Goal: Task Accomplishment & Management: Manage account settings

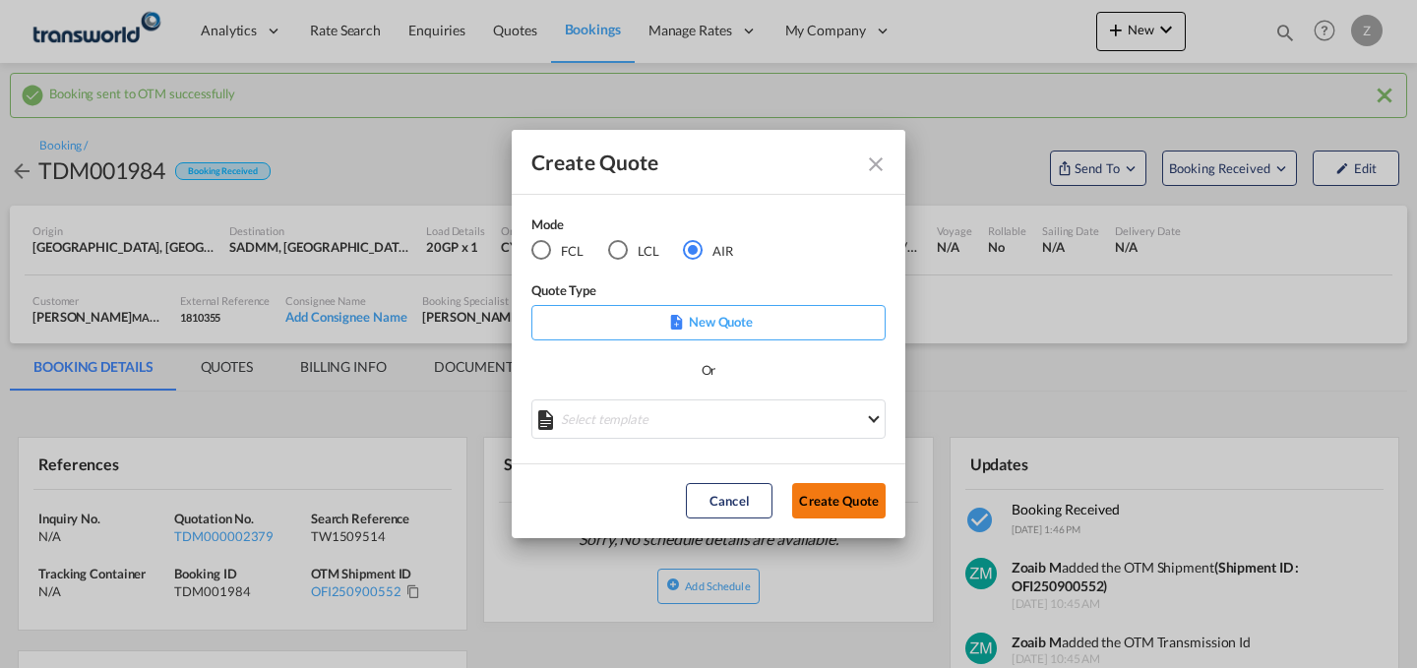
click at [836, 496] on button "Create Quote" at bounding box center [838, 500] width 93 height 35
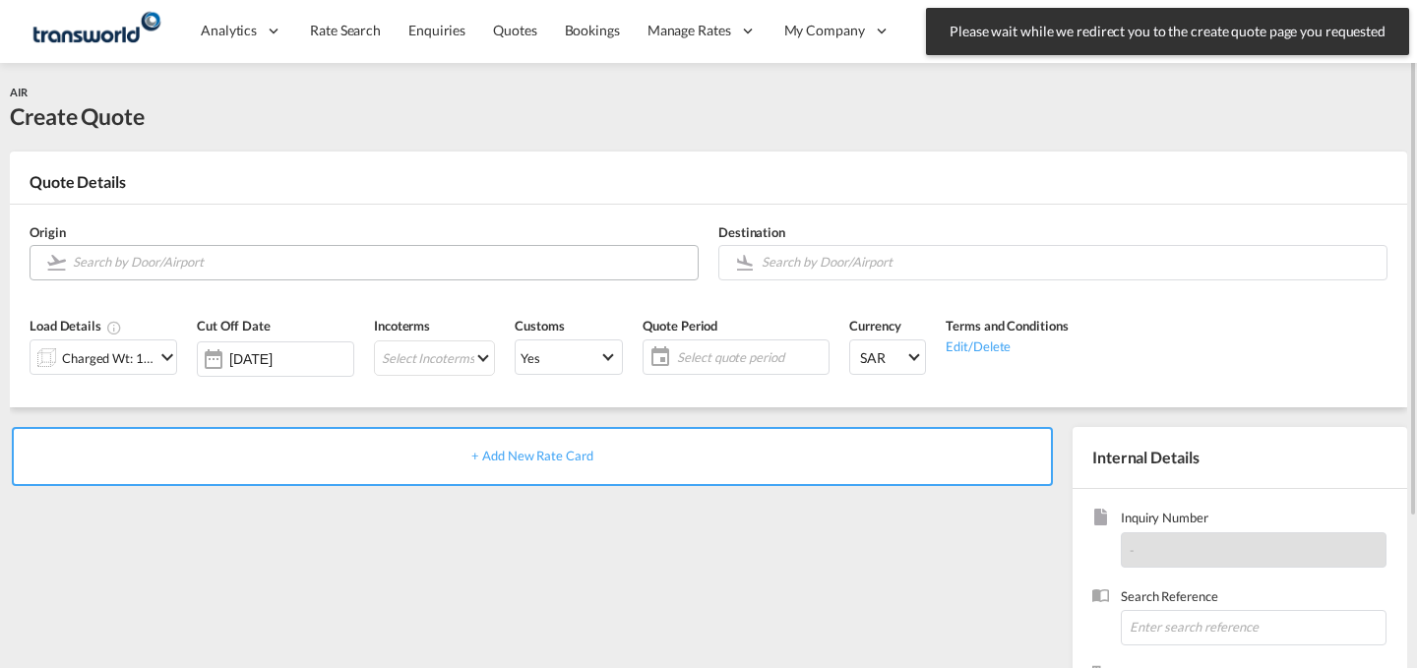
click at [401, 276] on md-autocomplete at bounding box center [380, 262] width 616 height 35
click at [414, 271] on input "Search by Door/Airport" at bounding box center [380, 262] width 615 height 34
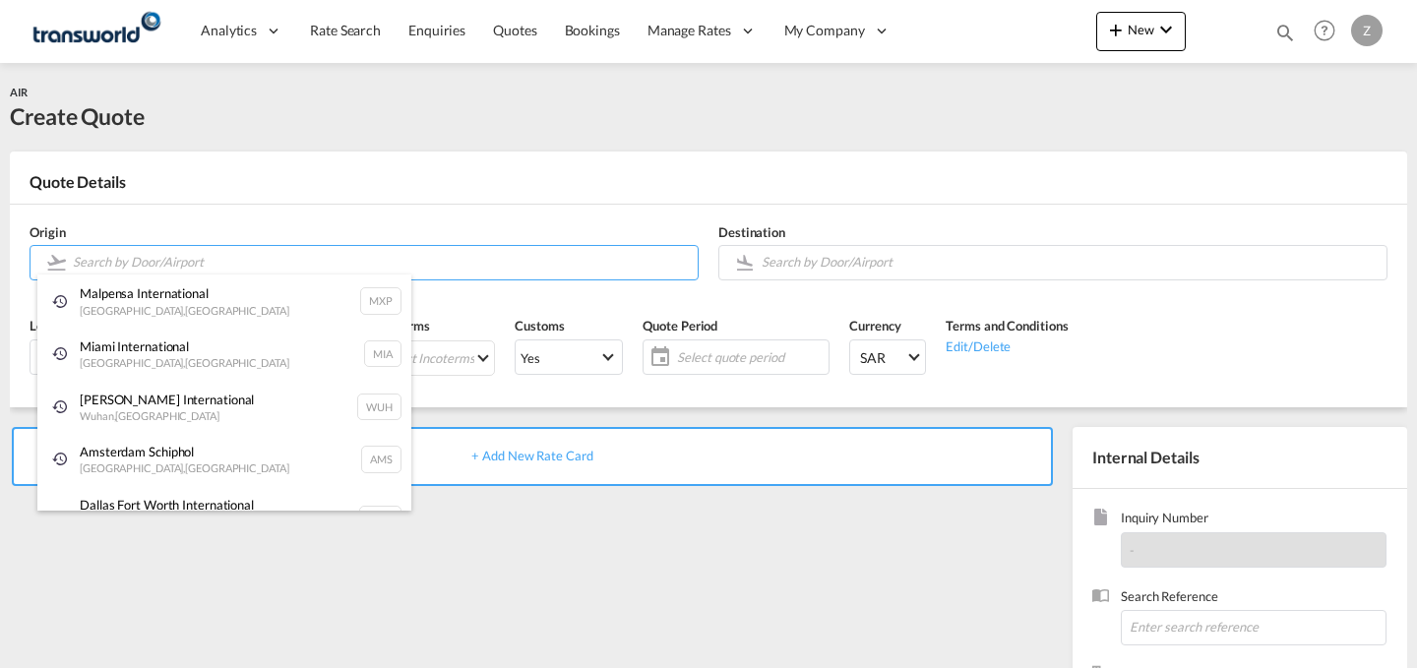
type input "B"
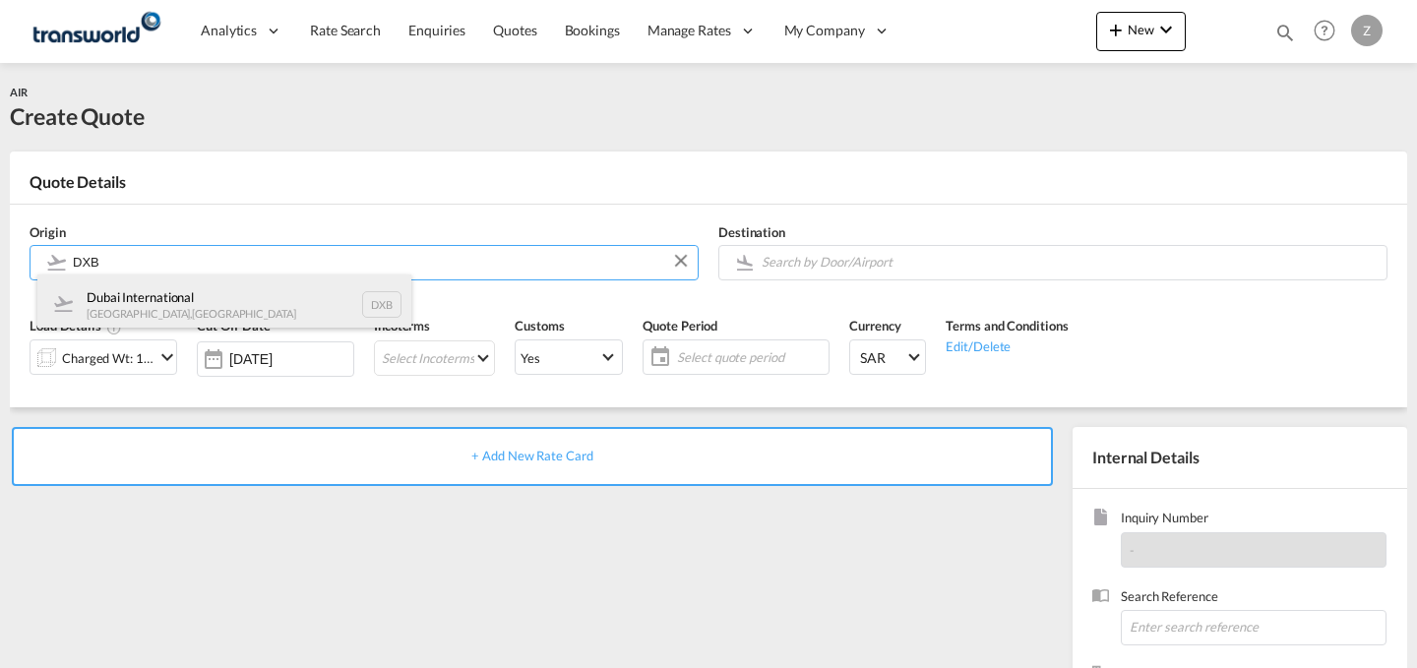
click at [303, 310] on div "Dubai International [GEOGRAPHIC_DATA] , [GEOGRAPHIC_DATA] DXB" at bounding box center [224, 304] width 374 height 59
type input "Dubai International, [GEOGRAPHIC_DATA], DXB"
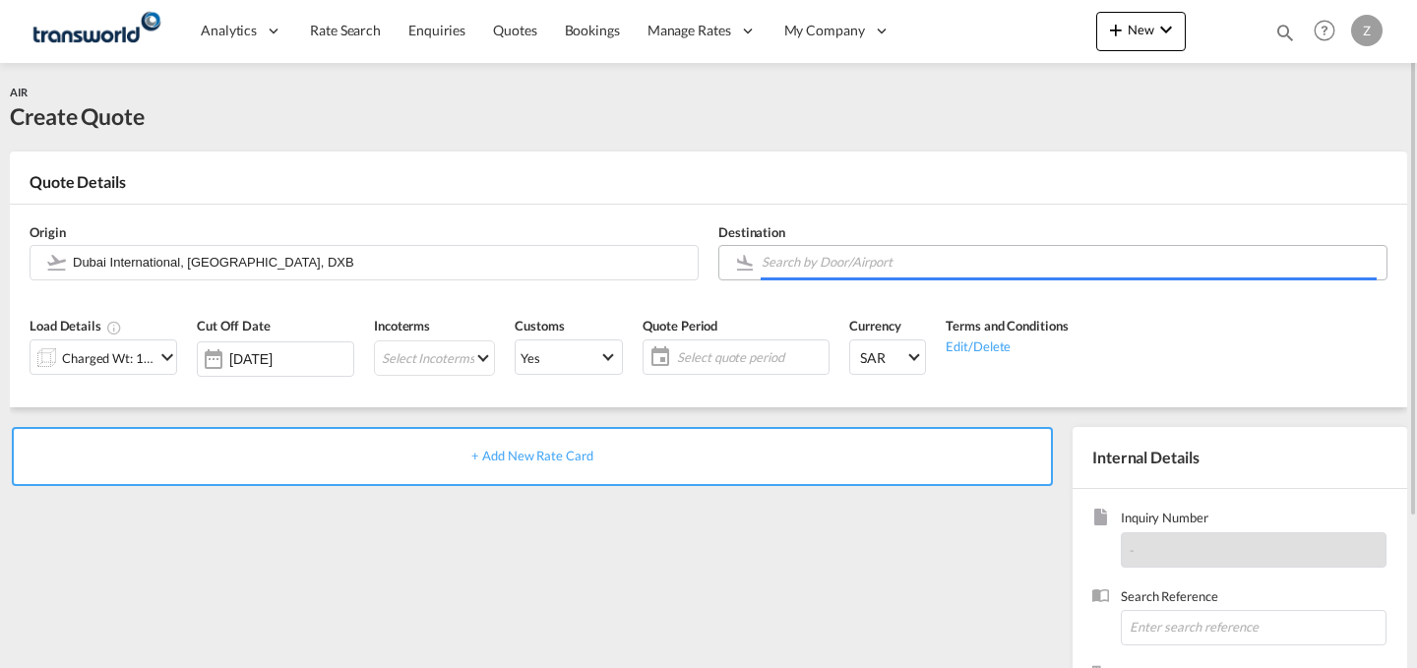
click at [878, 255] on body "Analytics Dashboard Reports Rate Search Enquiries Quotes Bookings" at bounding box center [708, 334] width 1417 height 668
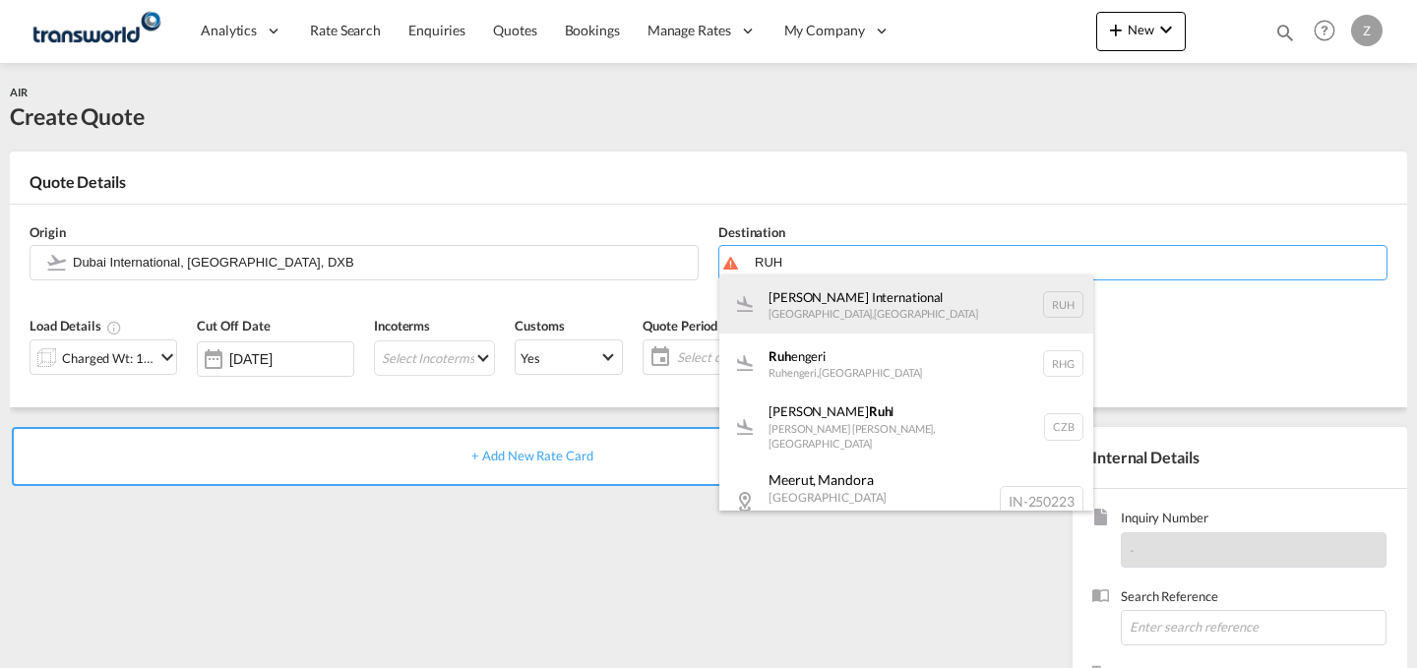
click at [850, 327] on div "[PERSON_NAME] International [GEOGRAPHIC_DATA] , [GEOGRAPHIC_DATA] RUH" at bounding box center [906, 304] width 374 height 59
type input "[PERSON_NAME] International, [GEOGRAPHIC_DATA], RUH"
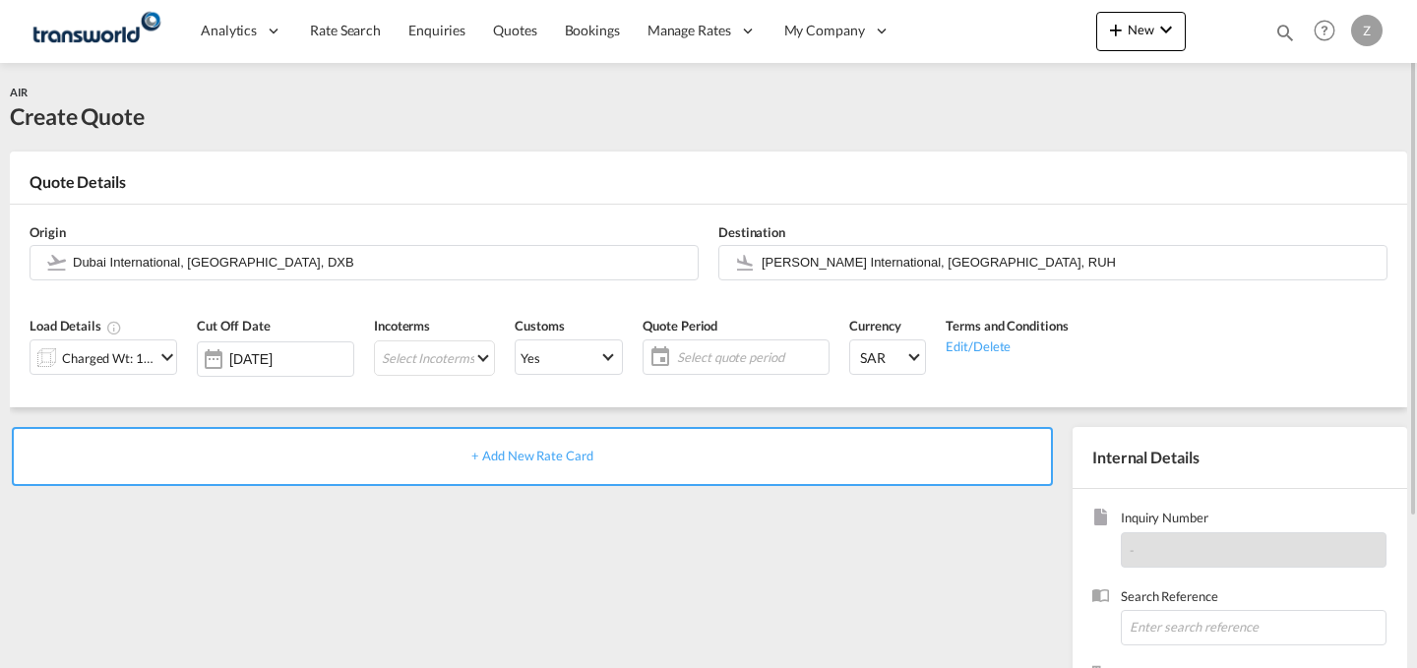
click at [155, 350] on md-icon "icon-chevron-down" at bounding box center [167, 357] width 24 height 24
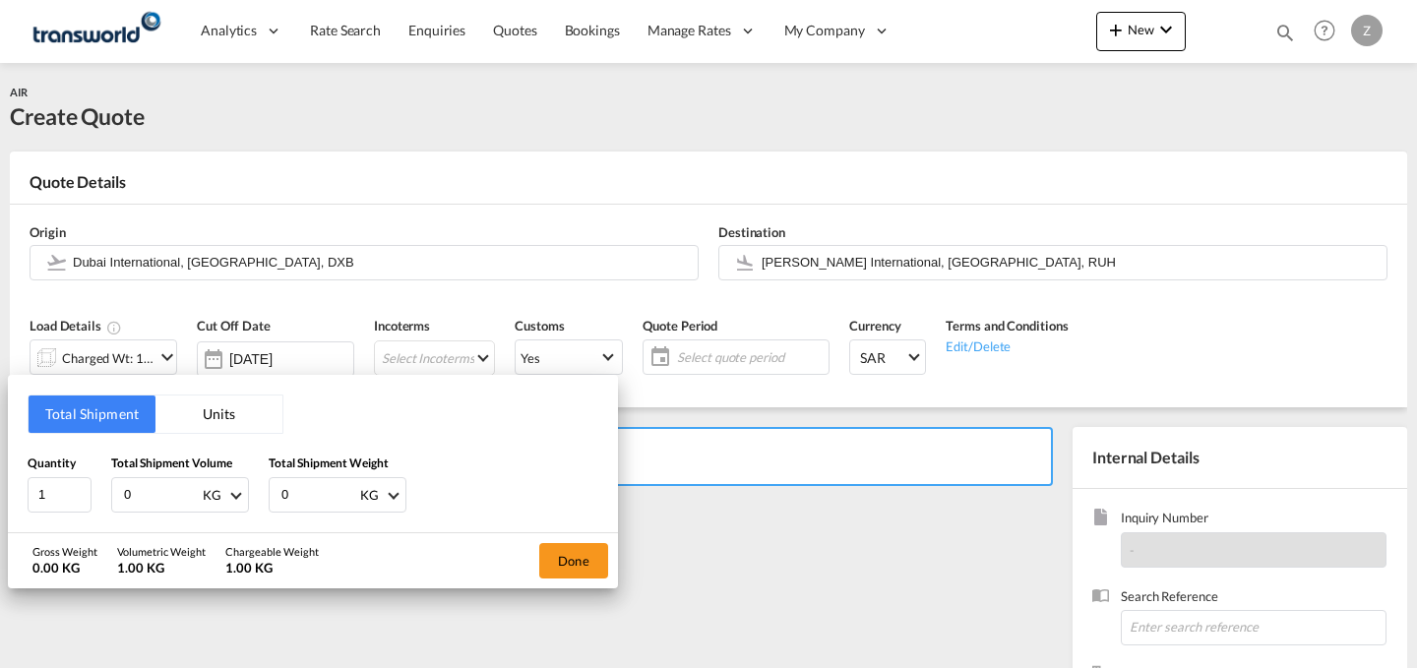
click at [317, 485] on input "0" at bounding box center [318, 494] width 79 height 33
type input "1.05"
click at [172, 491] on input "0" at bounding box center [161, 494] width 79 height 33
type input "1.05"
click at [568, 559] on button "Done" at bounding box center [573, 560] width 69 height 35
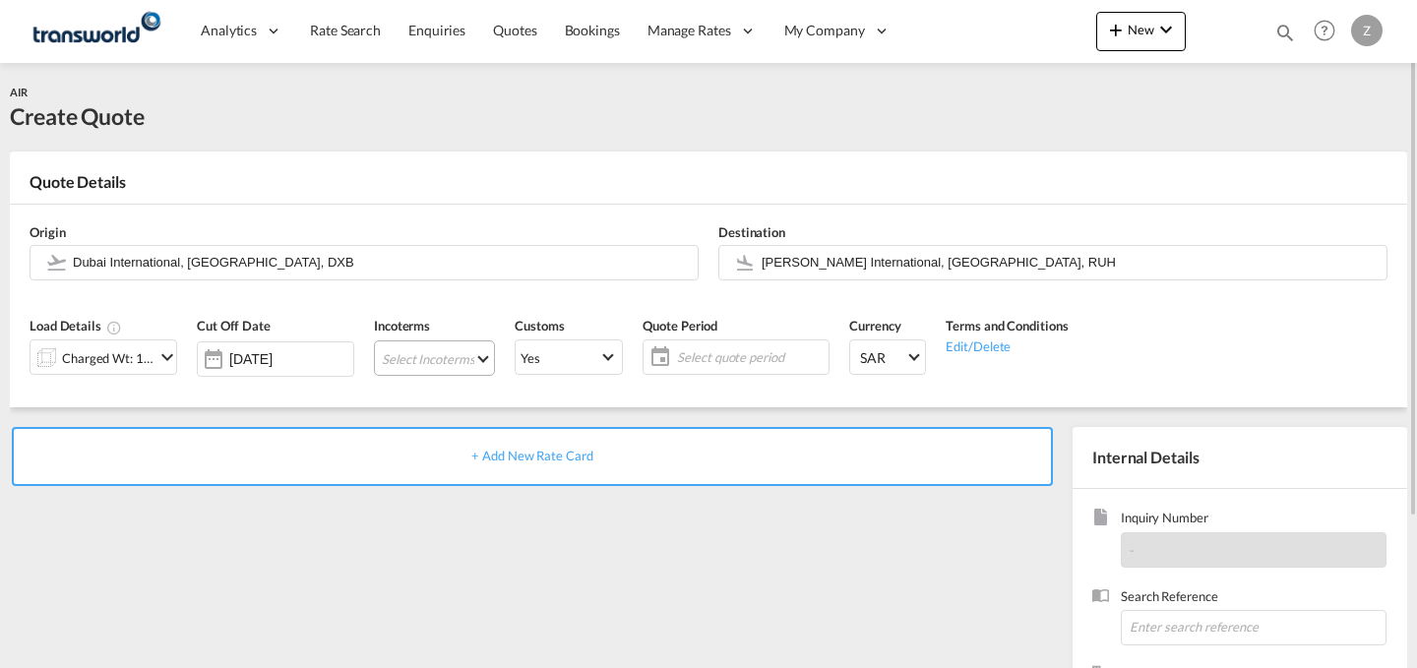
click at [458, 349] on md-select "Select Incoterms DPU - export Delivery at Place Unloaded DAP - import Delivered…" at bounding box center [434, 357] width 121 height 35
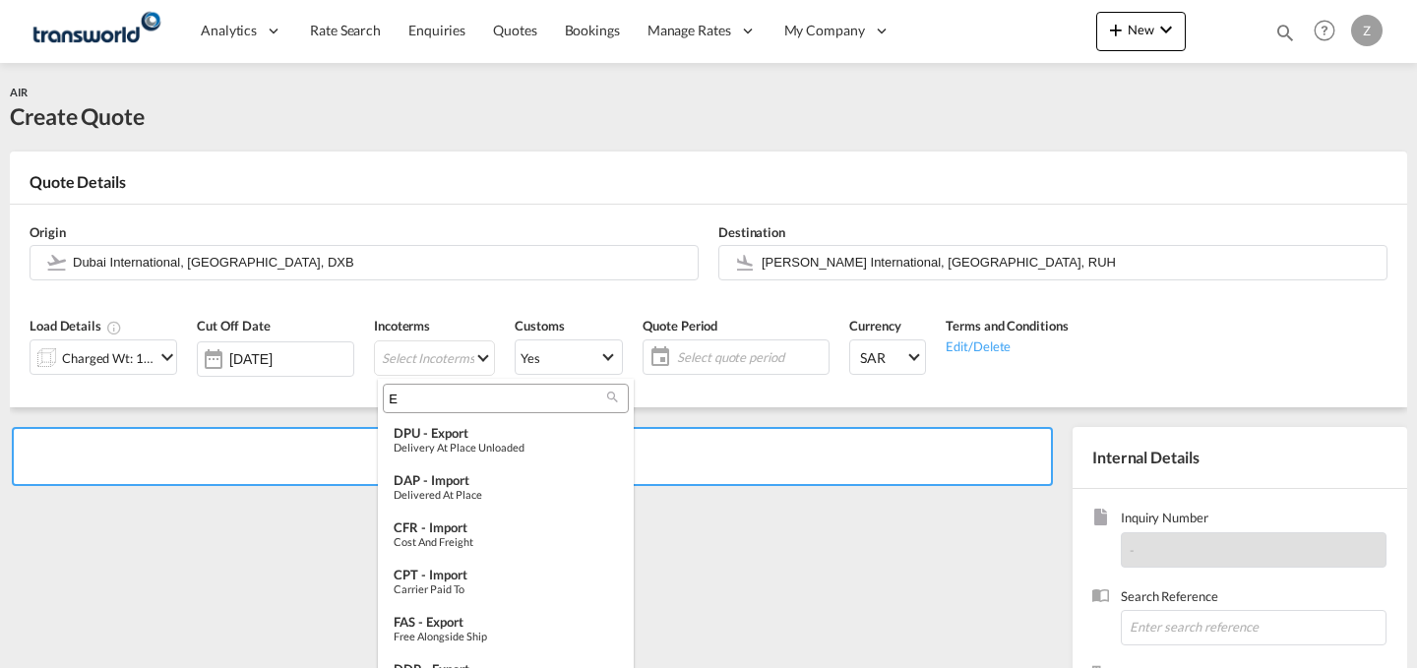
click at [517, 394] on input "E" at bounding box center [498, 399] width 218 height 18
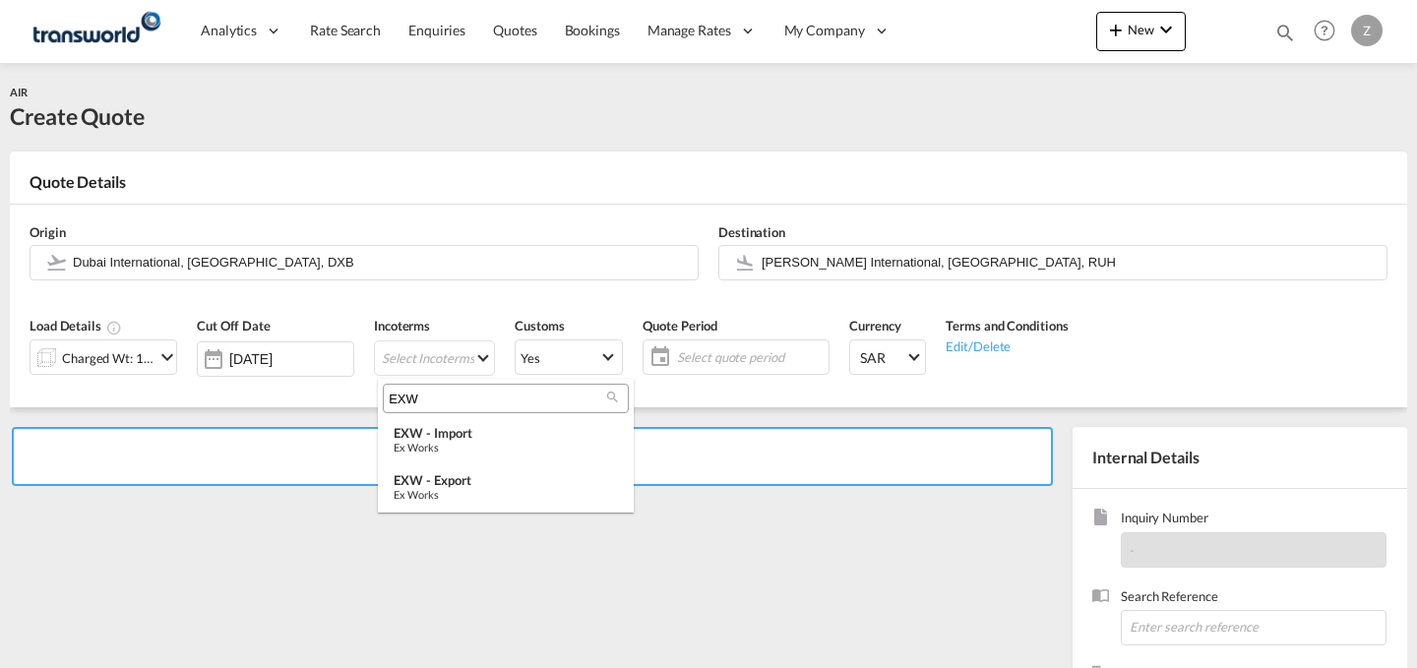
type input "EXW"
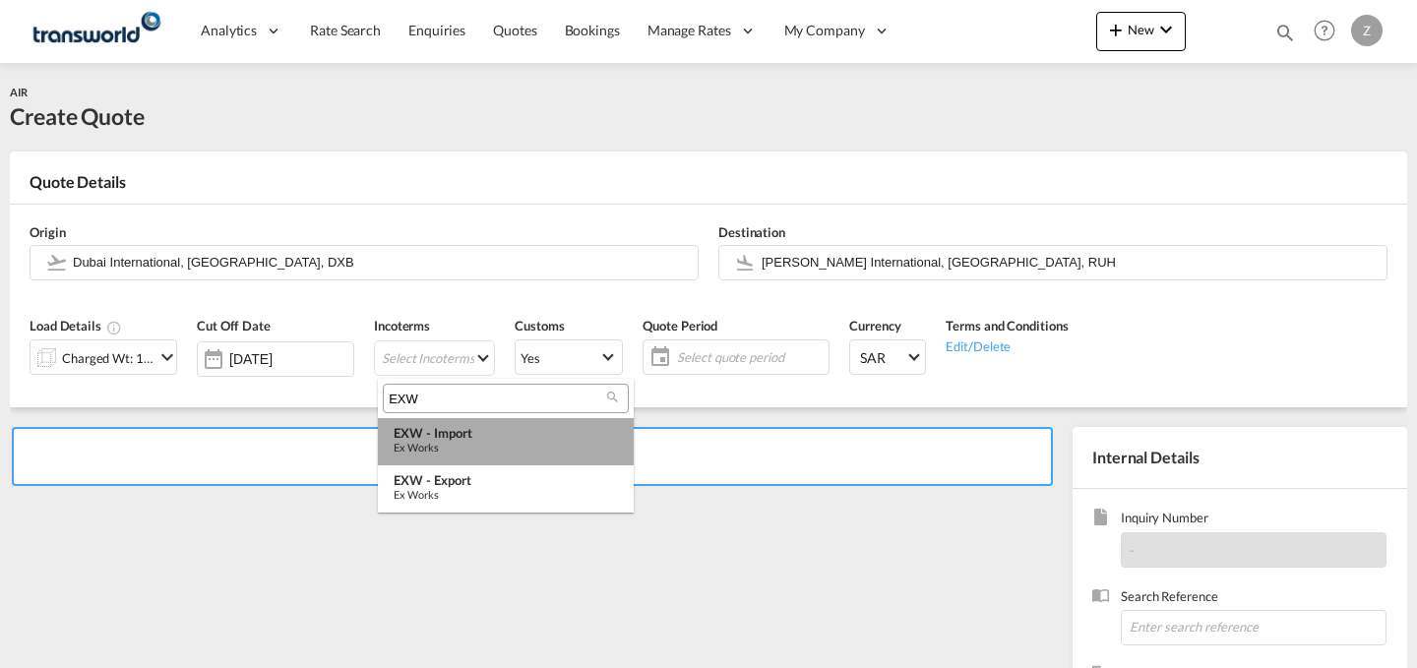
click at [501, 427] on div "EXW - import" at bounding box center [506, 433] width 224 height 16
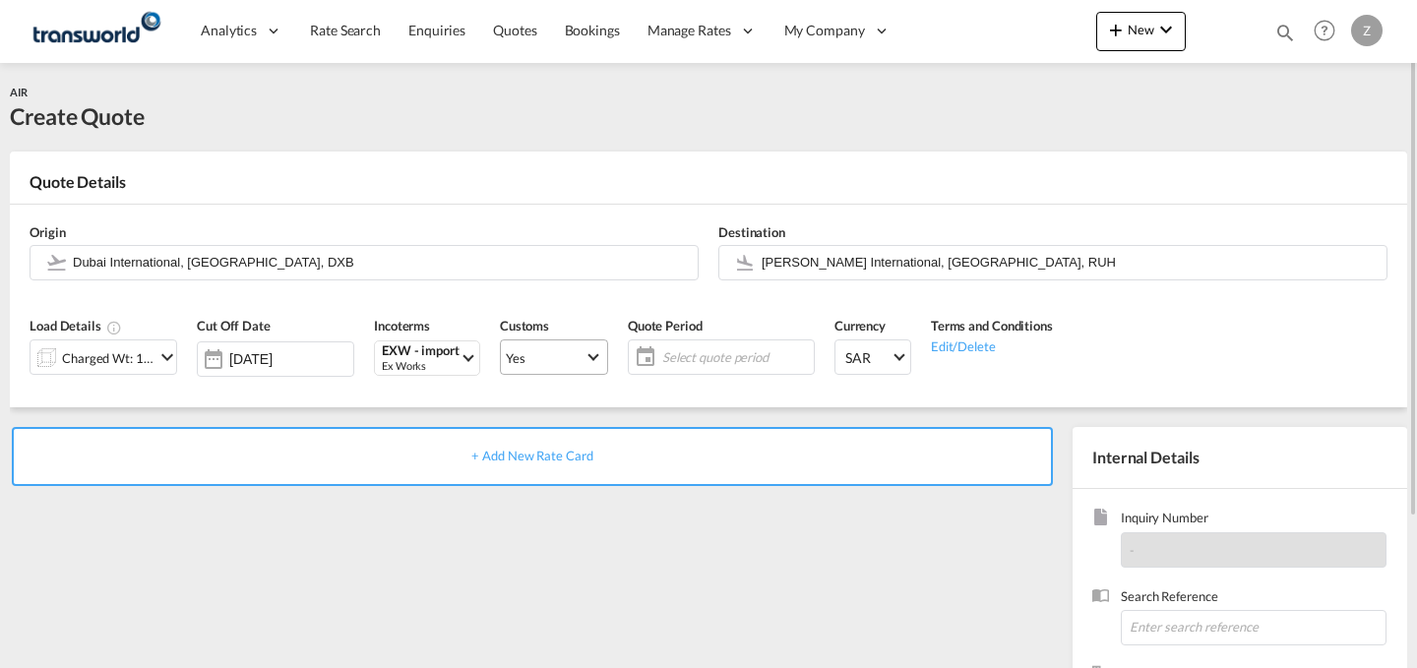
click at [572, 363] on span "Yes" at bounding box center [545, 358] width 79 height 18
click at [692, 357] on md-backdrop at bounding box center [708, 334] width 1417 height 668
click at [692, 357] on span "Select quote period" at bounding box center [735, 357] width 147 height 18
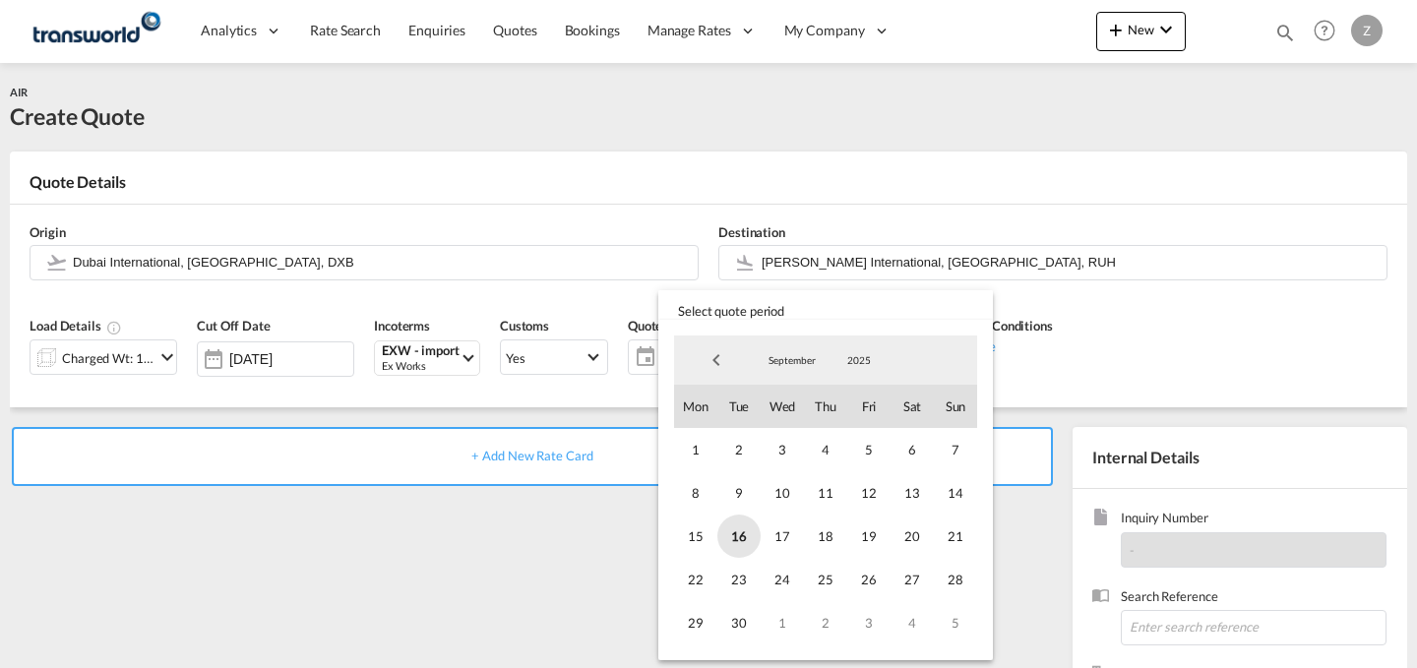
click at [743, 543] on span "16" at bounding box center [738, 536] width 43 height 43
click at [747, 625] on span "30" at bounding box center [738, 622] width 43 height 43
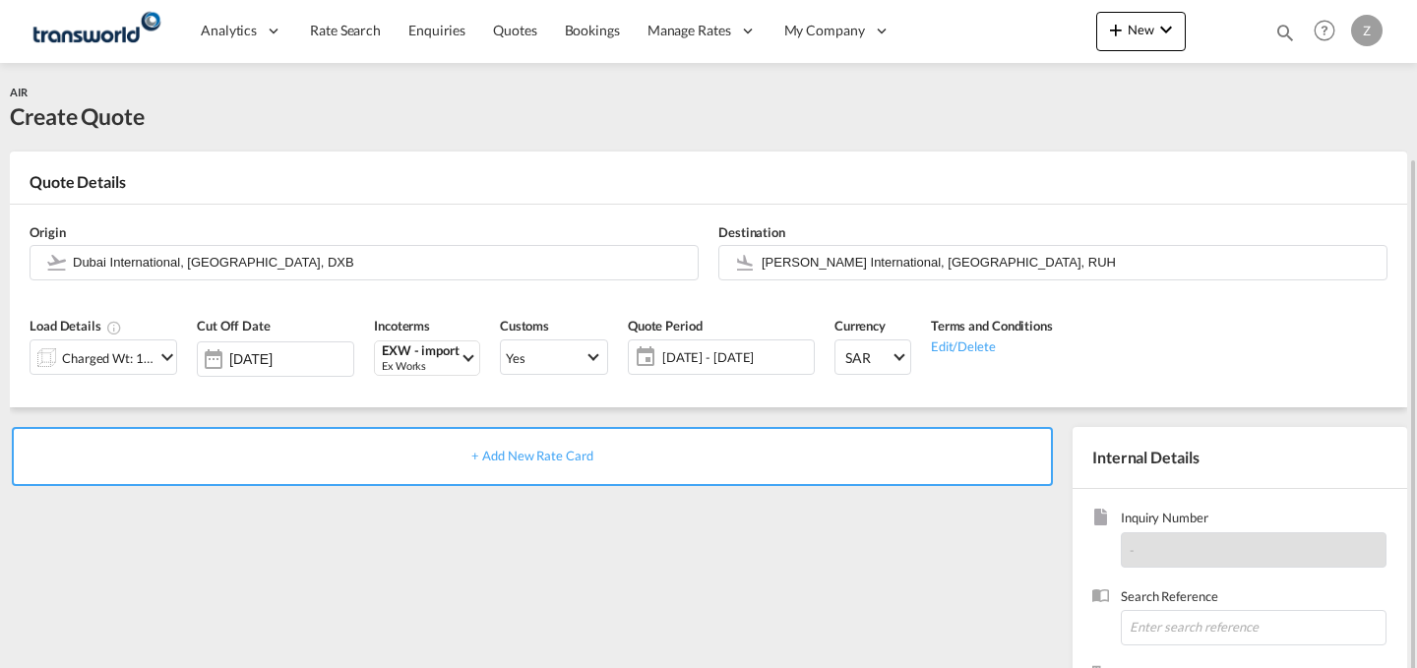
scroll to position [149, 0]
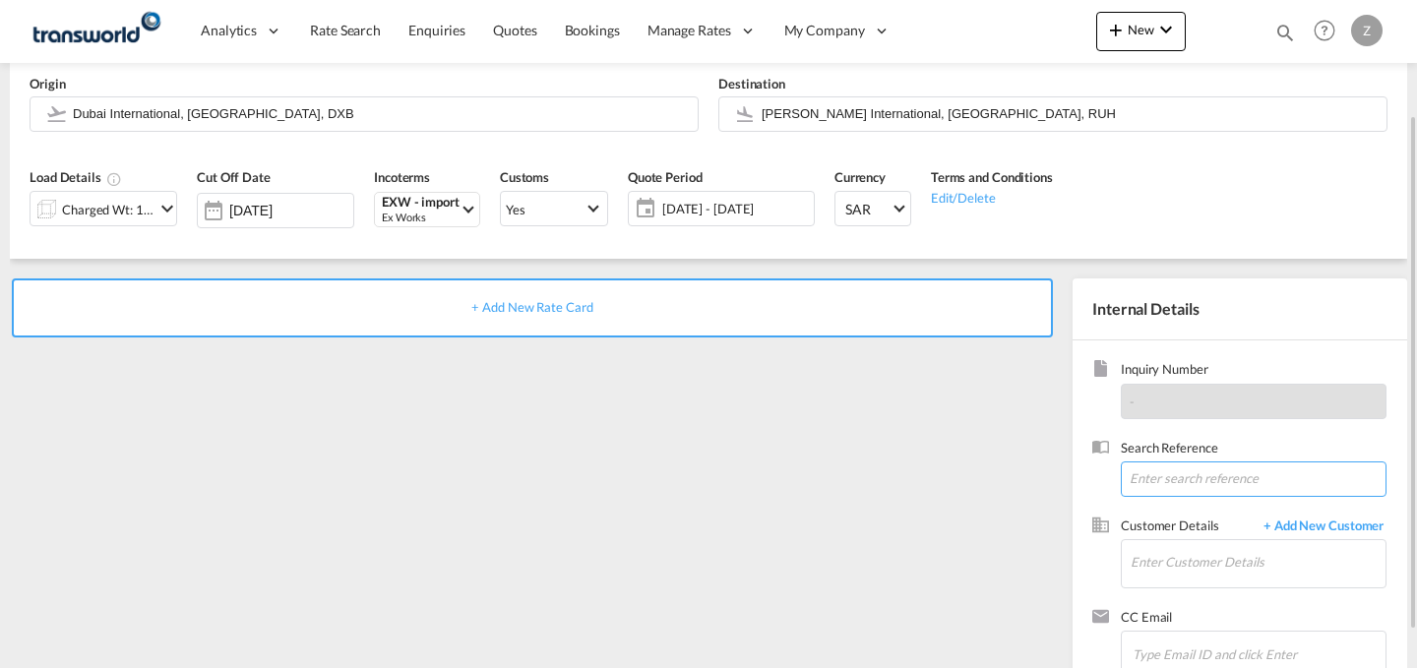
click at [1165, 470] on input at bounding box center [1254, 478] width 266 height 35
paste input "TW1409498"
type input "TW1409498"
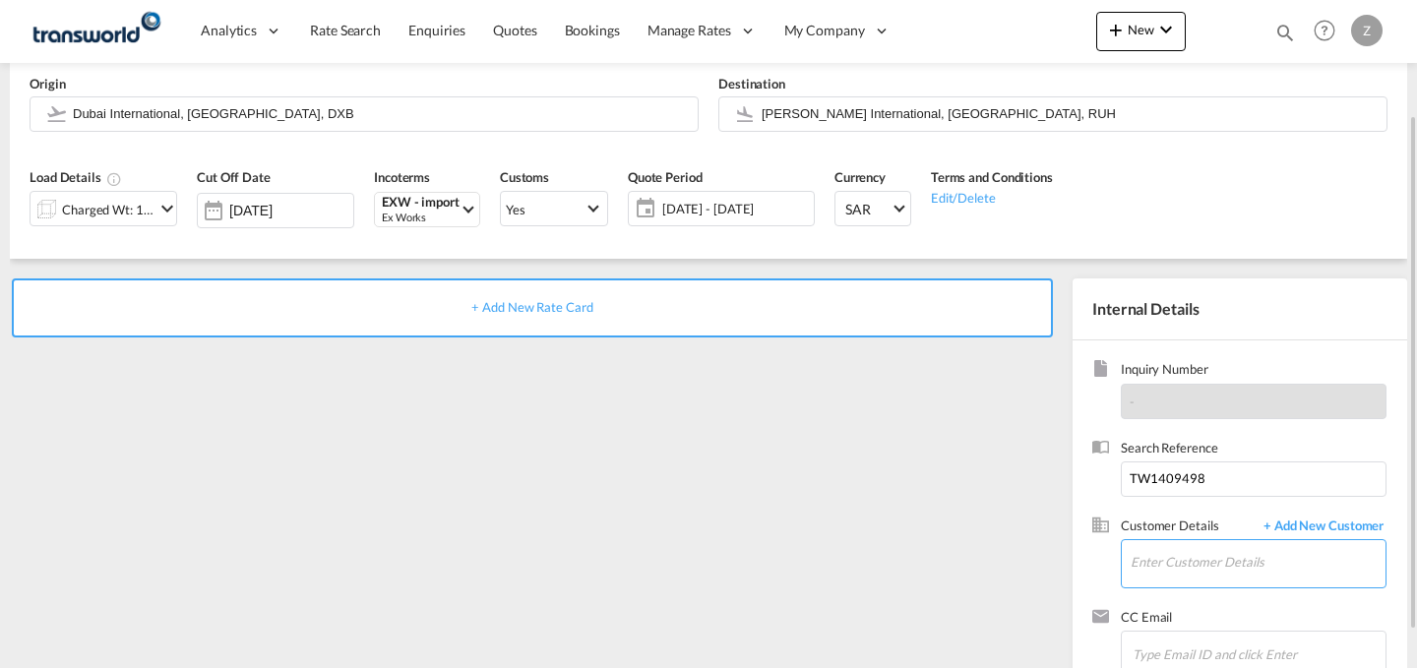
click at [1177, 556] on input "Enter Customer Details" at bounding box center [1257, 562] width 255 height 44
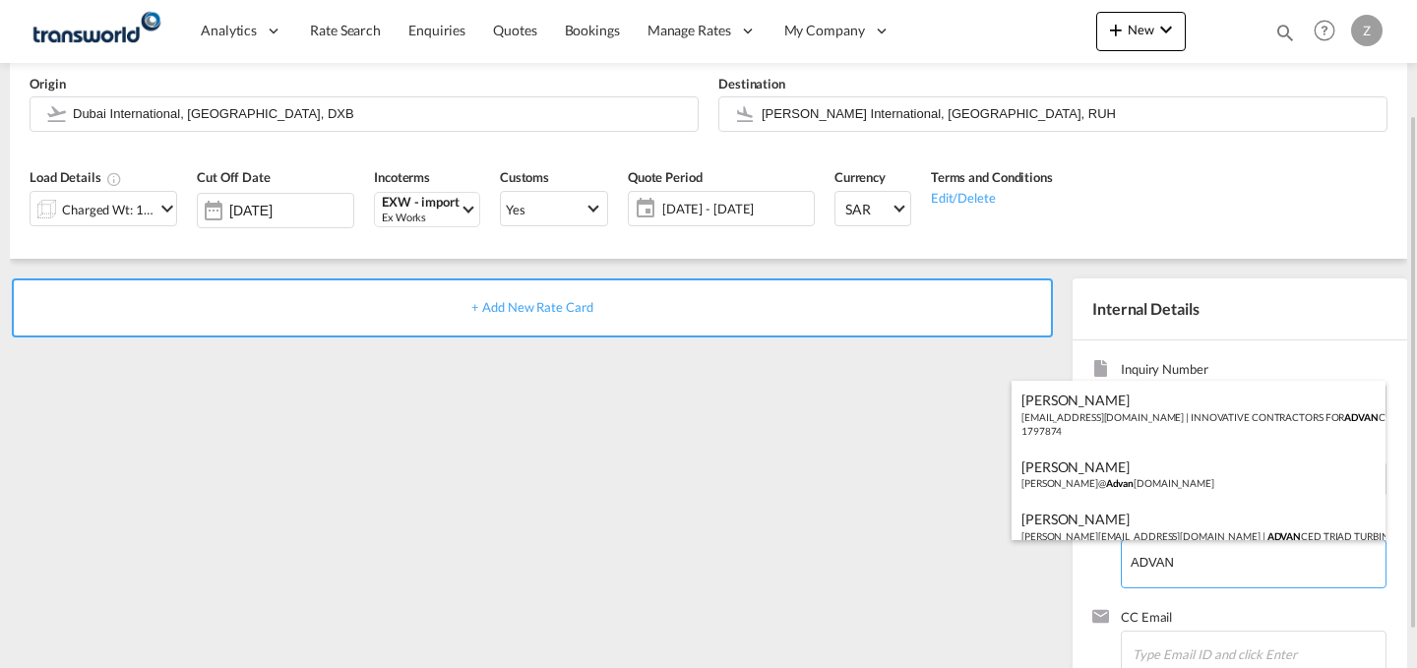
scroll to position [26, 0]
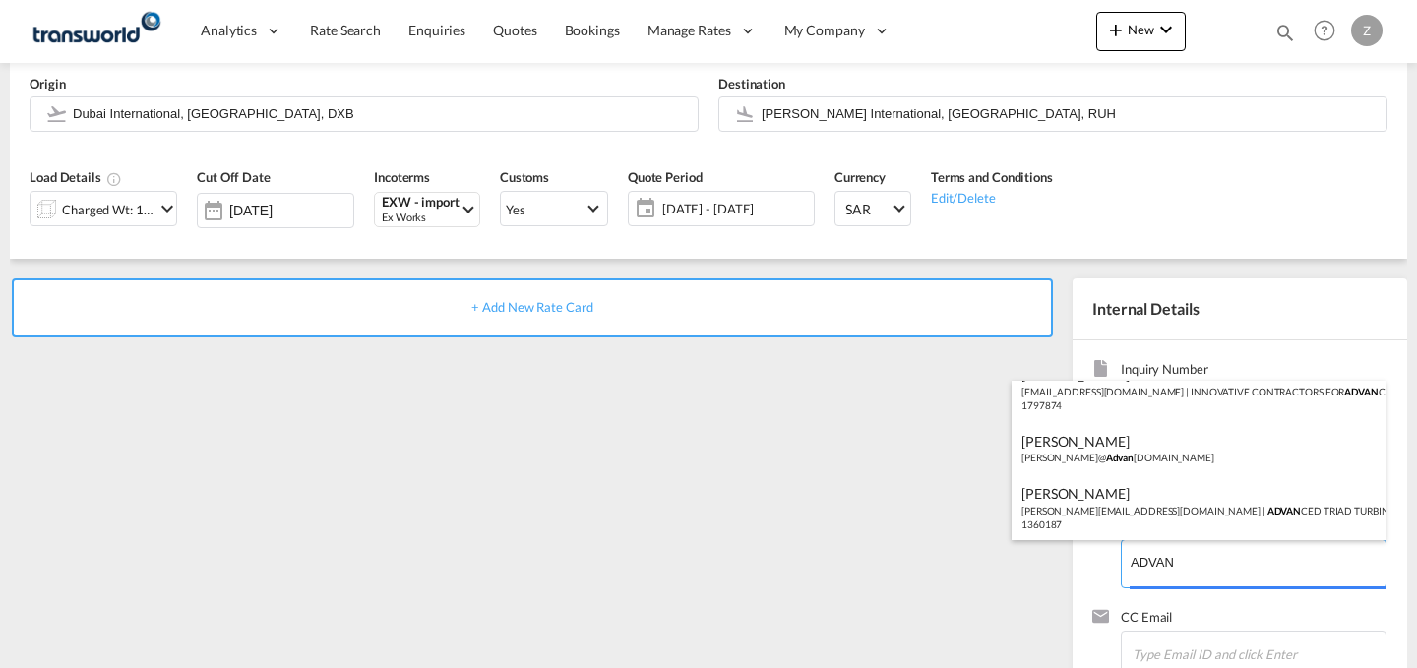
click at [1220, 560] on body "Analytics Dashboard Reports Rate Search Enquiries Quotes Bookings" at bounding box center [708, 334] width 1417 height 668
type input "A"
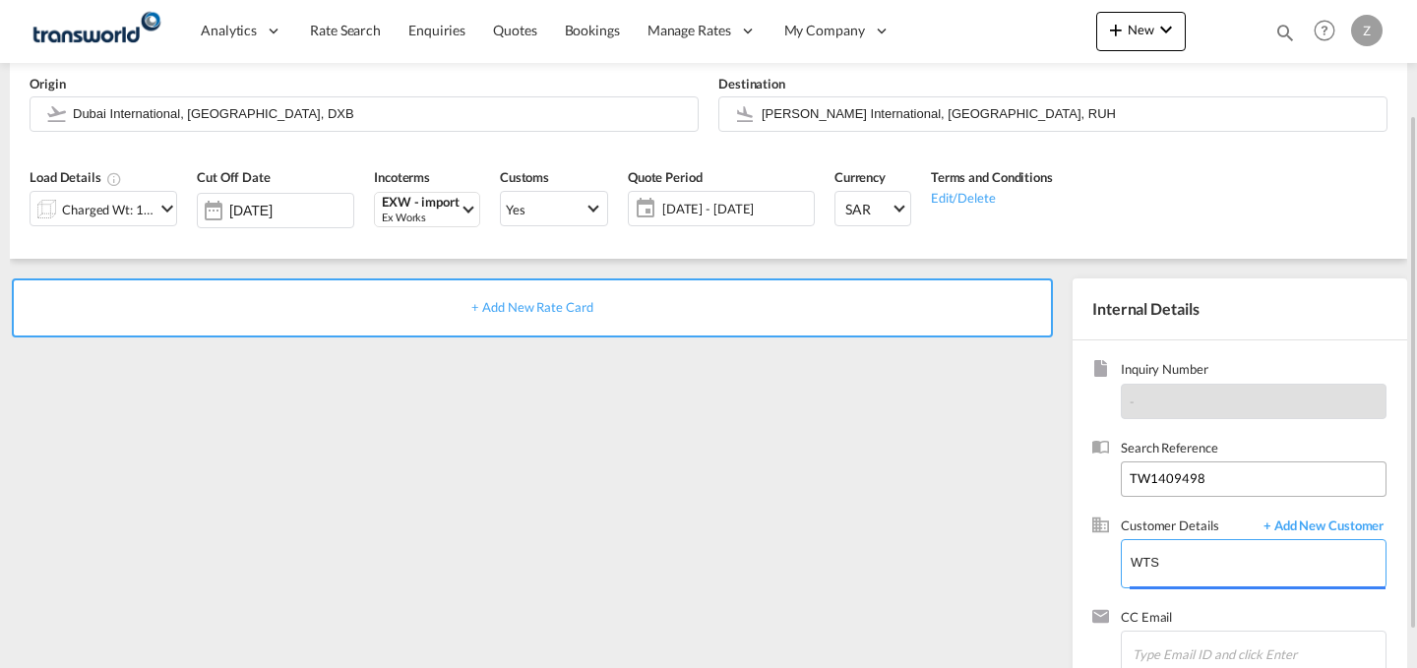
scroll to position [13, 0]
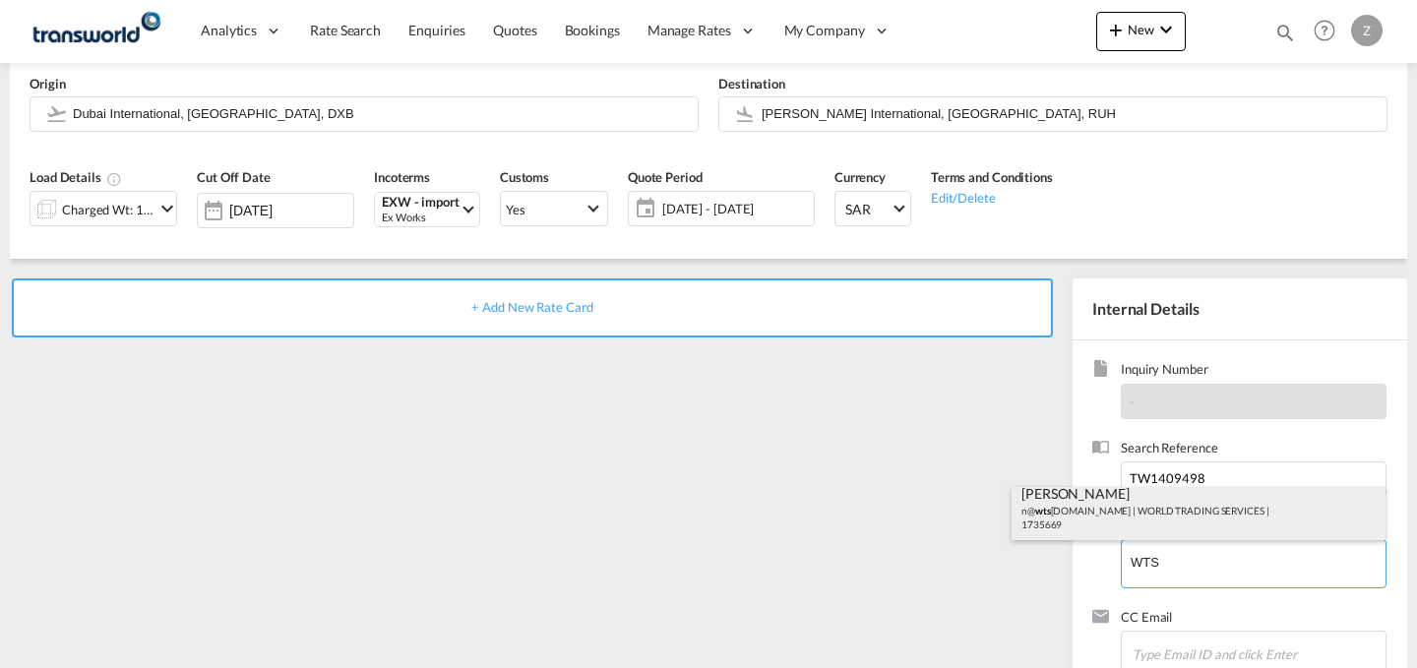
click at [1132, 508] on div "[PERSON_NAME] n@ wts [DOMAIN_NAME] | WORLD TRADING SERVICES | 1735669" at bounding box center [1198, 507] width 374 height 67
type input "WORLD TRADING SERVICES, [PERSON_NAME], n@[DOMAIN_NAME]"
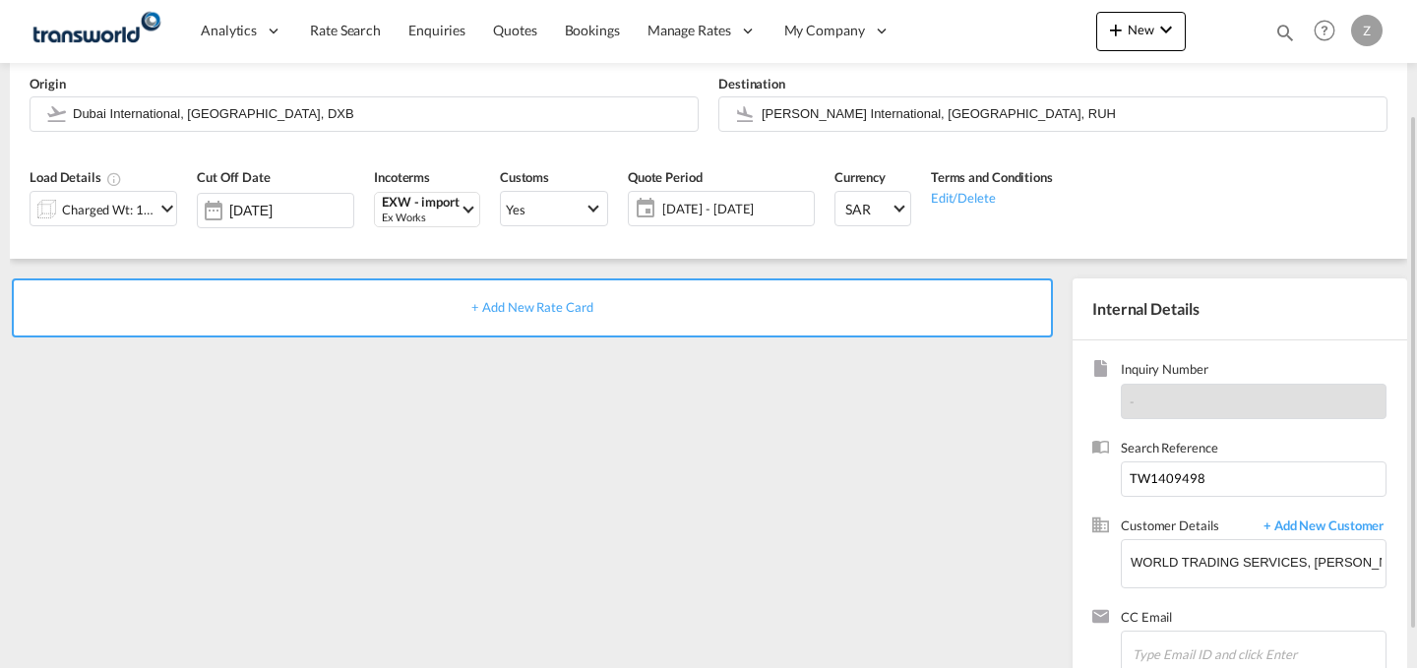
click at [849, 307] on div "+ Add New Rate Card" at bounding box center [532, 307] width 1041 height 59
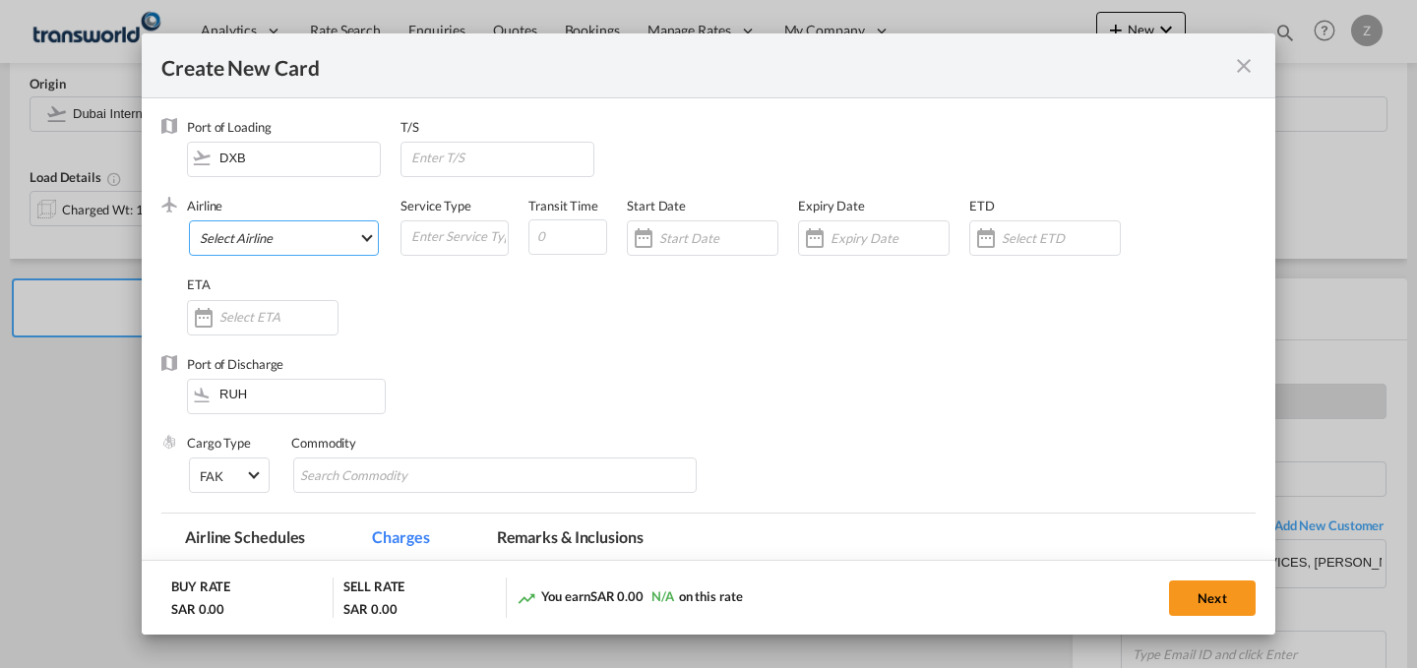
click at [345, 228] on md-select "Select Airline AIR EXPRESS S.A. (1166- / -) CMA CGM Air Cargo (1140-2C / -) DDW…" at bounding box center [284, 237] width 190 height 35
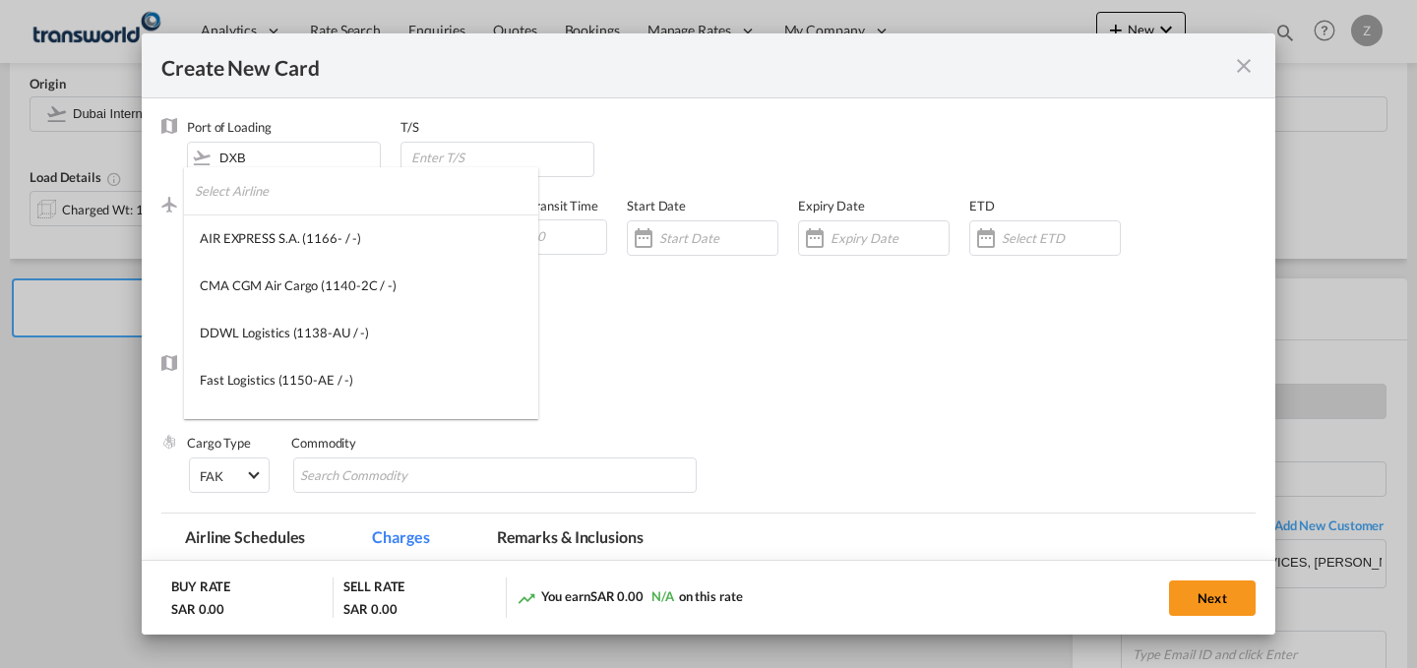
click at [342, 197] on input "search" at bounding box center [366, 190] width 343 height 47
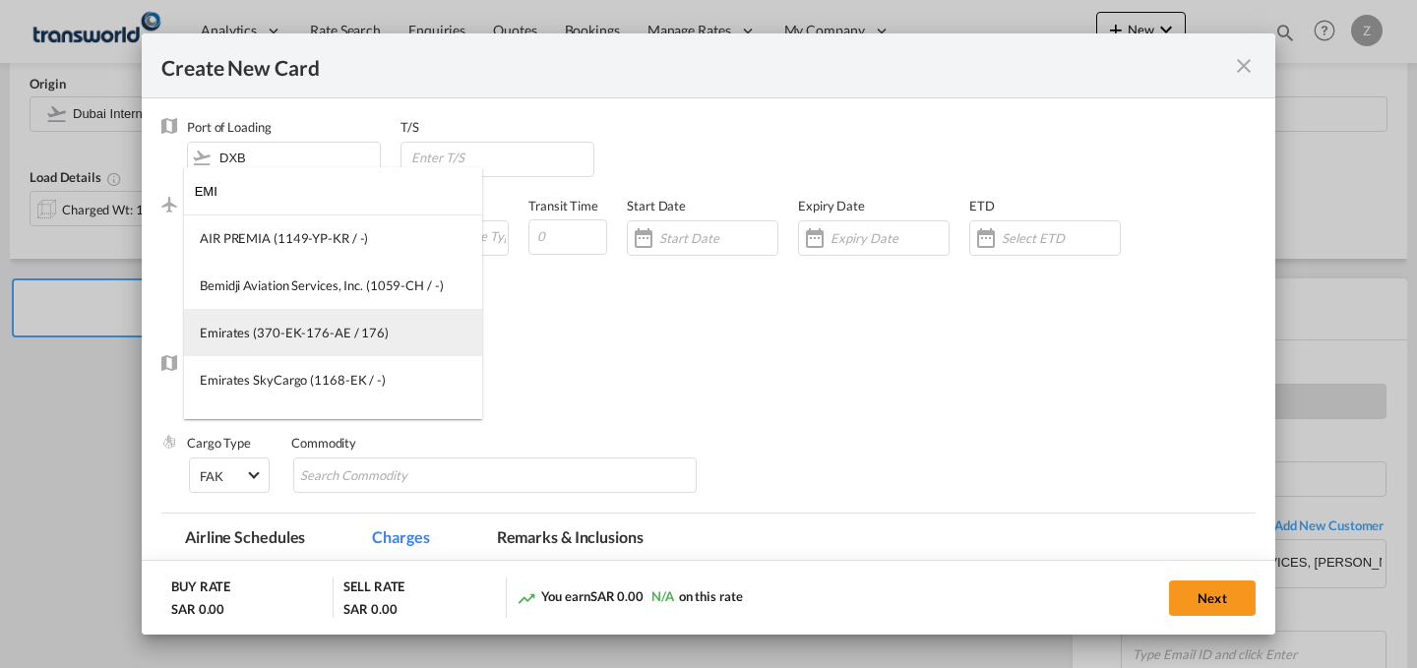
type input "EMI"
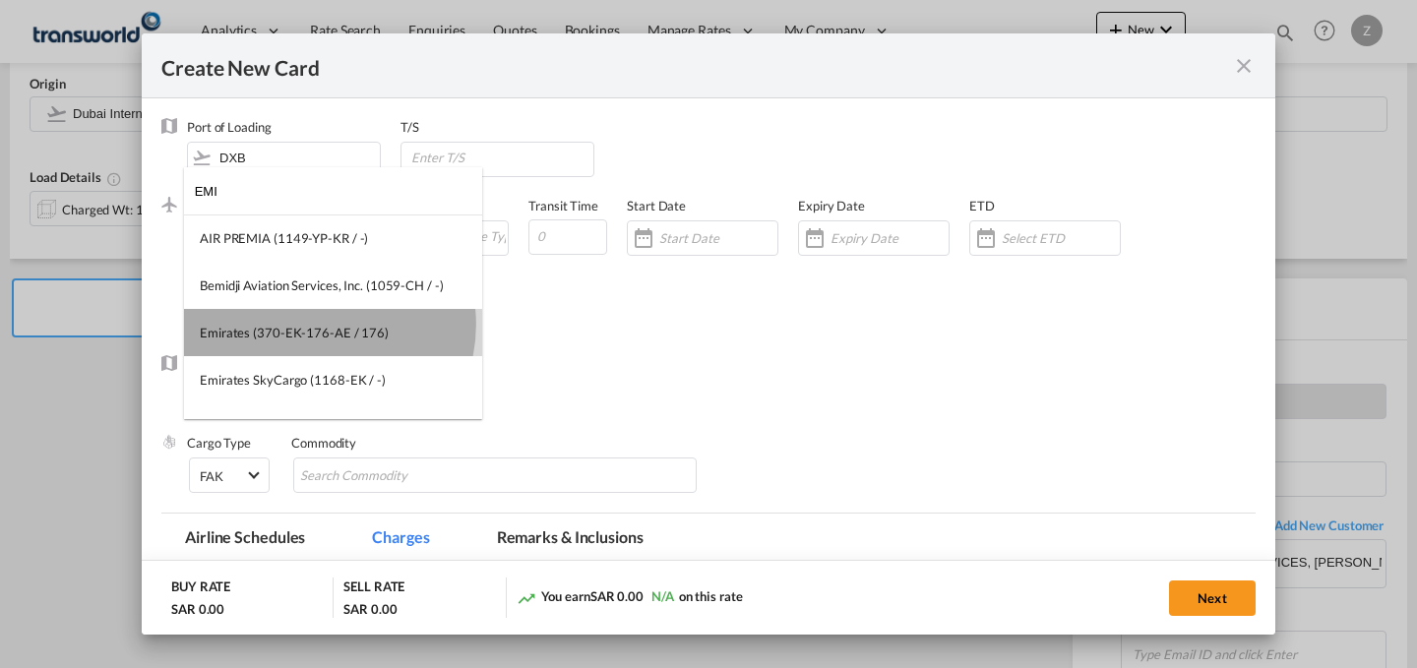
click at [315, 325] on div "Emirates (370-EK-176-AE / 176)" at bounding box center [294, 333] width 189 height 18
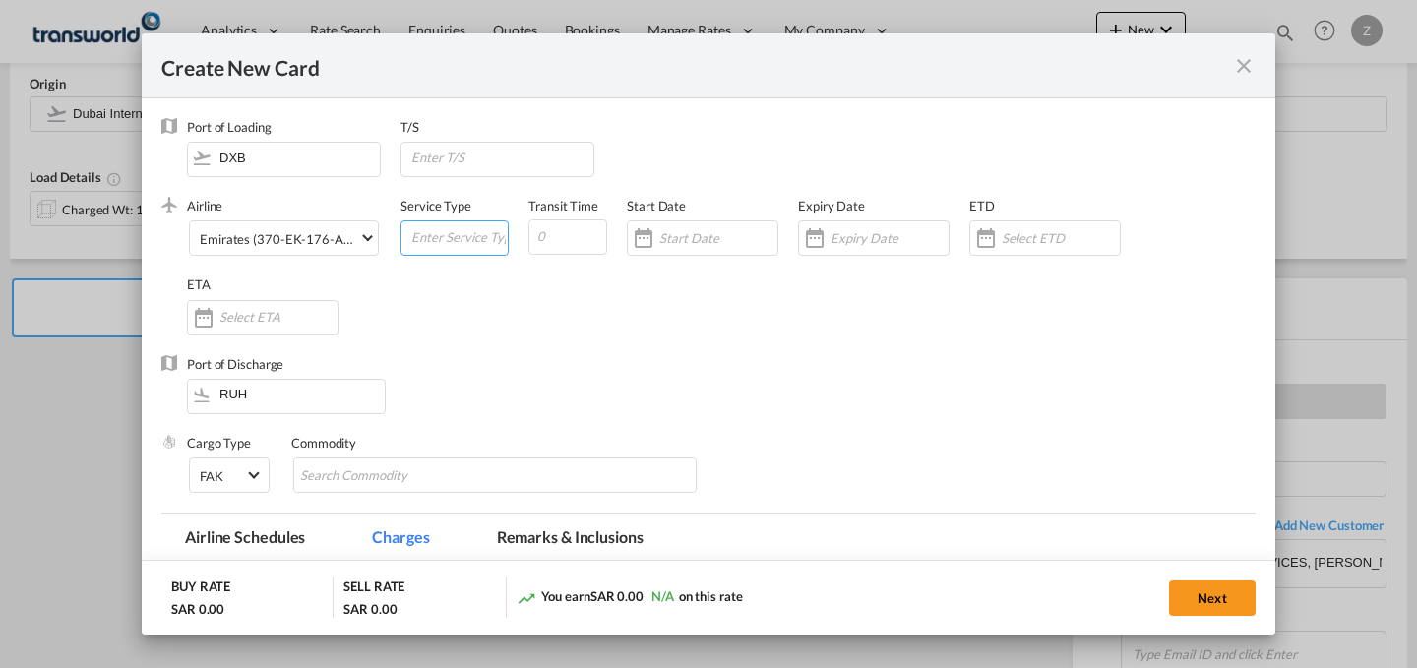
click at [435, 231] on input "Create New Card ..." at bounding box center [458, 236] width 98 height 30
type input "AIR"
type input "7"
click at [728, 236] on input "Create New Card ..." at bounding box center [718, 238] width 118 height 16
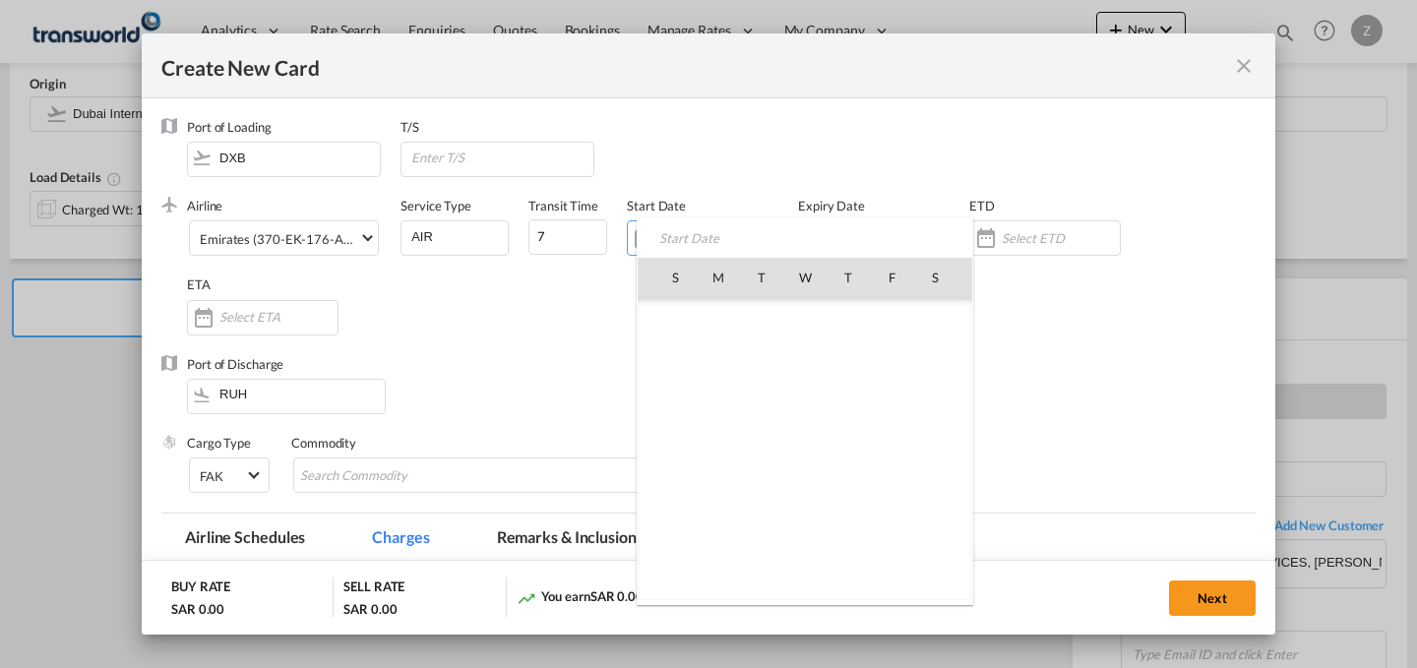
scroll to position [455750, 0]
click at [765, 452] on span "16" at bounding box center [761, 449] width 41 height 41
type input "[DATE]"
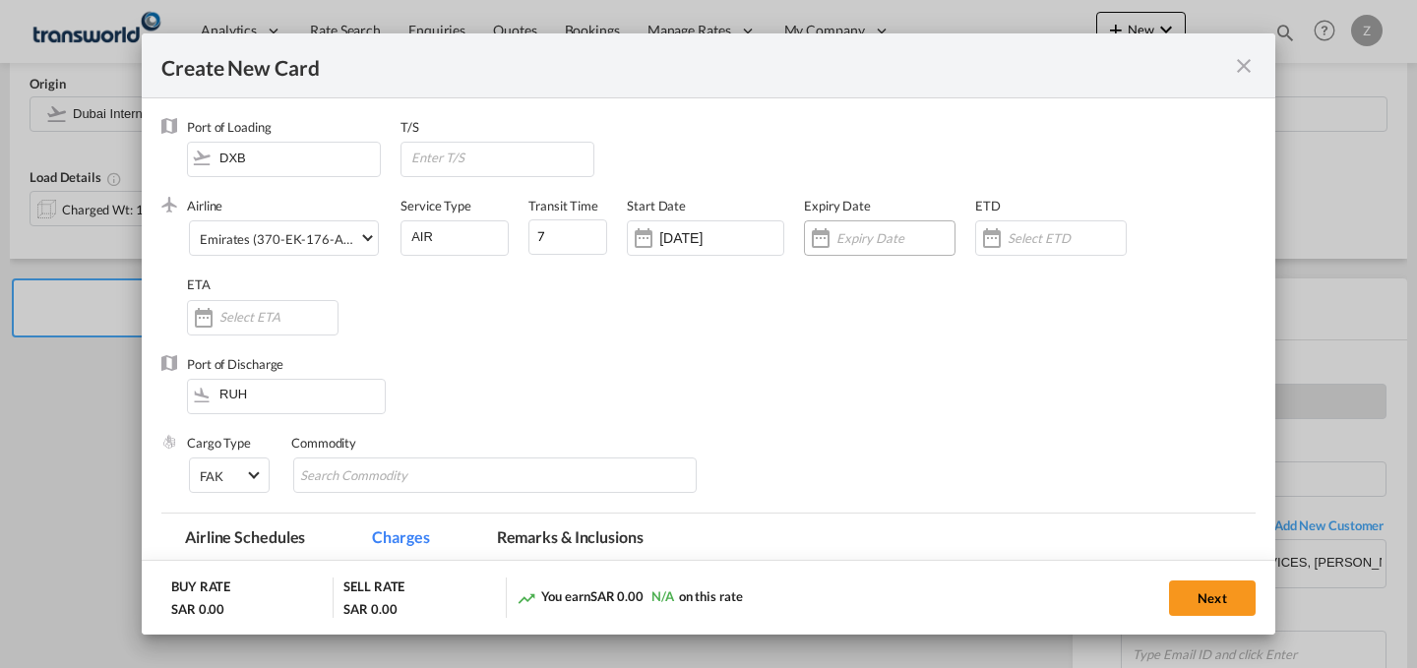
click at [889, 225] on div "Create New Card ..." at bounding box center [880, 237] width 152 height 35
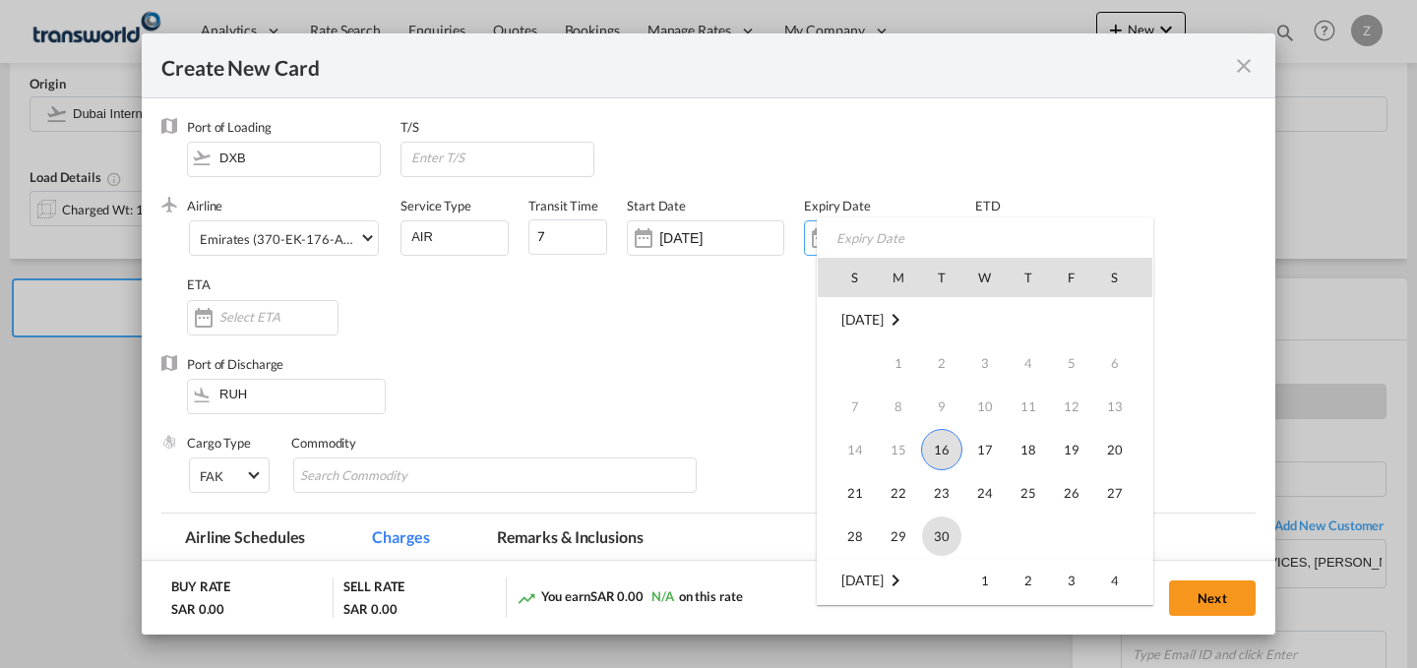
click at [931, 523] on span "30" at bounding box center [941, 536] width 39 height 39
type input "[DATE]"
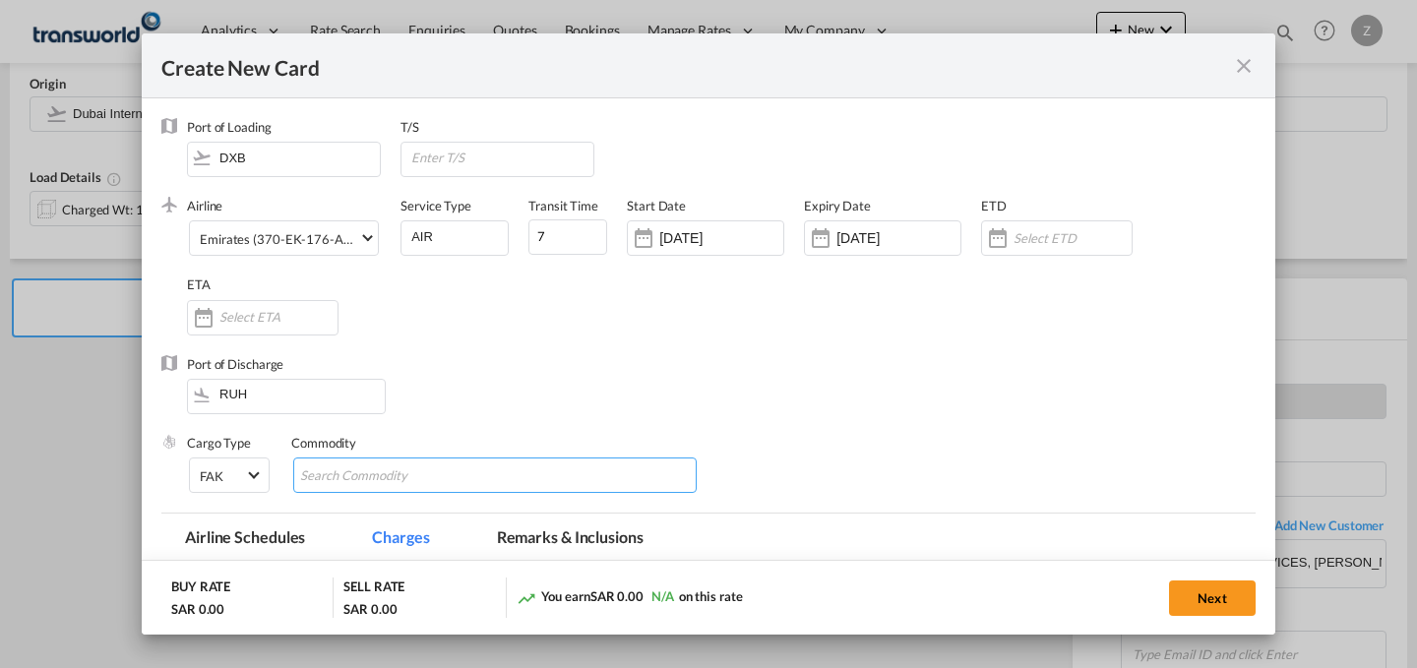
click at [381, 484] on input "Chips input." at bounding box center [390, 475] width 180 height 31
type input "GC"
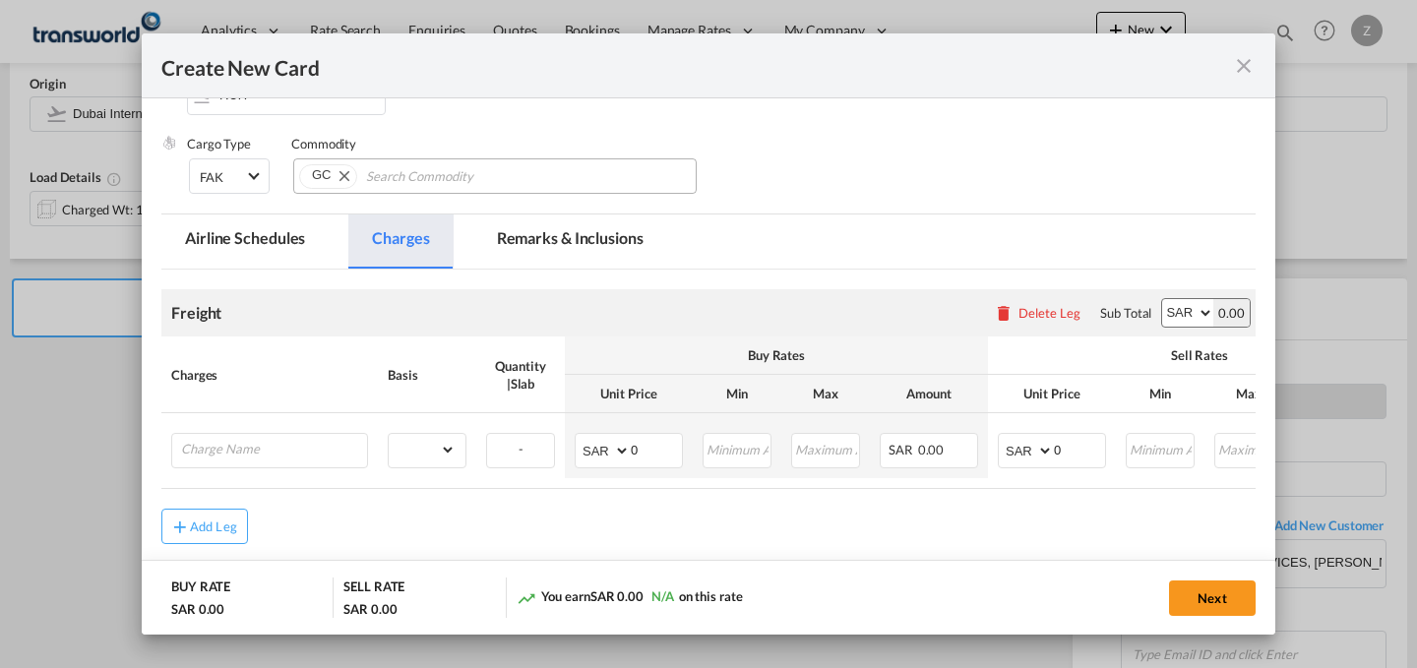
scroll to position [312, 0]
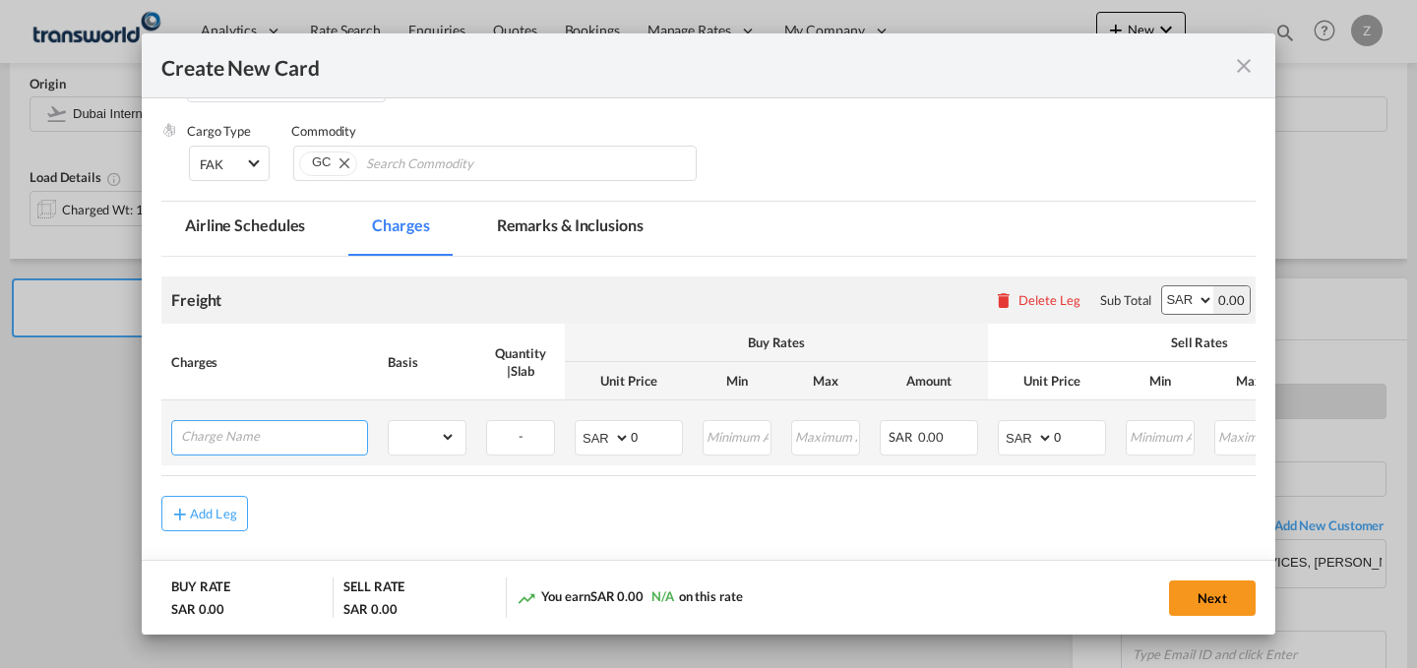
click at [308, 434] on input "Charge Name" at bounding box center [274, 436] width 186 height 30
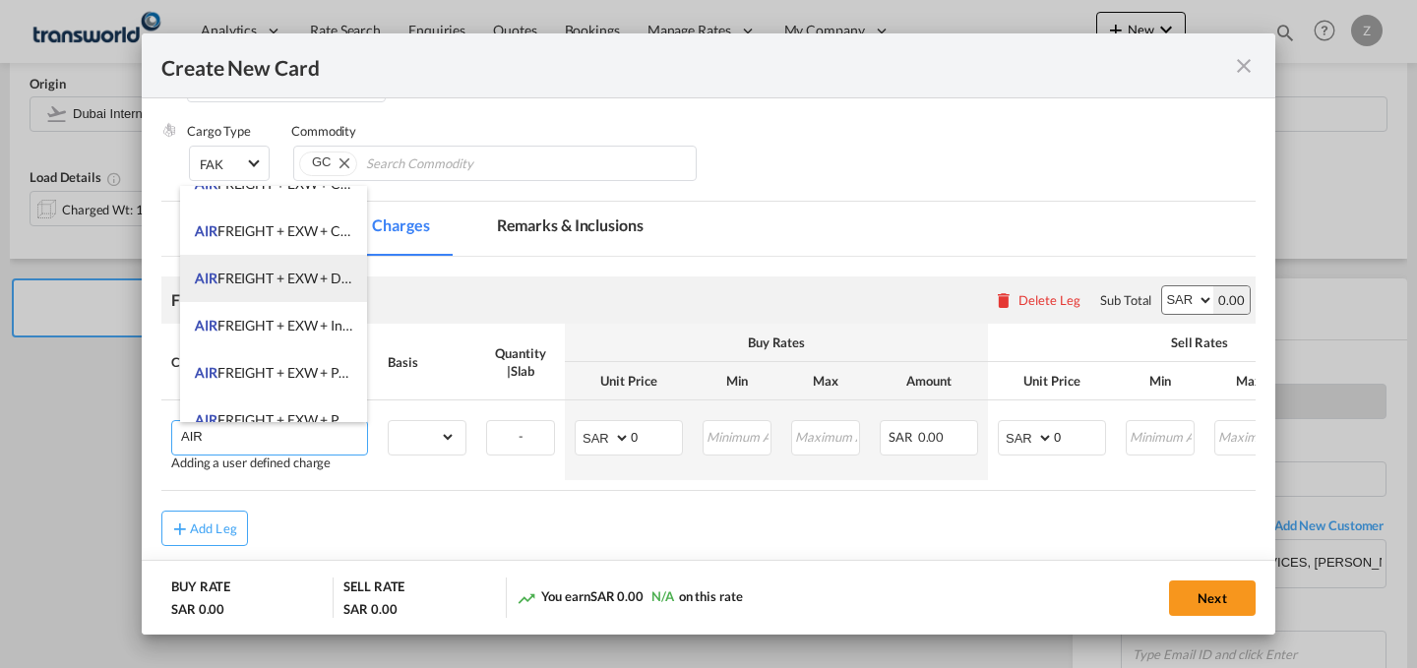
scroll to position [311, 0]
click at [304, 280] on span "AIR FREIGHT + EXW + DESTINATION CLEARANCE AND DELIVERY" at bounding box center [400, 276] width 410 height 17
type input "AIR FREIGHT + EXW + DESTINATION CLEARANCE AND DELIVERY"
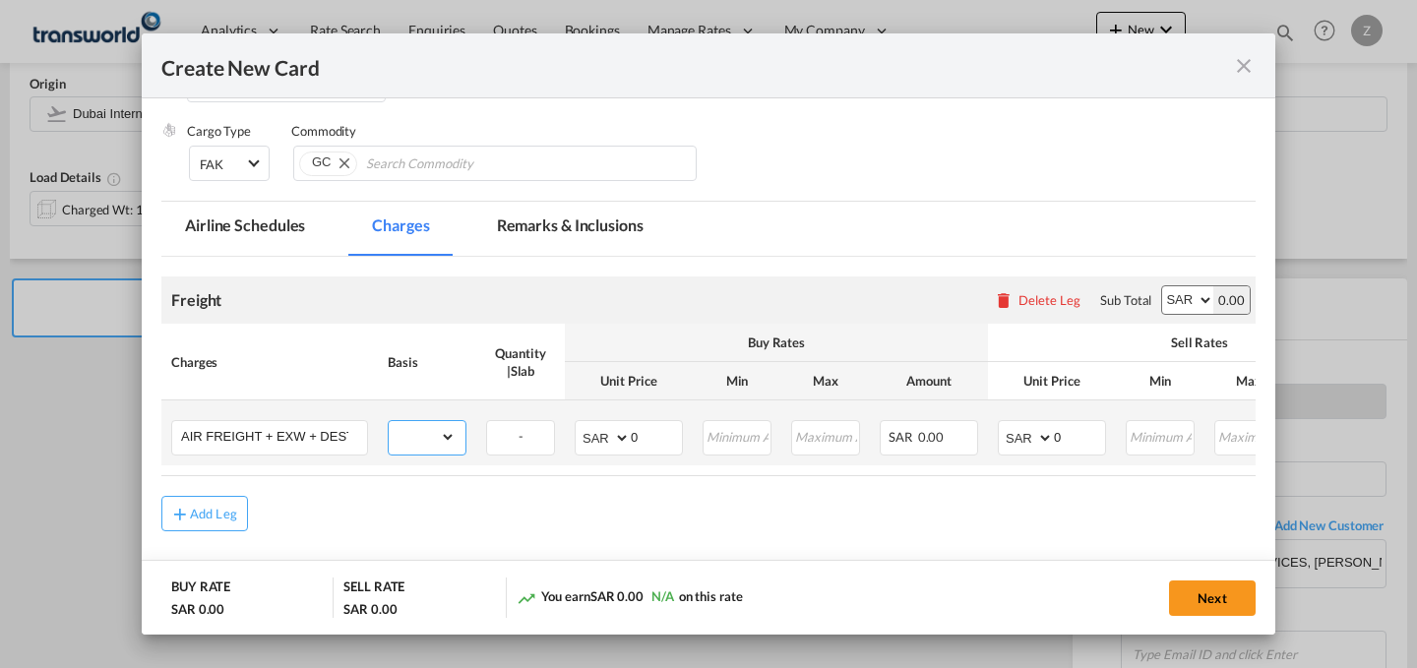
click at [434, 448] on select "gross_weight volumetric_weight per_shipment per_bl per_km % on air freight per_…" at bounding box center [422, 436] width 67 height 31
select select "per_shipment"
click at [389, 421] on select "gross_weight volumetric_weight per_shipment per_bl per_km % on air freight per_…" at bounding box center [422, 436] width 67 height 31
click at [1081, 442] on input "0" at bounding box center [1079, 436] width 51 height 30
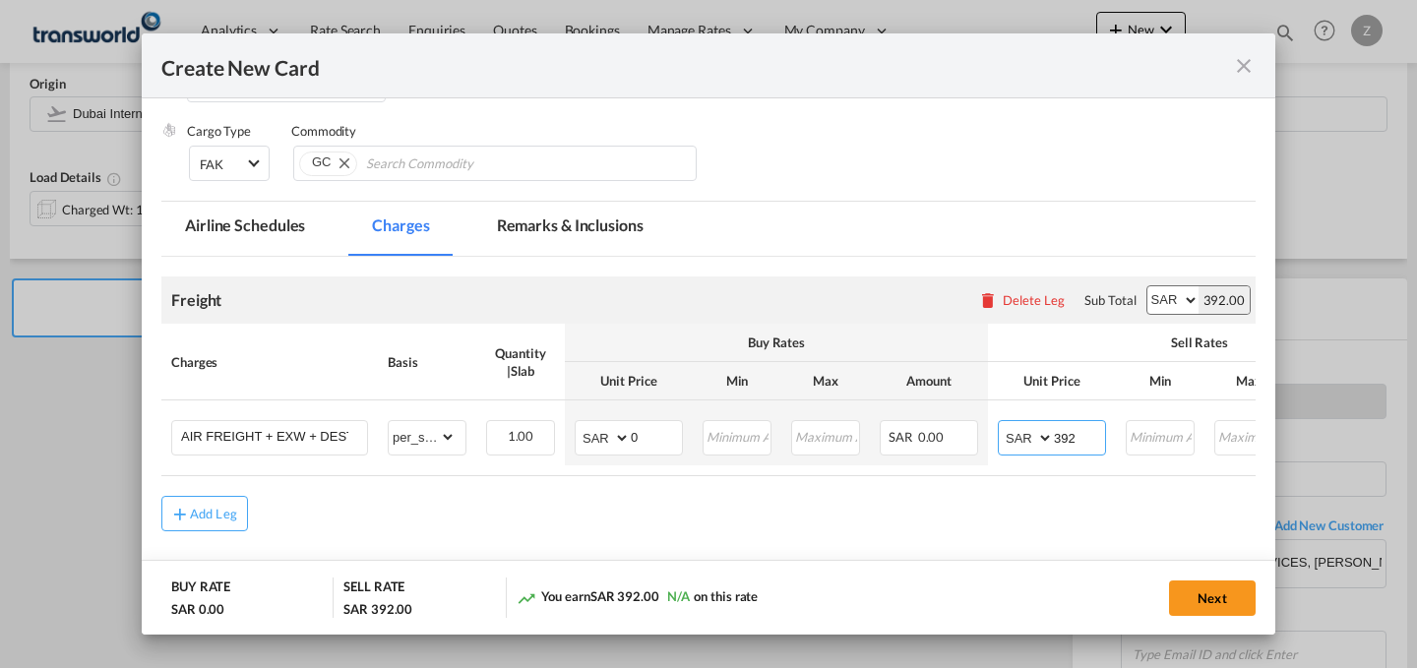
type input "392"
click at [656, 433] on input "0" at bounding box center [656, 436] width 51 height 30
type input "241.36"
click at [1202, 596] on button "Next" at bounding box center [1212, 597] width 87 height 35
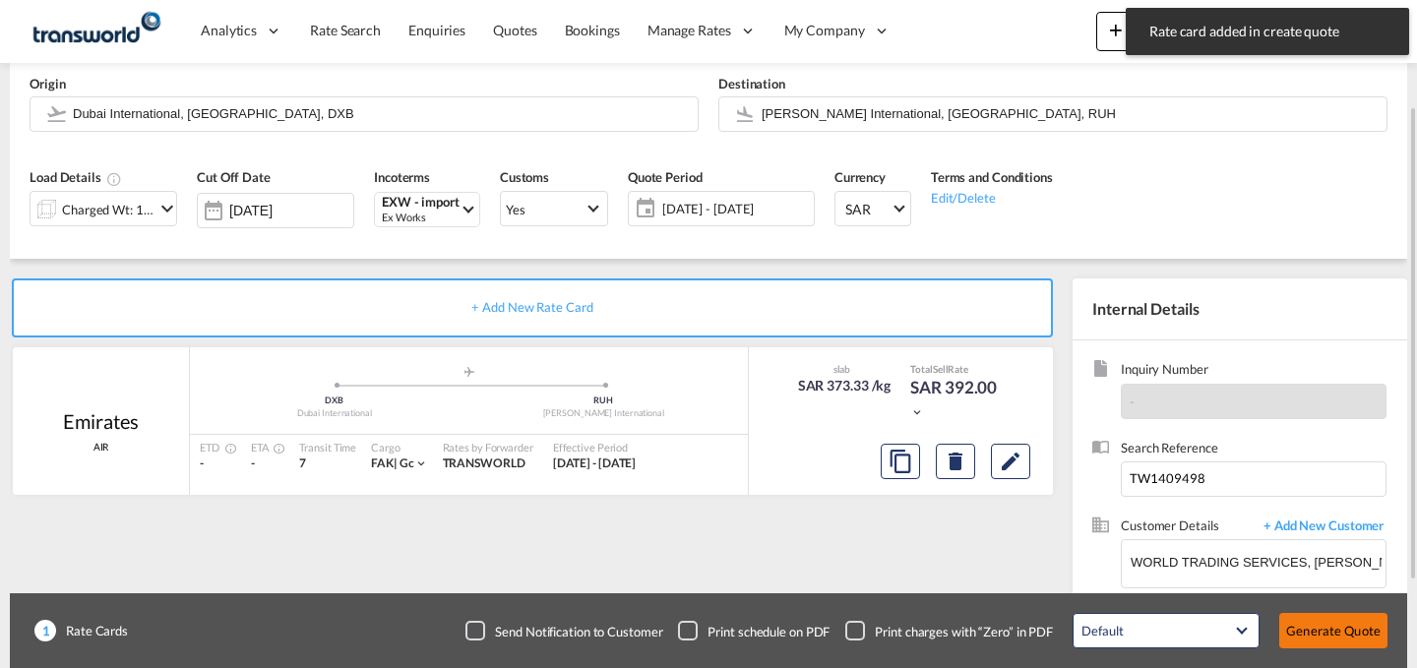
click at [1352, 629] on button "Generate Quote" at bounding box center [1333, 630] width 108 height 35
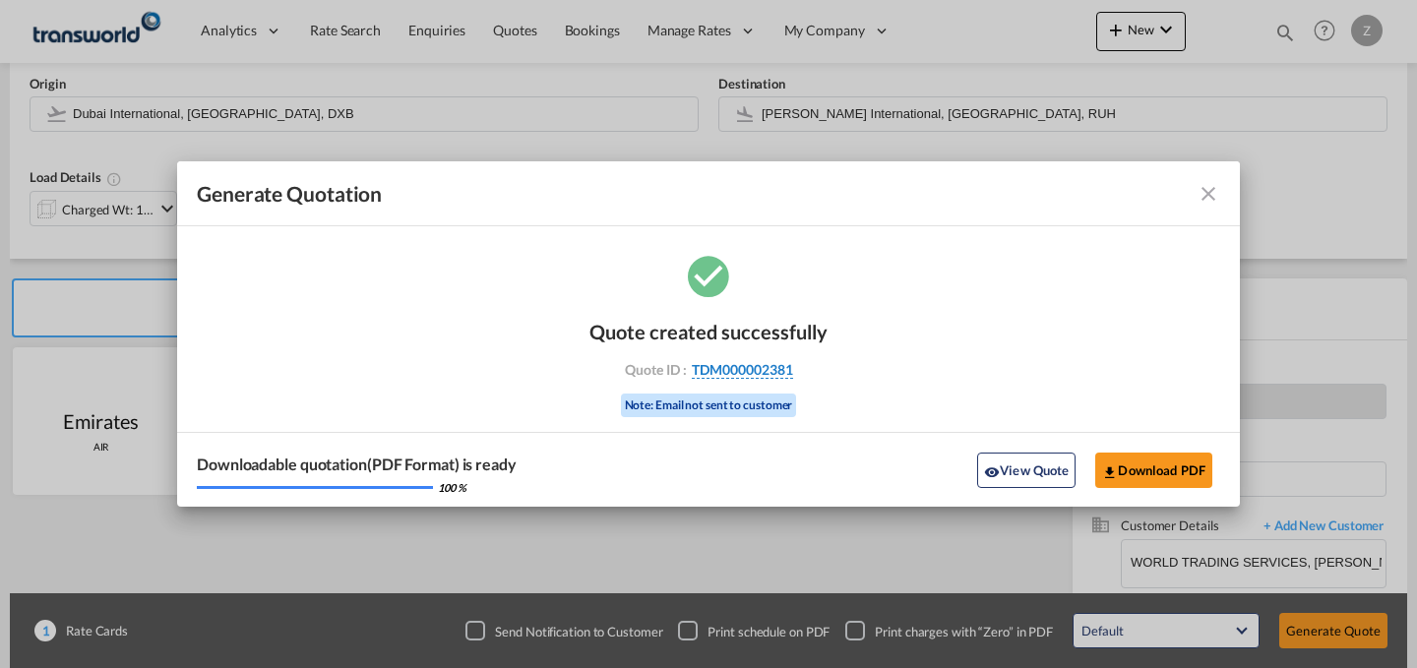
click at [752, 370] on span "TDM000002381" at bounding box center [742, 370] width 101 height 18
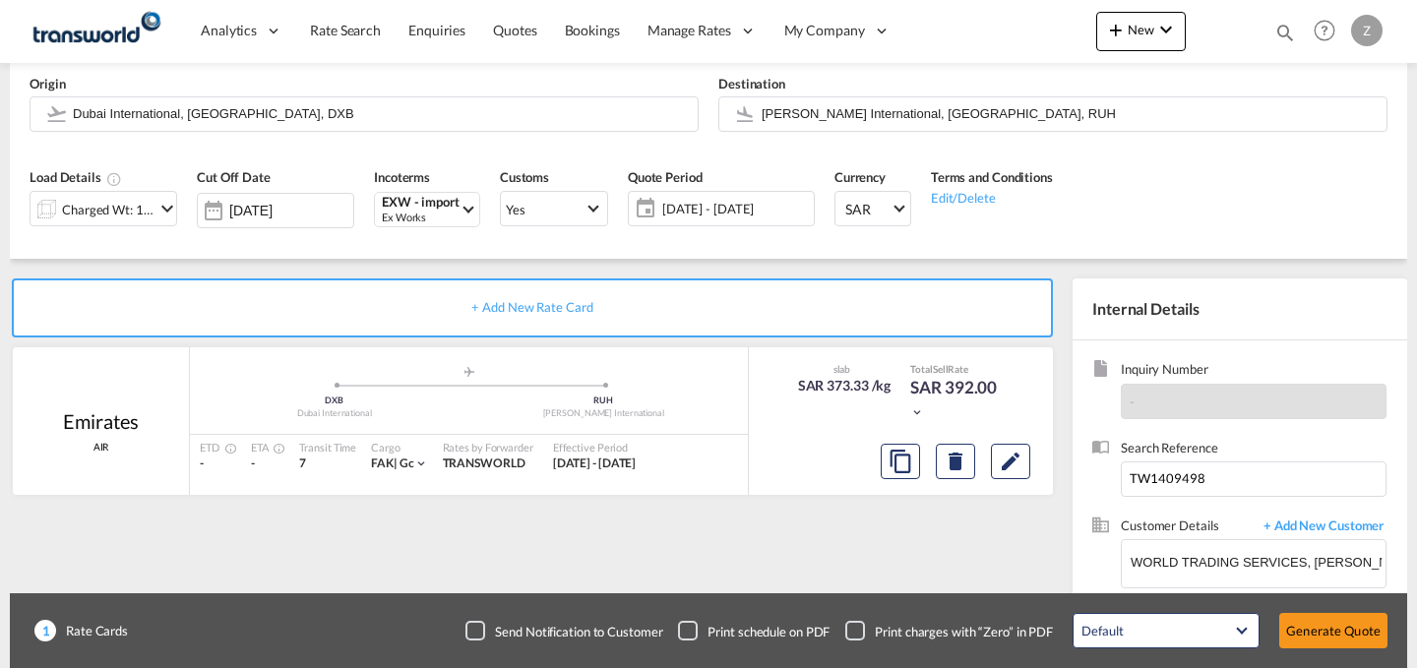
click at [752, 370] on div "Quote created successfully Quote ID : TDM000002381 Note: Email not sent to cust…" at bounding box center [708, 350] width 119 height 66
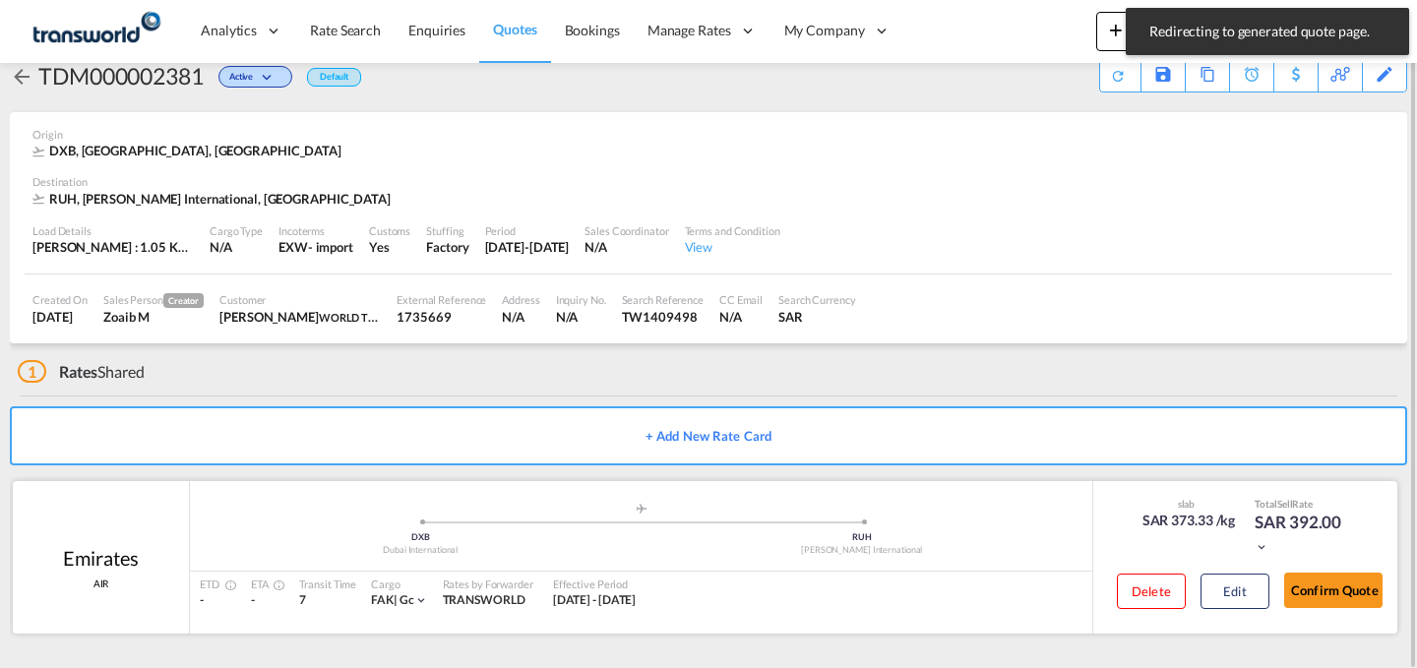
scroll to position [37, 0]
click at [1328, 581] on button "Confirm Quote" at bounding box center [1333, 590] width 98 height 35
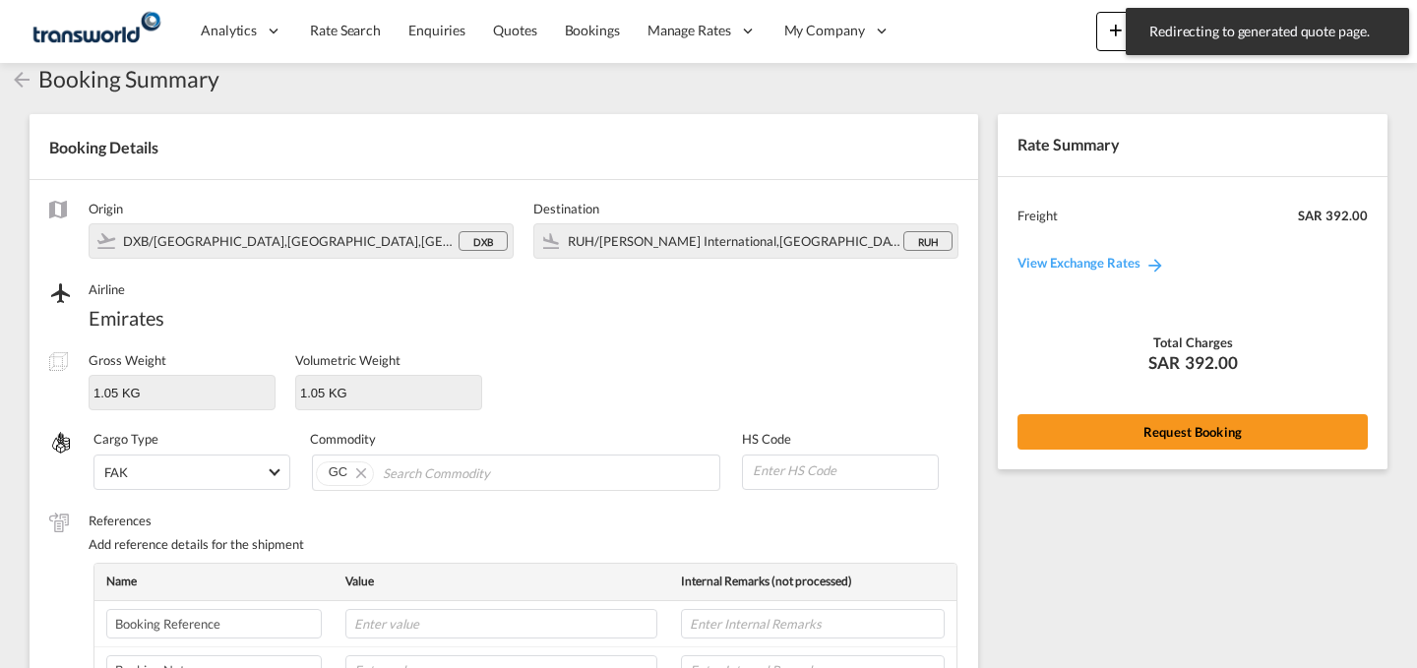
scroll to position [657, 0]
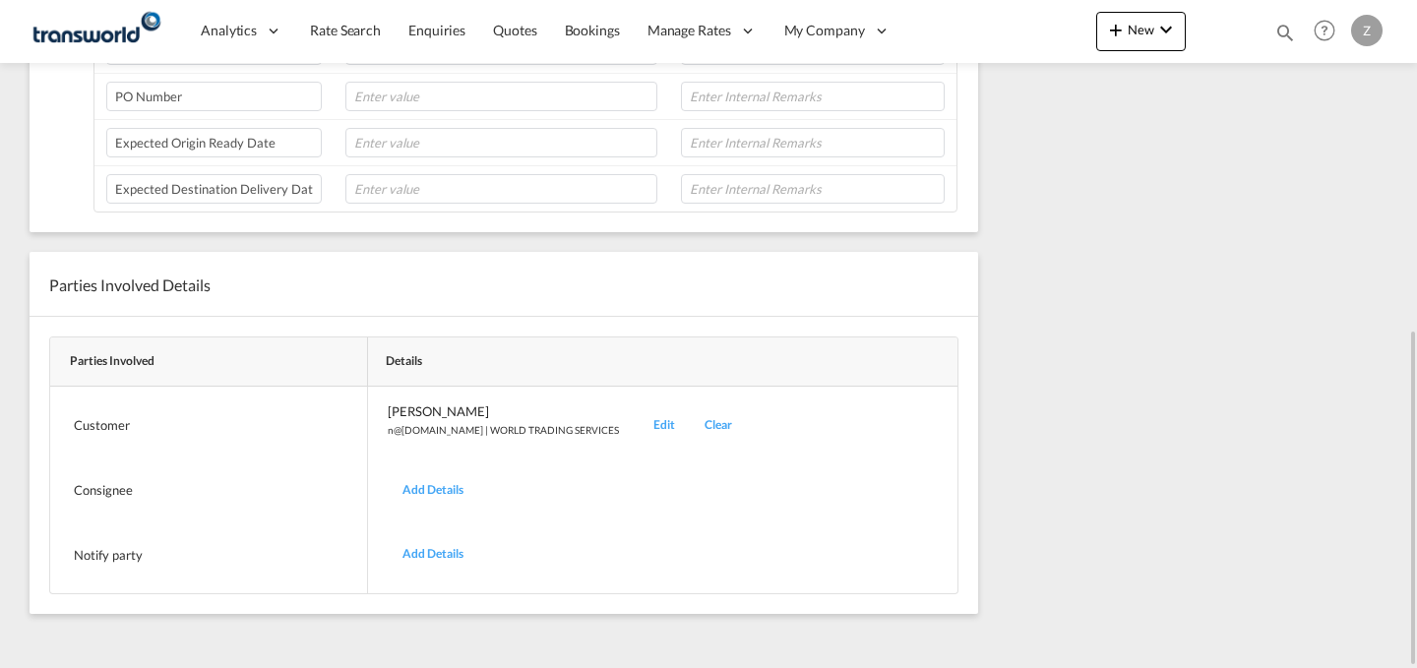
click at [639, 427] on div "Edit" at bounding box center [664, 425] width 51 height 46
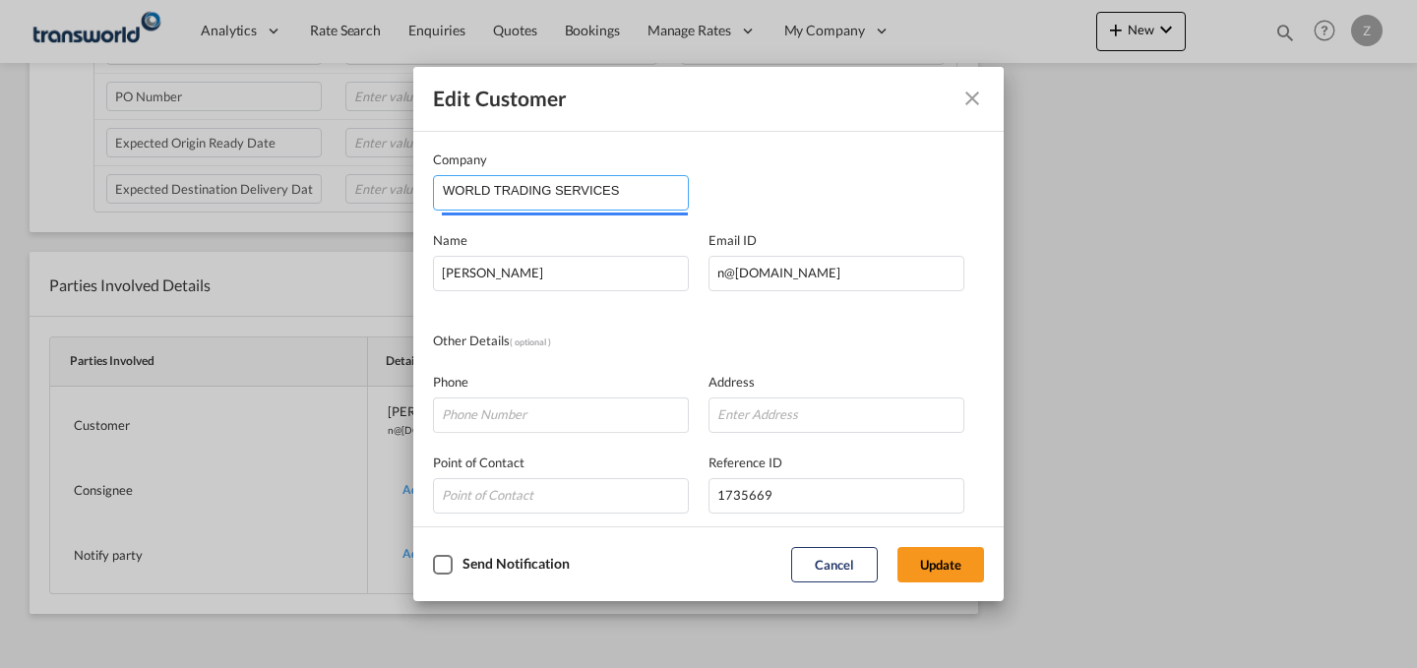
drag, startPoint x: 656, startPoint y: 191, endPoint x: 139, endPoint y: 181, distance: 517.6
click at [139, 181] on div "Edit Customer Company WORLD TRADING SERVICES Name [PERSON_NAME] Email ID [EMAIL…" at bounding box center [708, 334] width 1417 height 668
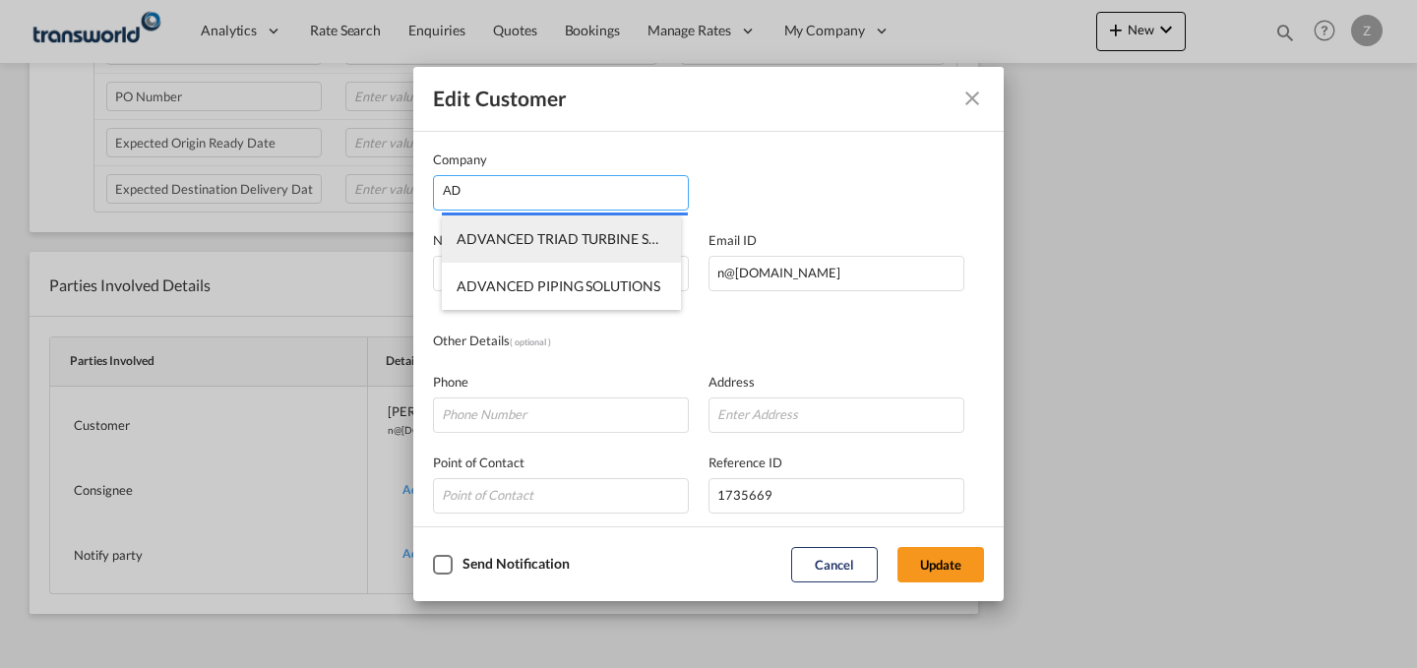
type input "A"
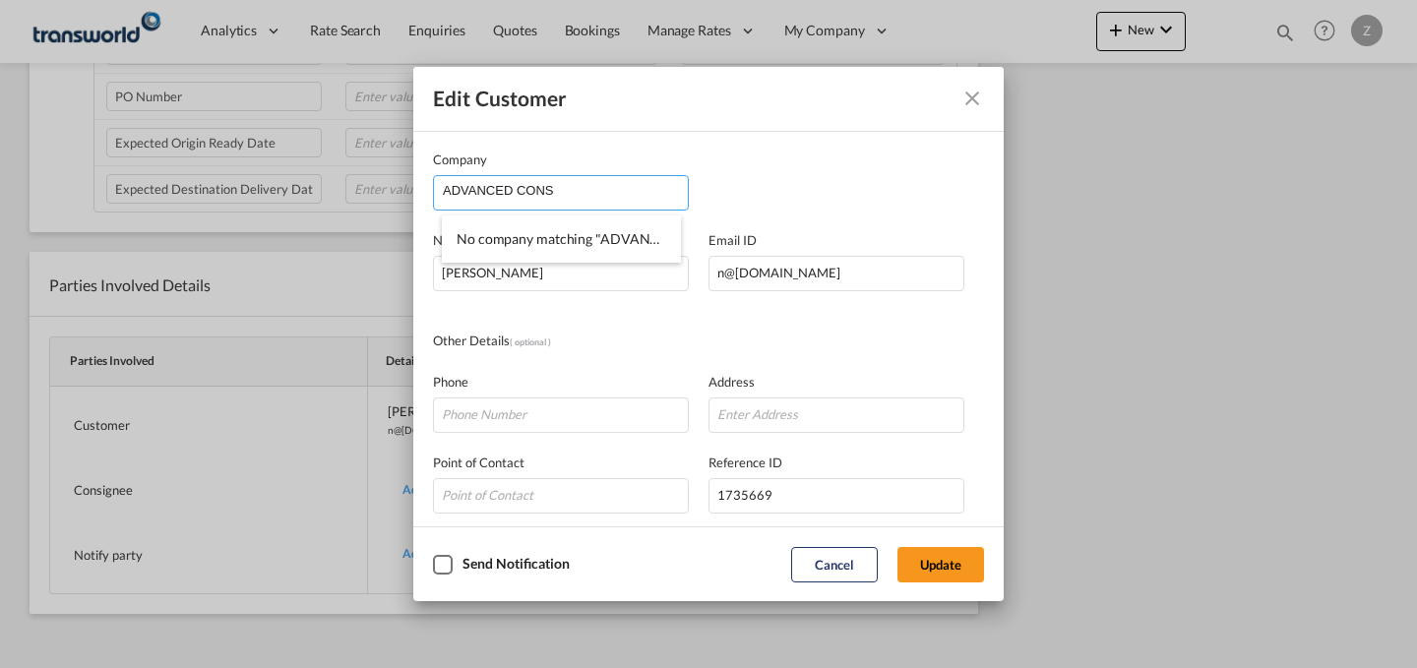
type input "ADVANCED CONS"
click at [617, 188] on input "ADVANCED CONS" at bounding box center [565, 191] width 245 height 30
drag, startPoint x: 617, startPoint y: 188, endPoint x: 318, endPoint y: 191, distance: 299.1
click at [318, 191] on div "Edit Customer Company ADVANCED CONS Name [PERSON_NAME] Email ID [EMAIL_ADDRESS]…" at bounding box center [708, 334] width 1417 height 668
type input "ADVANCED"
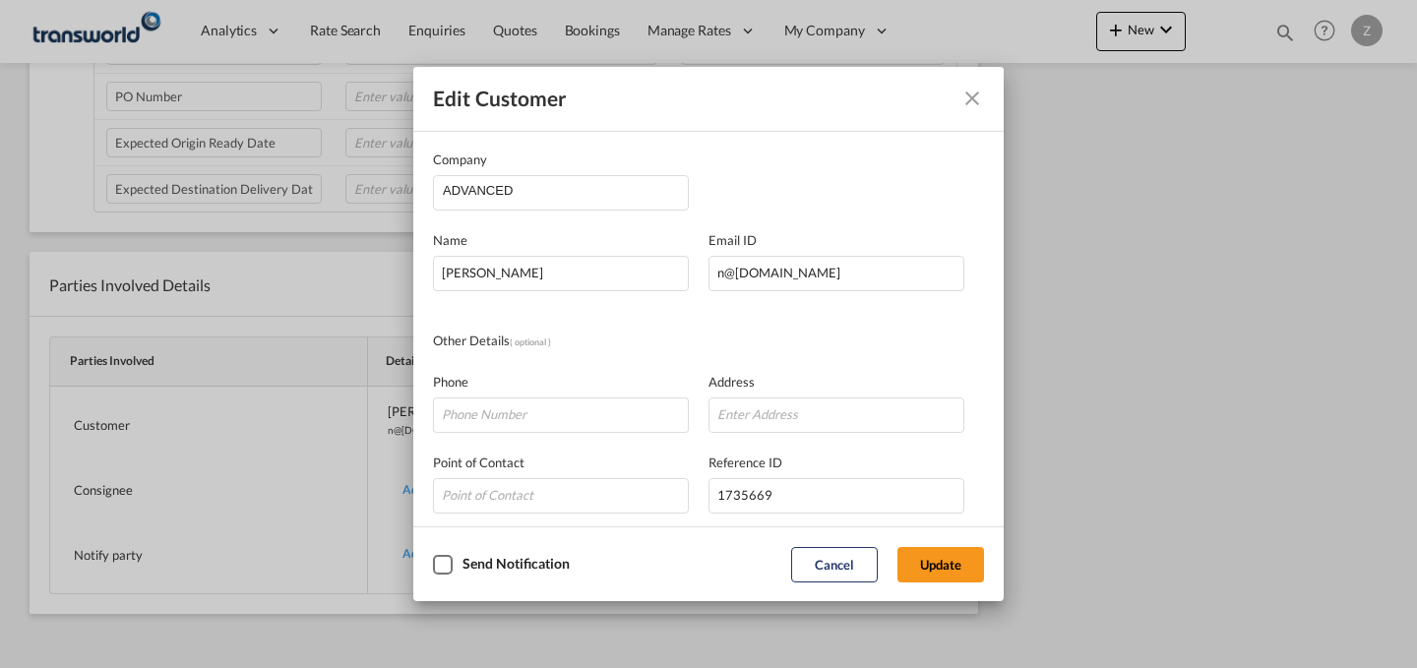
click at [970, 103] on md-icon "Close dialog" at bounding box center [972, 99] width 24 height 24
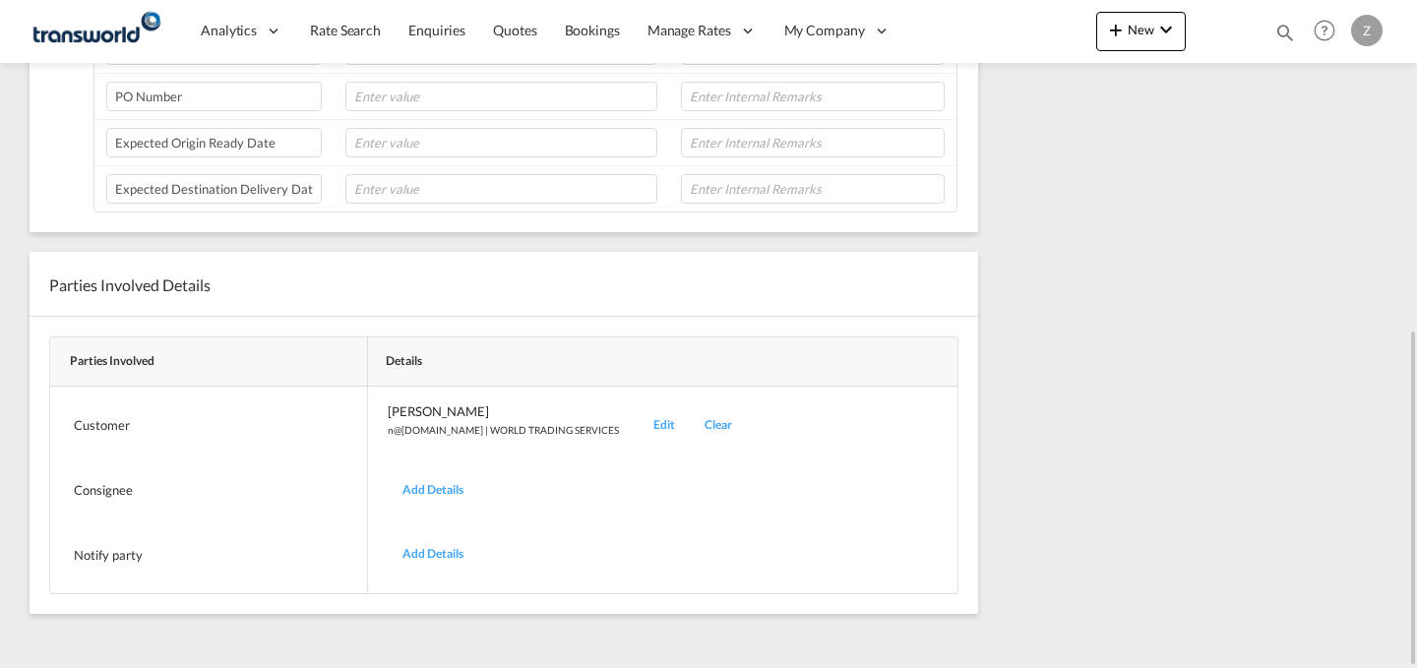
click at [639, 426] on div "Edit" at bounding box center [664, 425] width 51 height 46
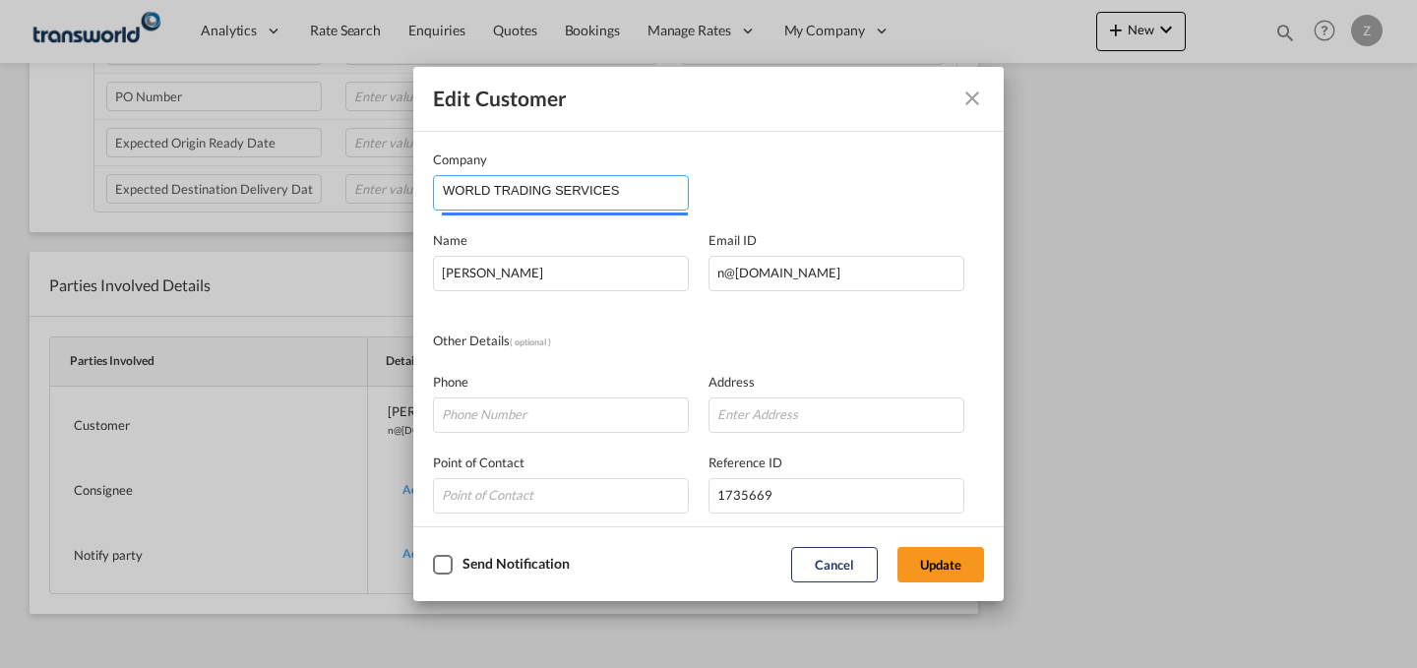
click at [627, 184] on input "WORLD TRADING SERVICES" at bounding box center [565, 191] width 245 height 30
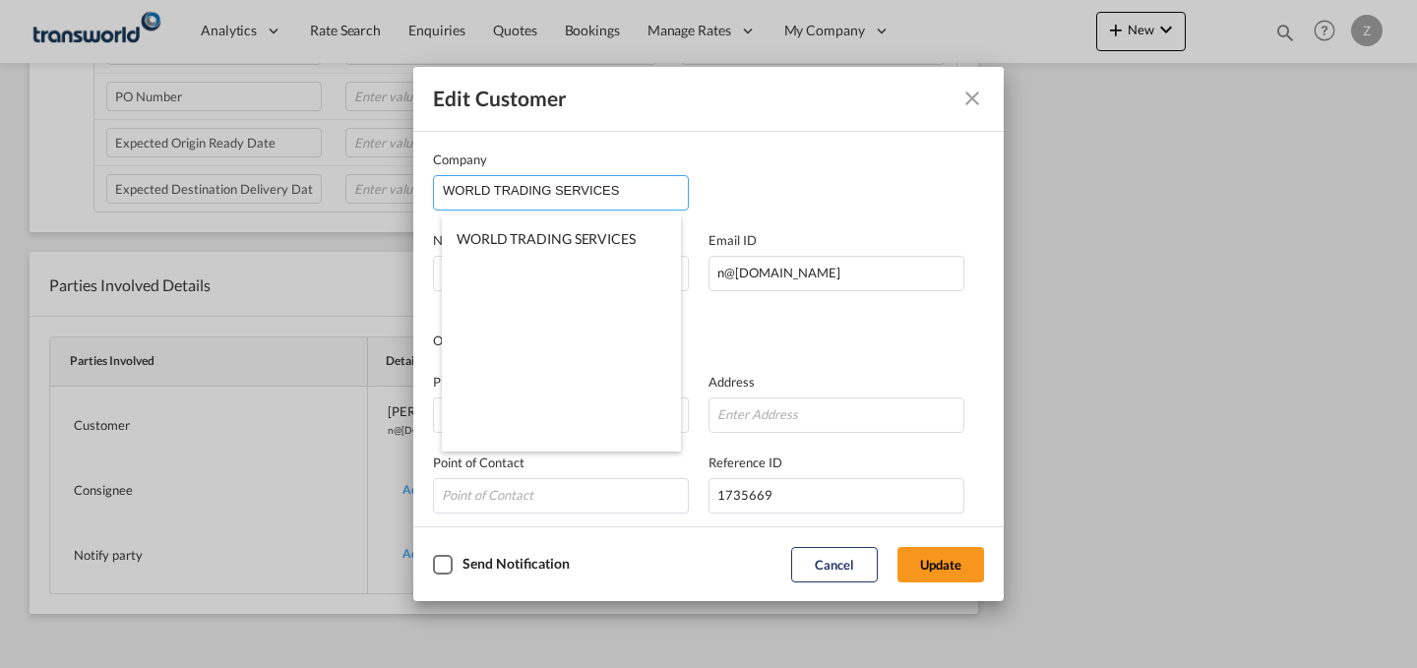
paste input "ADVANCED CONSTRUCTION TECHNOLOGY SERVICES KSA LLC"
click at [674, 190] on input "ADVANCED CONSTRUCTION TECHNOLOGY SERVICES" at bounding box center [565, 191] width 245 height 30
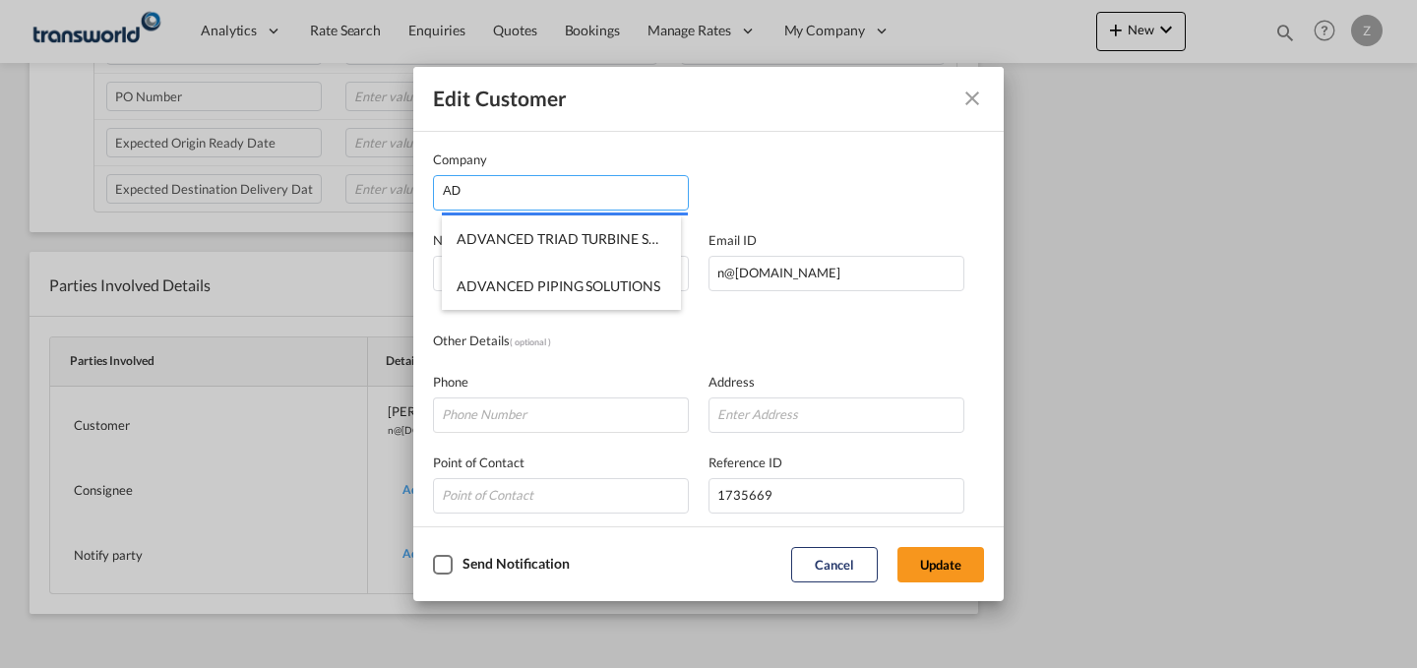
type input "A"
type input "a"
type input "ADVANCED"
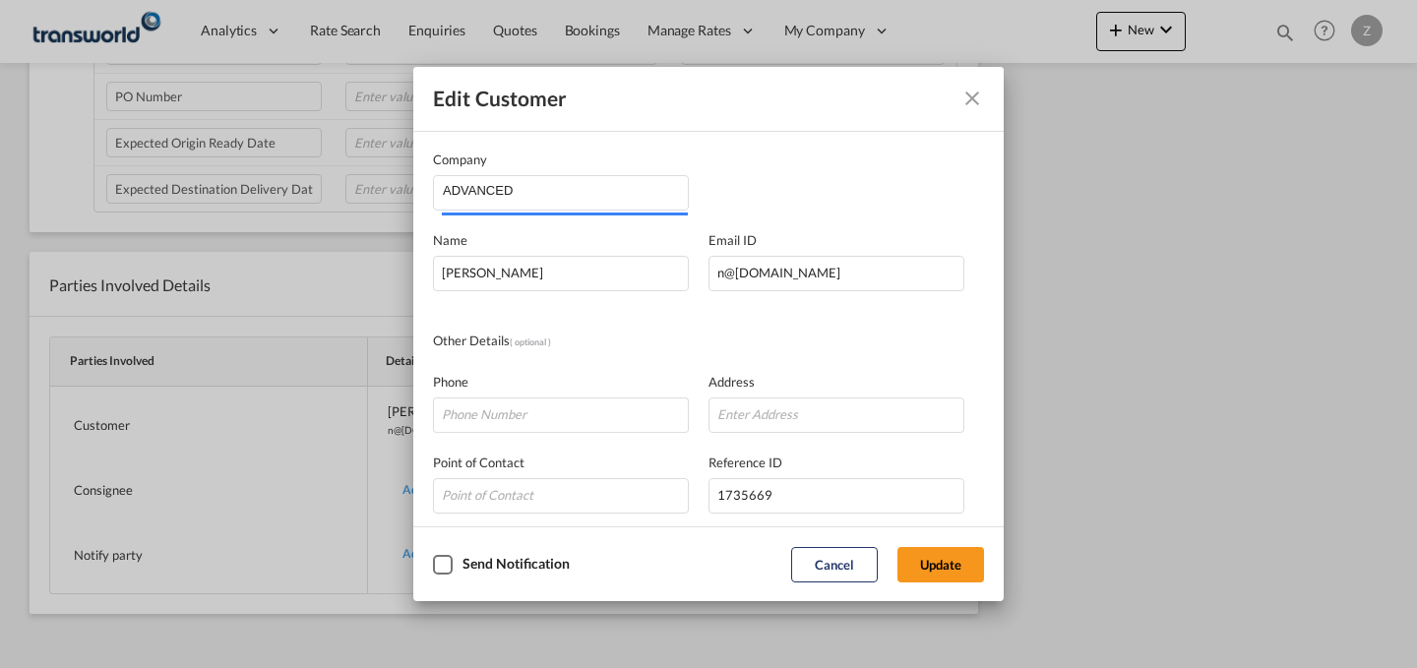
click at [974, 88] on md-icon "Close dialog" at bounding box center [972, 99] width 24 height 24
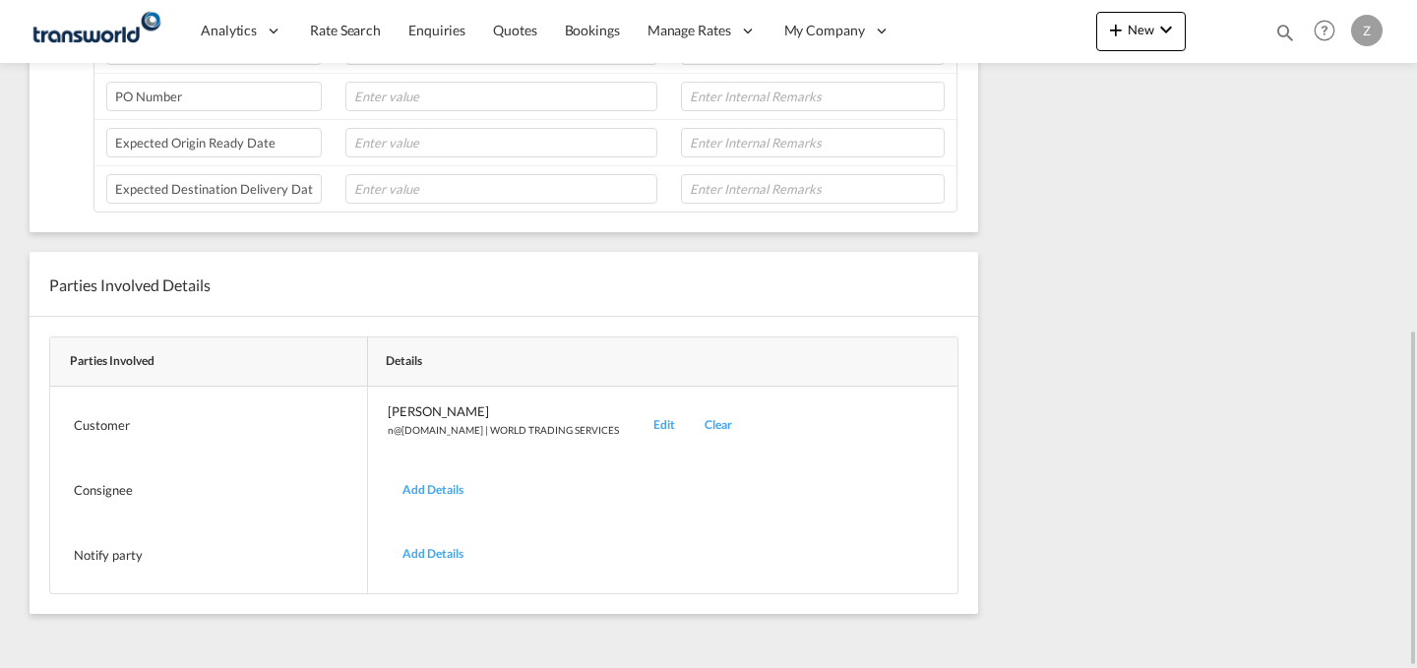
click at [1286, 37] on md-icon "icon-magnify" at bounding box center [1285, 33] width 22 height 22
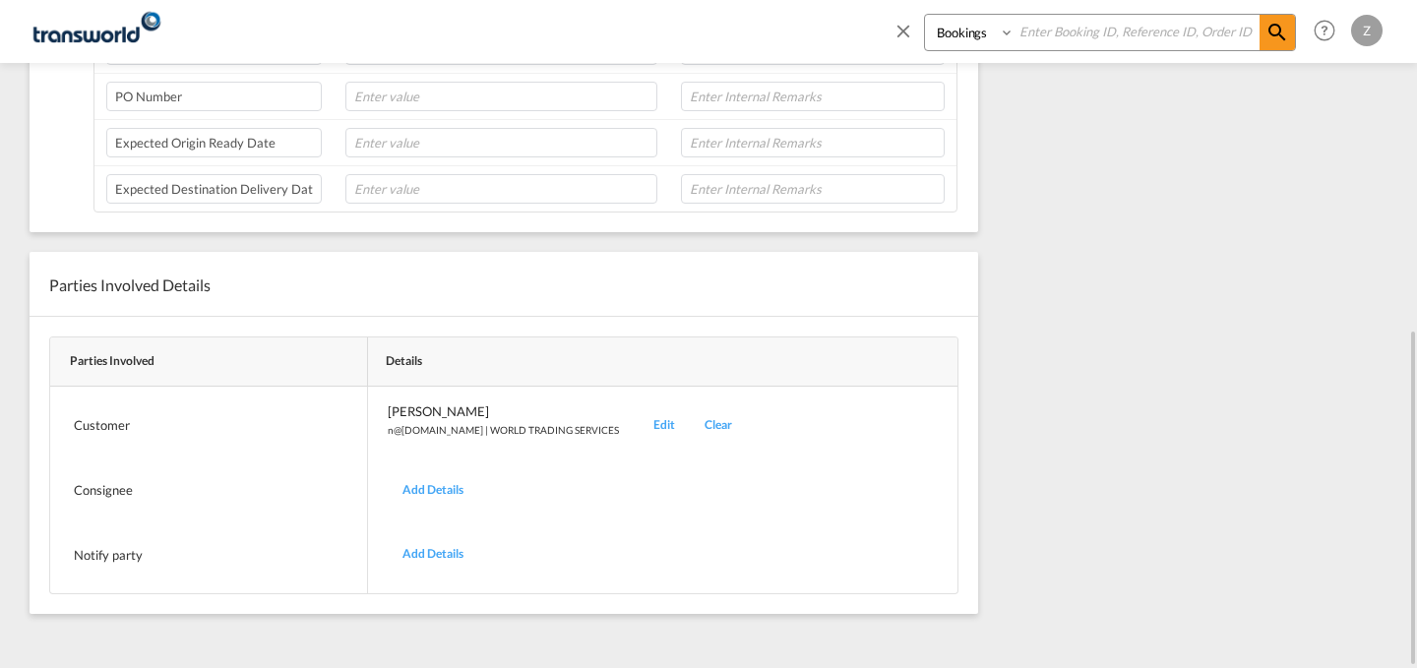
click at [993, 32] on select "Bookings Quotes Enquiries" at bounding box center [971, 32] width 93 height 35
select select "Quotes"
click at [925, 15] on select "Bookings Quotes Enquiries" at bounding box center [971, 32] width 93 height 35
click at [1070, 31] on input at bounding box center [1136, 32] width 245 height 34
paste input "TDM000002326"
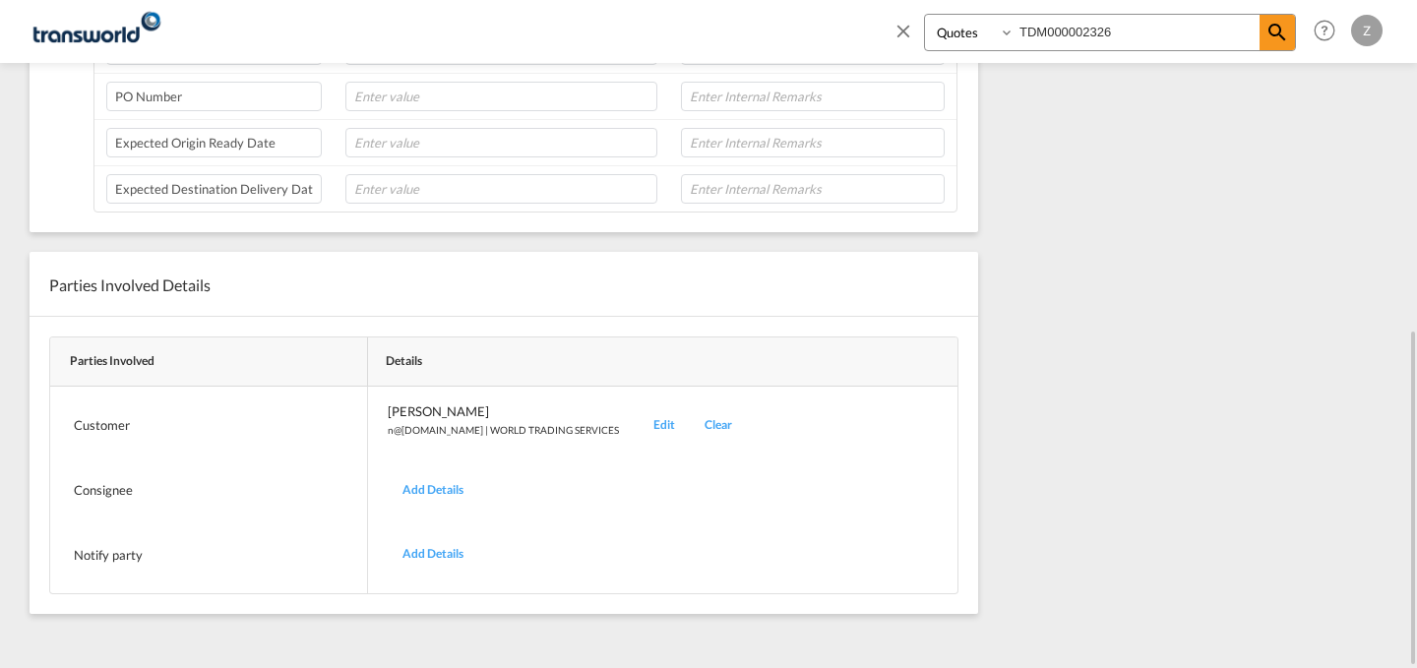
type input "TDM000002326"
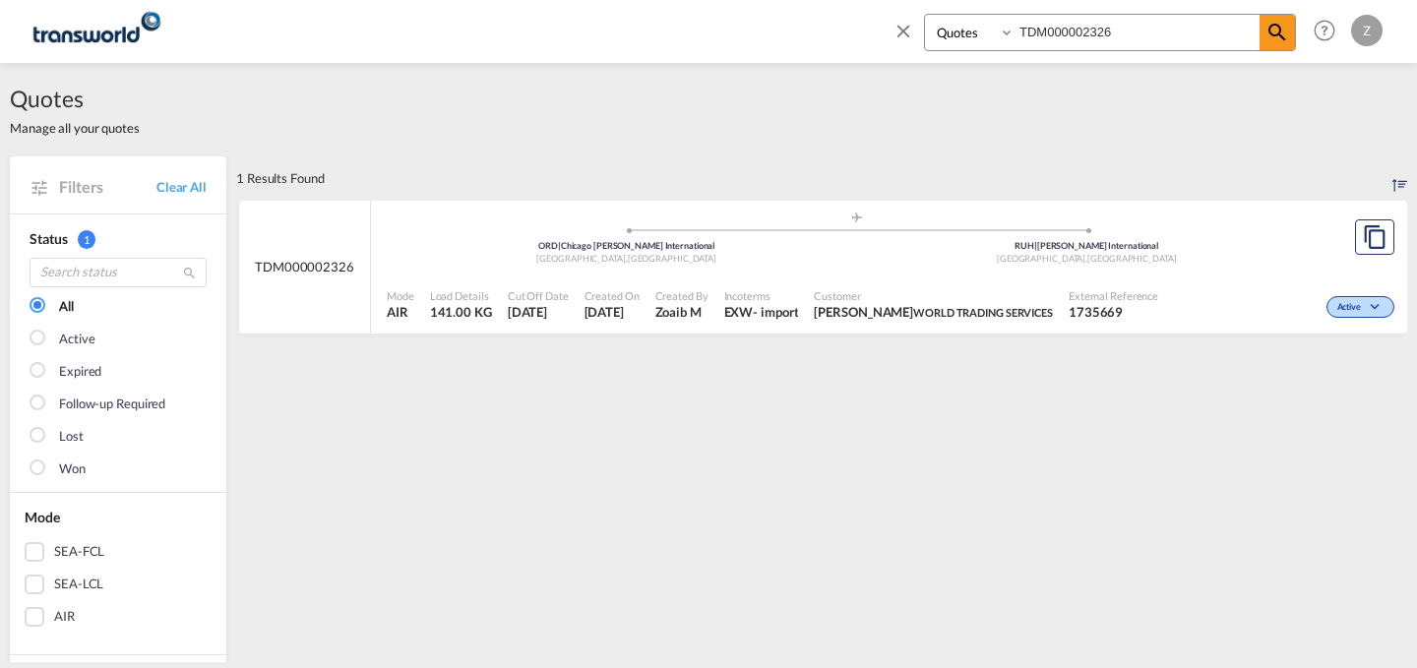
click at [1272, 271] on div ".a{fill:#aaa8ad;} .a{fill:#aaa8ad;} ORD | Chicago [PERSON_NAME] International […" at bounding box center [857, 243] width 940 height 64
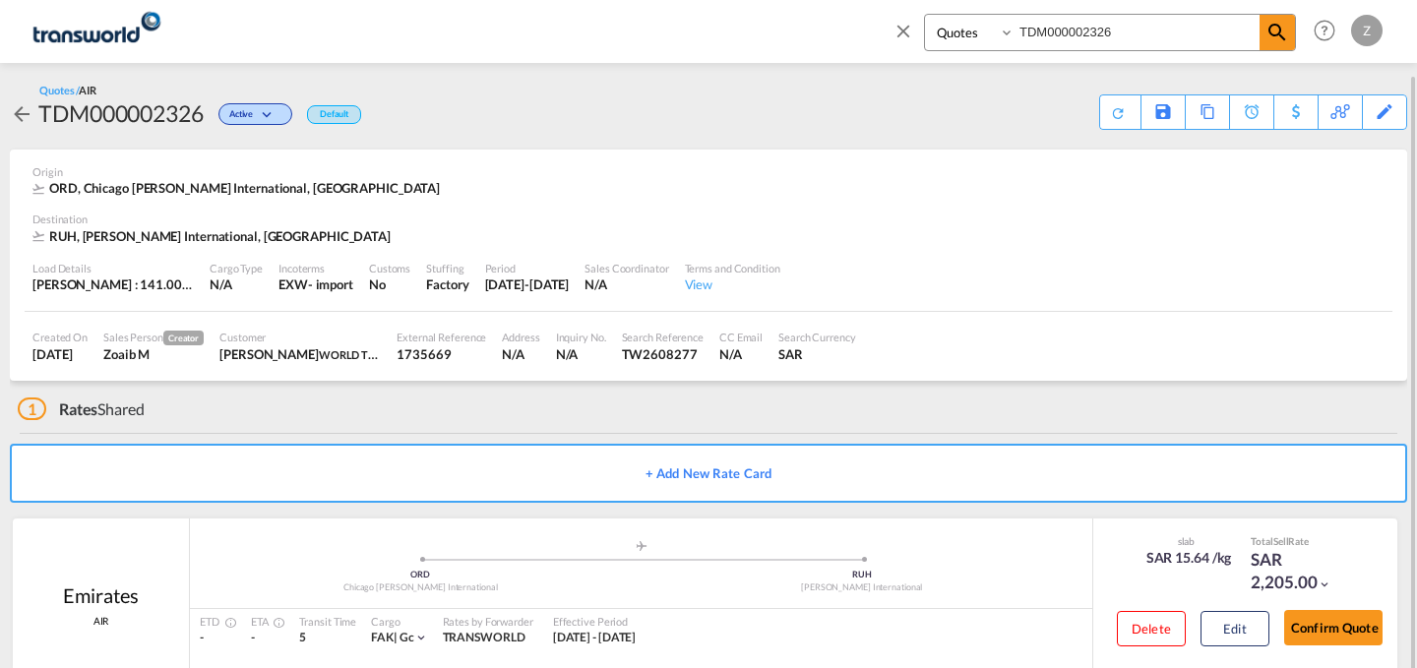
scroll to position [37, 0]
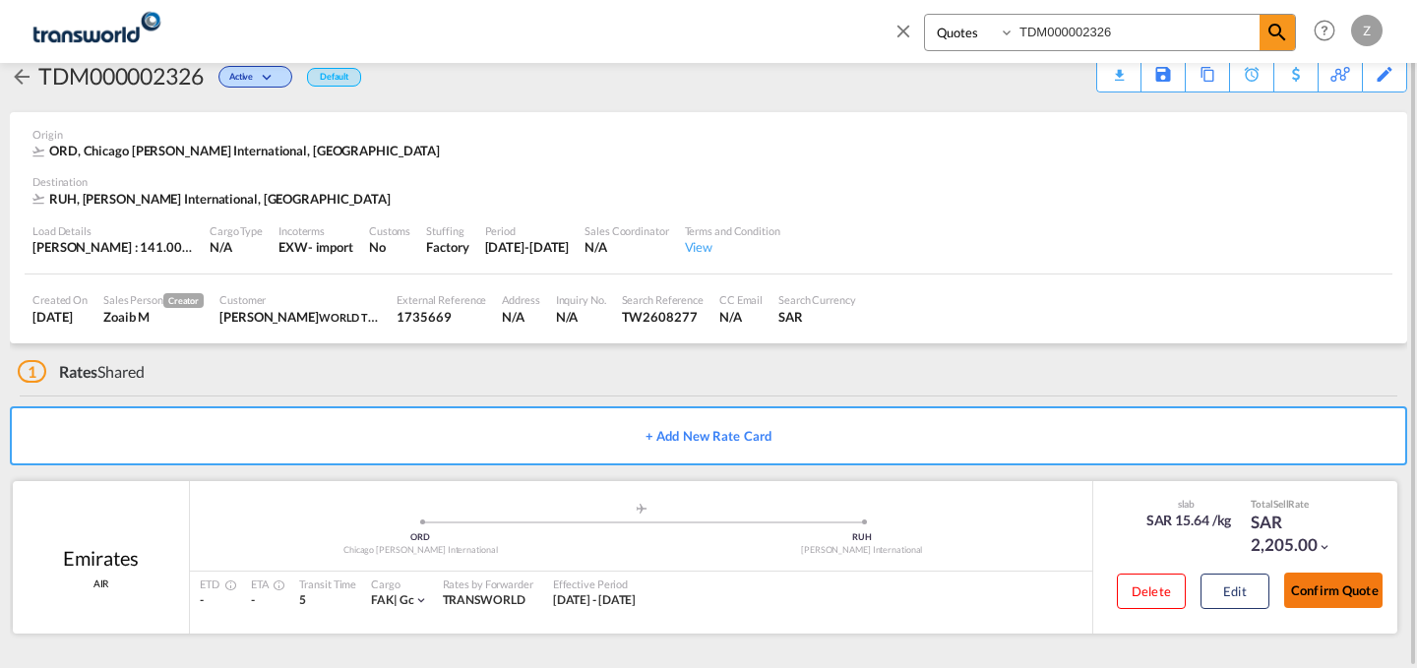
click at [1331, 591] on button "Confirm Quote" at bounding box center [1333, 590] width 98 height 35
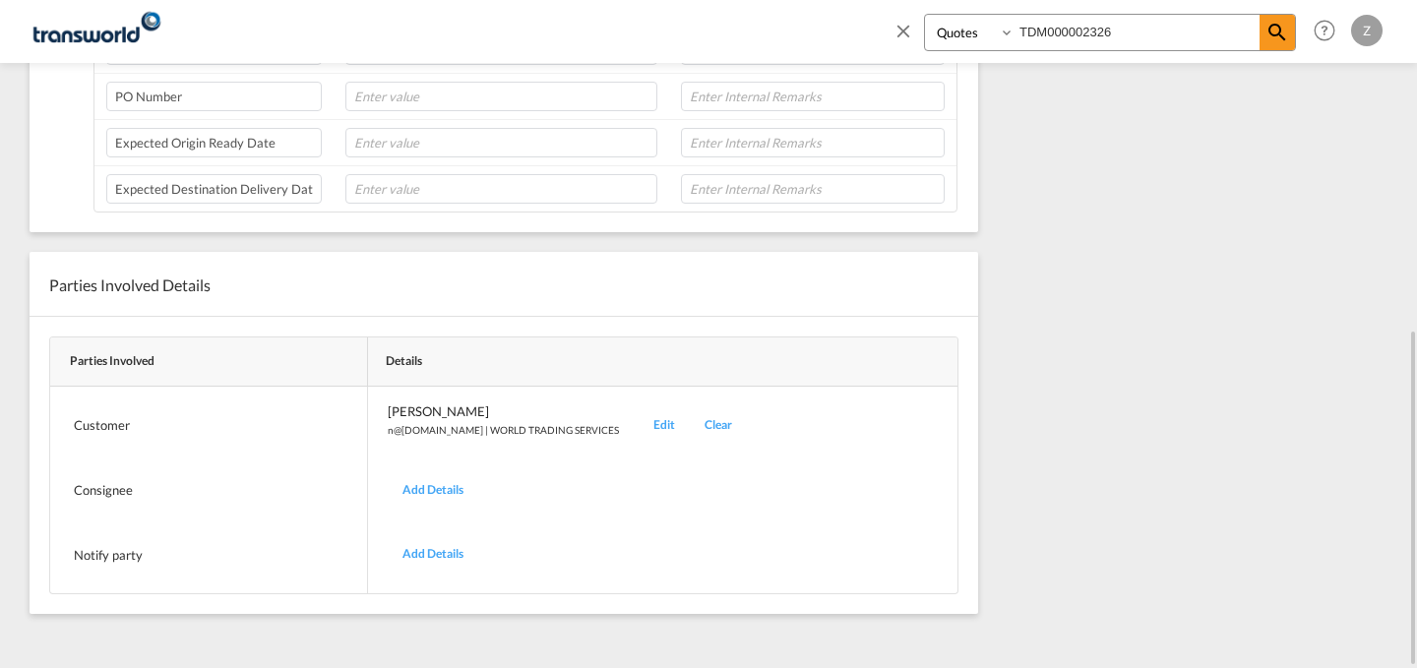
click at [639, 428] on div "Edit" at bounding box center [664, 425] width 51 height 46
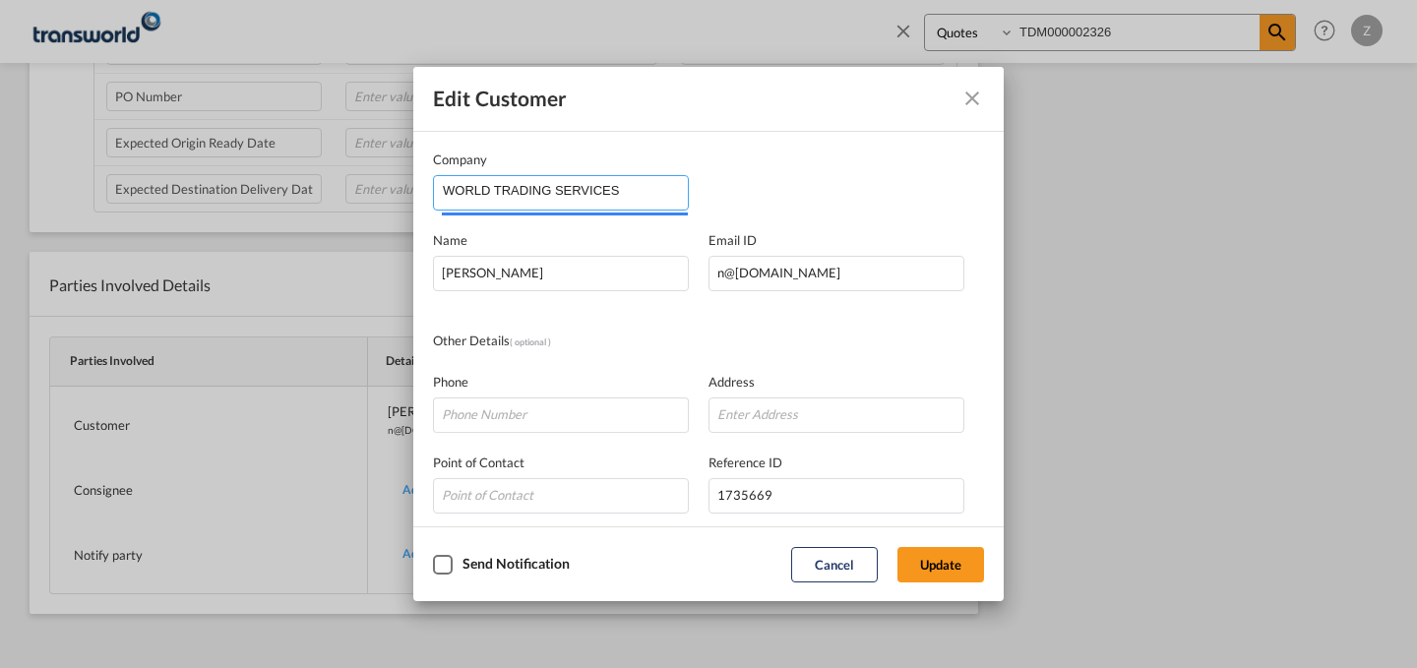
drag, startPoint x: 651, startPoint y: 198, endPoint x: 214, endPoint y: 220, distance: 438.4
click at [214, 220] on div "Edit Customer Company WORLD TRADING SERVICES Name [PERSON_NAME] Email ID [EMAIL…" at bounding box center [708, 334] width 1417 height 668
type input "u"
type input "U"
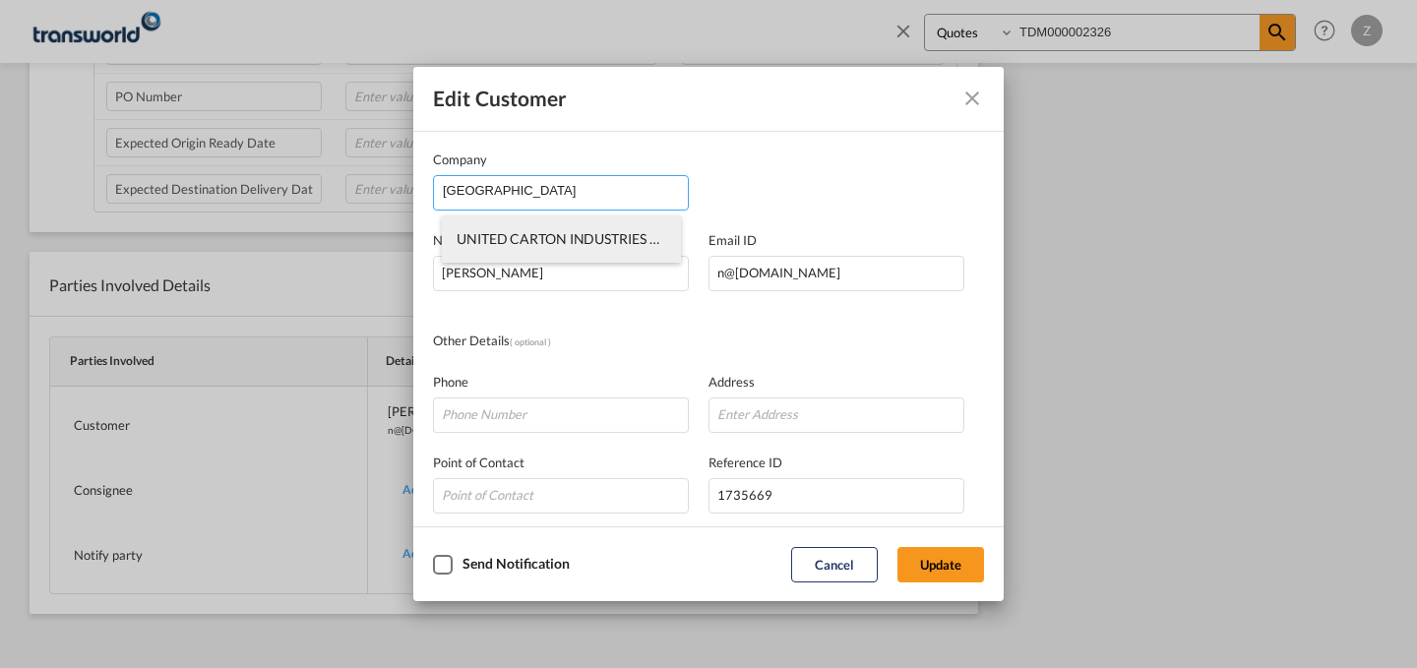
click at [566, 231] on span "UNITED CARTON INDUSTRIES CO" at bounding box center [563, 238] width 213 height 17
type input "UNITED CARTON INDUSTRIES CO"
type input "[PERSON_NAME][EMAIL_ADDRESS][DOMAIN_NAME]"
type input "114786411"
type input "1825059"
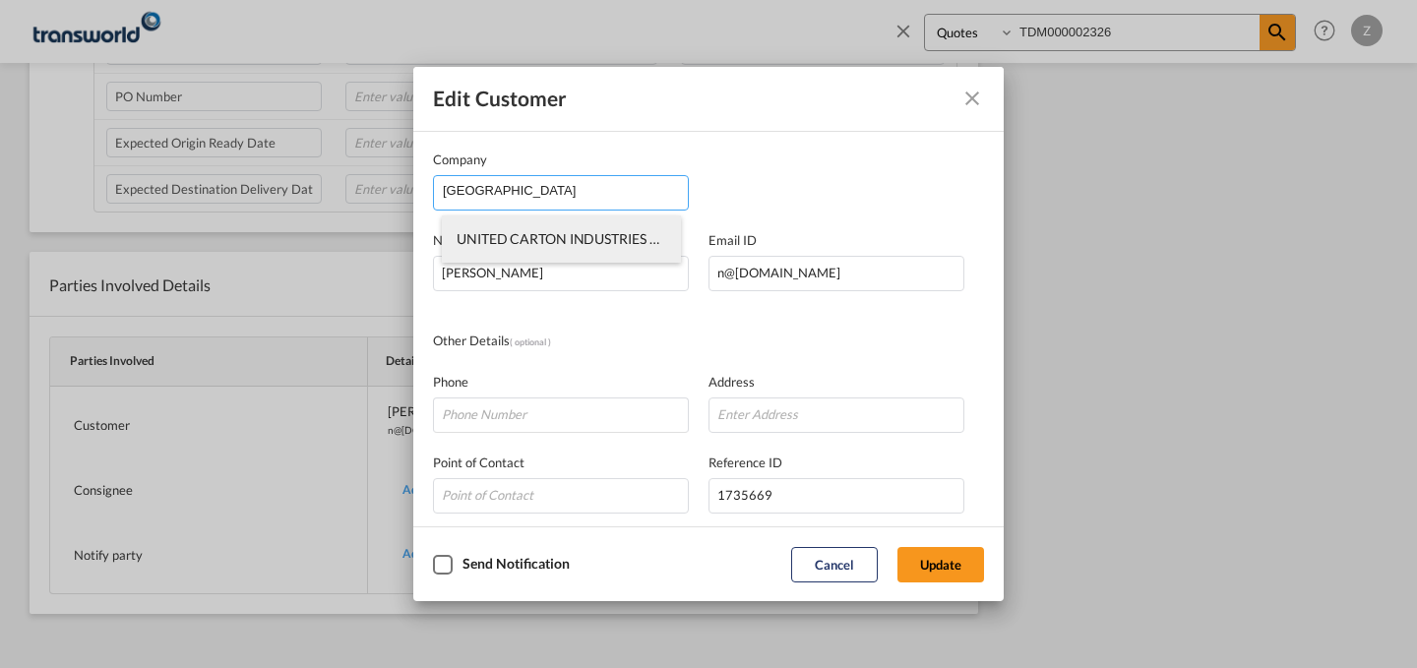
type input "14334"
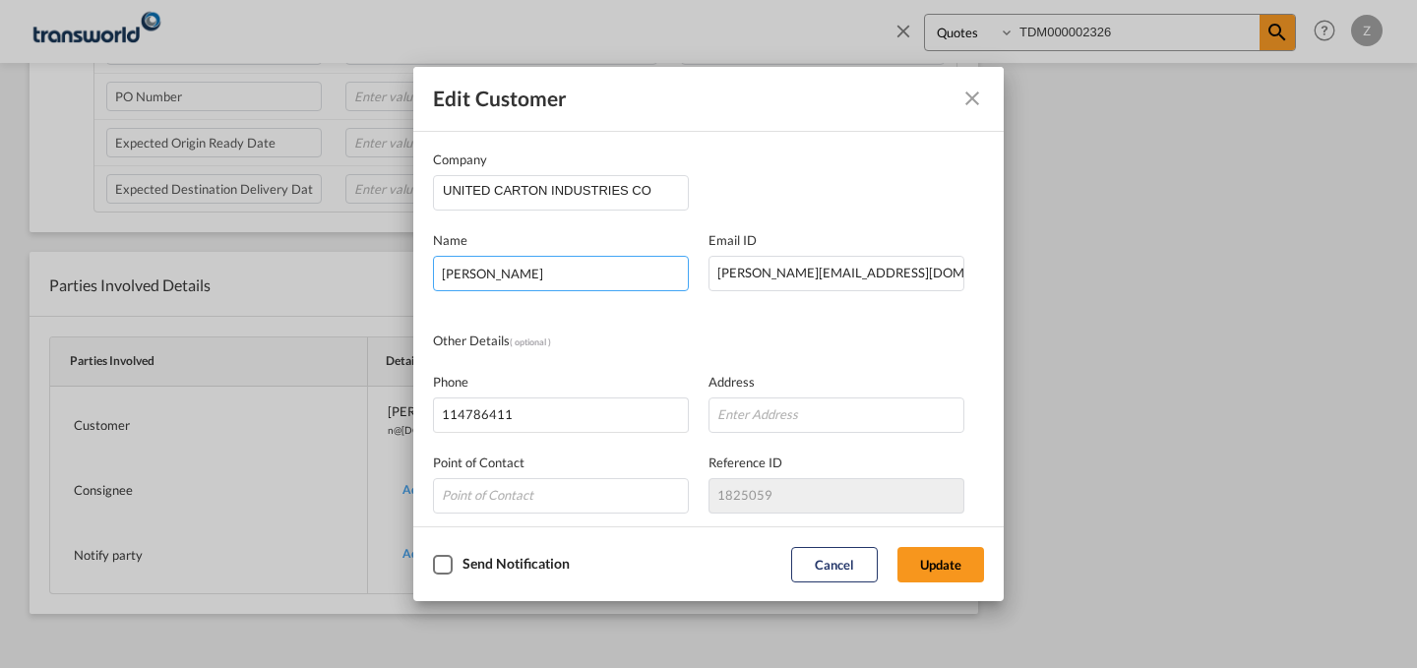
click at [617, 275] on input "[PERSON_NAME]" at bounding box center [561, 273] width 256 height 35
drag, startPoint x: 617, startPoint y: 275, endPoint x: 198, endPoint y: 292, distance: 419.5
click at [198, 292] on div "Edit Customer Company UNITED CARTON INDUSTRIES CO Name [PERSON_NAME] [PERSON_NA…" at bounding box center [708, 334] width 1417 height 668
type input "[PERSON_NAME]"
click at [942, 550] on button "Update" at bounding box center [940, 564] width 87 height 35
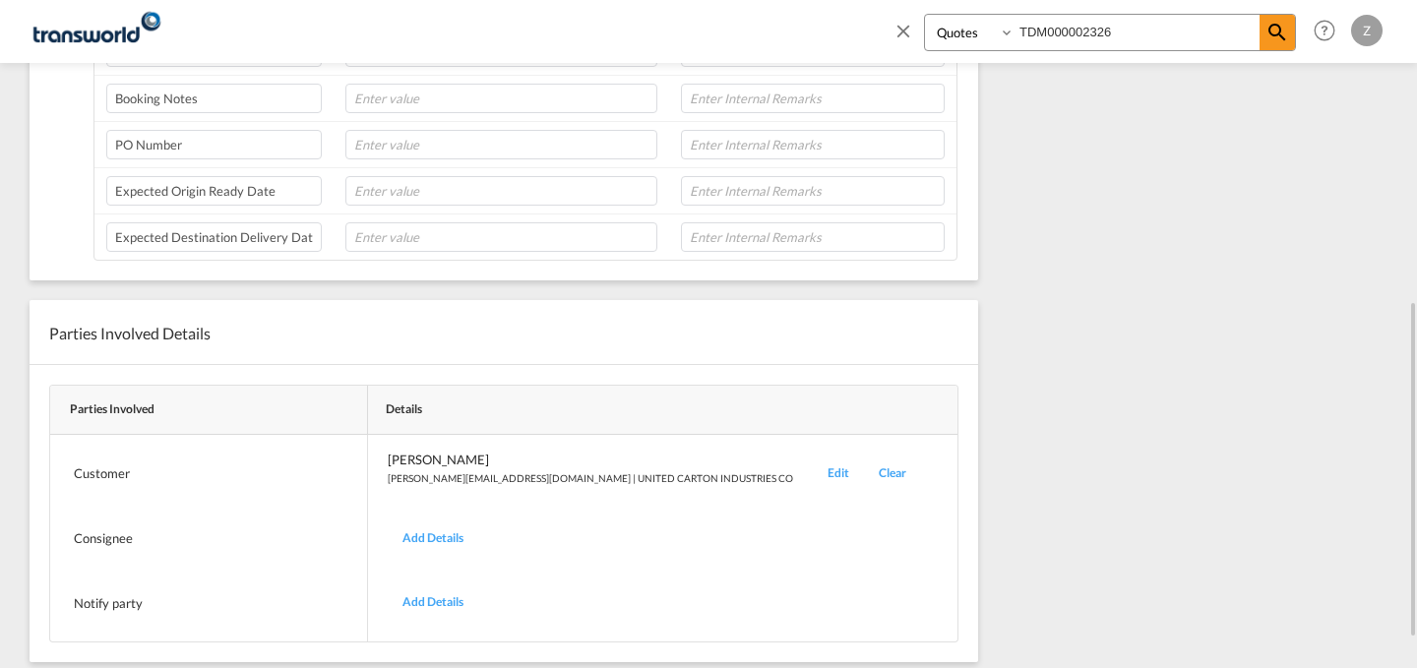
scroll to position [0, 0]
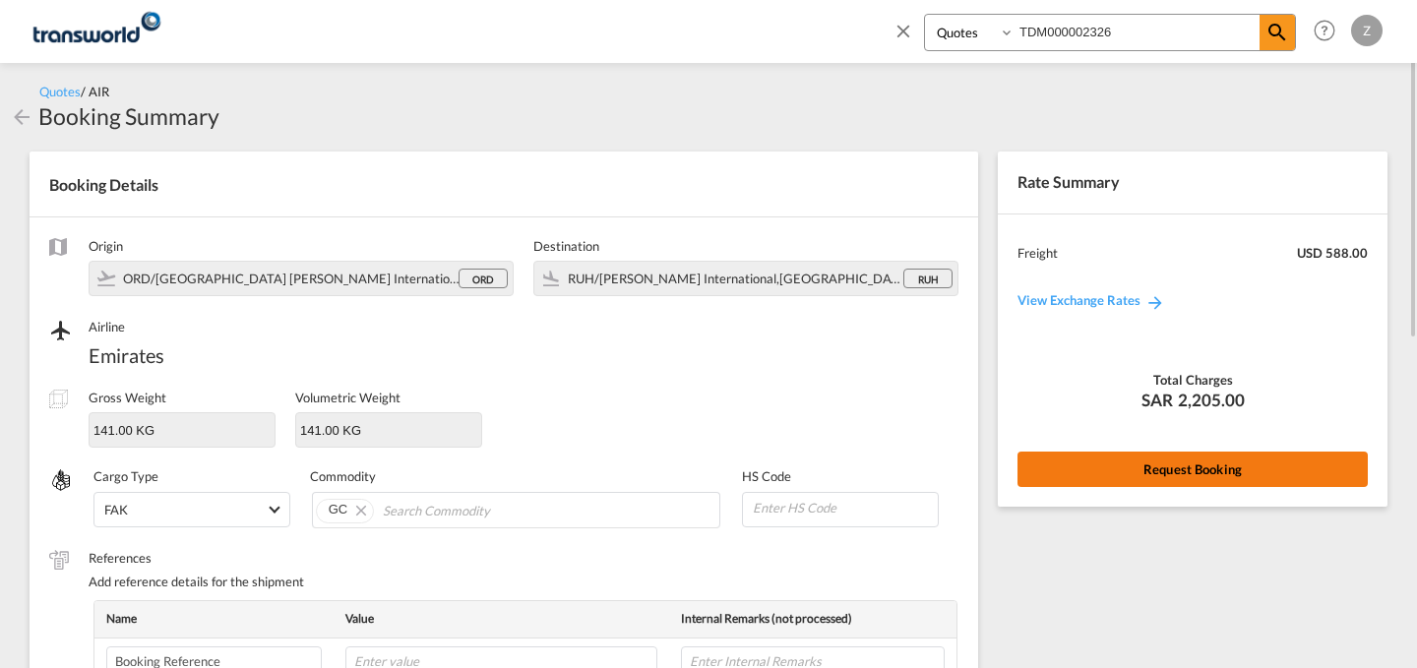
click at [1084, 458] on button "Request Booking" at bounding box center [1192, 469] width 350 height 35
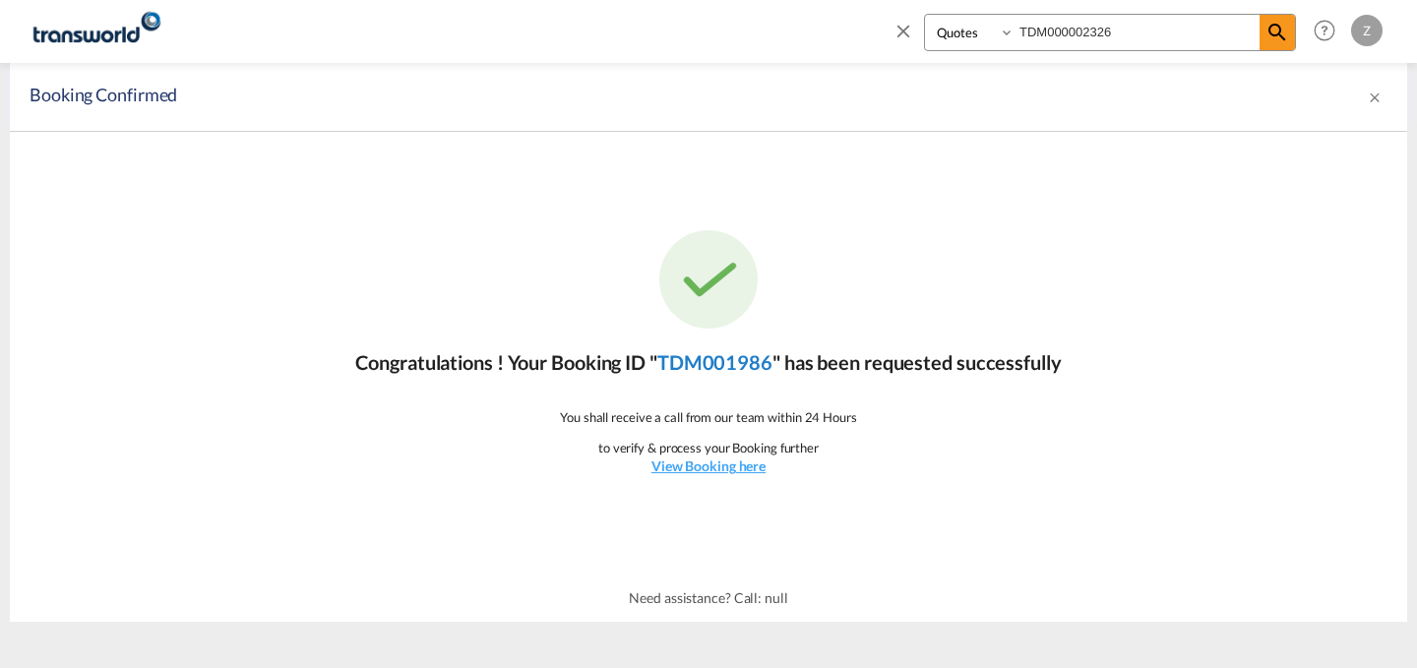
click at [719, 355] on link "TDM001986" at bounding box center [714, 362] width 115 height 24
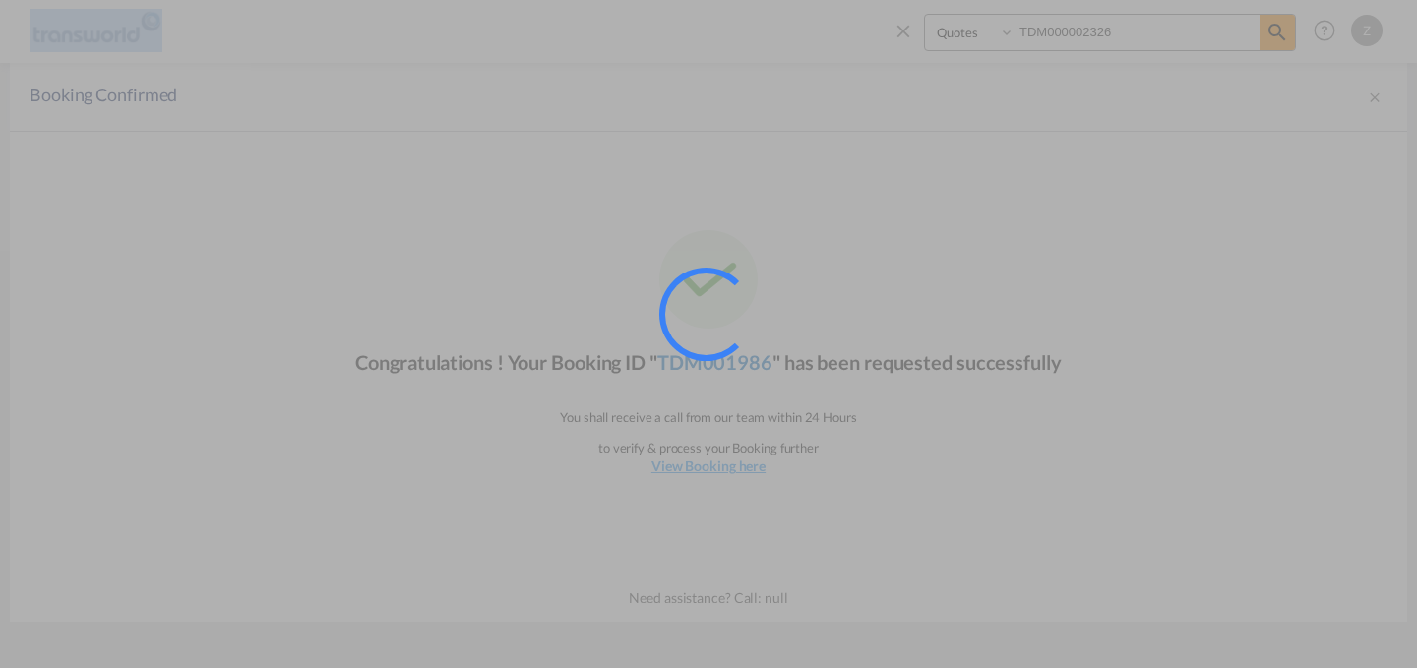
click at [719, 355] on div at bounding box center [705, 314] width 111 height 111
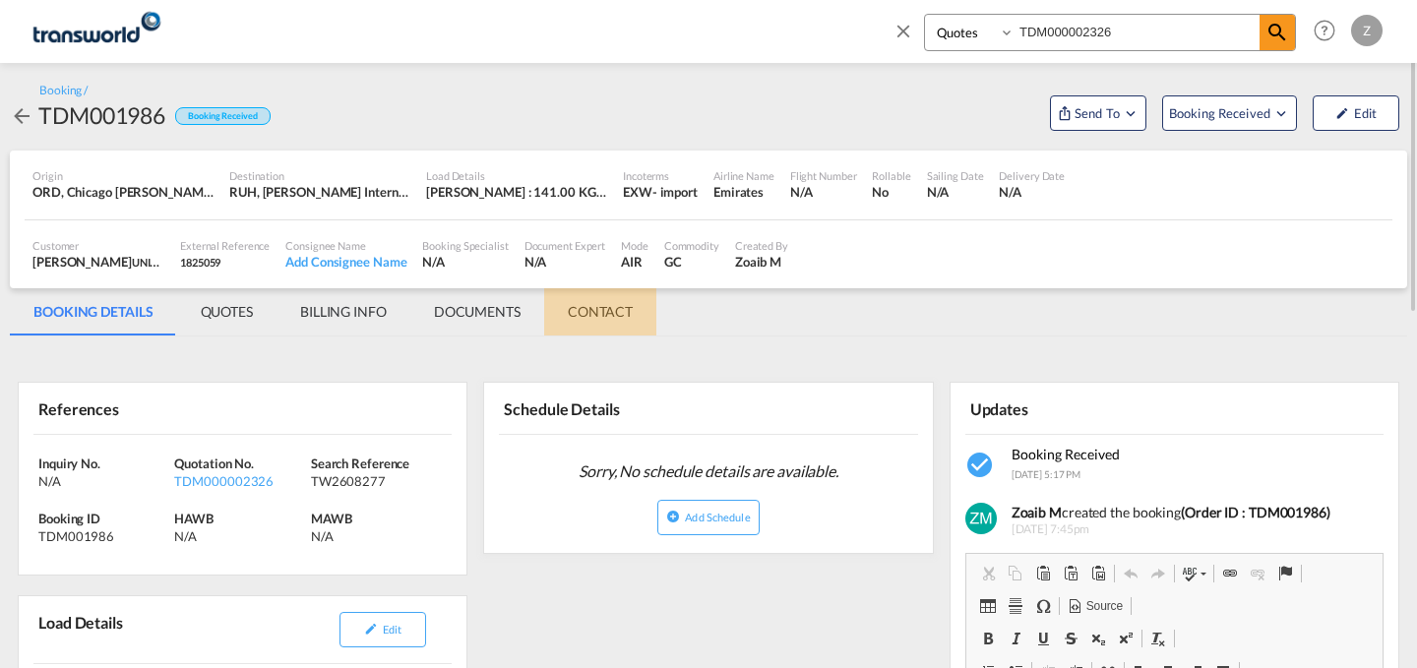
click at [603, 306] on md-tab-item "CONTACT" at bounding box center [600, 311] width 112 height 47
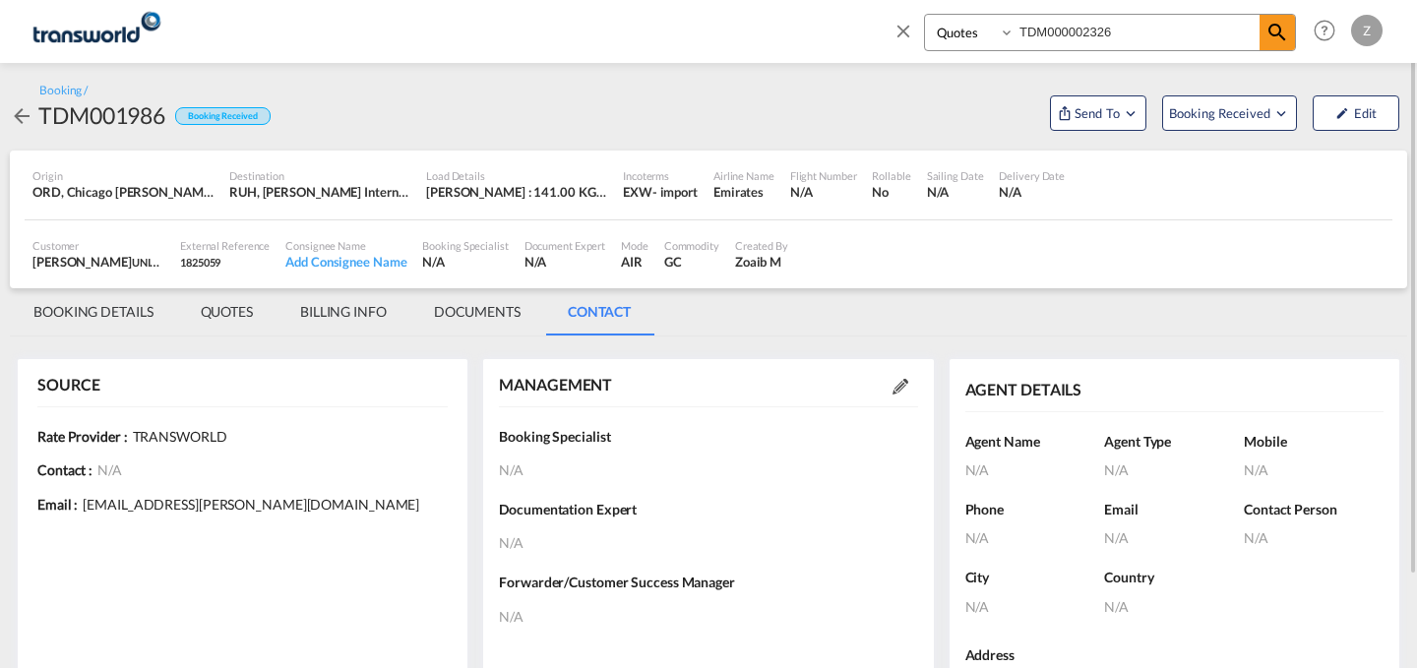
click at [890, 386] on div at bounding box center [900, 386] width 35 height 20
click at [898, 387] on md-icon at bounding box center [900, 387] width 16 height 16
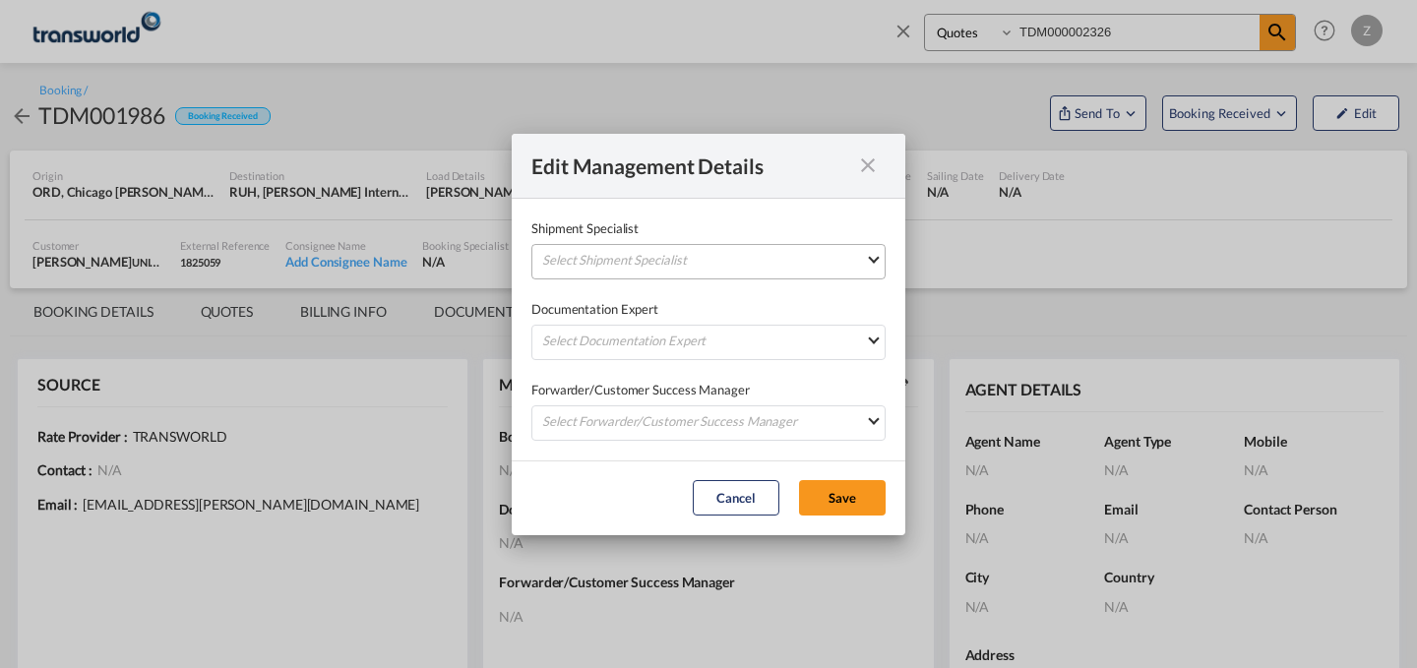
click at [825, 259] on md-select "Select Shipment Specialist [PERSON_NAME] W [PERSON_NAME][EMAIL_ADDRESS][PERSON_…" at bounding box center [708, 261] width 354 height 35
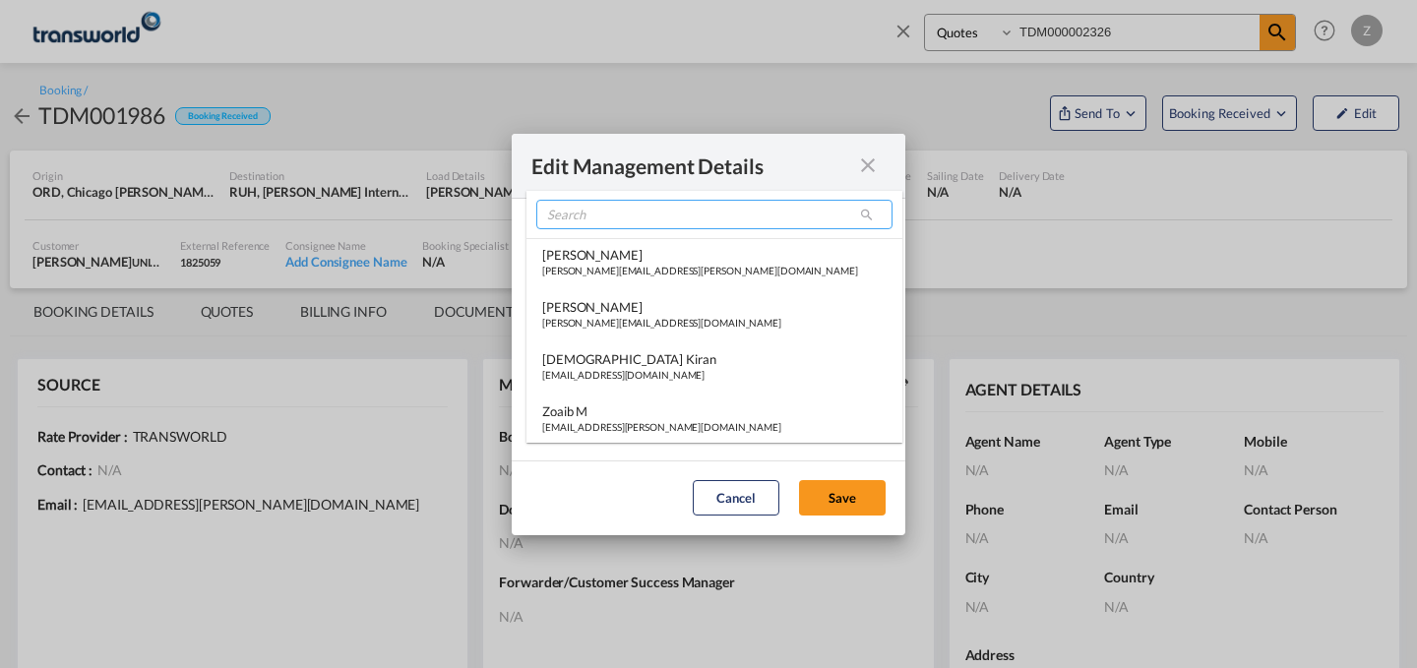
click at [715, 221] on input "search" at bounding box center [714, 215] width 356 height 30
type input "M"
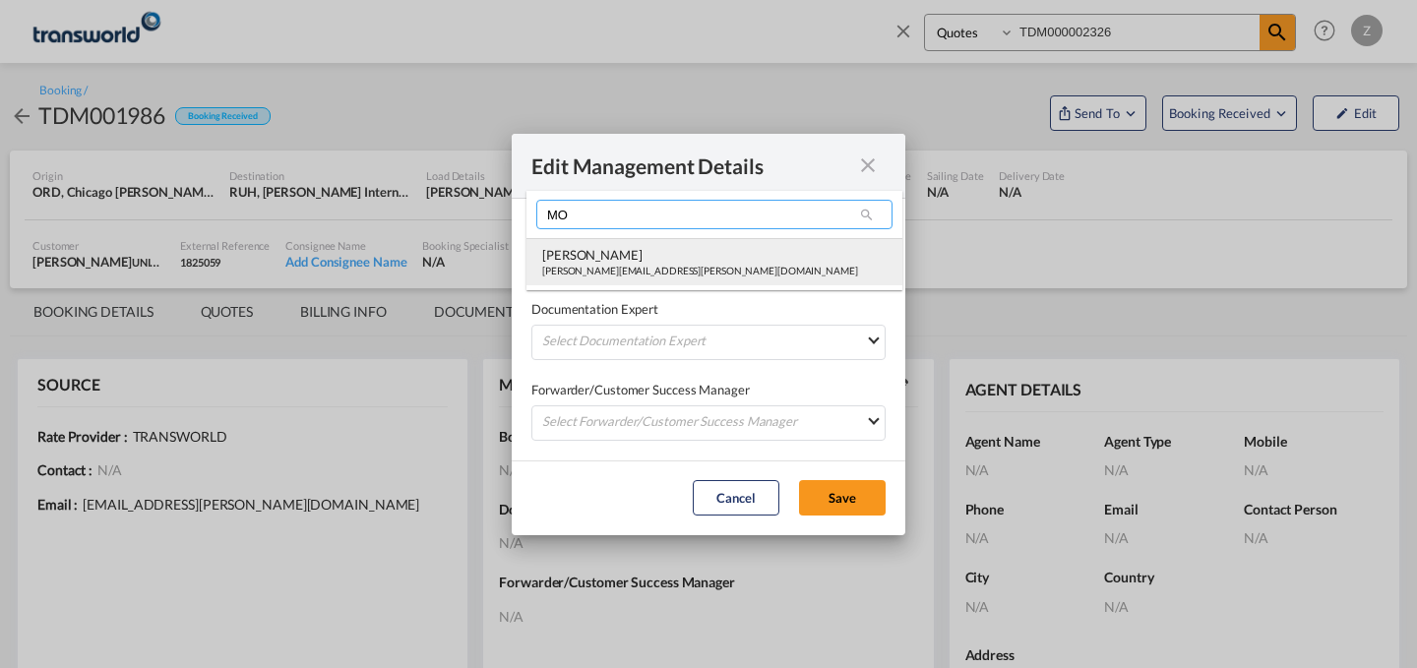
type input "MO"
click at [610, 266] on div "[PERSON_NAME][EMAIL_ADDRESS][PERSON_NAME][DOMAIN_NAME]" at bounding box center [700, 271] width 316 height 14
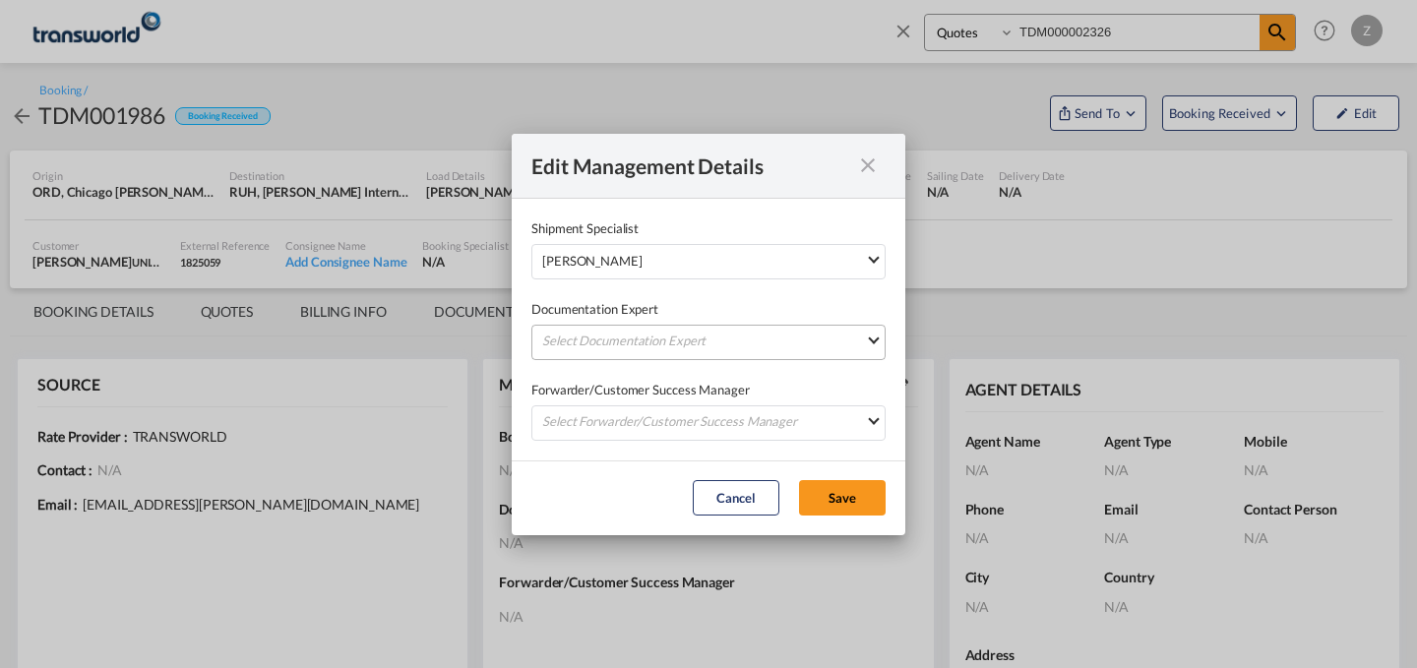
click at [591, 336] on md-select "Select Documentation Expert [PERSON_NAME] W [PERSON_NAME][EMAIL_ADDRESS][PERSON…" at bounding box center [708, 342] width 354 height 35
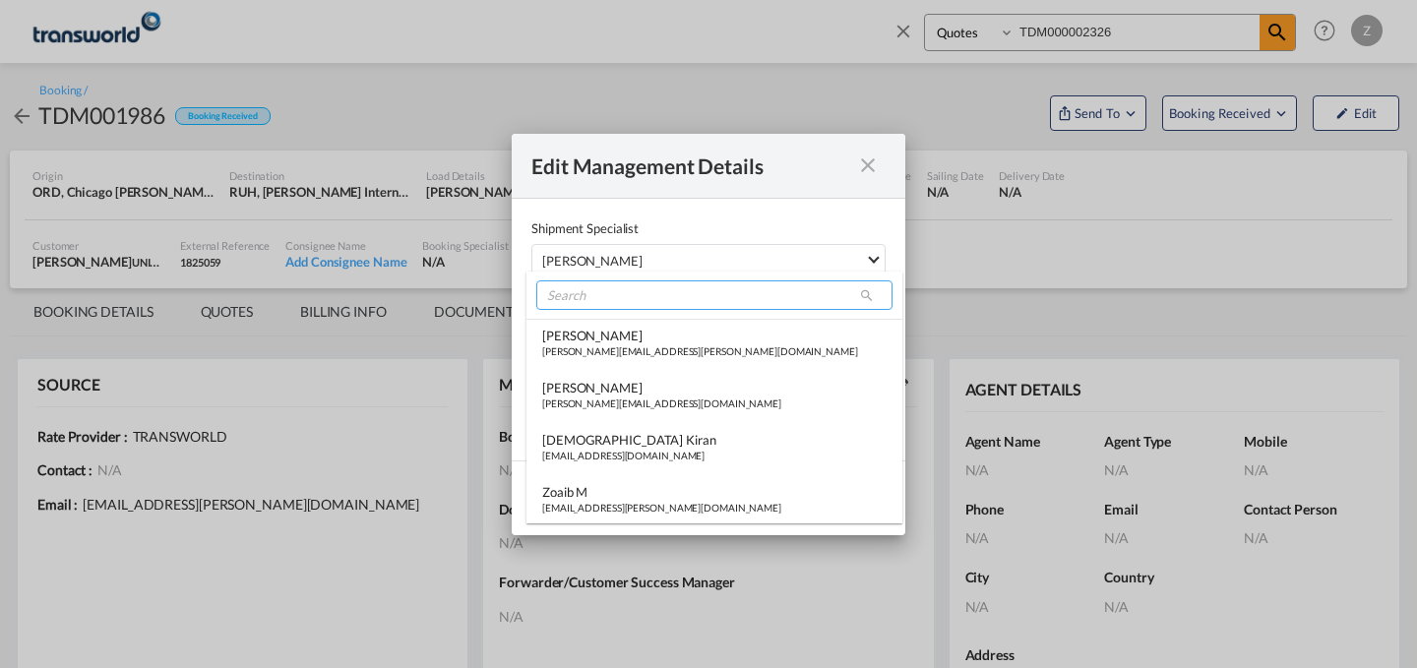
click at [617, 299] on input "search" at bounding box center [714, 295] width 356 height 30
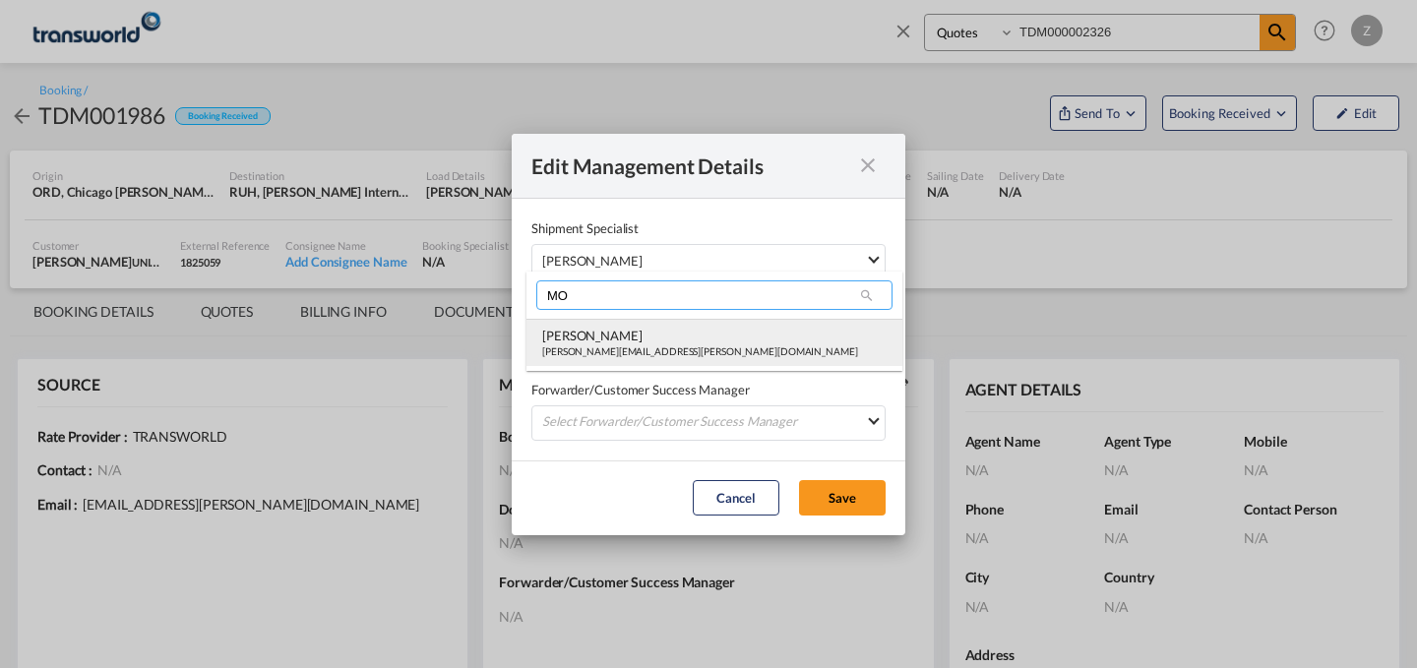
type input "MO"
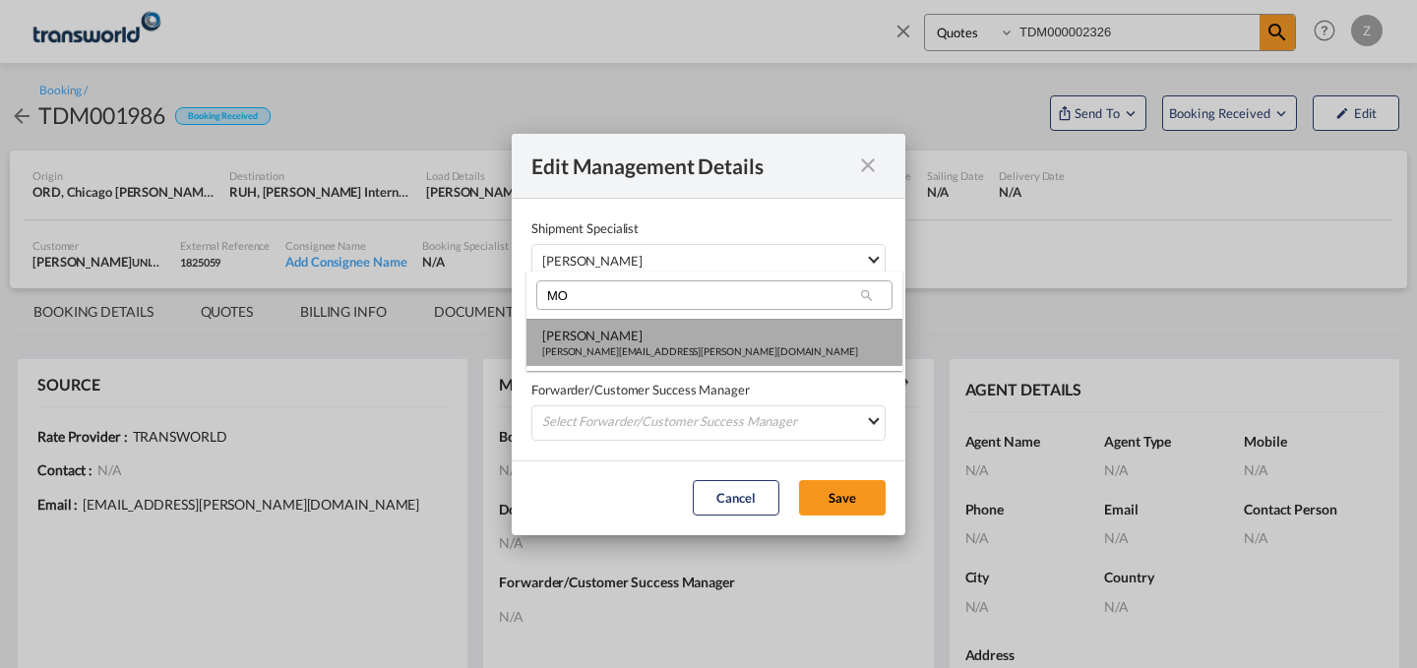
click at [605, 319] on md-option "[PERSON_NAME] Shahil [EMAIL_ADDRESS][PERSON_NAME][DOMAIN_NAME]" at bounding box center [714, 342] width 376 height 47
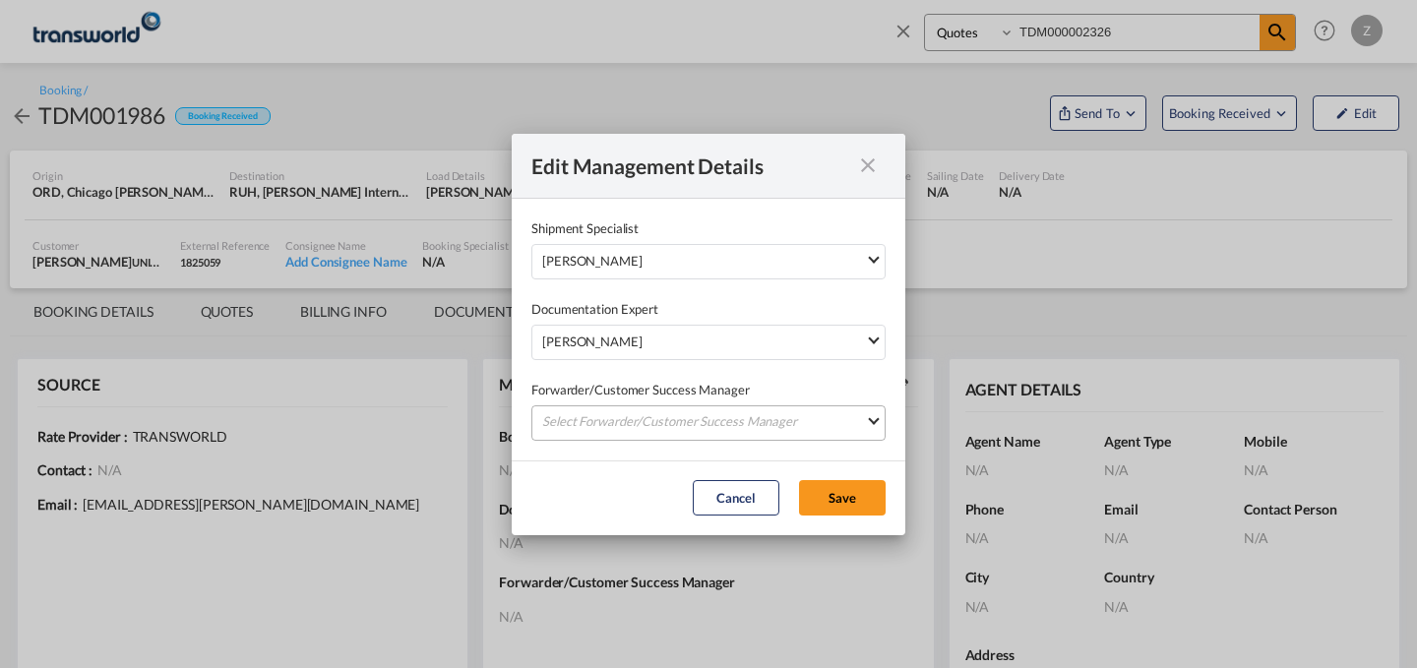
click at [591, 414] on md-select "Select Forwarder/Customer Success Manager [PERSON_NAME] [PERSON_NAME][EMAIL_ADD…" at bounding box center [708, 422] width 354 height 35
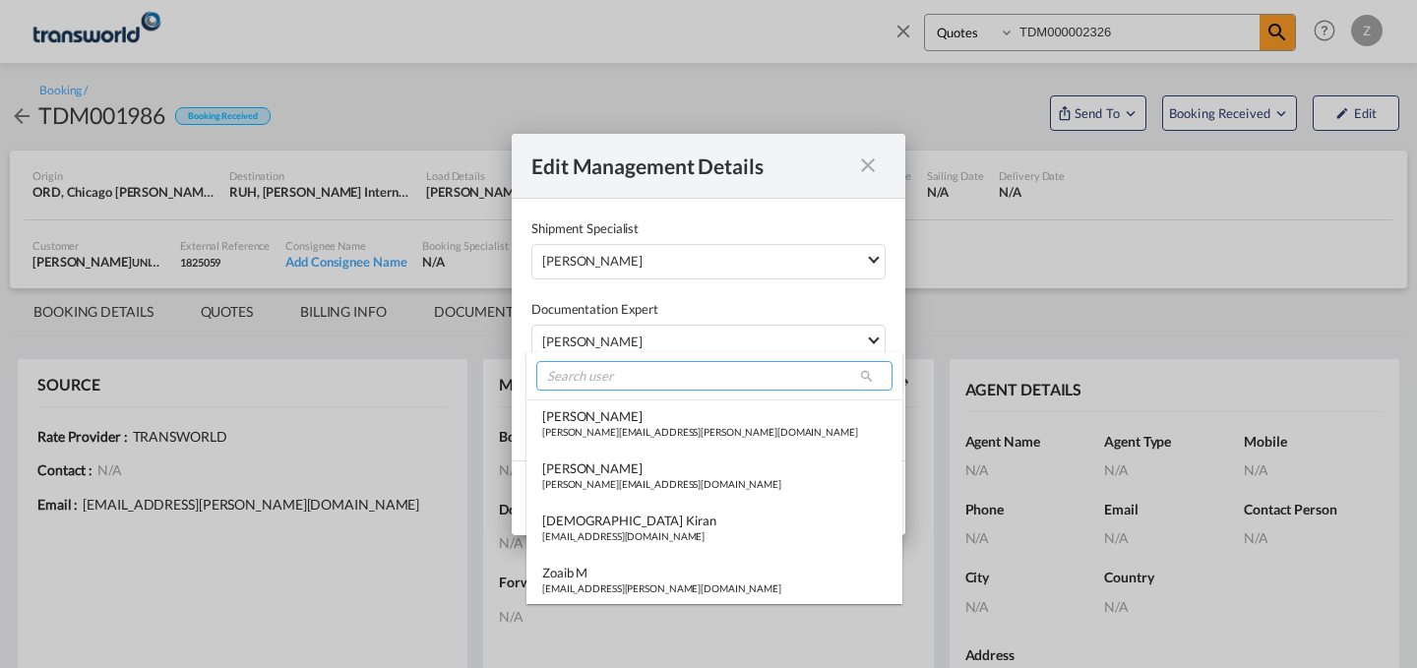
click at [626, 377] on input "search" at bounding box center [714, 376] width 356 height 30
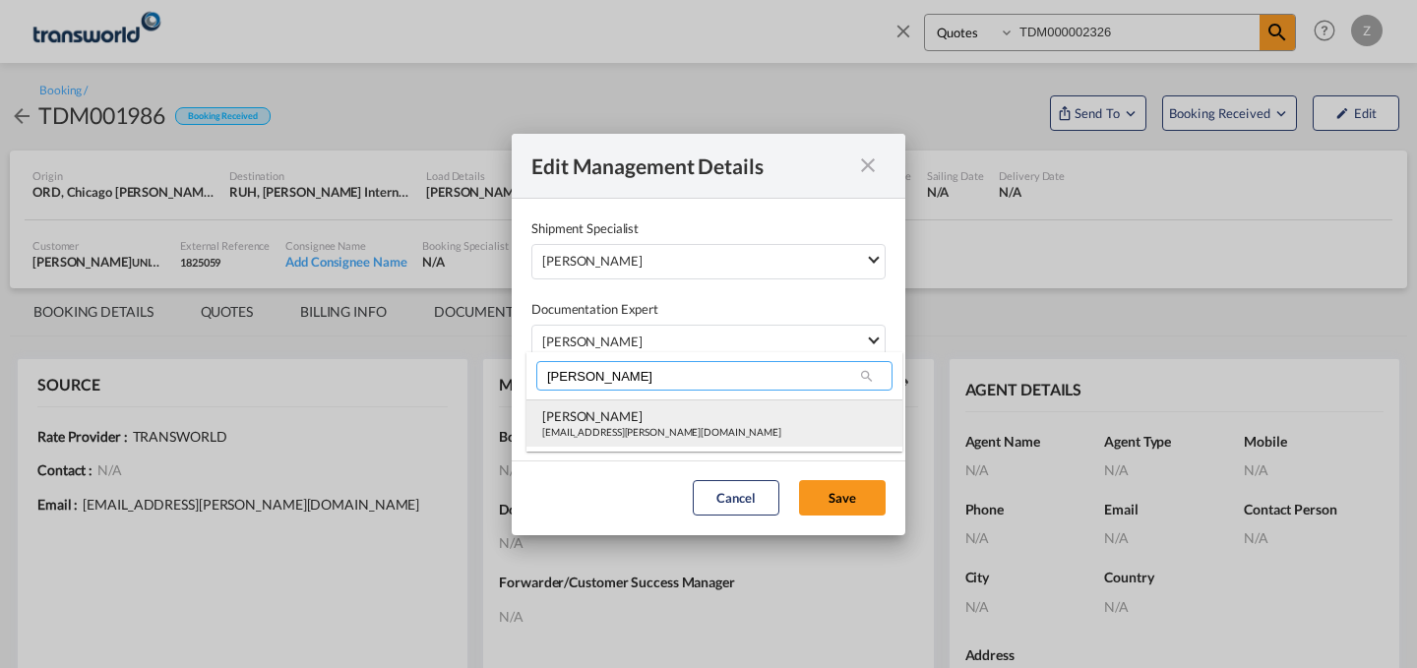
type input "[PERSON_NAME]"
click at [618, 417] on div "[PERSON_NAME]" at bounding box center [661, 416] width 239 height 18
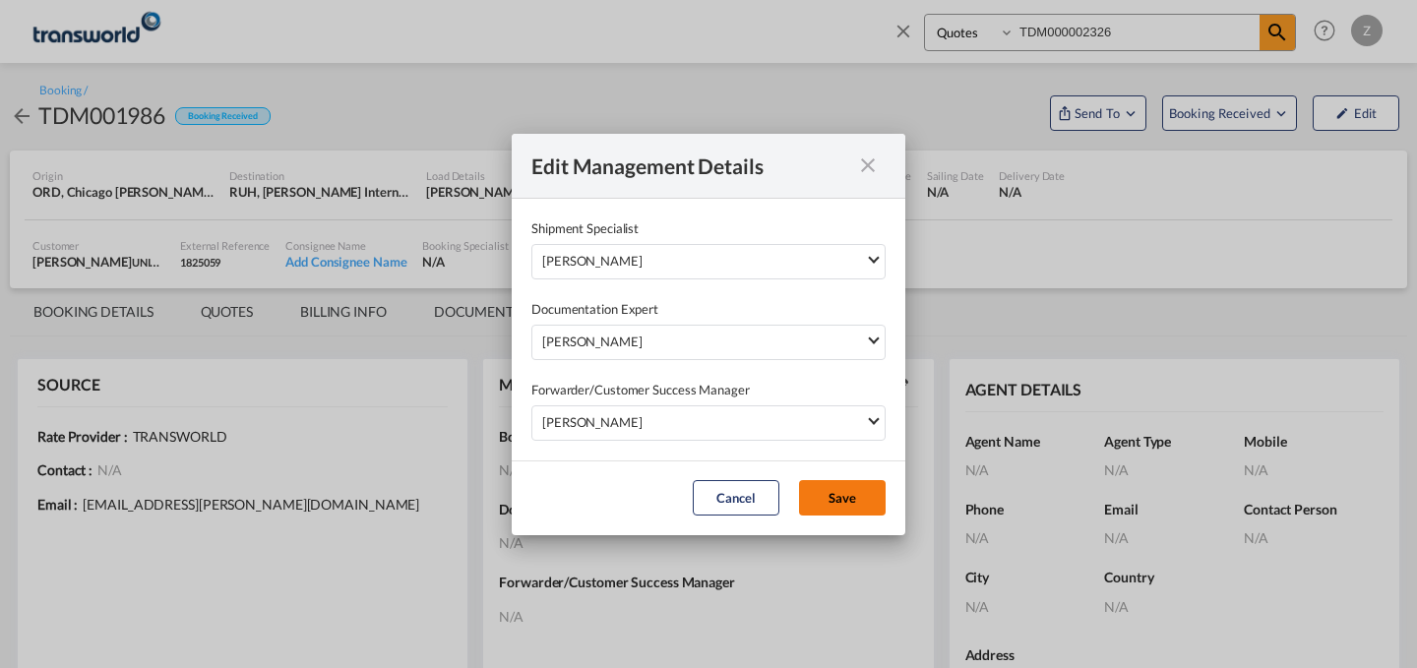
click at [822, 498] on button "Save" at bounding box center [842, 497] width 87 height 35
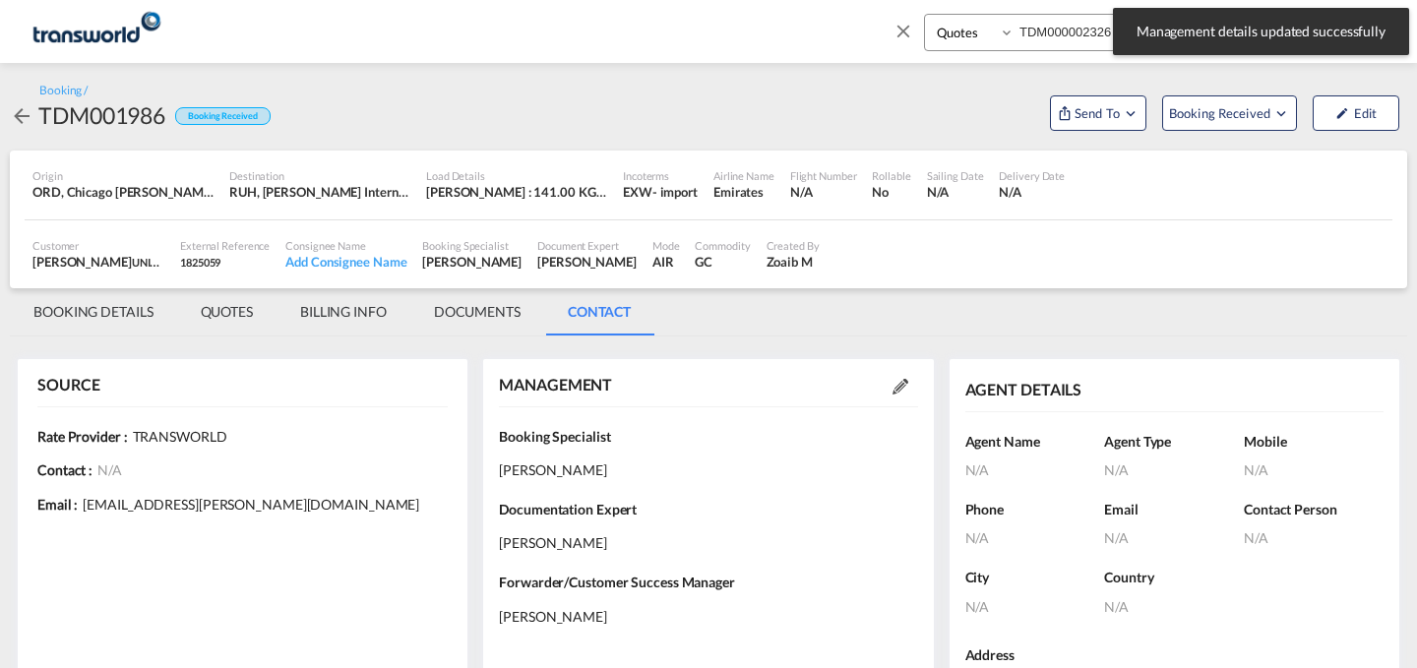
click at [102, 307] on md-tab-item "BOOKING DETAILS" at bounding box center [93, 311] width 167 height 47
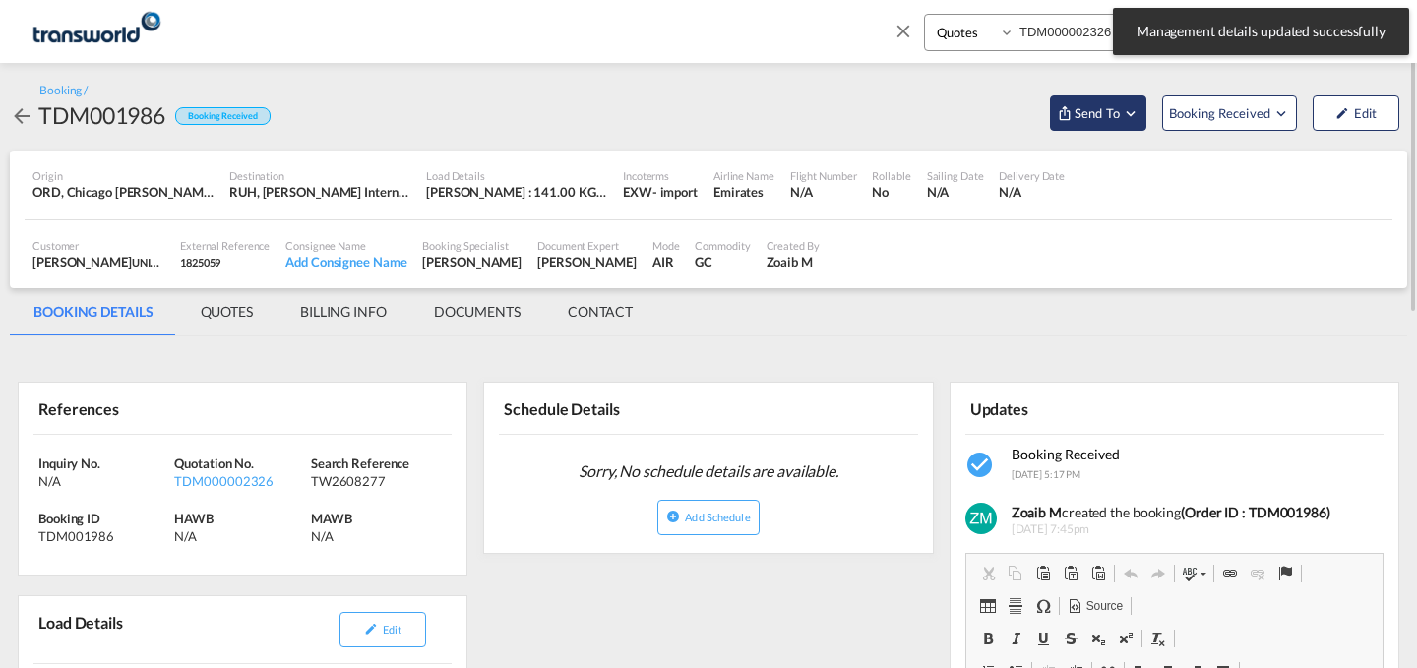
click at [1117, 117] on span "Send To" at bounding box center [1096, 113] width 49 height 20
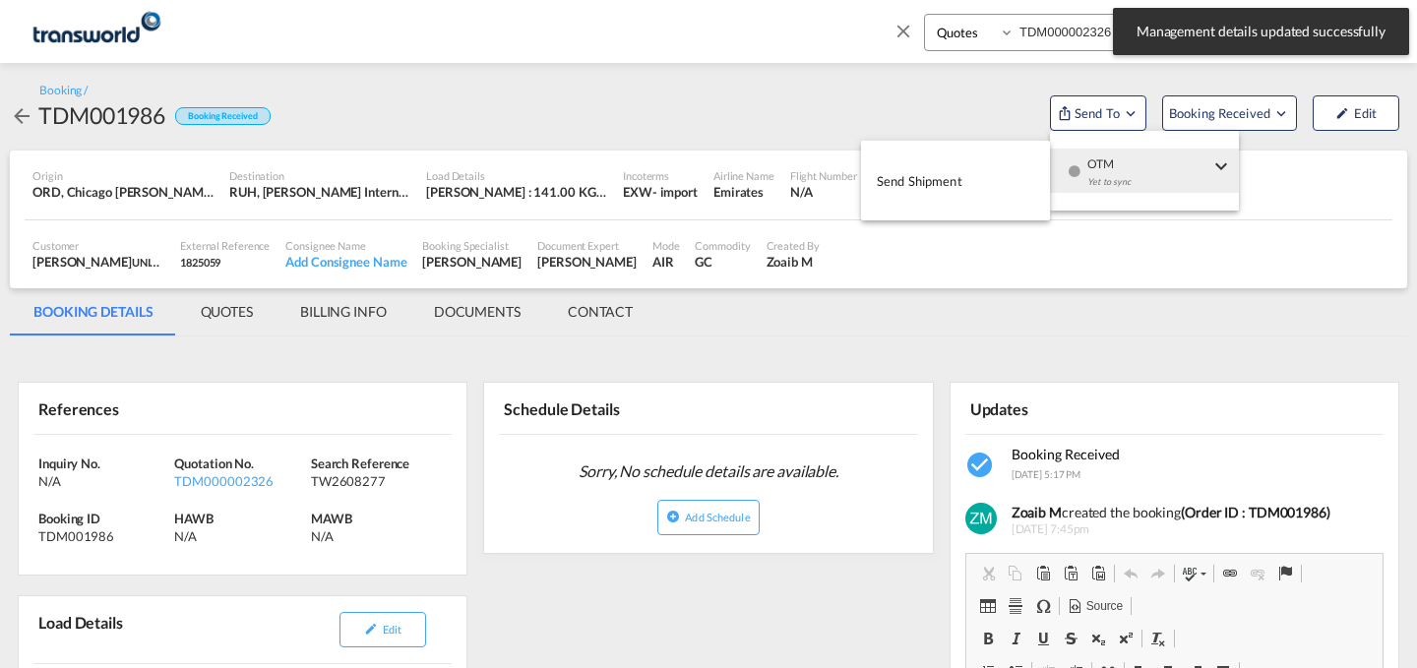
click at [1114, 155] on span "OTM" at bounding box center [1148, 158] width 122 height 18
click at [964, 163] on button "Send Shipment" at bounding box center [955, 180] width 189 height 44
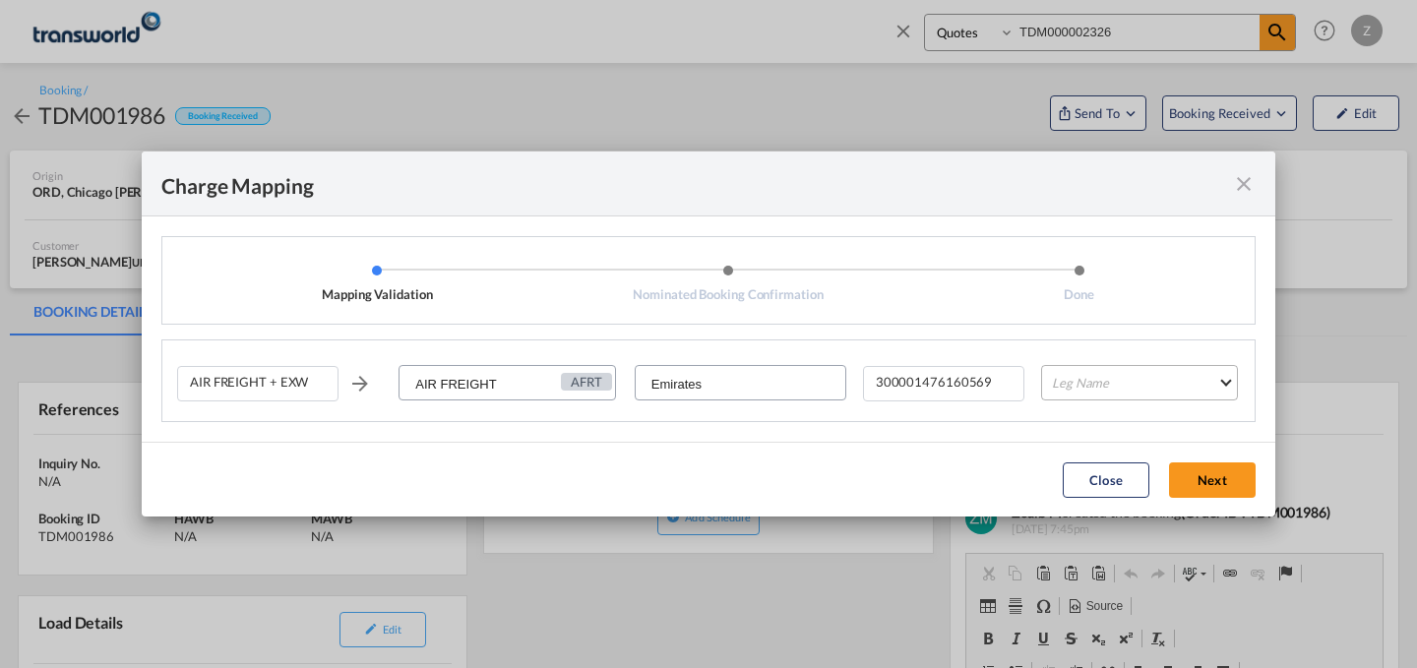
click at [1110, 386] on md-select "Leg Name HANDLING ORIGIN HANDLING DESTINATION OTHERS TL PICK UP CUSTOMS ORIGIN …" at bounding box center [1139, 382] width 197 height 35
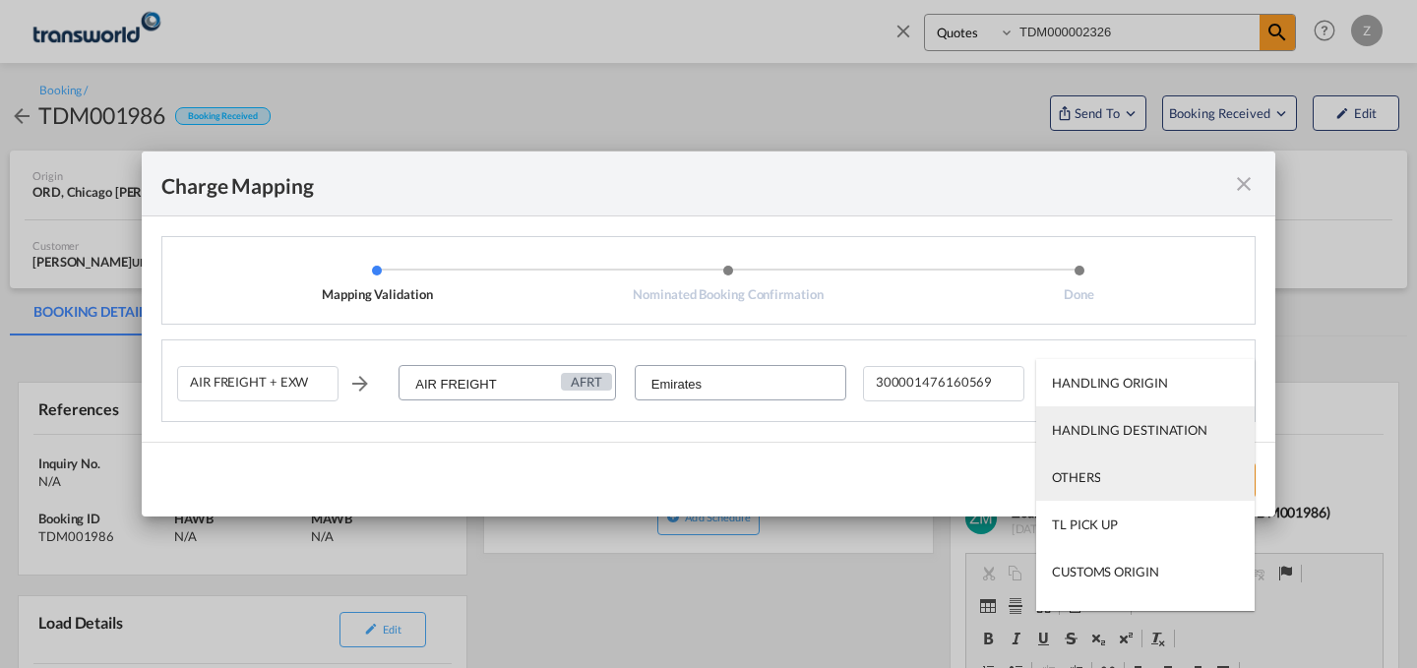
drag, startPoint x: 1086, startPoint y: 431, endPoint x: 1081, endPoint y: 467, distance: 36.7
click at [1081, 467] on md-content "HANDLING ORIGIN HANDLING DESTINATION OTHERS TL PICK UP CUSTOMS ORIGIN AIR CUSTO…" at bounding box center [1145, 485] width 218 height 252
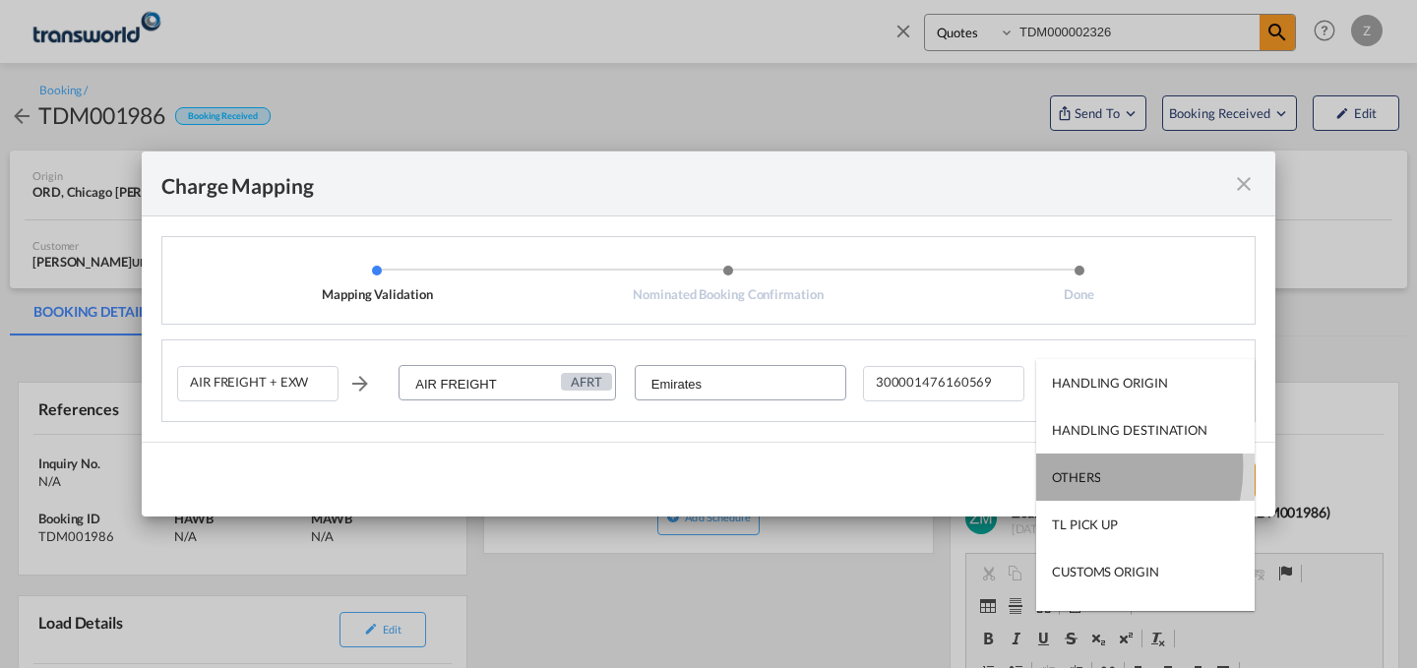
click at [1081, 468] on div "OTHERS" at bounding box center [1076, 477] width 48 height 18
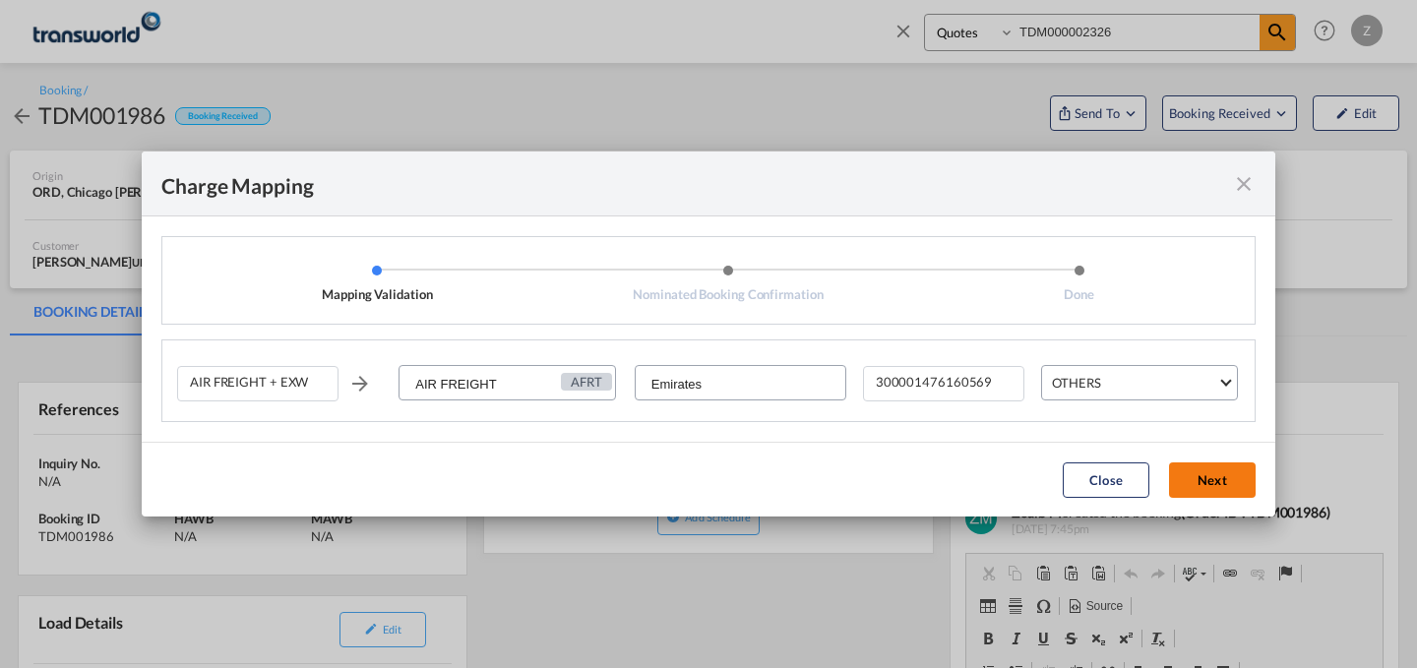
click at [1222, 480] on button "Next" at bounding box center [1212, 479] width 87 height 35
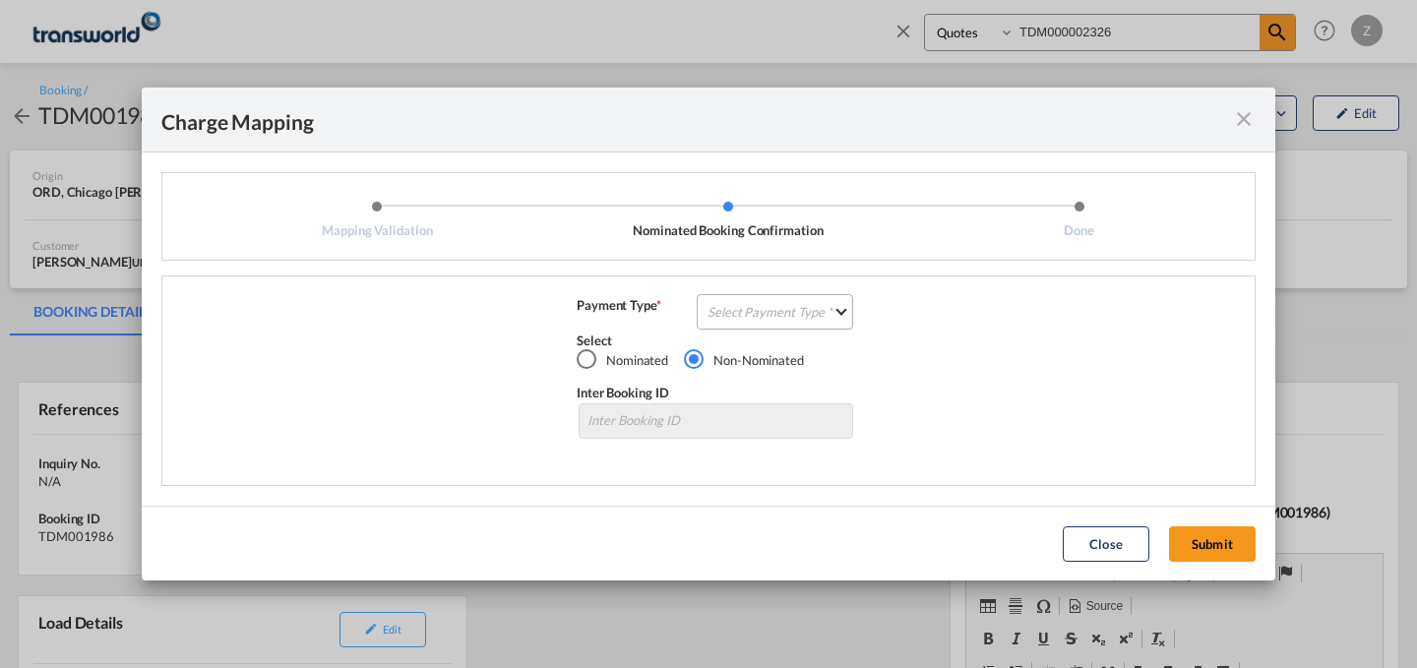
click at [779, 316] on md-select "Select Payment Type COLLECT PREPAID" at bounding box center [775, 311] width 156 height 35
click at [794, 323] on md-option "COLLECT" at bounding box center [781, 310] width 174 height 47
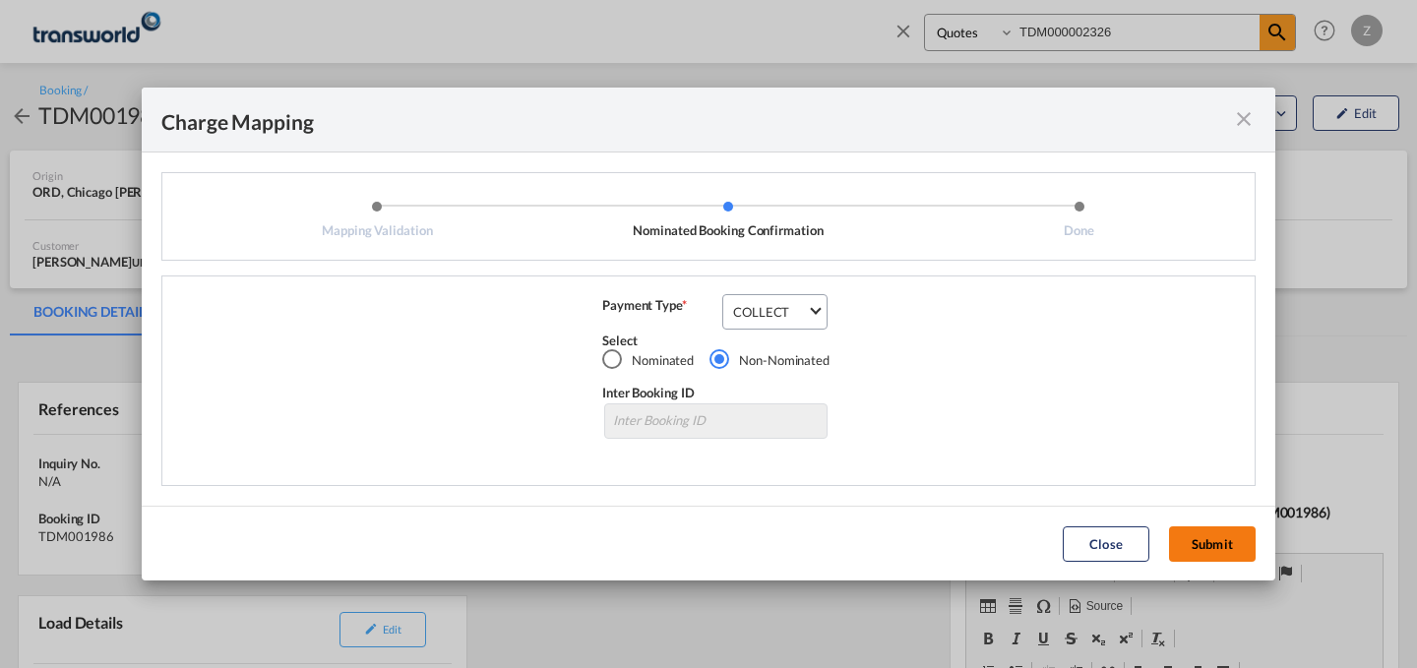
click at [1225, 546] on button "Submit" at bounding box center [1212, 543] width 87 height 35
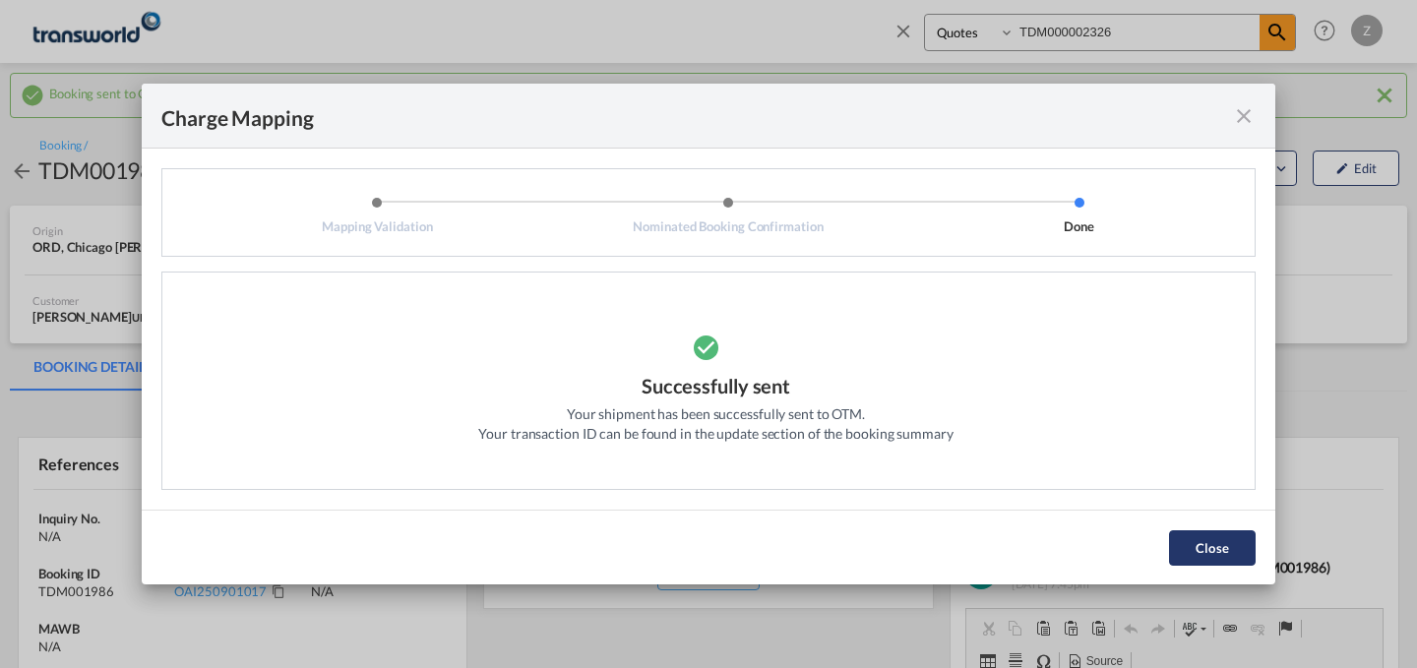
click at [1211, 538] on button "Close" at bounding box center [1212, 547] width 87 height 35
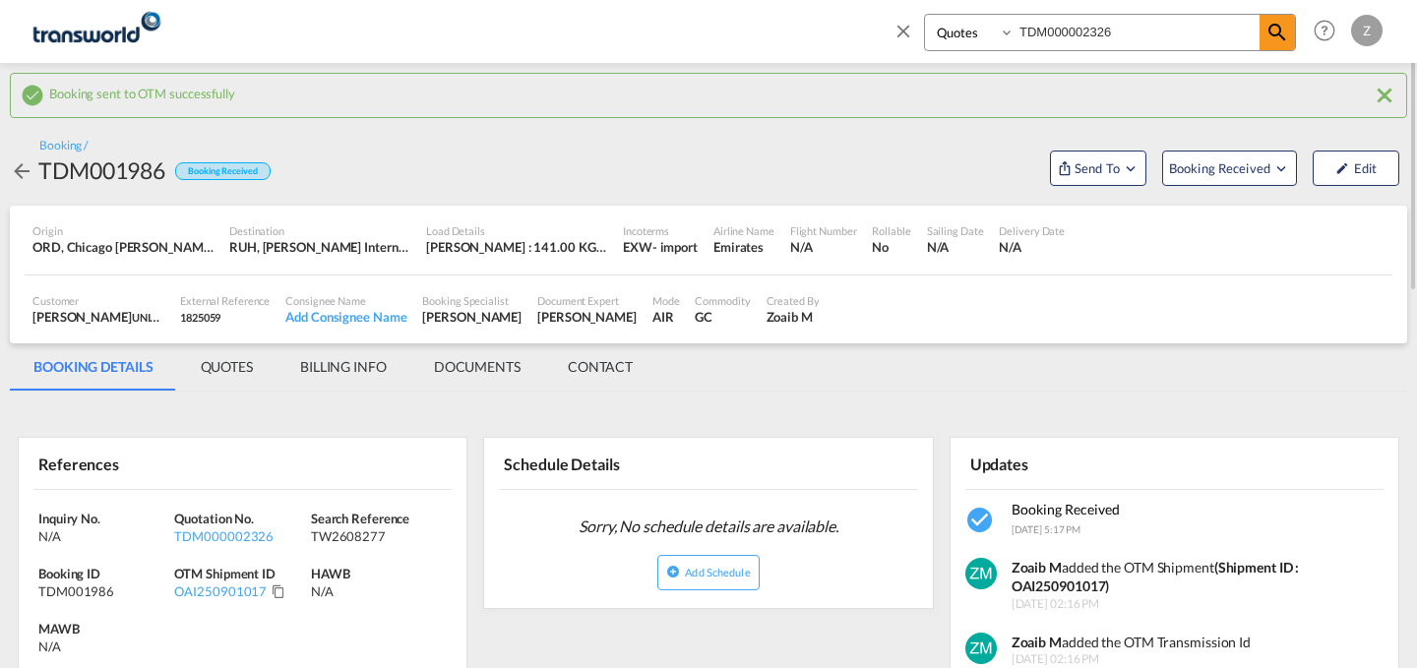
click at [910, 27] on md-icon "icon-close" at bounding box center [903, 31] width 22 height 22
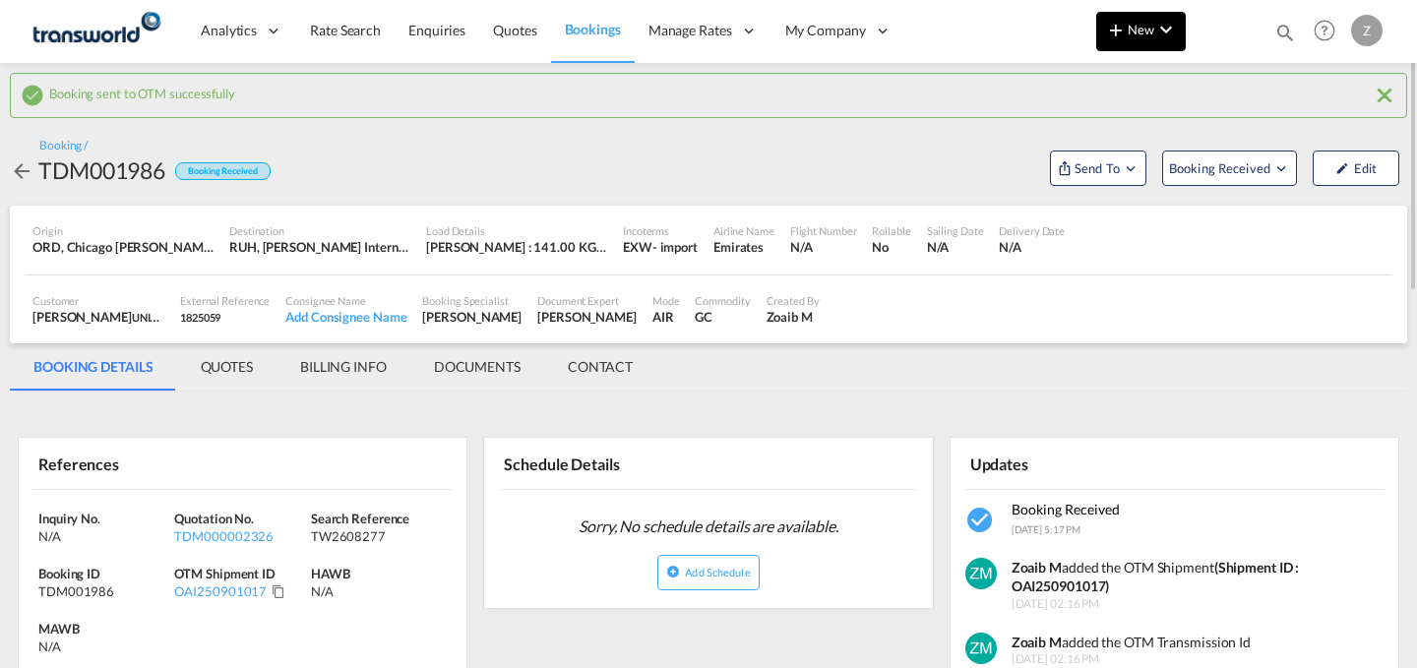
click at [1134, 23] on span "New" at bounding box center [1141, 30] width 74 height 16
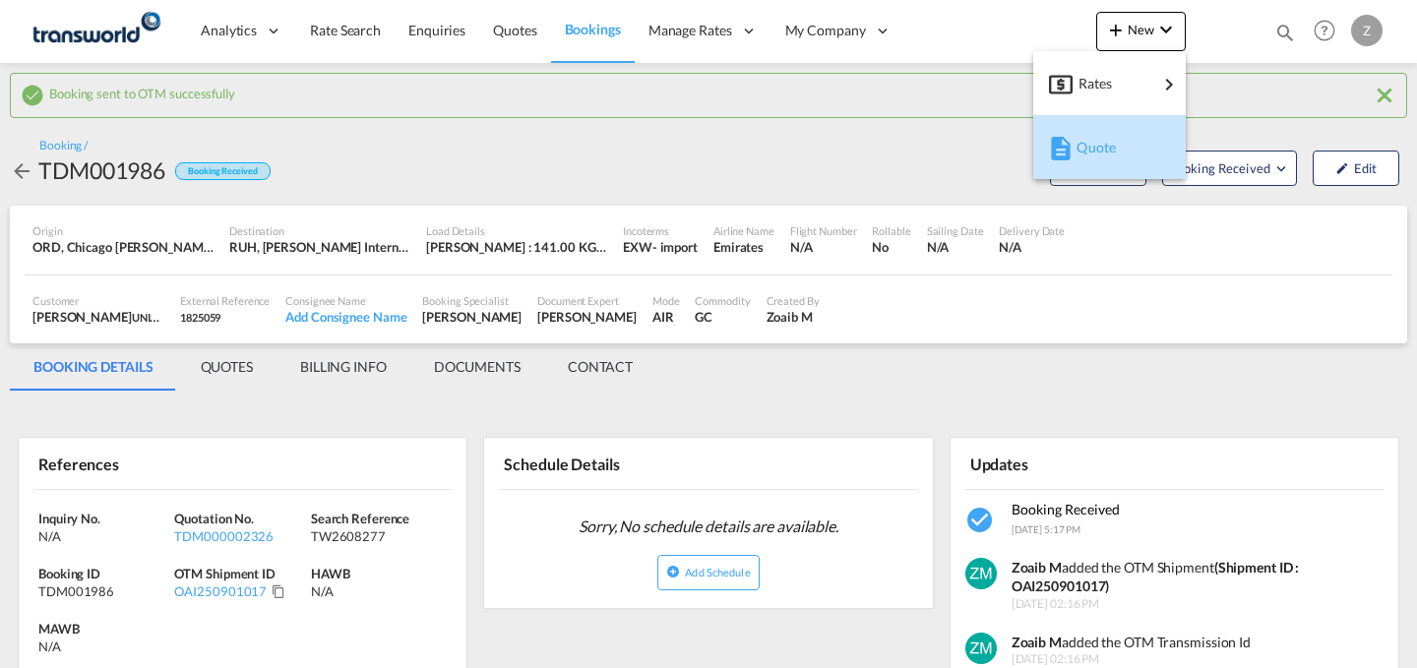
click at [1098, 149] on span "Quote" at bounding box center [1087, 147] width 22 height 39
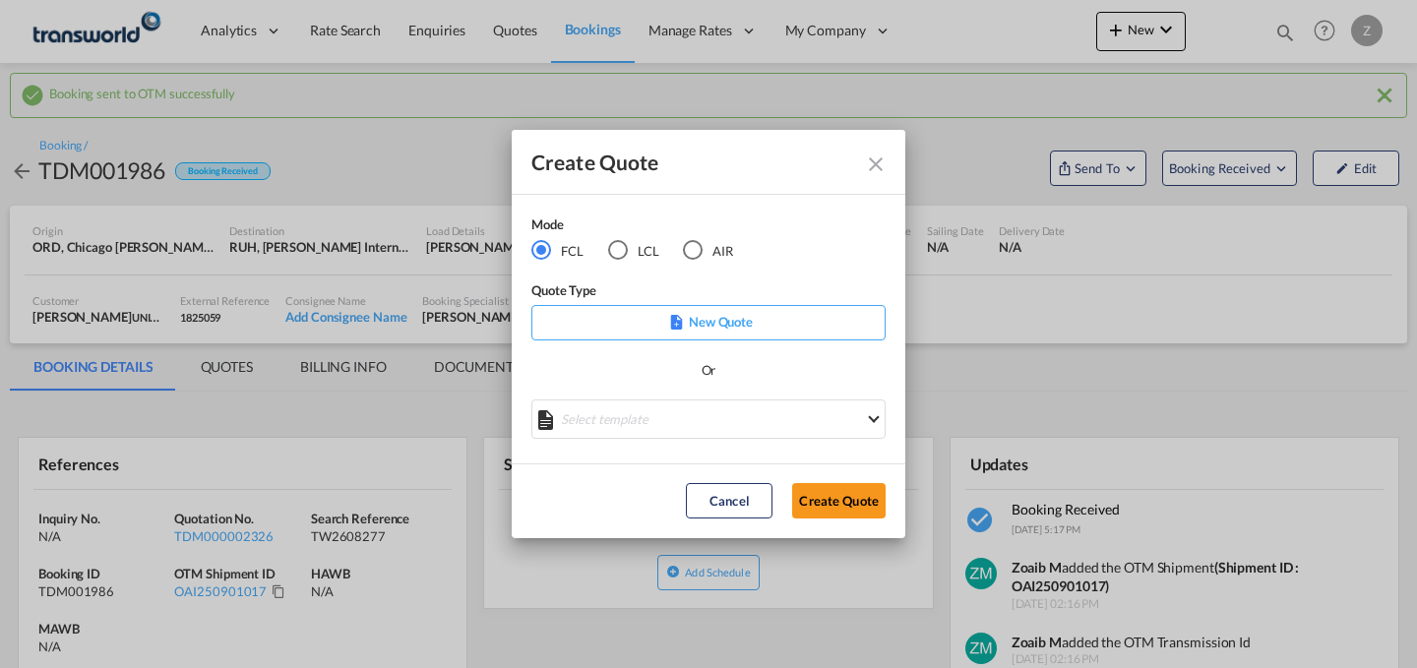
click at [869, 153] on md-icon "Close dialog" at bounding box center [876, 165] width 24 height 24
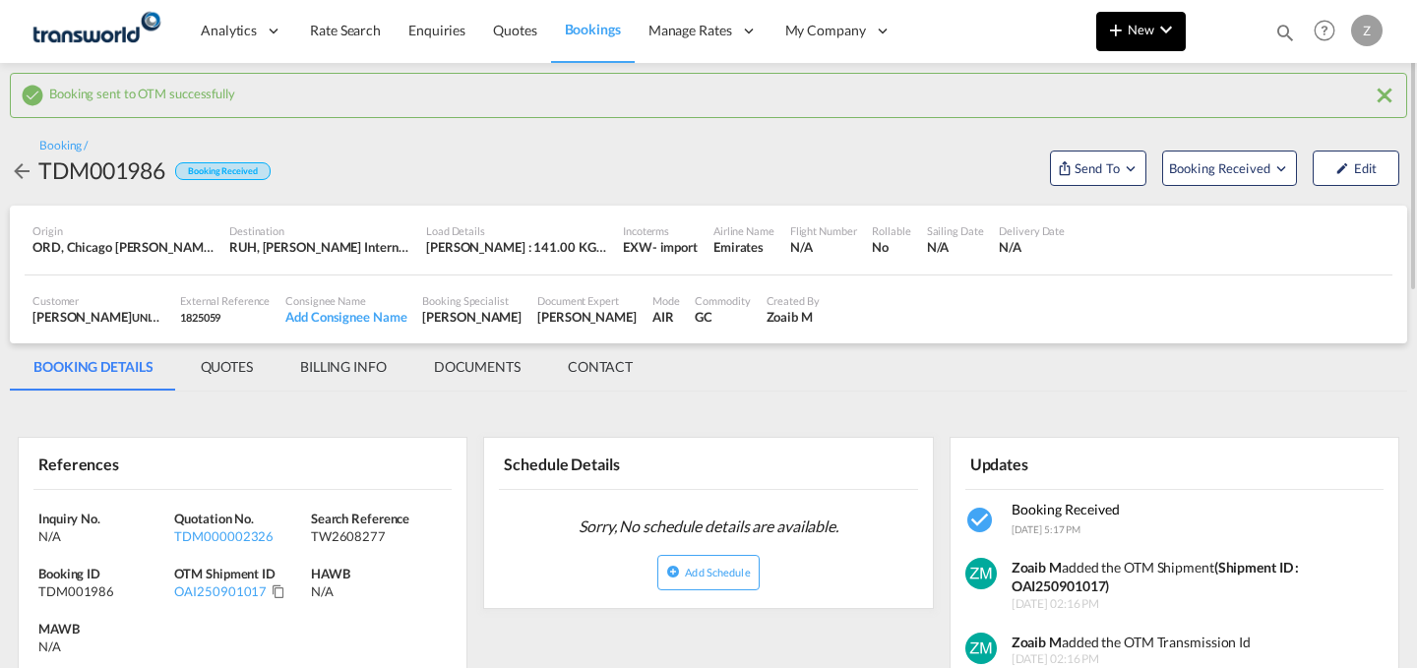
click at [1141, 21] on button "New" at bounding box center [1141, 31] width 90 height 39
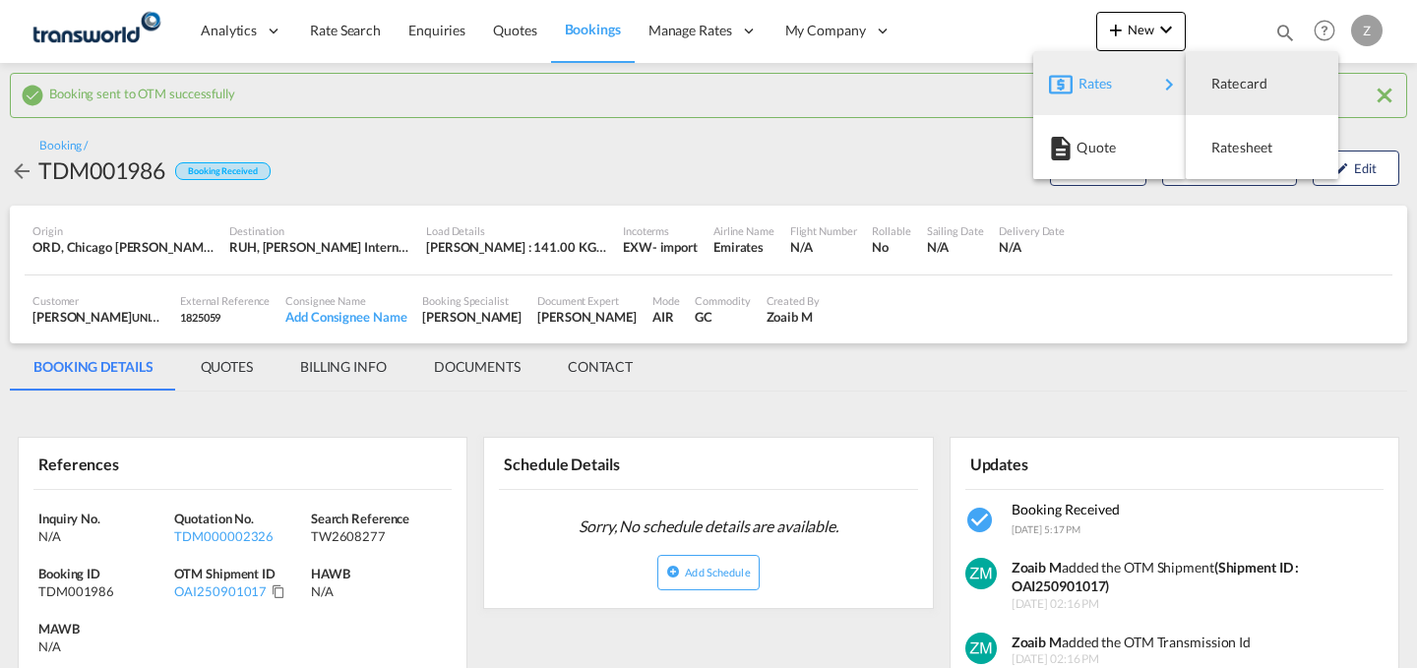
click at [1285, 32] on md-backdrop at bounding box center [708, 334] width 1417 height 668
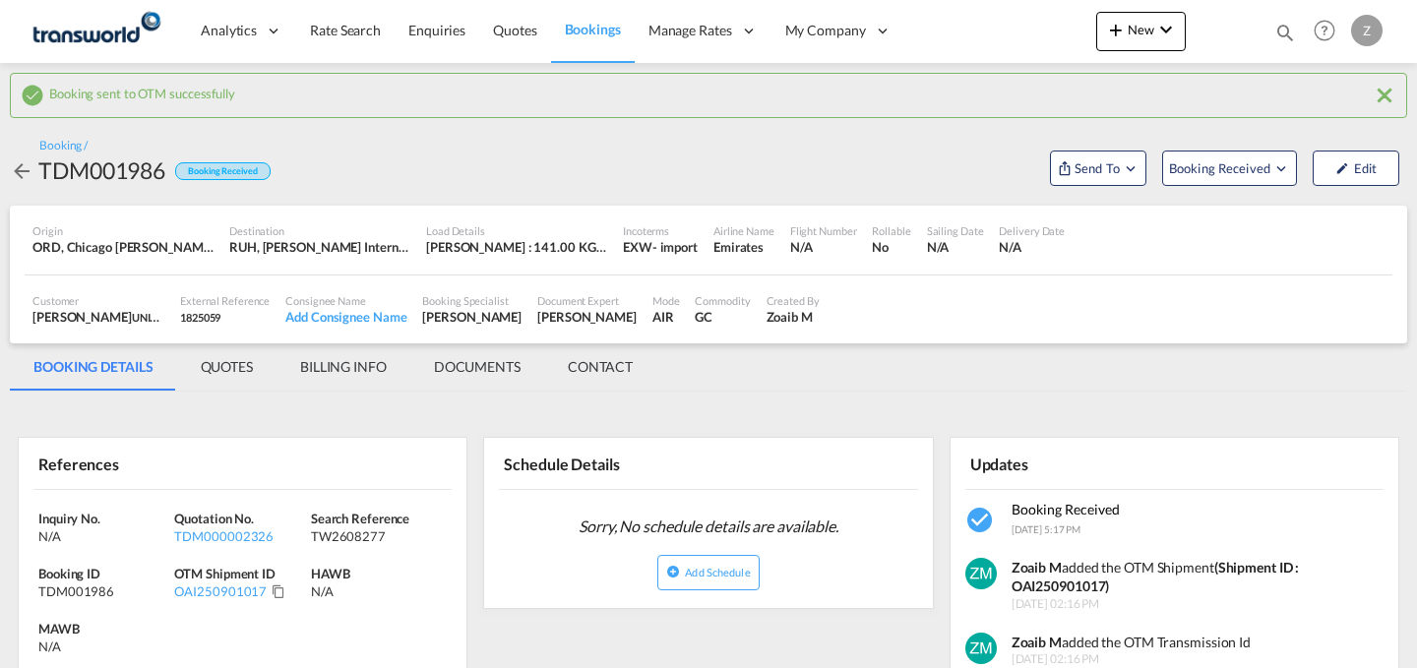
click at [1285, 32] on md-icon "icon-magnify" at bounding box center [1285, 33] width 22 height 22
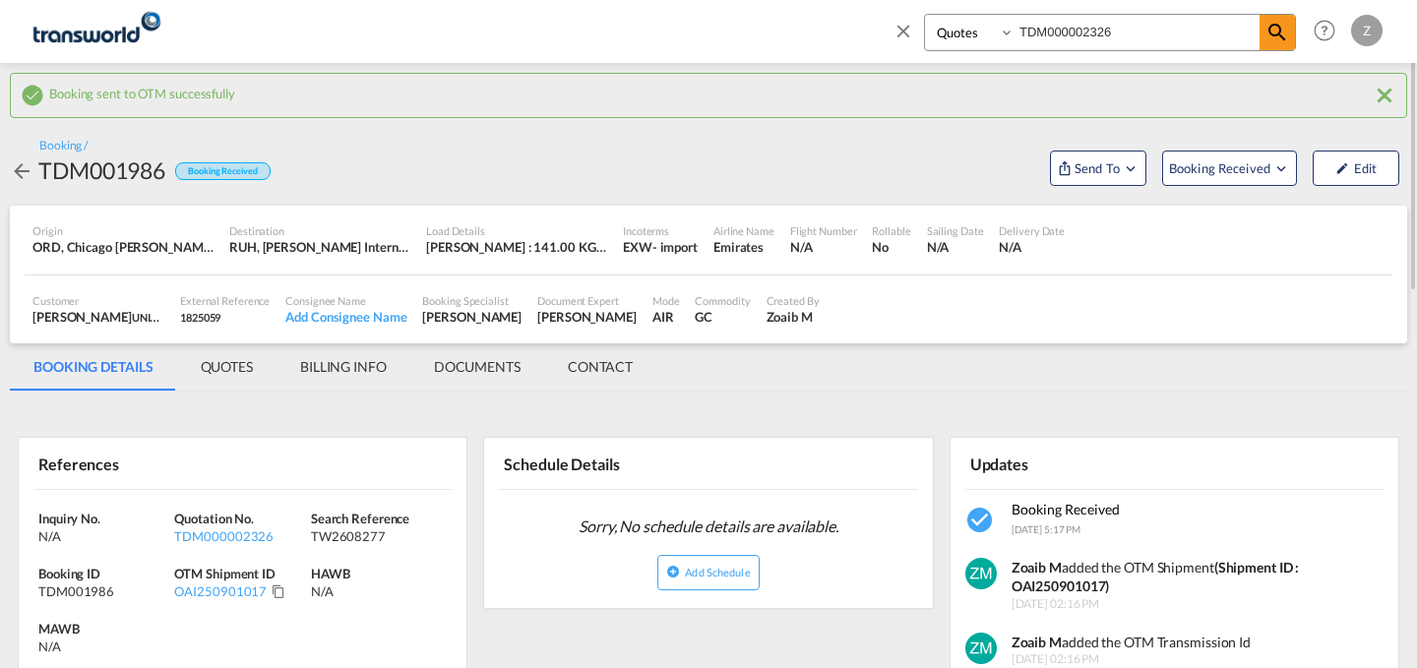
click at [1128, 33] on input "TDM000002326" at bounding box center [1136, 32] width 245 height 34
type input "T"
paste input "TDM000002378"
type input "TDM000002378"
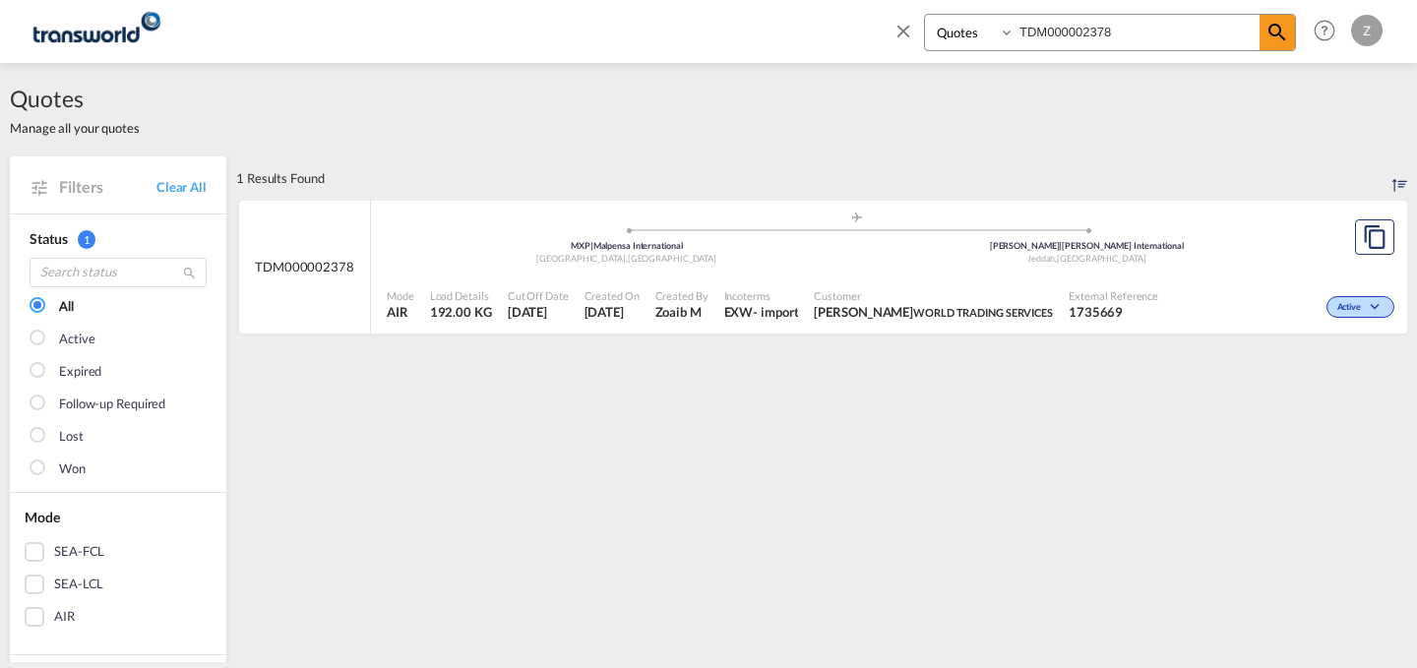
click at [1227, 266] on div ".a{fill:#aaa8ad;} .a{fill:#aaa8ad;} MXP | Malpensa International [GEOGRAPHIC_DA…" at bounding box center [857, 240] width 940 height 59
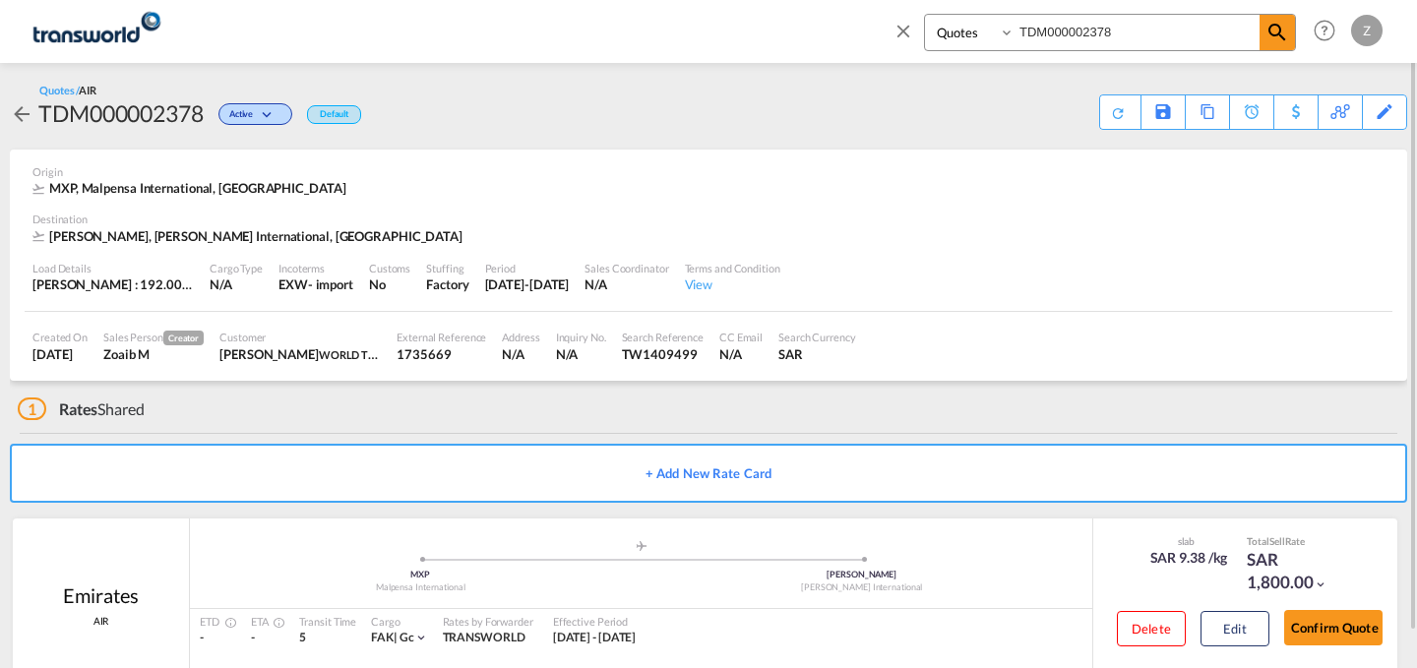
scroll to position [37, 0]
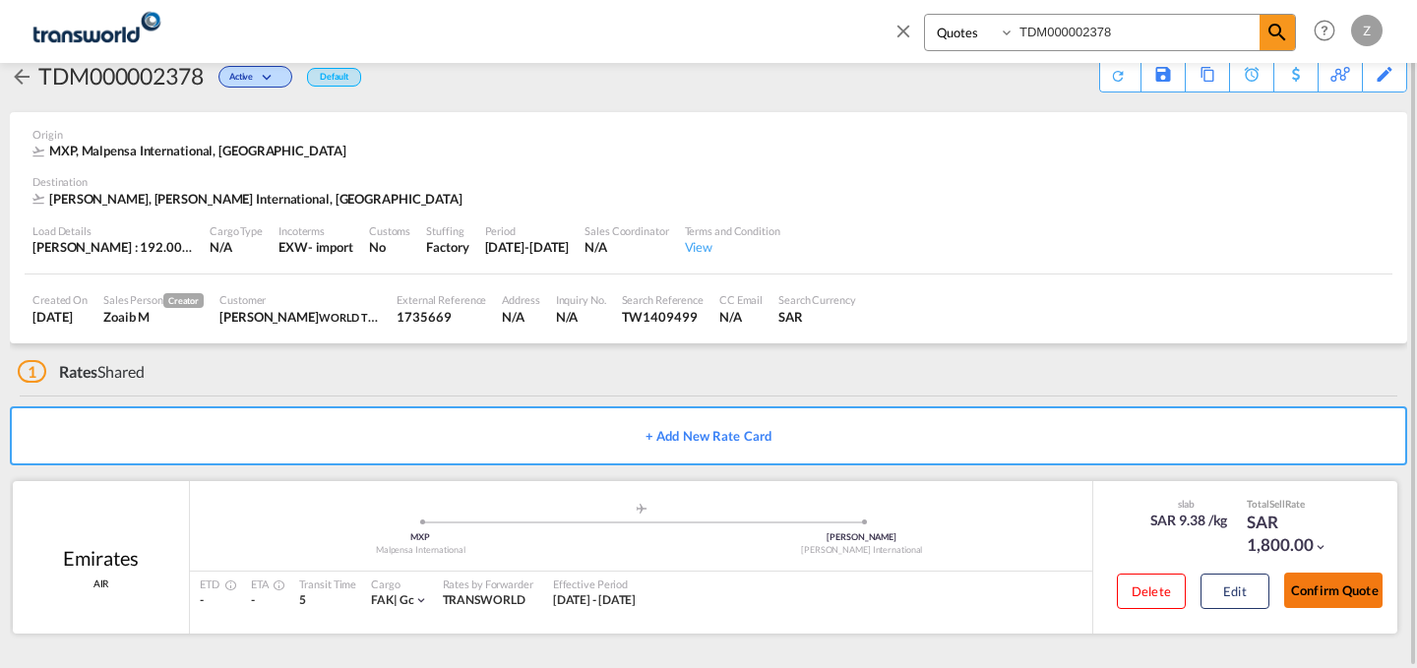
click at [1326, 593] on button "Confirm Quote" at bounding box center [1333, 590] width 98 height 35
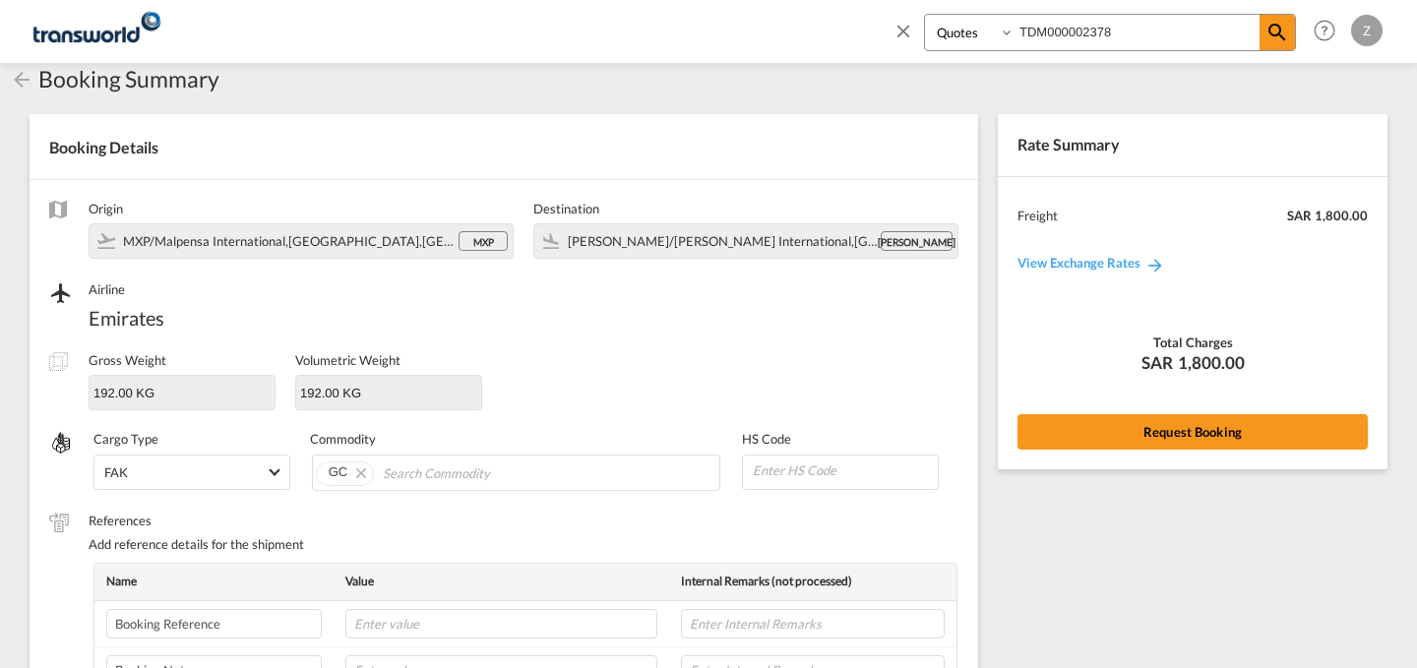
scroll to position [657, 0]
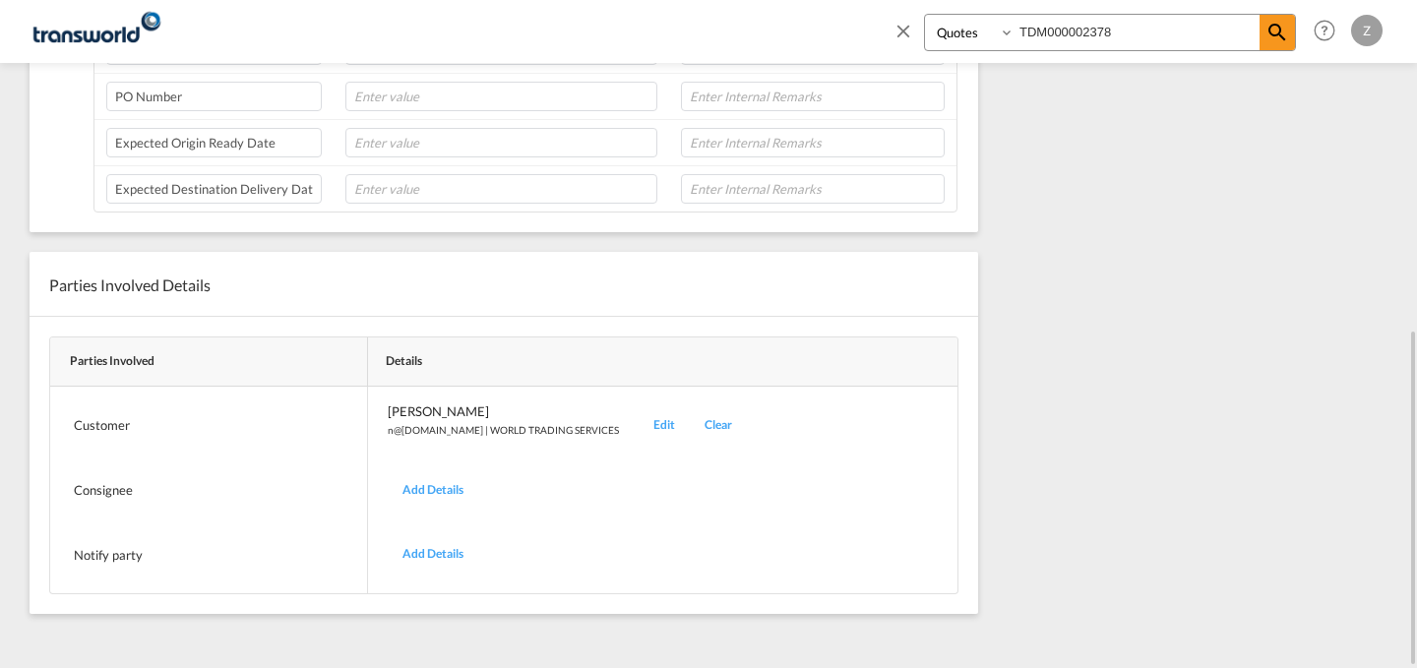
click at [639, 429] on div "Edit" at bounding box center [664, 425] width 51 height 46
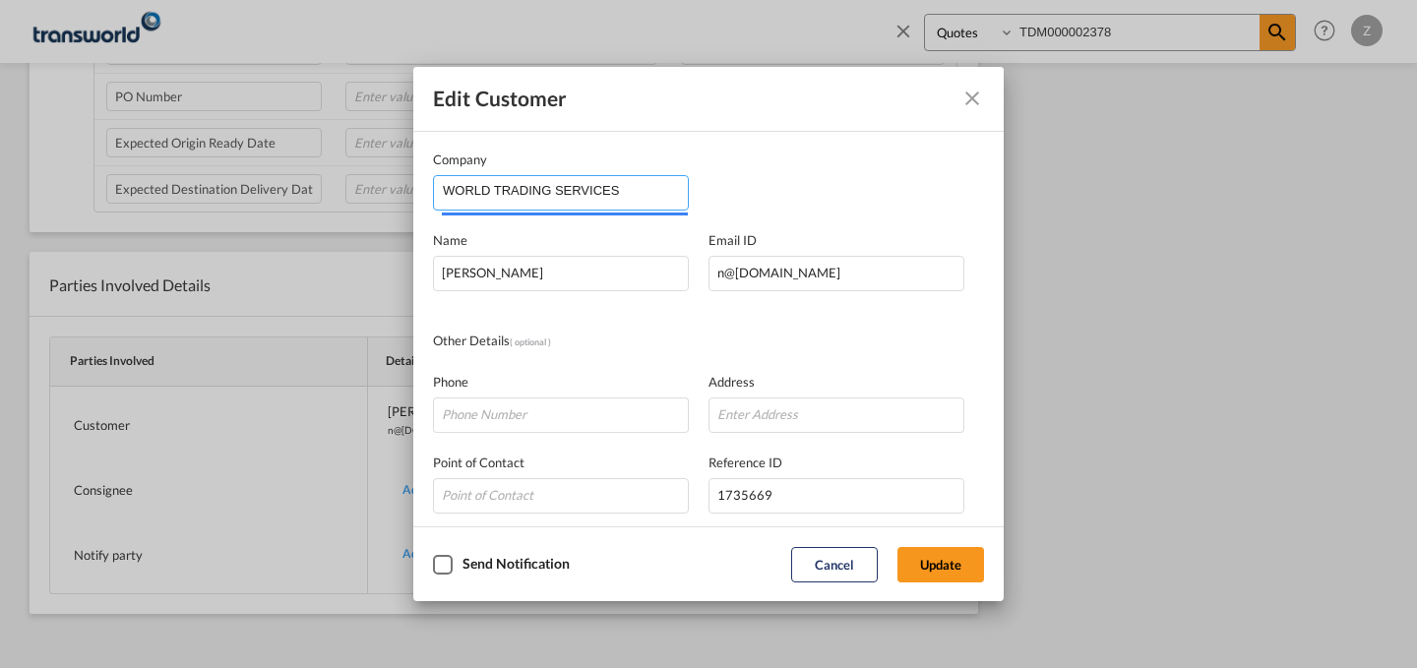
drag, startPoint x: 636, startPoint y: 195, endPoint x: 178, endPoint y: 222, distance: 458.3
click at [178, 222] on div "Edit Customer Company WORLD TRADING SERVICES Name [PERSON_NAME] Email ID [EMAIL…" at bounding box center [708, 334] width 1417 height 668
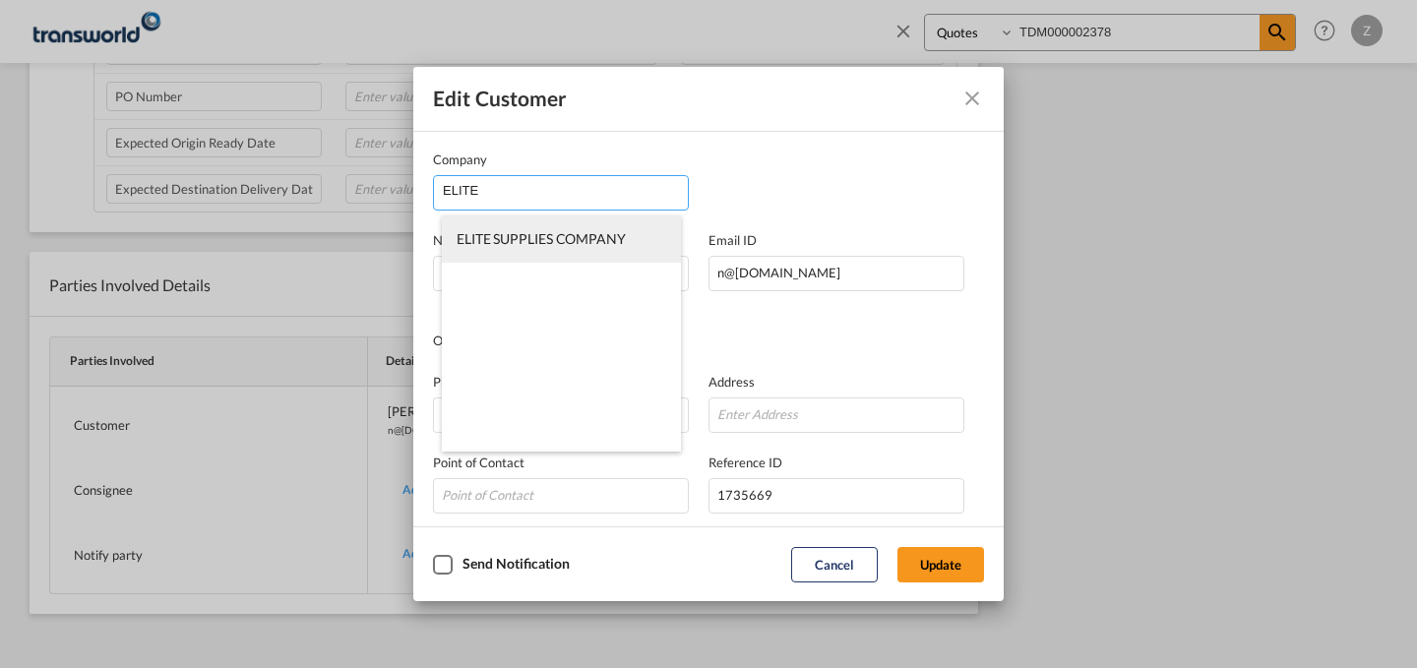
click at [567, 259] on li "ELITE SUPPLIES COMPANY" at bounding box center [561, 238] width 239 height 47
type input "ELITE SUPPLIES COMPANY"
type input "[PERSON_NAME][EMAIL_ADDRESS][DOMAIN_NAME]"
type input "564309998"
type input "1822915"
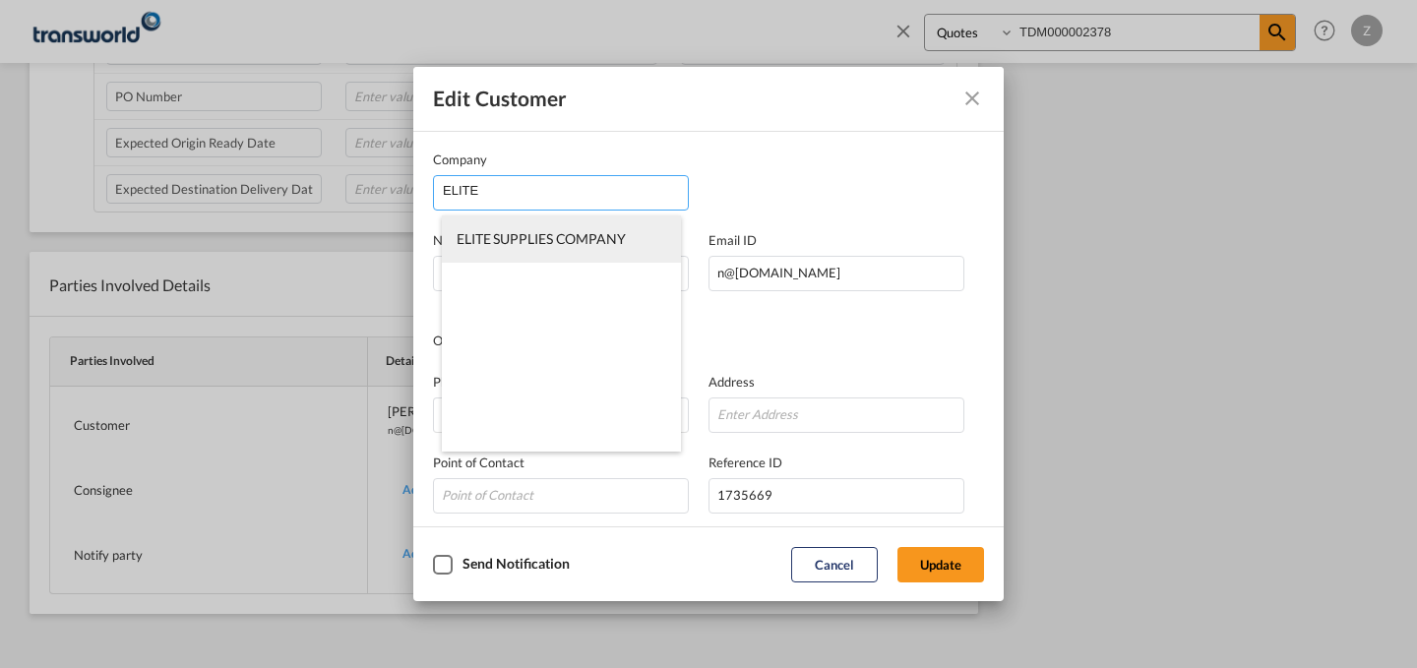
type input "12223"
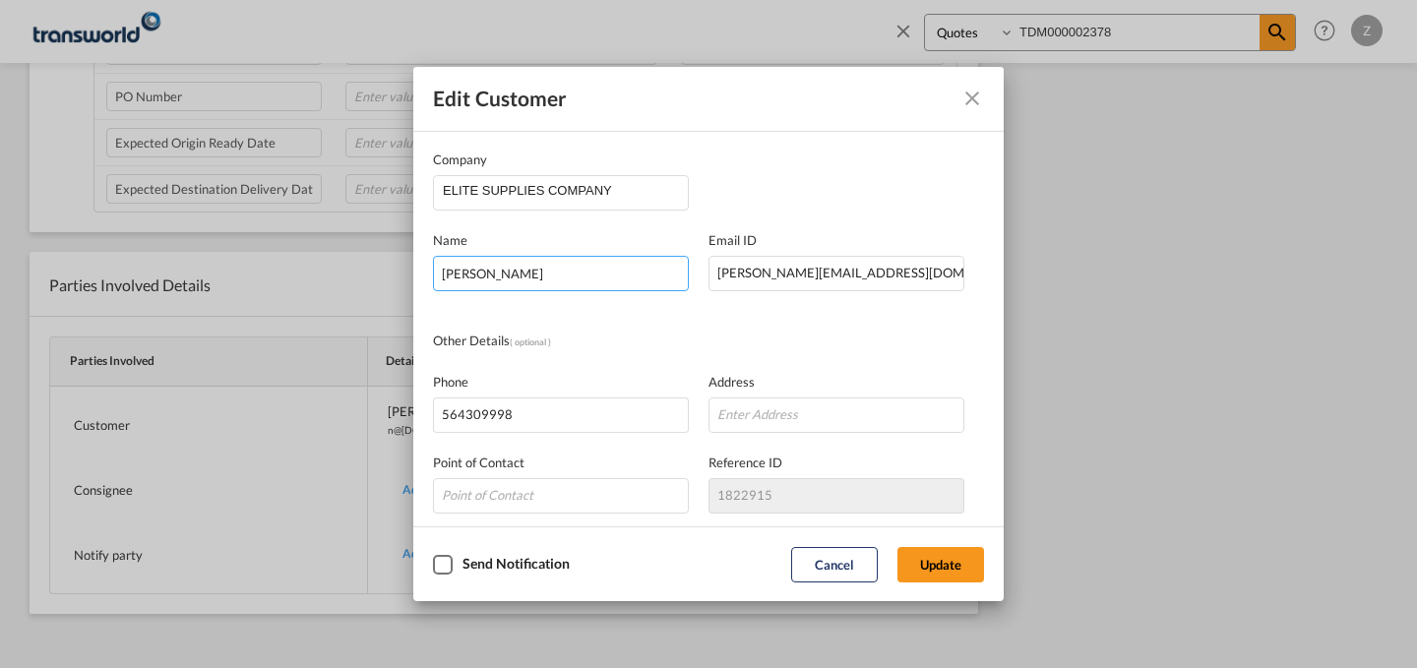
drag, startPoint x: 609, startPoint y: 279, endPoint x: 251, endPoint y: 330, distance: 361.6
click at [251, 330] on div "Edit Customer Company ELITE SUPPLIES COMPANY Name [PERSON_NAME] Email ID [EMAIL…" at bounding box center [708, 334] width 1417 height 668
type input "[PERSON_NAME]"
click at [917, 557] on button "Update" at bounding box center [940, 564] width 87 height 35
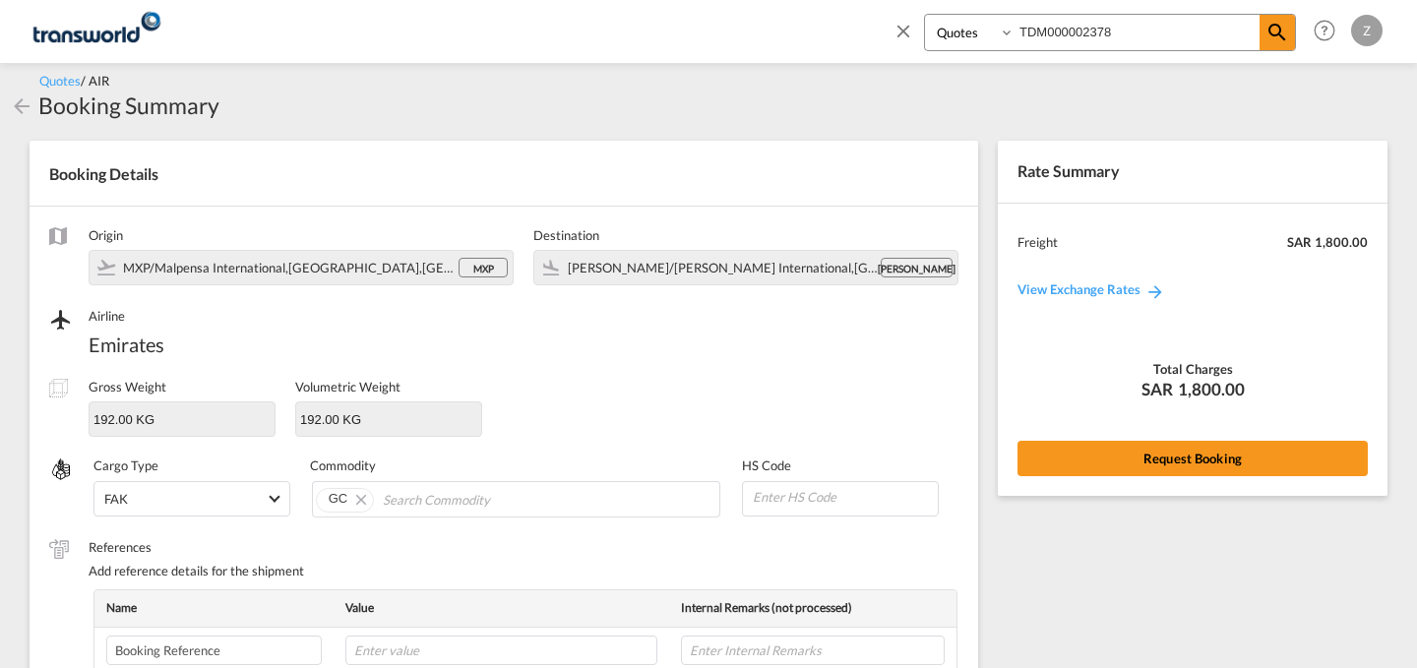
scroll to position [0, 0]
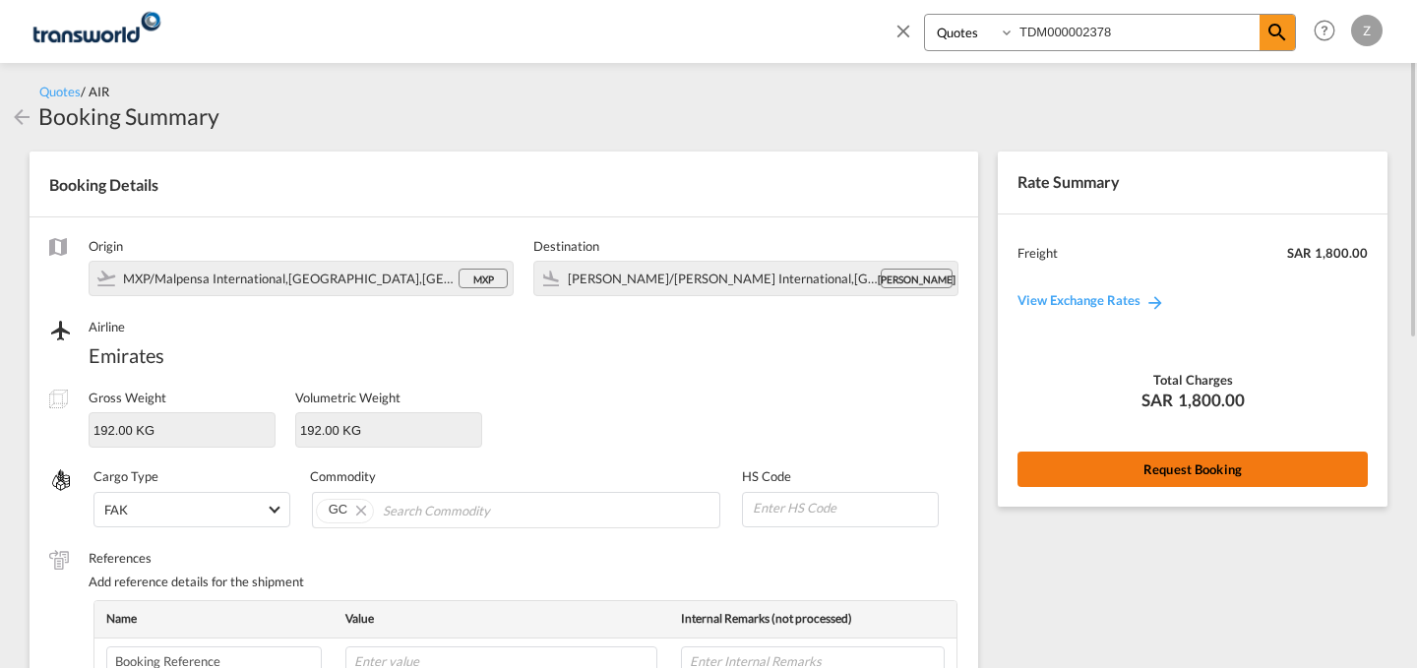
click at [1073, 480] on button "Request Booking" at bounding box center [1192, 469] width 350 height 35
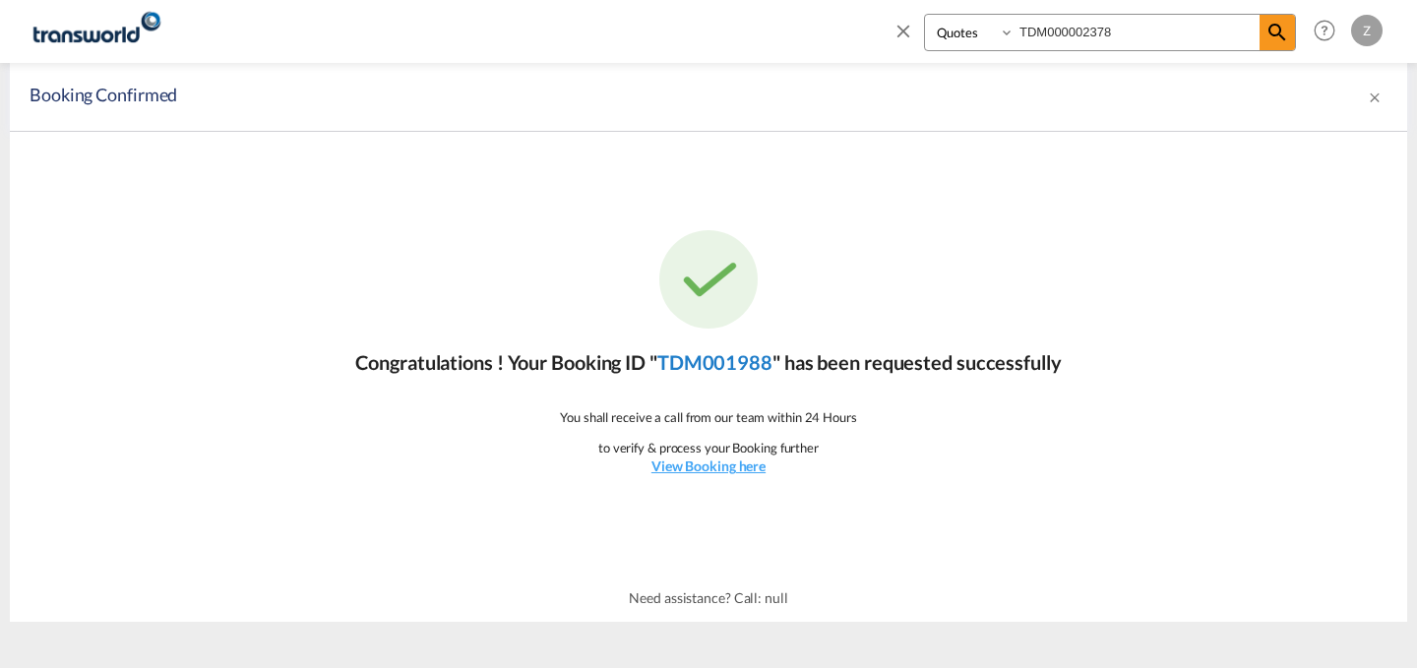
click at [724, 364] on link "TDM001988" at bounding box center [714, 362] width 115 height 24
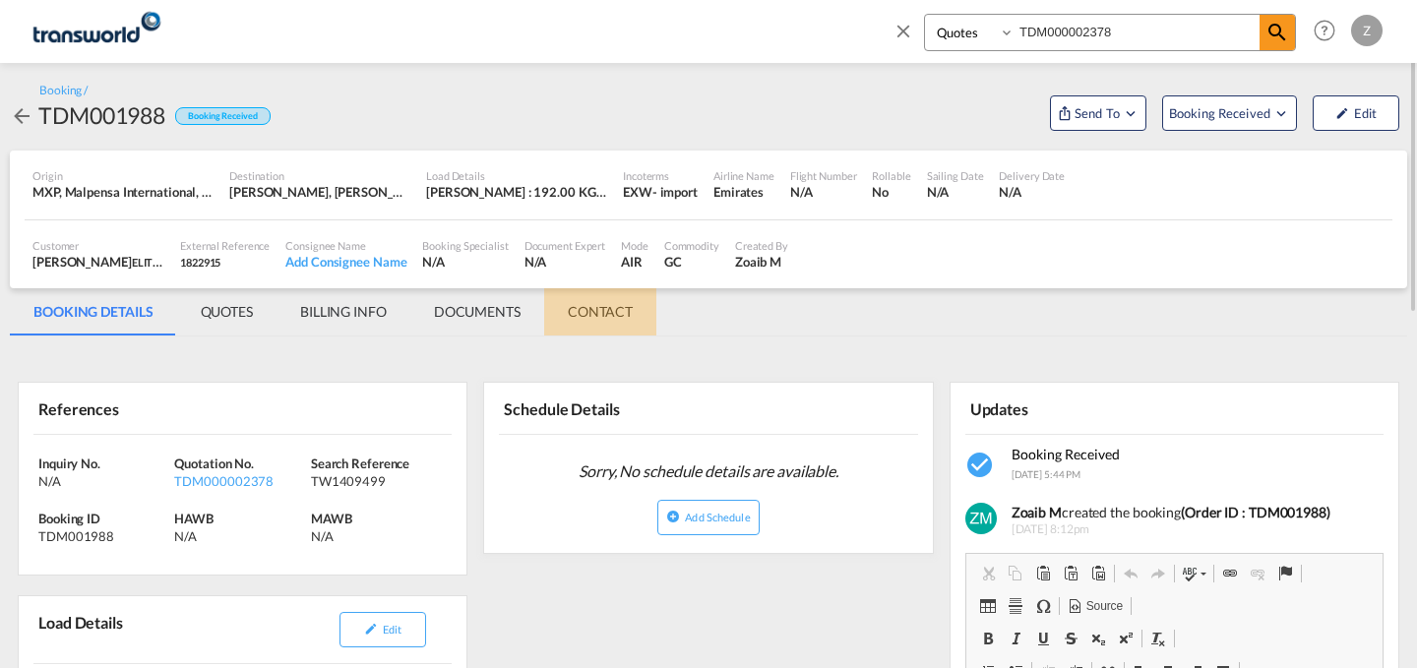
click at [617, 309] on md-tab-item "CONTACT" at bounding box center [600, 311] width 112 height 47
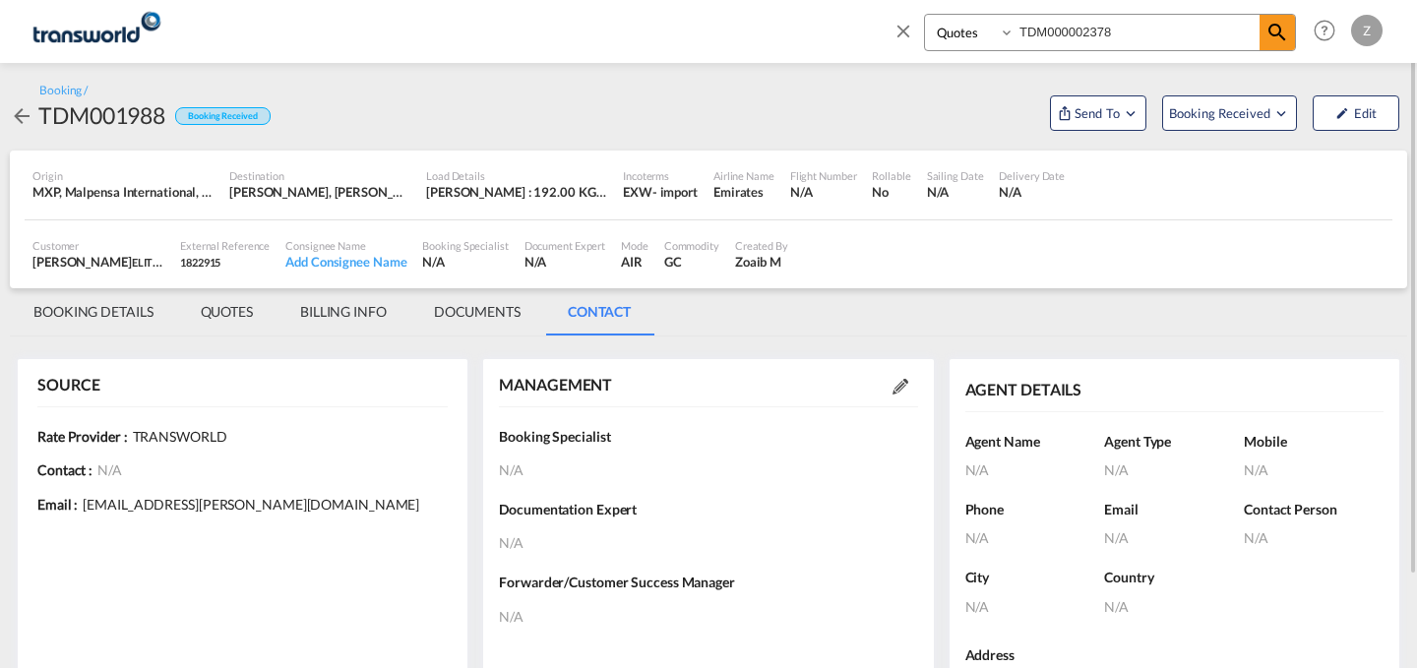
click at [903, 391] on md-icon at bounding box center [900, 387] width 16 height 16
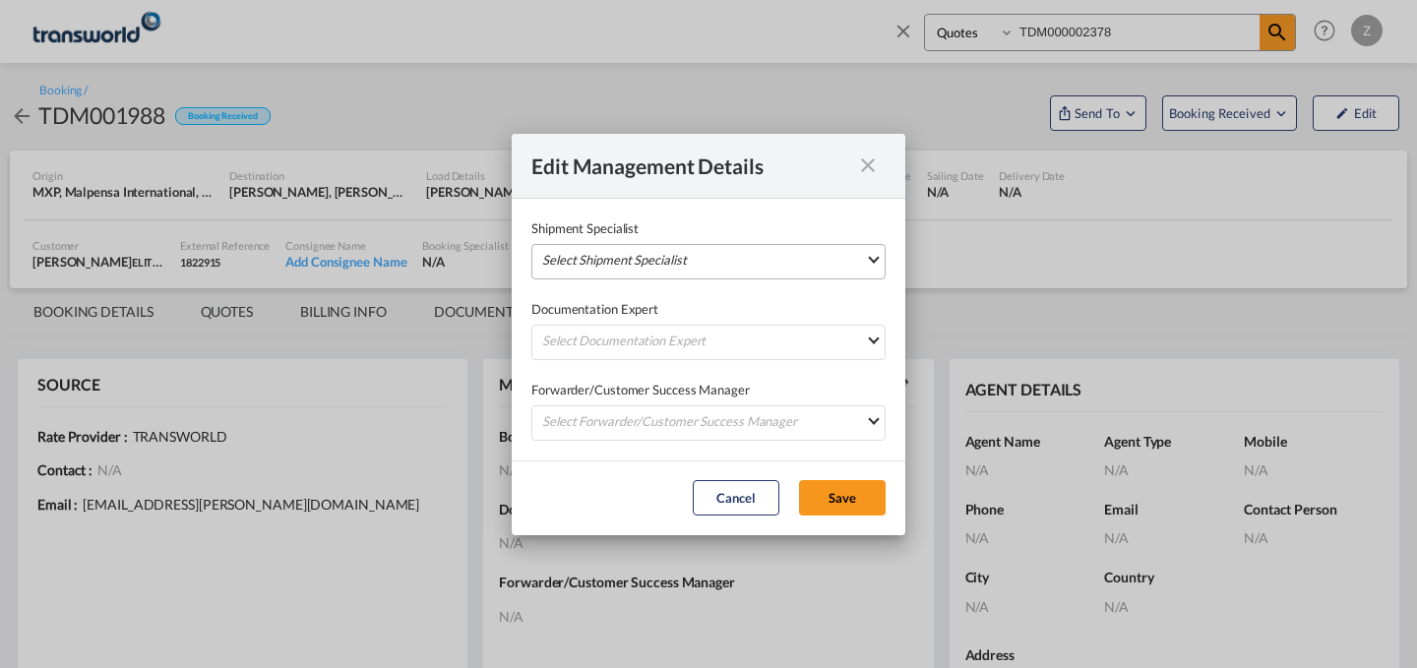
click at [766, 264] on md-select "Select Shipment Specialist [PERSON_NAME] W [PERSON_NAME][EMAIL_ADDRESS][PERSON_…" at bounding box center [708, 261] width 354 height 35
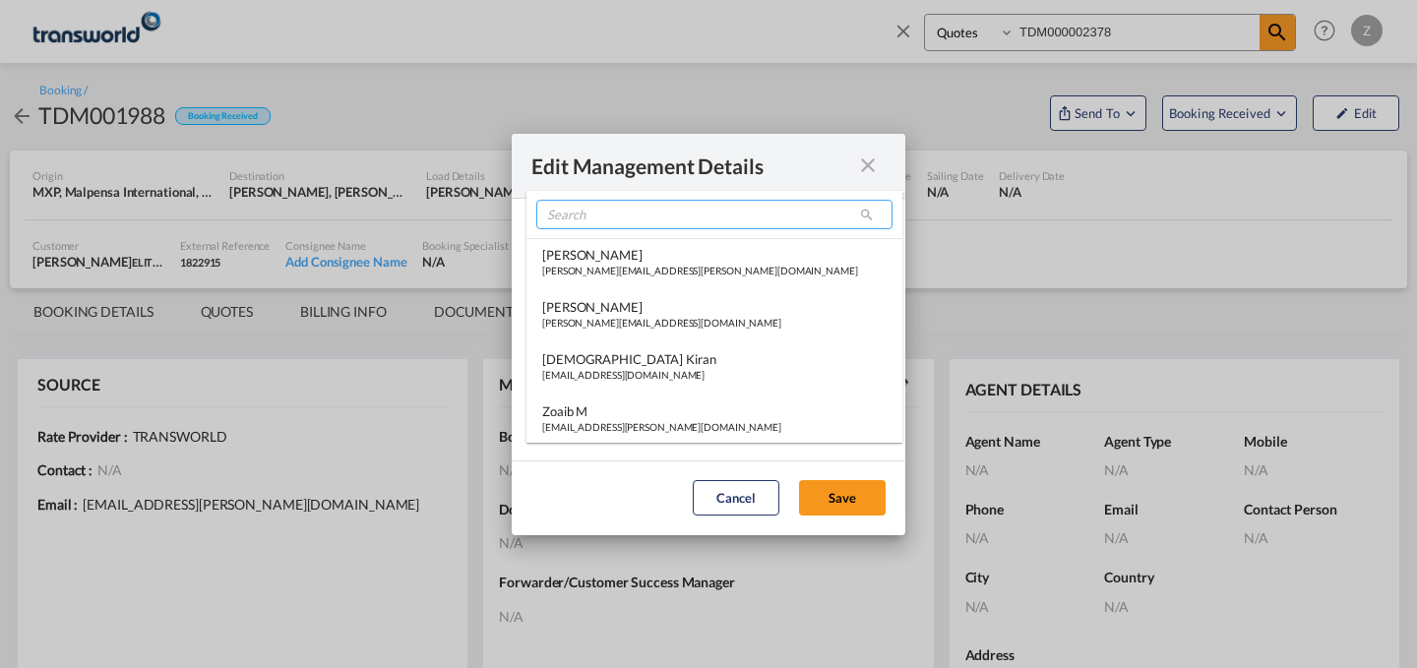
click at [675, 210] on input "search" at bounding box center [714, 215] width 356 height 30
click at [644, 217] on input "RA" at bounding box center [714, 215] width 356 height 30
type input "R"
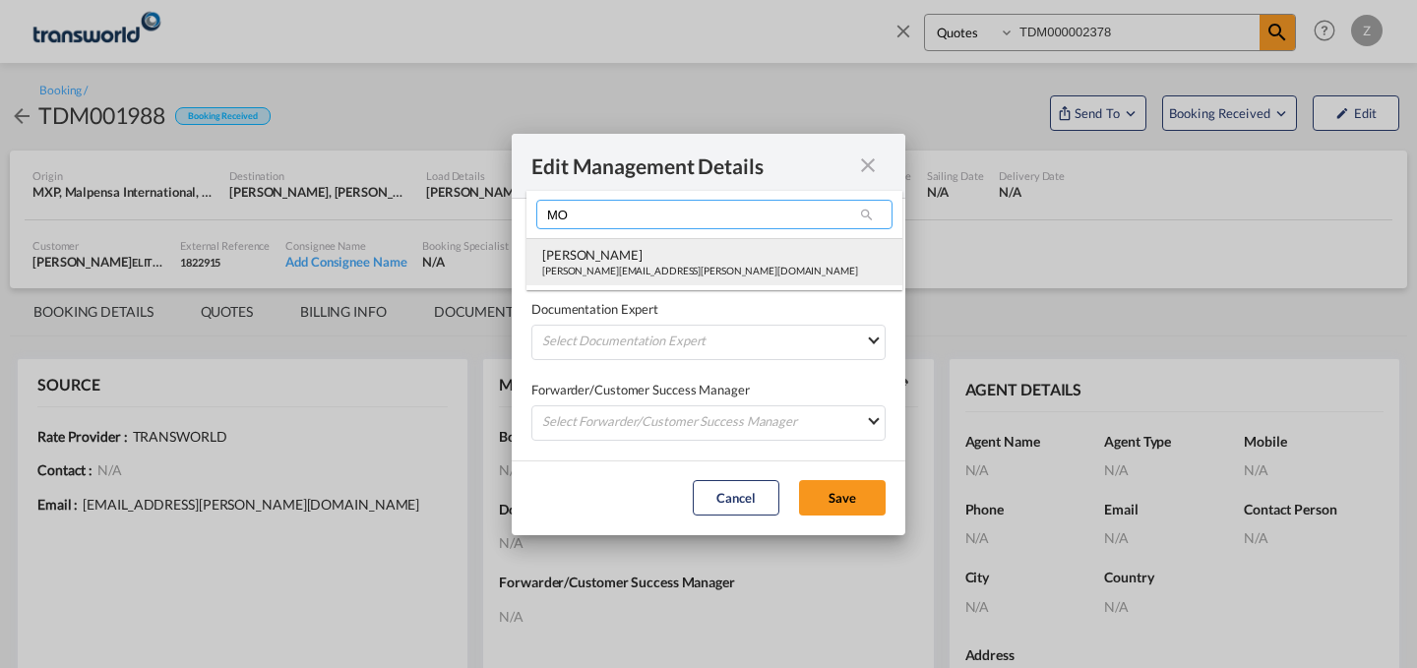
type input "MO"
click at [613, 261] on div "[PERSON_NAME]" at bounding box center [700, 255] width 316 height 18
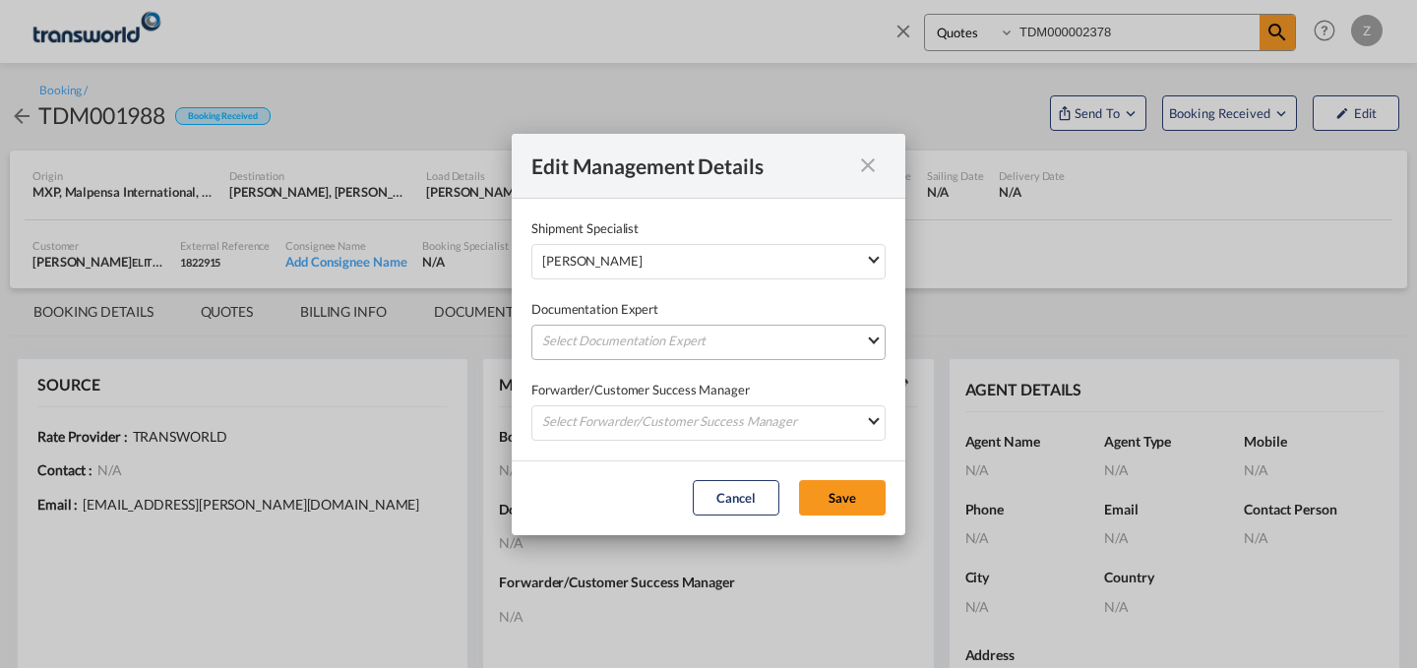
click at [582, 333] on md-select "Select Documentation Expert [PERSON_NAME] W [PERSON_NAME][EMAIL_ADDRESS][PERSON…" at bounding box center [708, 342] width 354 height 35
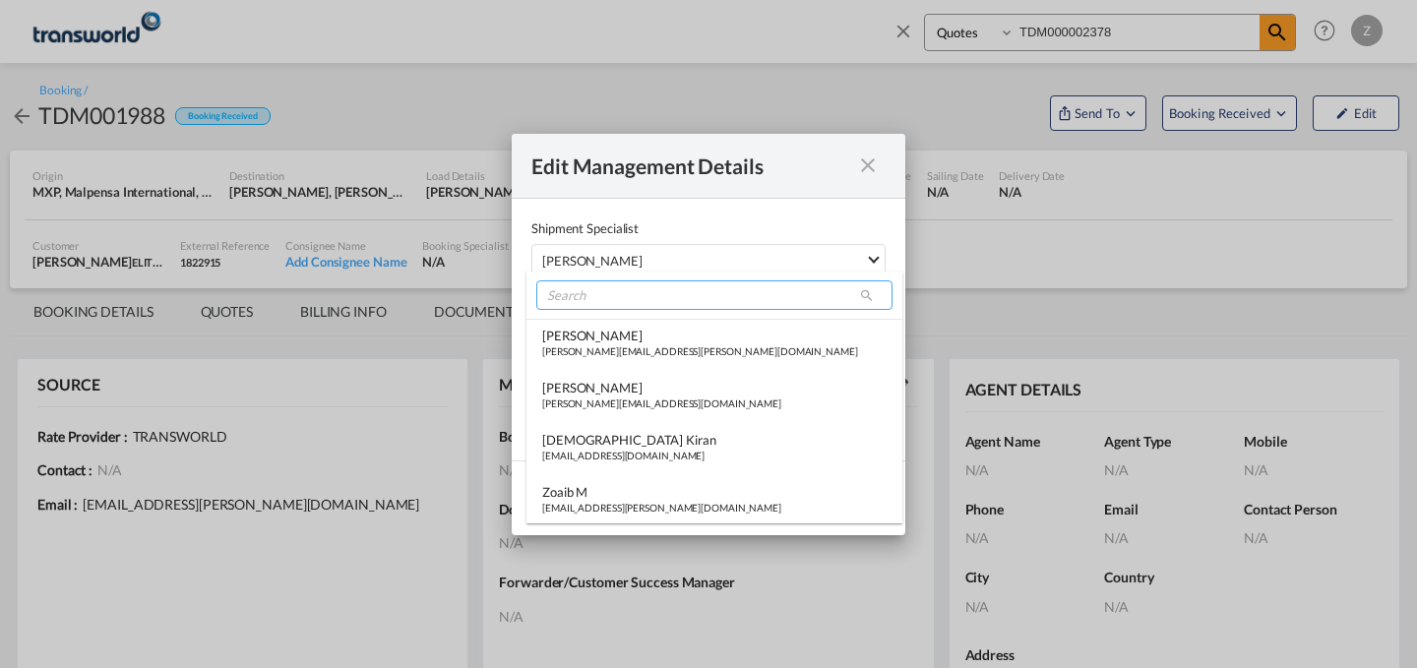
click at [632, 297] on input "search" at bounding box center [714, 295] width 356 height 30
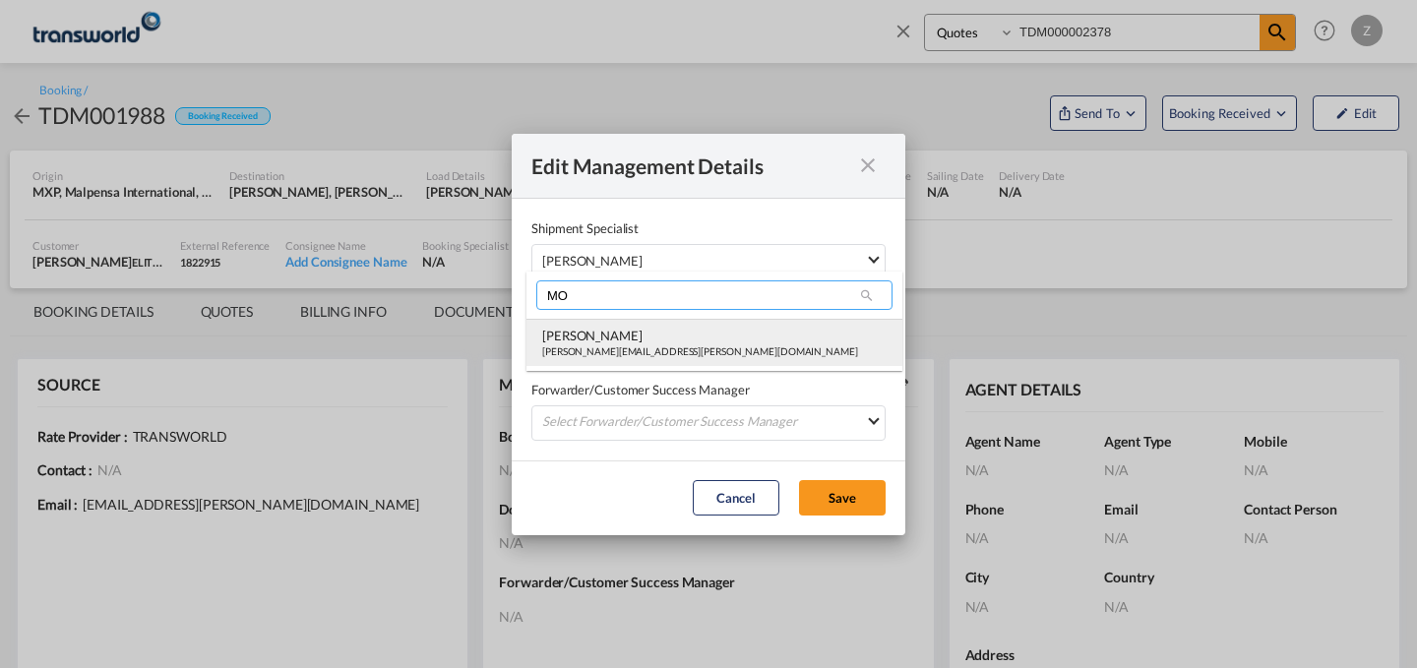
type input "MO"
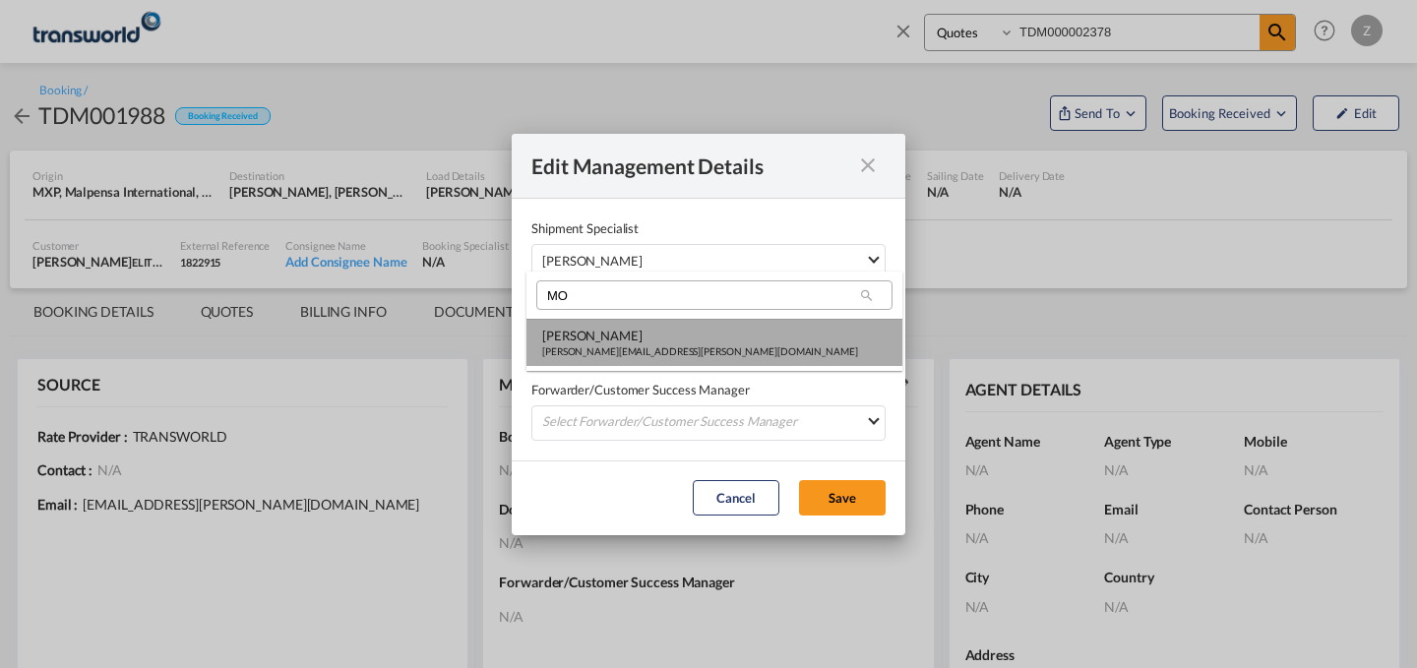
click at [600, 334] on div "[PERSON_NAME]" at bounding box center [700, 336] width 316 height 18
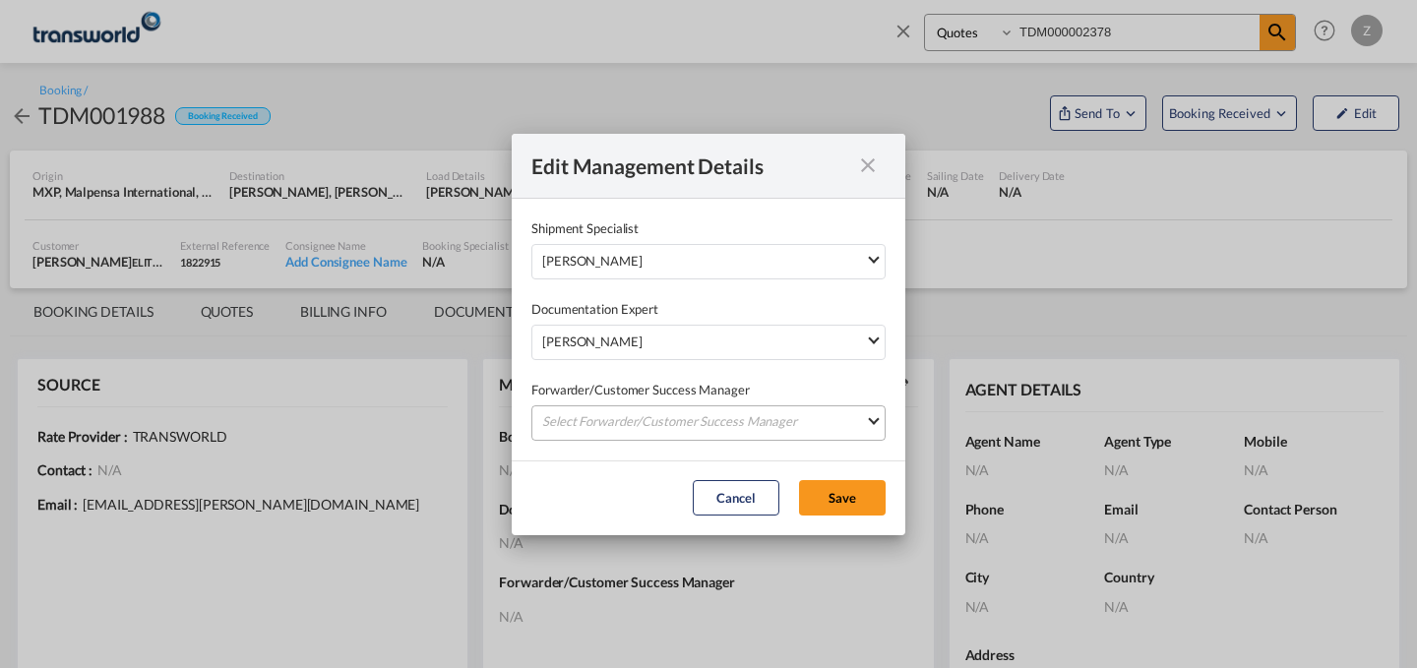
click at [580, 416] on md-select "Select Forwarder/Customer Success Manager [PERSON_NAME] [PERSON_NAME][EMAIL_ADD…" at bounding box center [708, 422] width 354 height 35
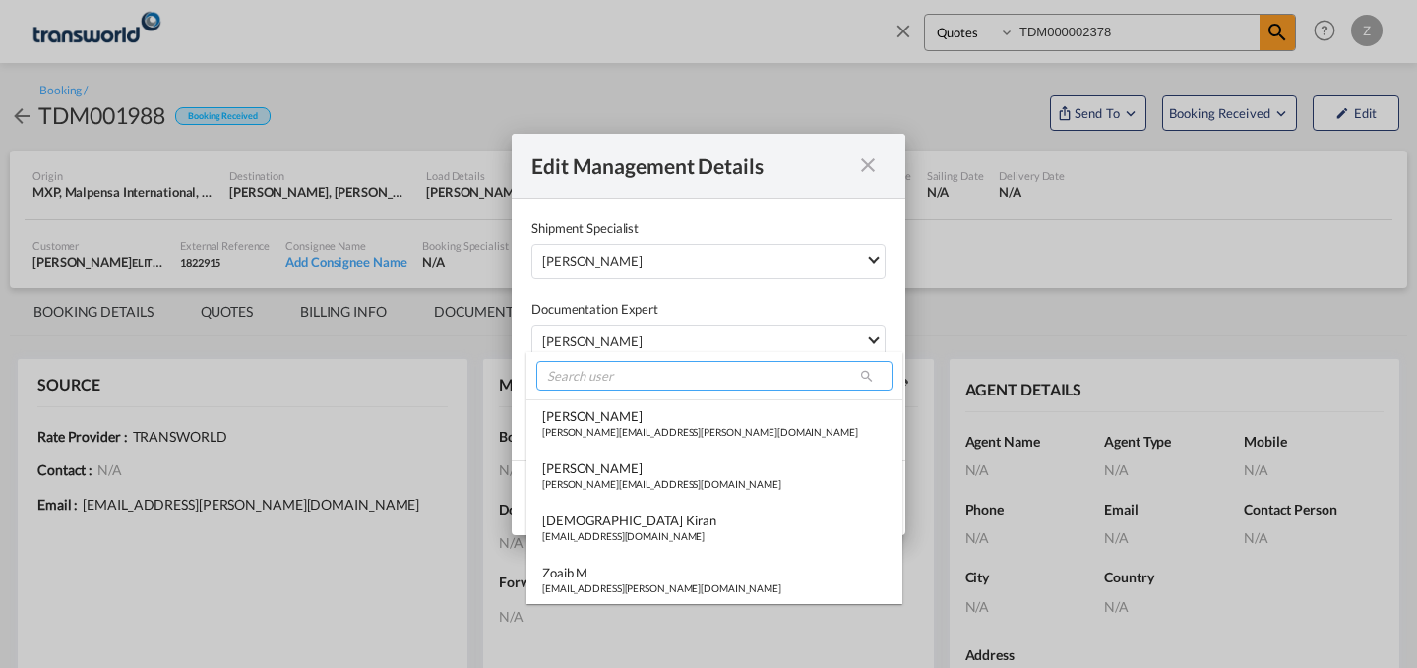
click at [638, 375] on input "search" at bounding box center [714, 376] width 356 height 30
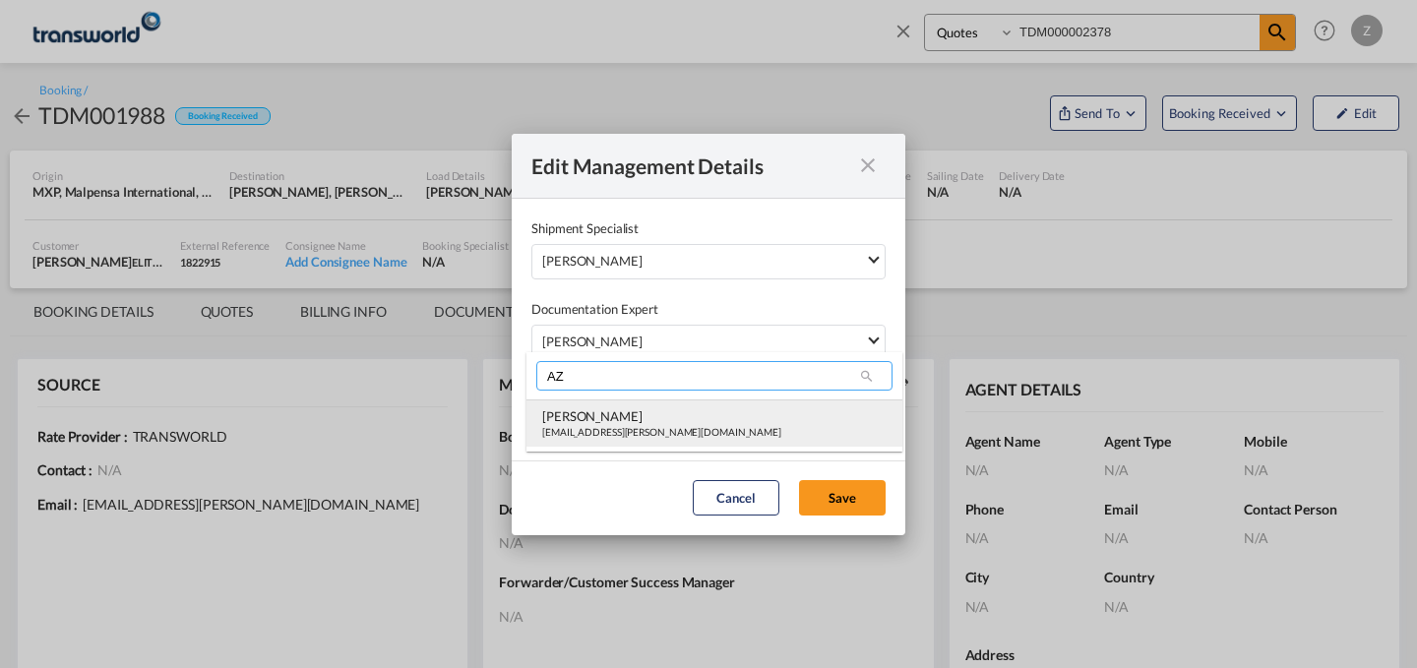
type input "AZ"
click at [625, 417] on div "[PERSON_NAME]" at bounding box center [661, 416] width 239 height 18
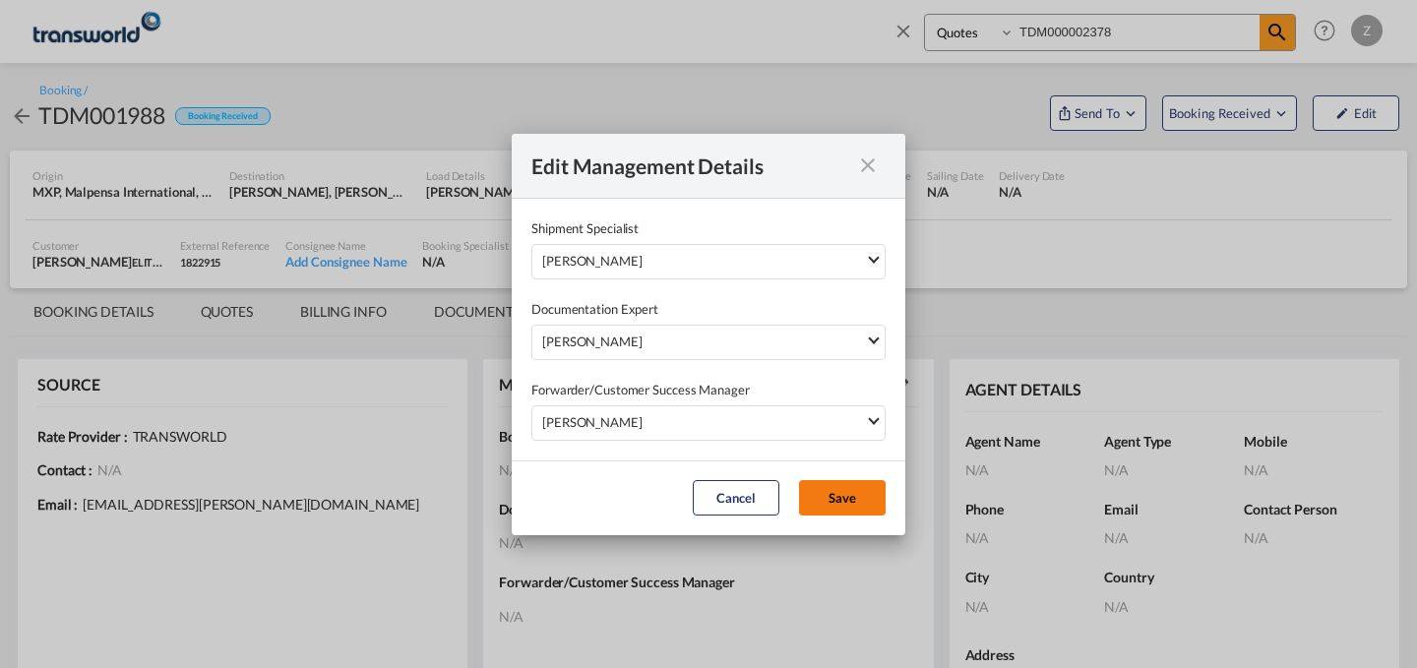
click at [830, 481] on button "Save" at bounding box center [842, 497] width 87 height 35
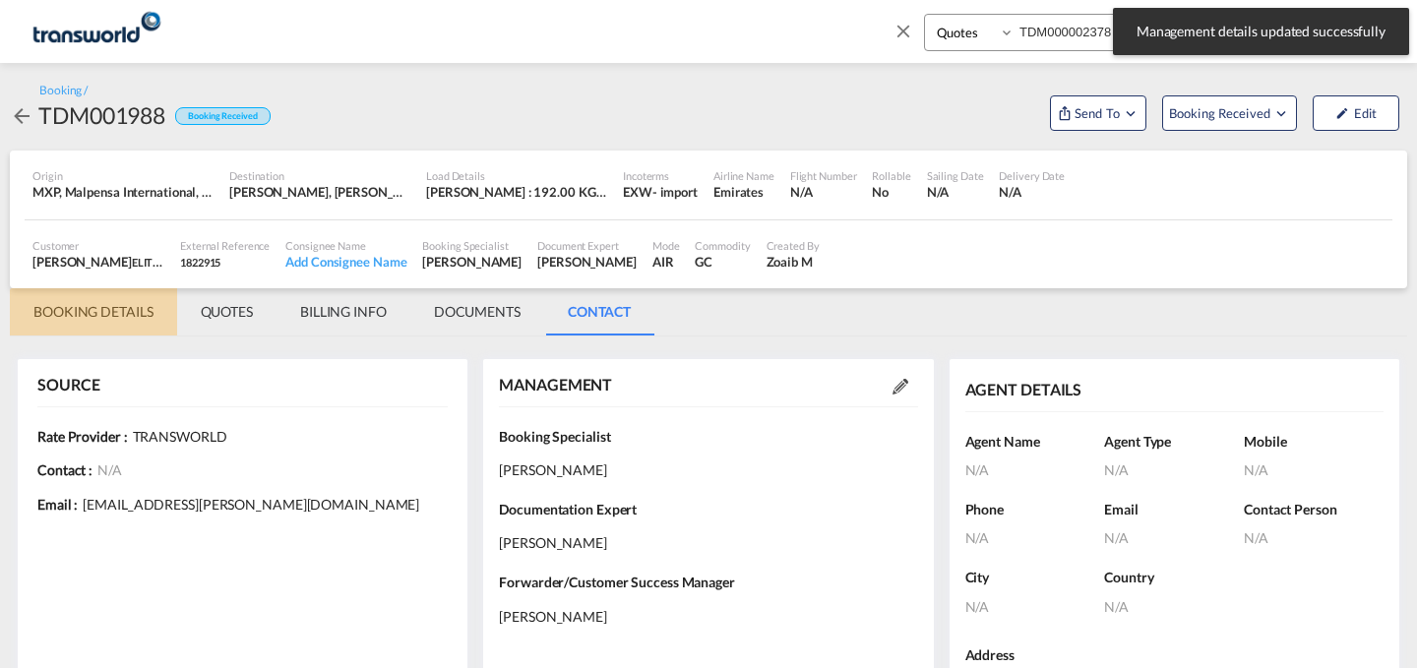
click at [111, 318] on md-tab-item "BOOKING DETAILS" at bounding box center [93, 311] width 167 height 47
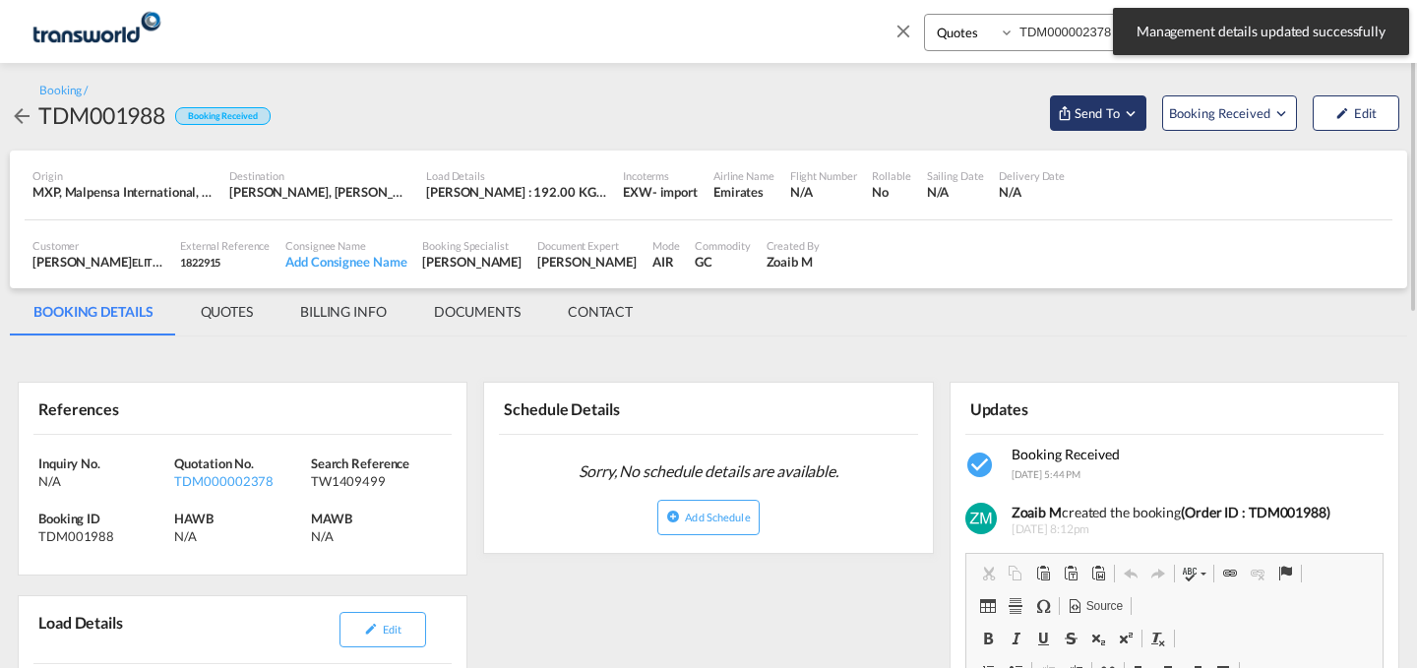
click at [1114, 122] on span "Send To" at bounding box center [1096, 113] width 49 height 20
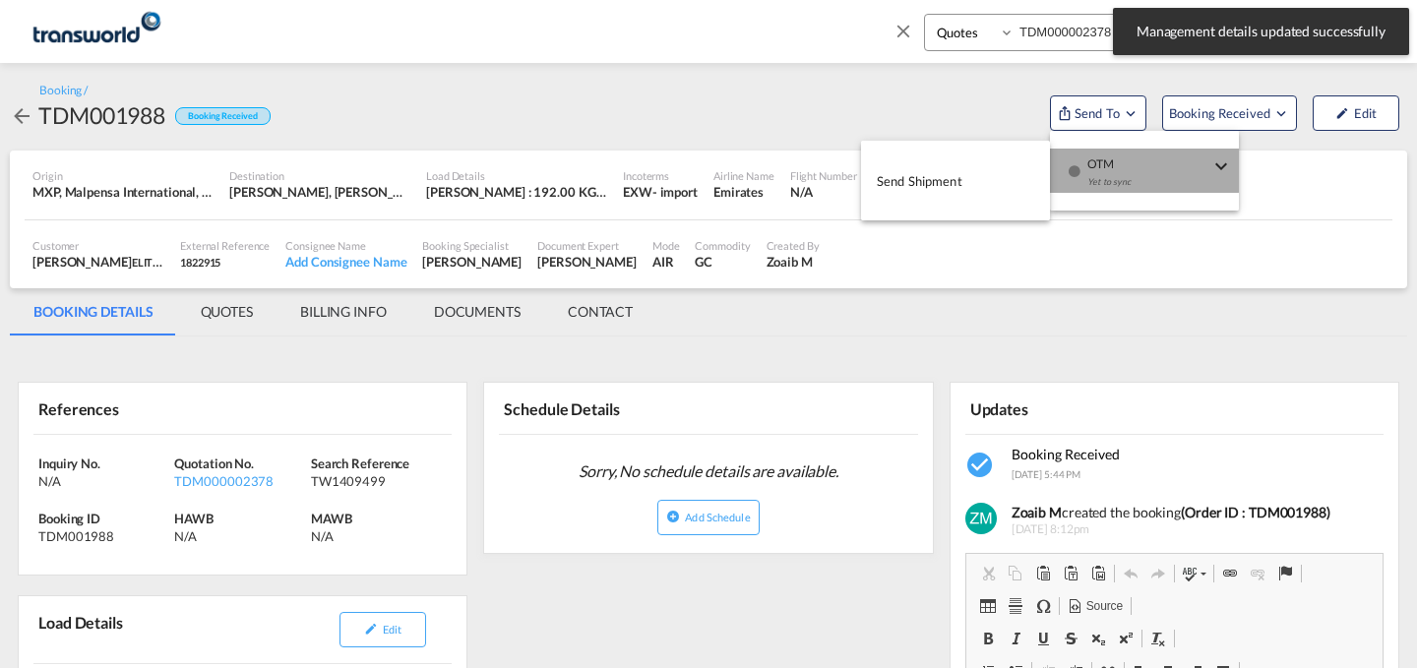
click at [1092, 151] on span "OTM" at bounding box center [1148, 158] width 122 height 18
click at [989, 158] on button "Send Shipment" at bounding box center [955, 180] width 189 height 44
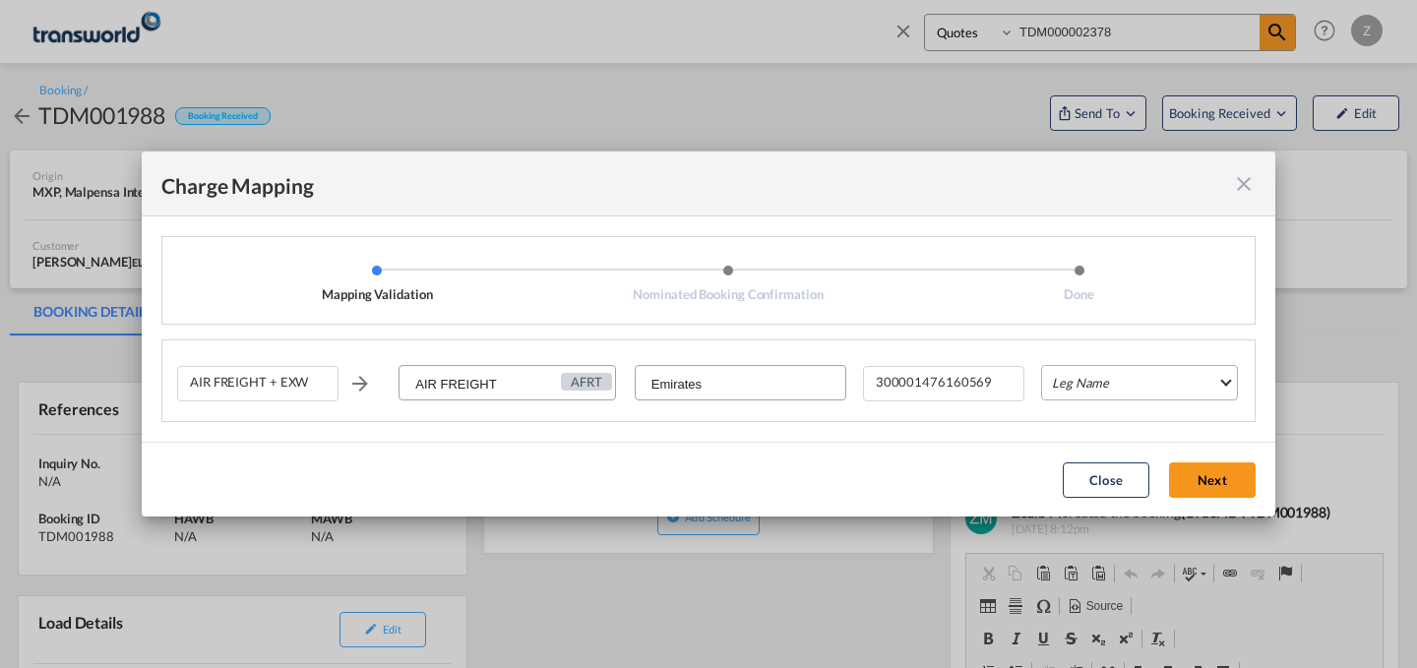
click at [1068, 376] on md-select "Leg Name HANDLING ORIGIN HANDLING DESTINATION OTHERS TL PICK UP CUSTOMS ORIGIN …" at bounding box center [1139, 382] width 197 height 35
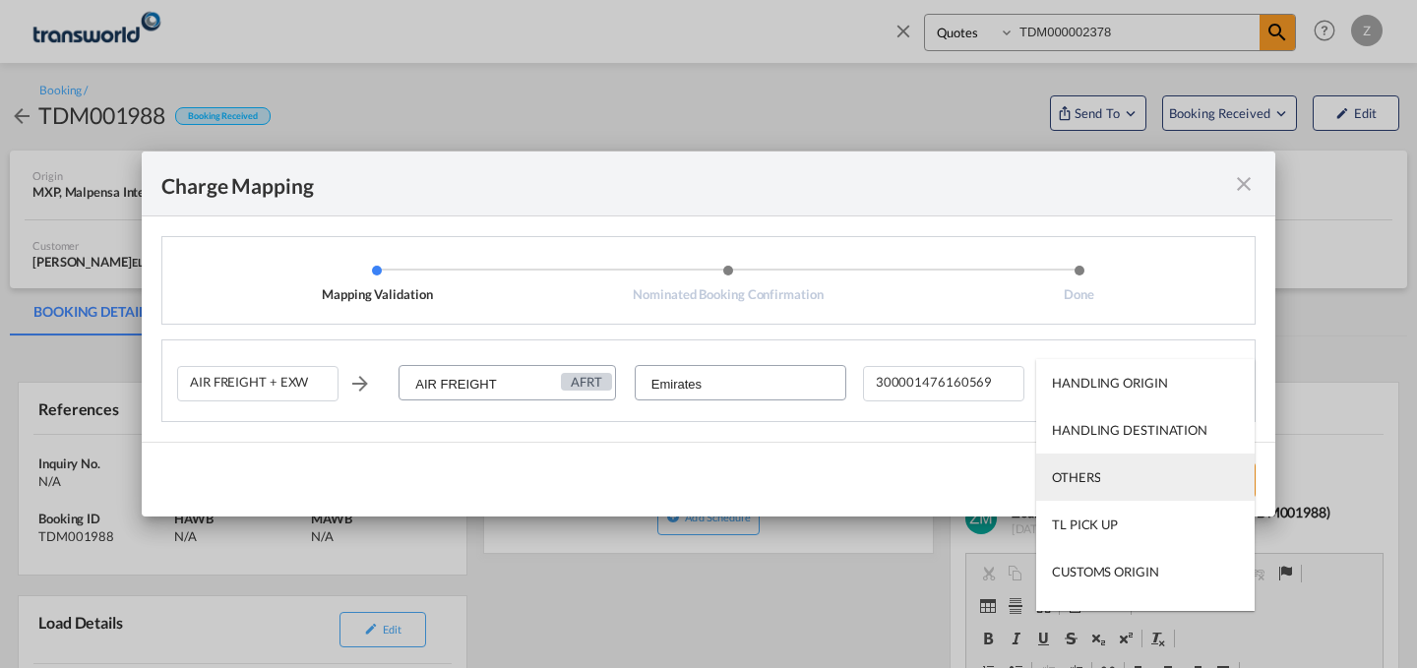
click at [1074, 461] on md-option "OTHERS" at bounding box center [1145, 477] width 218 height 47
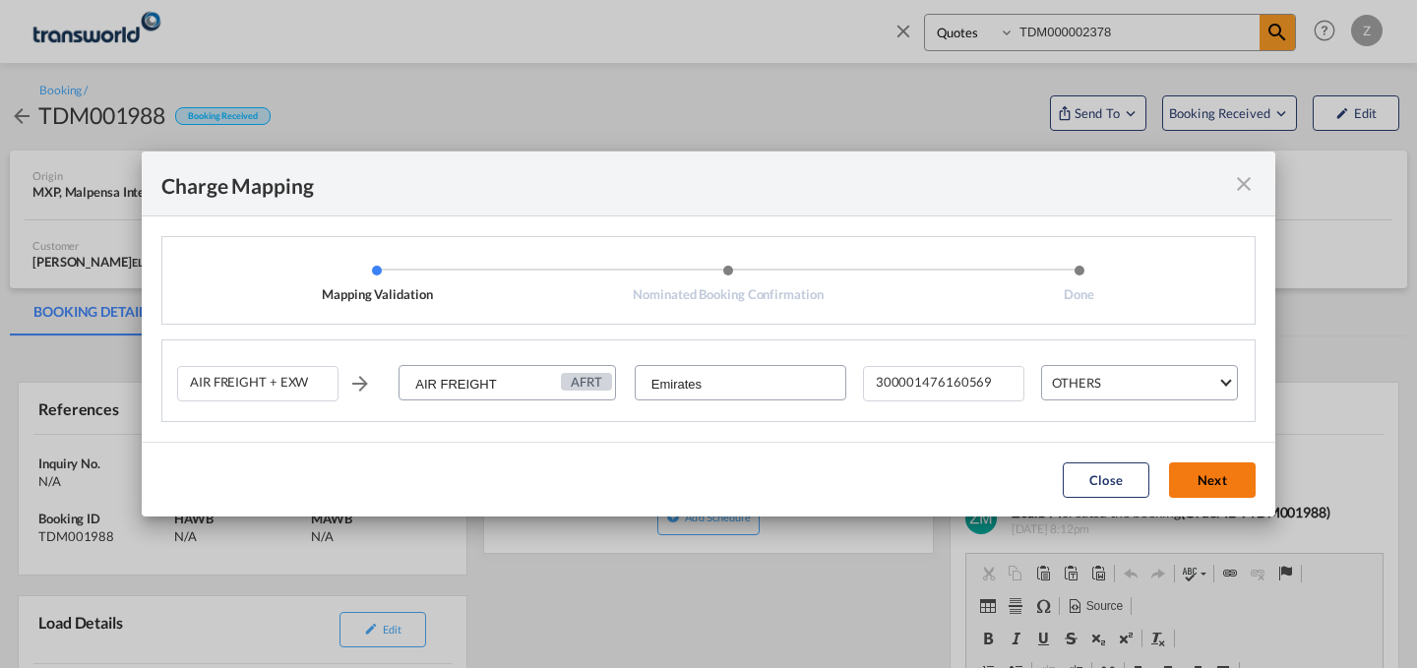
click at [1196, 471] on button "Next" at bounding box center [1212, 479] width 87 height 35
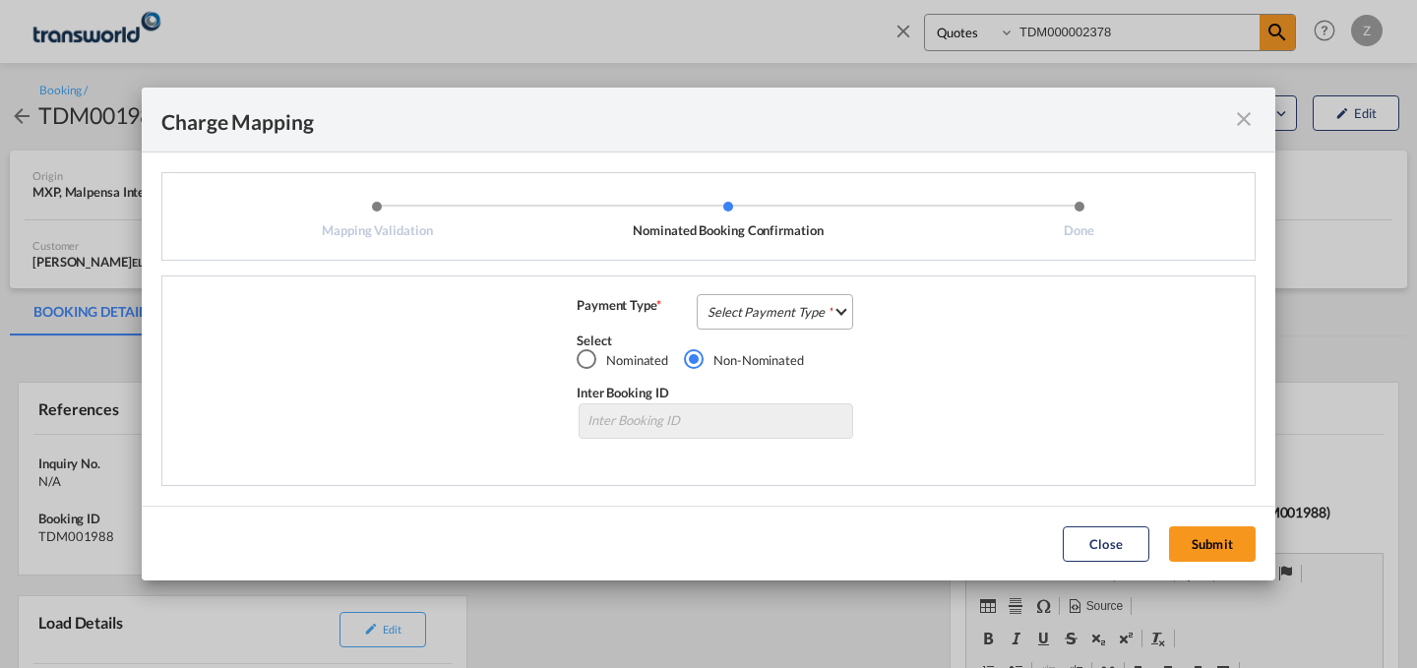
click at [818, 320] on md-select "Select Payment Type COLLECT PREPAID" at bounding box center [775, 311] width 156 height 35
click at [809, 302] on md-option "COLLECT" at bounding box center [781, 310] width 174 height 47
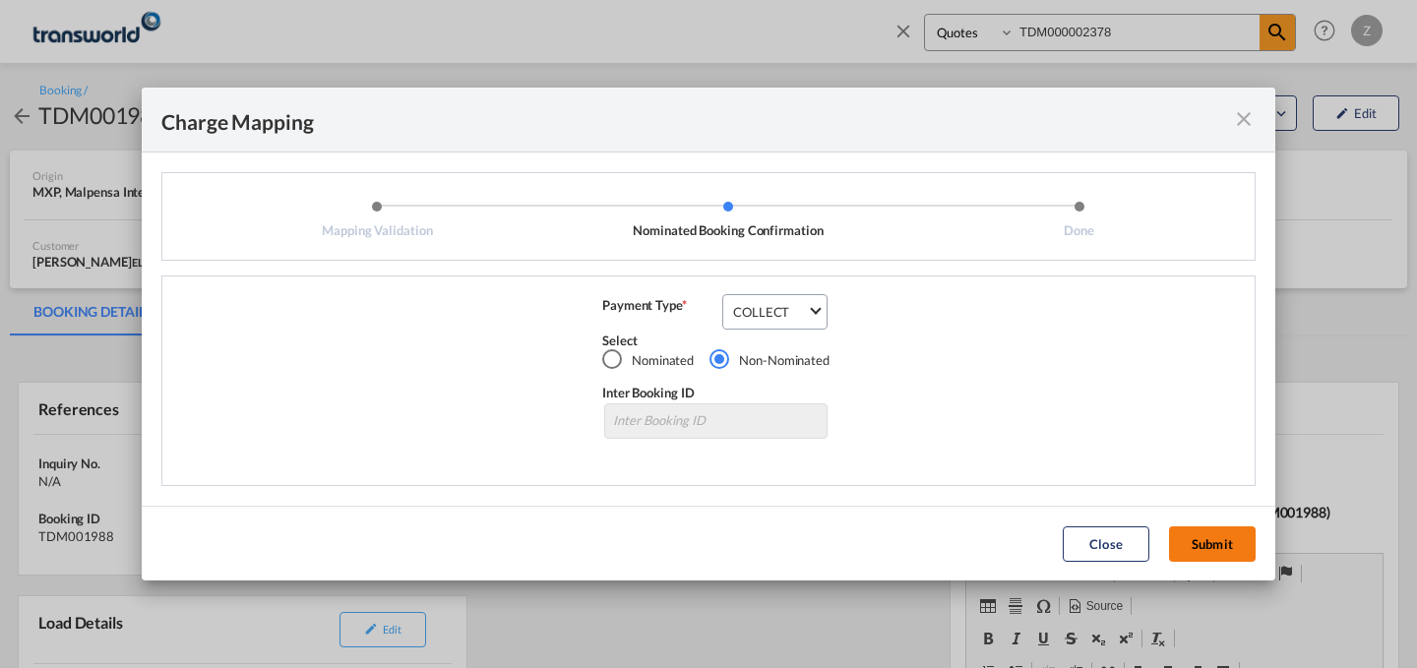
click at [1198, 543] on button "Submit" at bounding box center [1212, 543] width 87 height 35
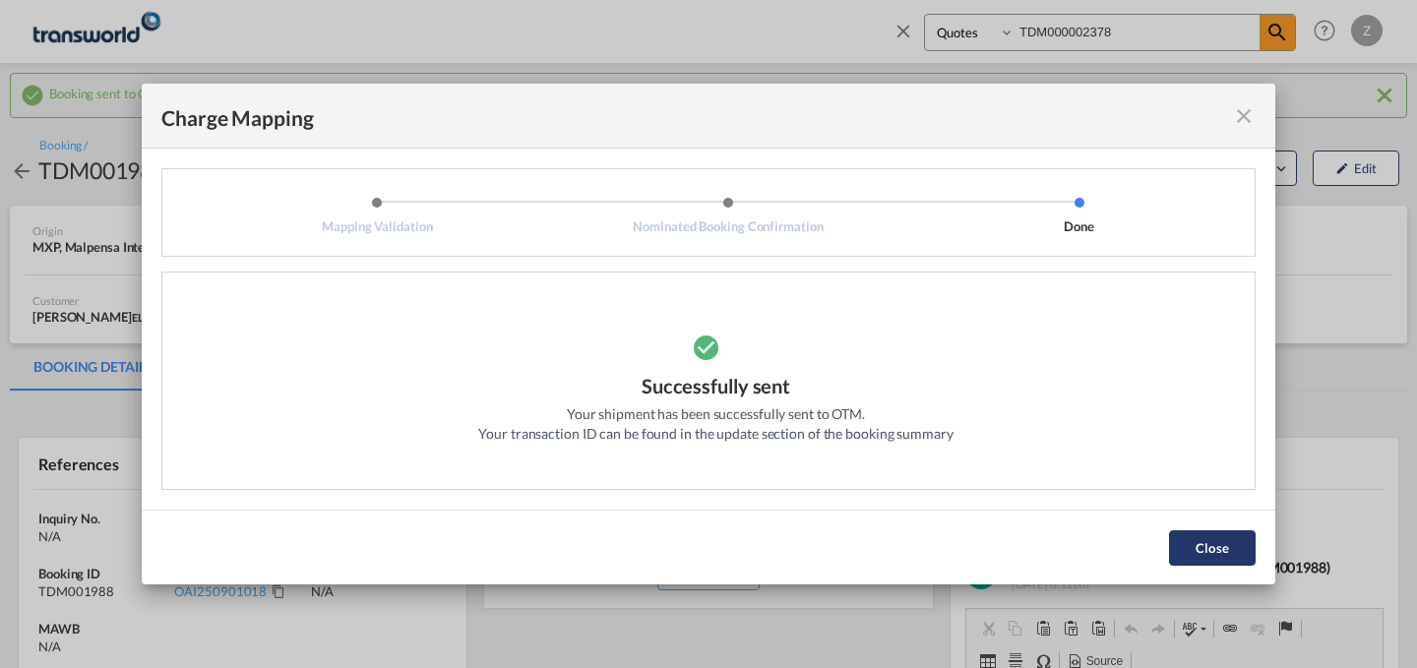
click at [1229, 561] on button "Close" at bounding box center [1212, 547] width 87 height 35
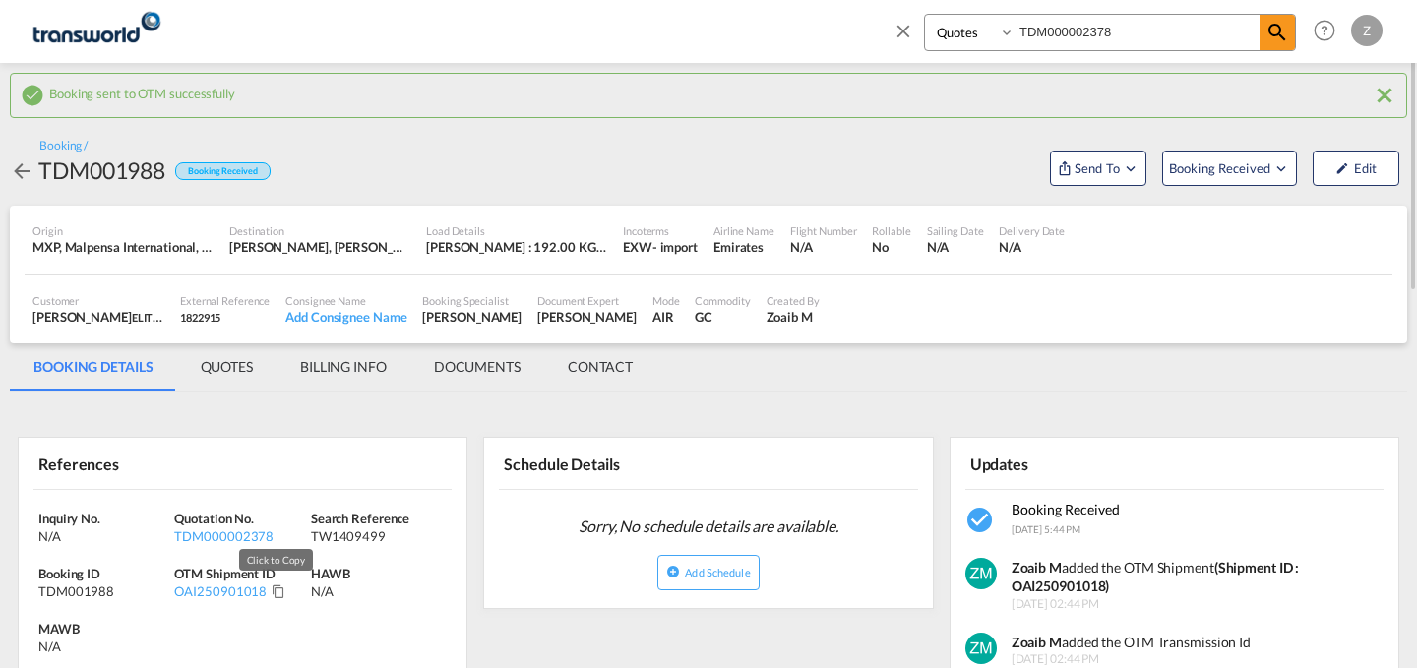
click at [272, 590] on md-icon "Click to Copy" at bounding box center [279, 591] width 14 height 14
click at [903, 36] on md-icon "icon-close" at bounding box center [903, 31] width 22 height 22
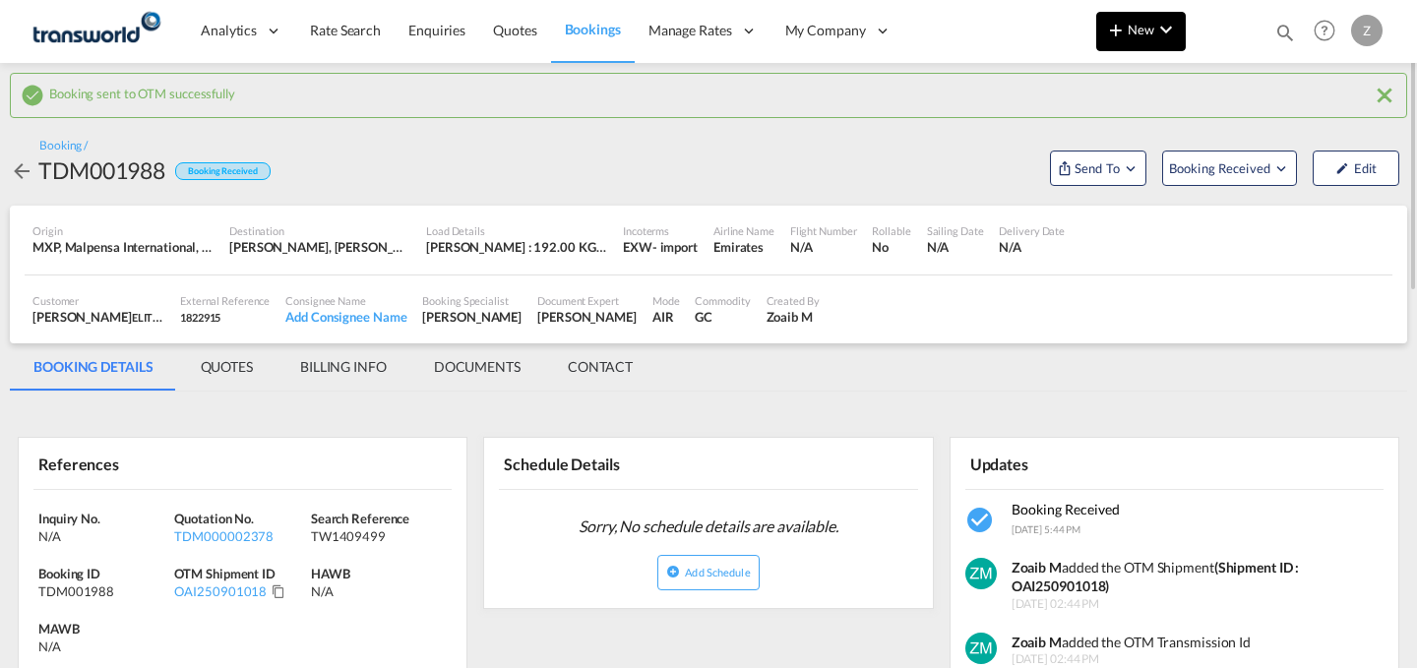
click at [1145, 13] on button "New" at bounding box center [1141, 31] width 90 height 39
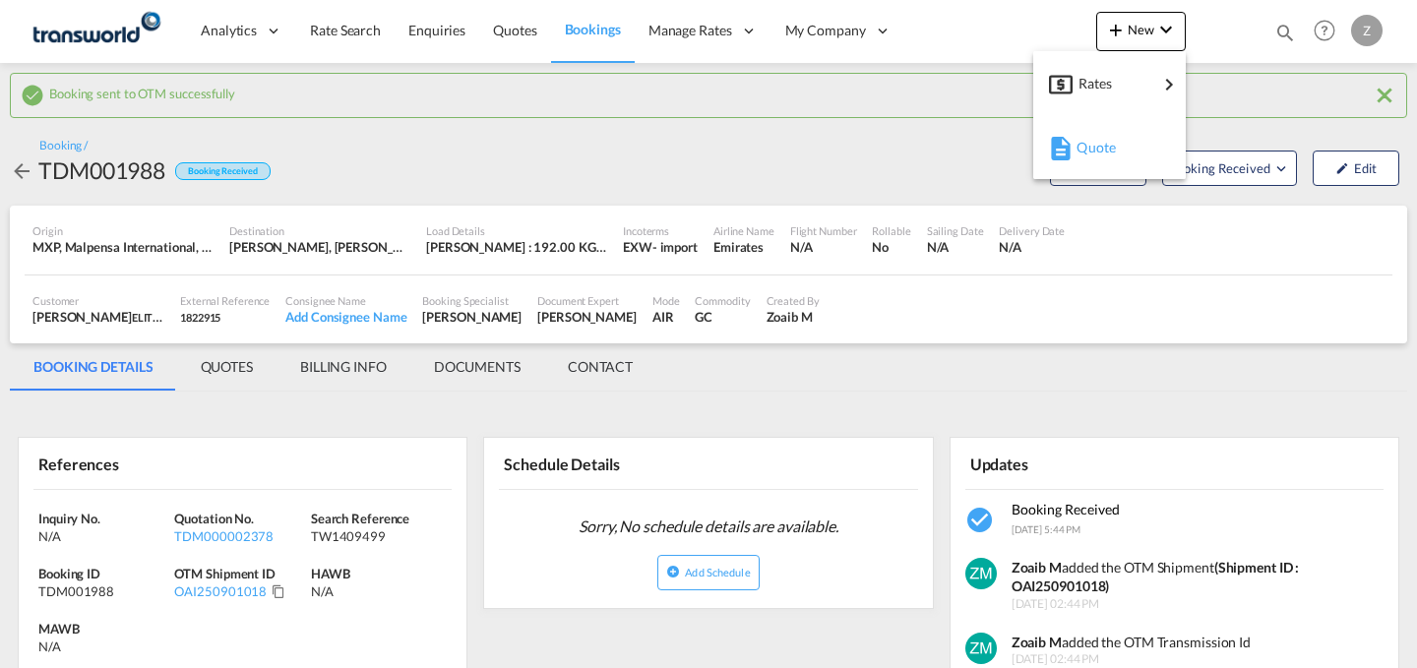
click at [1110, 129] on div "Quote" at bounding box center [1112, 147] width 73 height 49
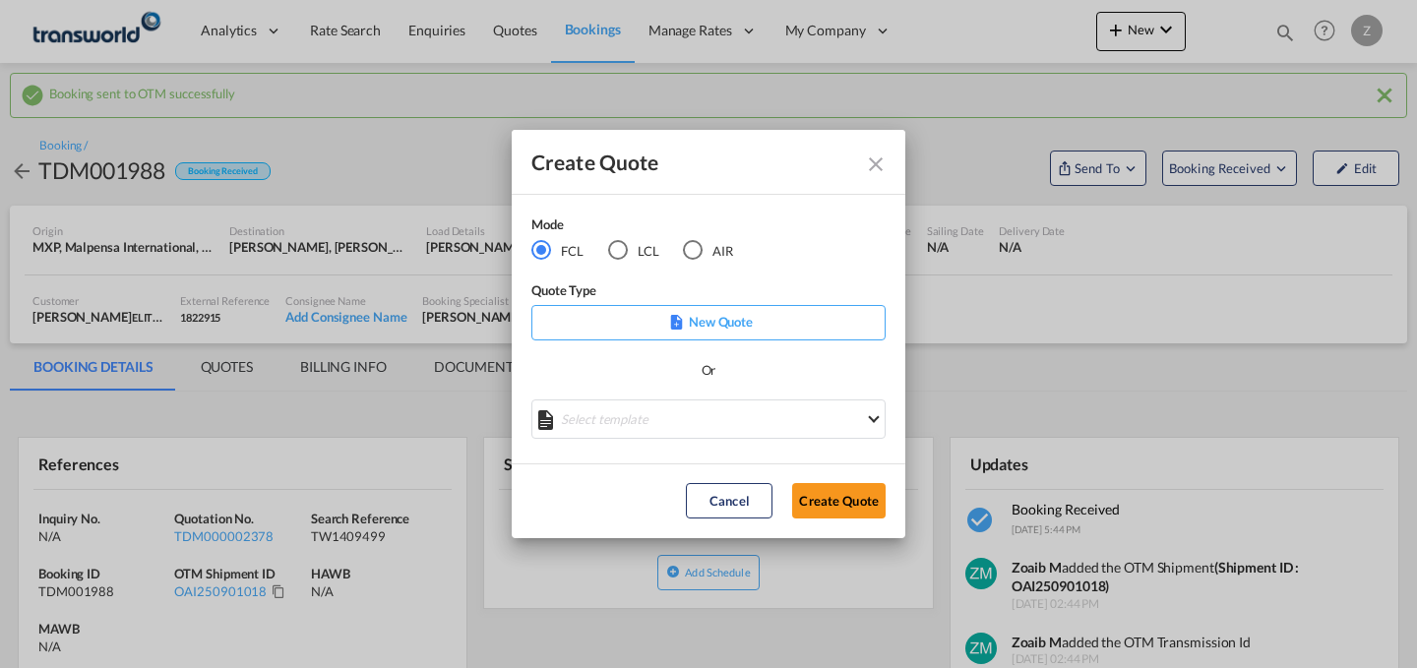
click at [1275, 35] on div "Create Quote Mode FCL LCL AIR Quote Type New Quote Or Select template No Result…" at bounding box center [708, 334] width 1417 height 668
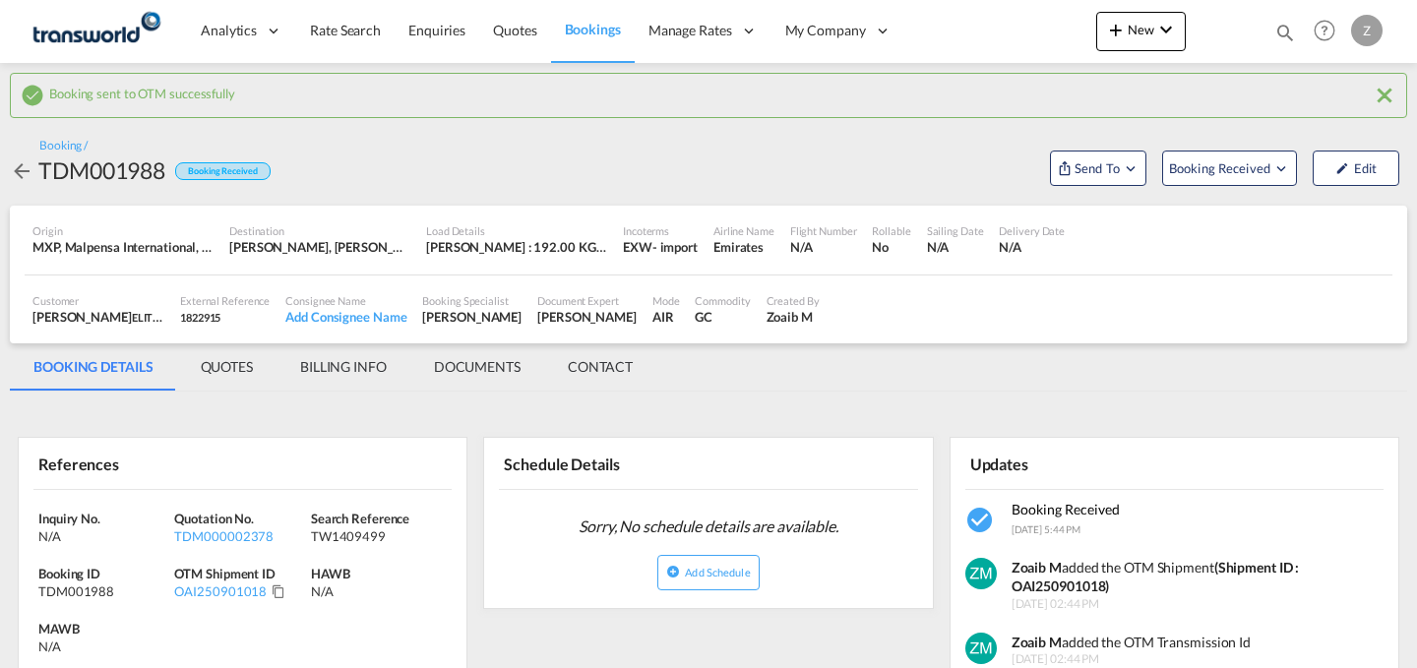
click at [1285, 33] on md-icon "icon-magnify" at bounding box center [1285, 33] width 22 height 22
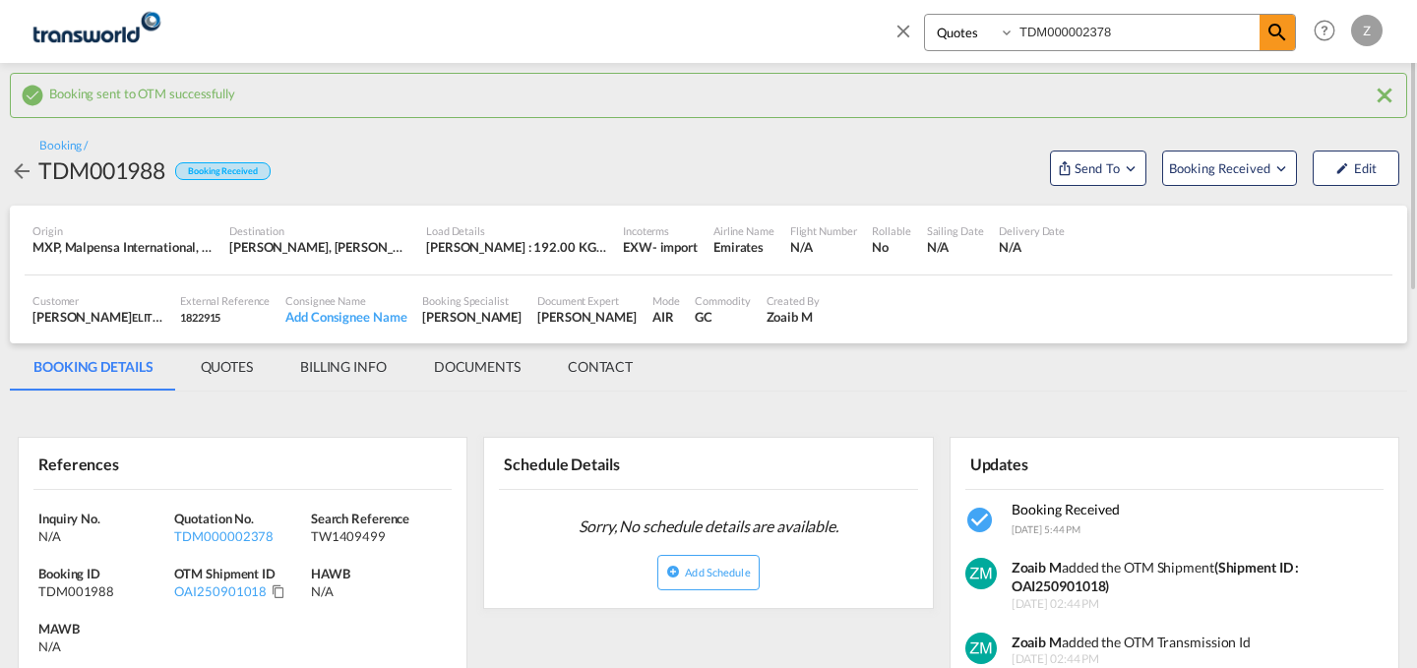
click at [951, 34] on select "Bookings Quotes Enquiries" at bounding box center [971, 32] width 93 height 35
click at [925, 15] on select "Bookings Quotes Enquiries" at bounding box center [971, 32] width 93 height 35
click at [1152, 26] on input "TDM000002378" at bounding box center [1136, 32] width 245 height 34
paste input "247"
type input "TDM000002247"
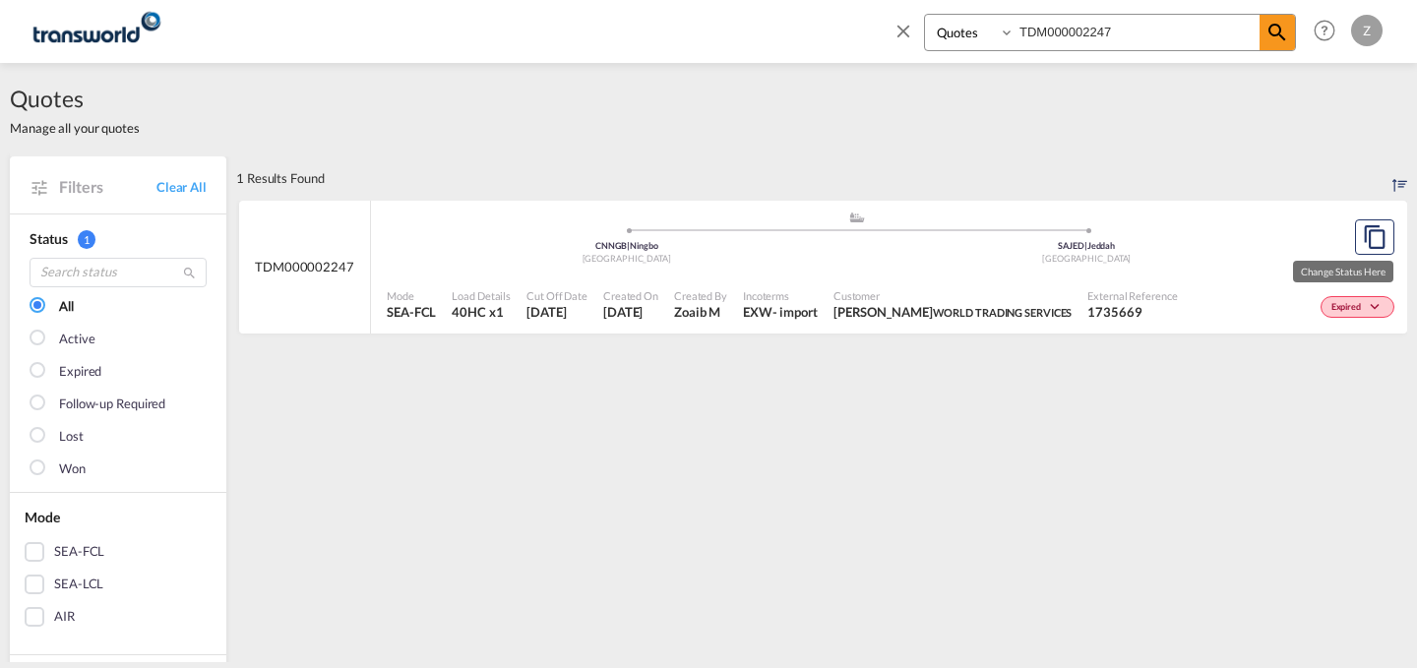
click at [1334, 301] on span "Expired" at bounding box center [1348, 308] width 34 height 14
click at [1362, 228] on div "Lost" at bounding box center [708, 334] width 1417 height 668
click at [1363, 228] on md-icon "assets/icons/custom/copyQuote.svg" at bounding box center [1375, 237] width 24 height 24
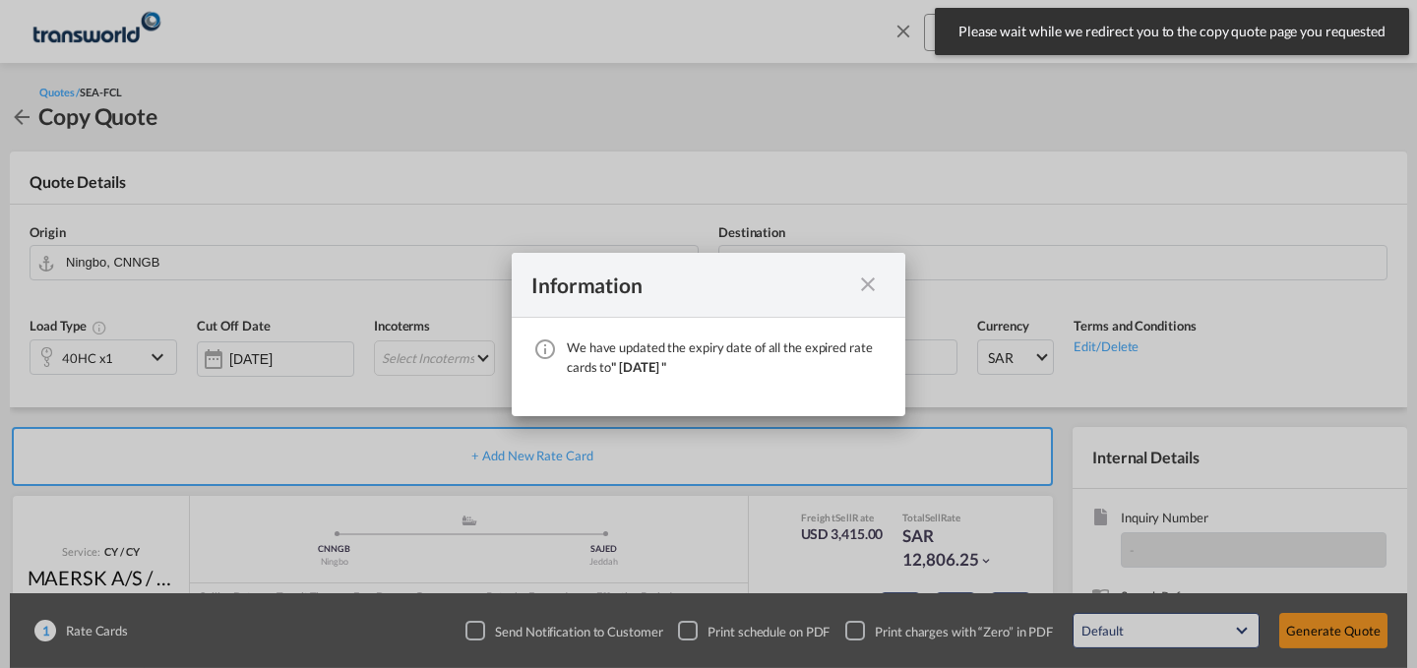
click at [875, 279] on md-icon "icon-close fg-AAA8AD cursor" at bounding box center [868, 285] width 24 height 24
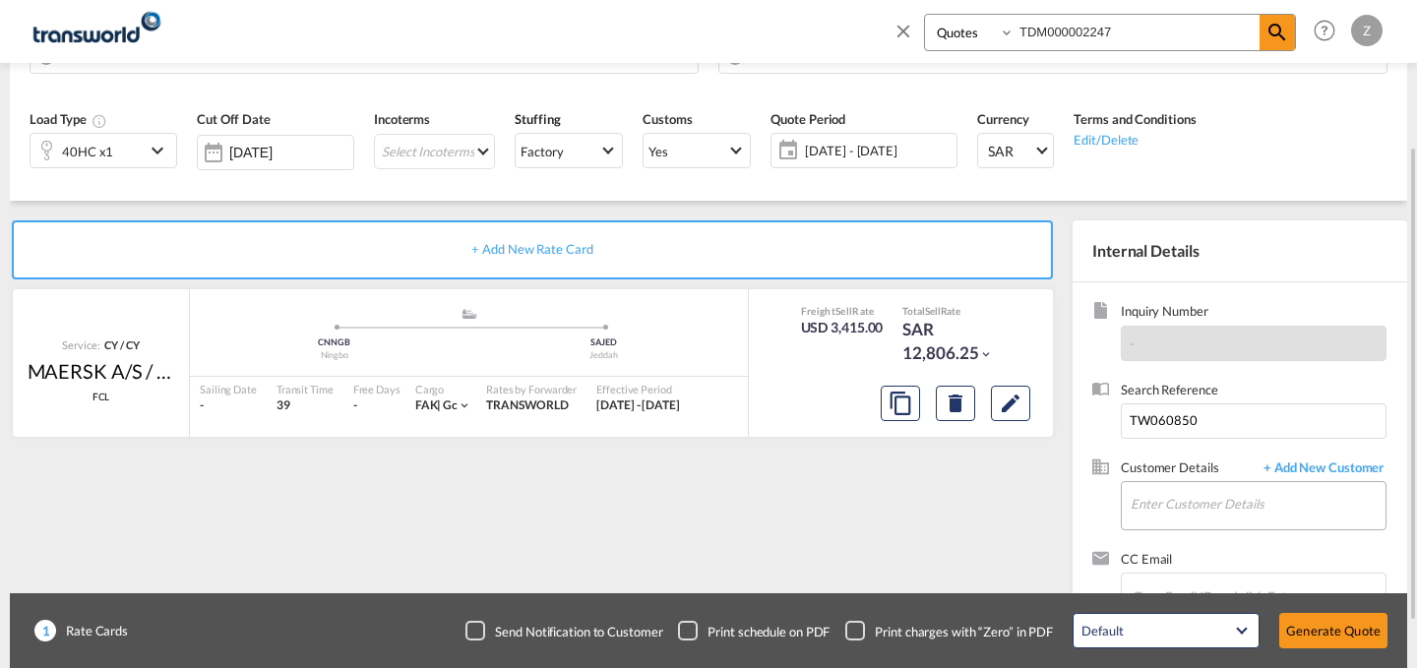
scroll to position [208, 0]
click at [1250, 511] on input "Enter Customer Details" at bounding box center [1257, 503] width 255 height 44
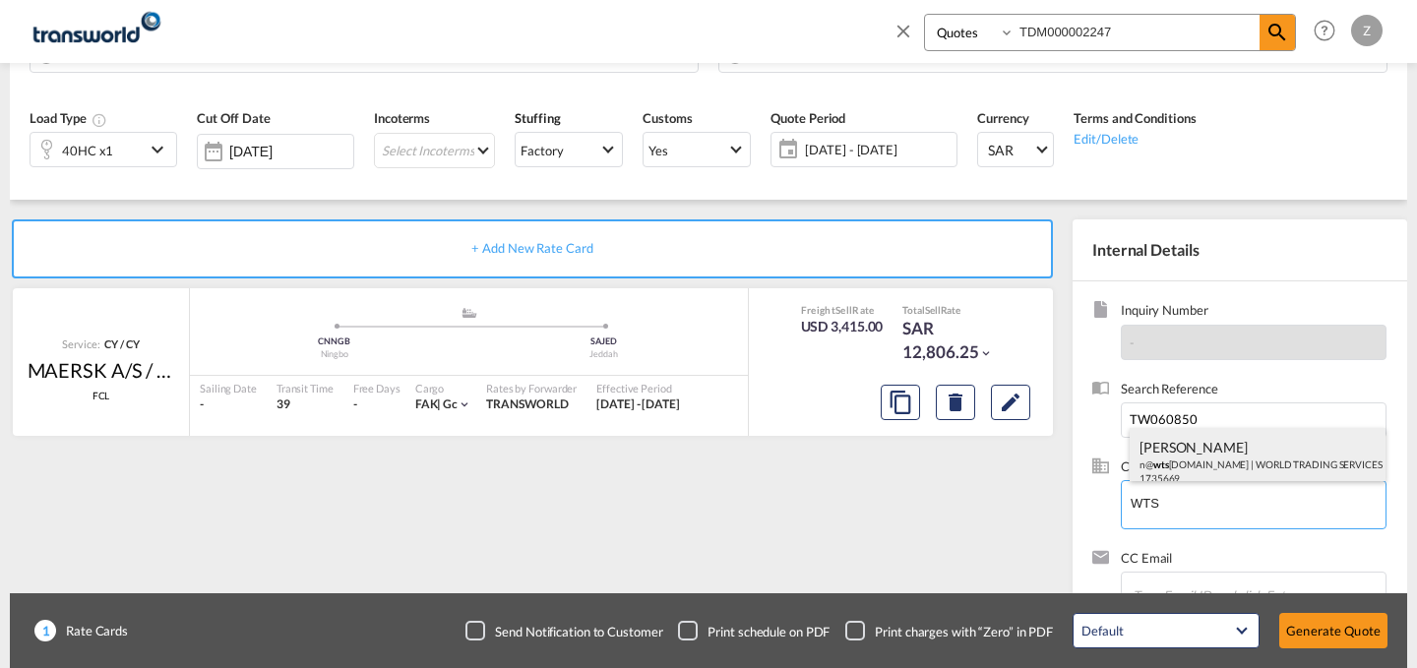
click at [1235, 447] on div "[PERSON_NAME] n@ wts [DOMAIN_NAME] | WORLD TRADING SERVICES | 1735669" at bounding box center [1257, 461] width 256 height 67
type input "WORLD TRADING SERVICES, [PERSON_NAME], n@[DOMAIN_NAME]"
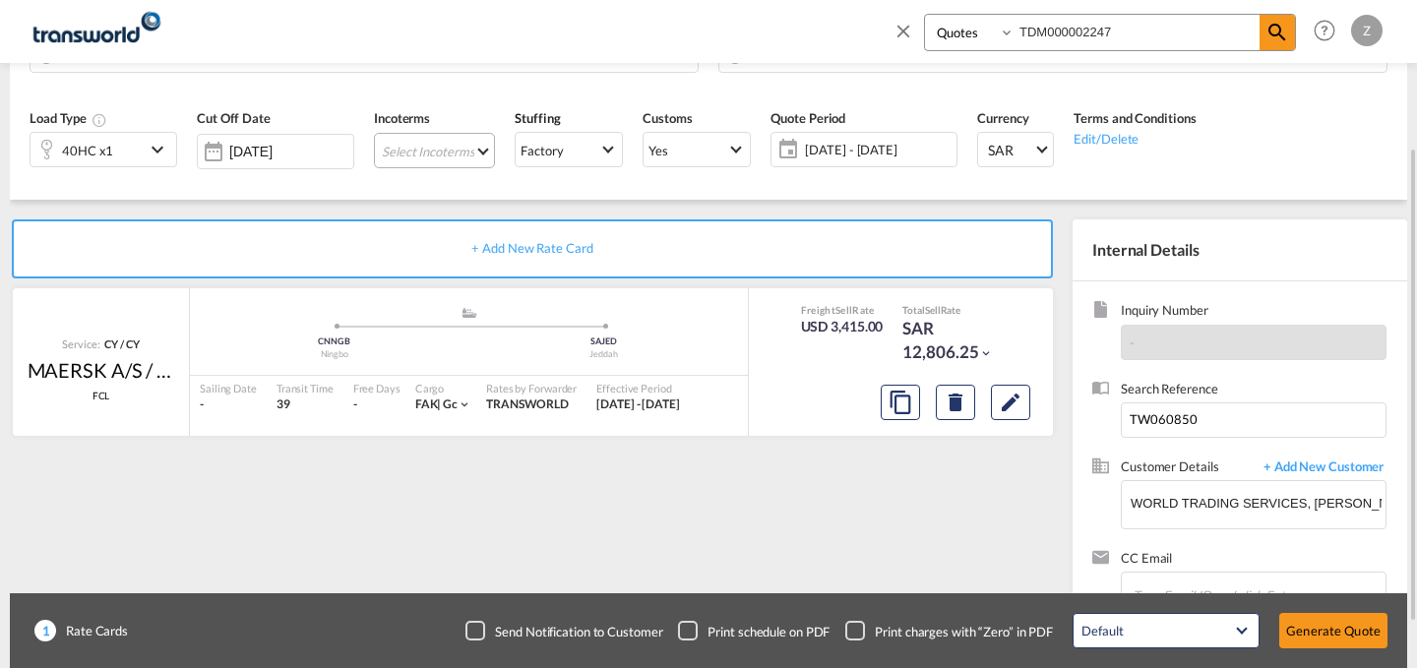
click at [450, 138] on md-select "Select Incoterms DPU - export Delivery at Place Unloaded DAP - import Delivered…" at bounding box center [434, 150] width 121 height 35
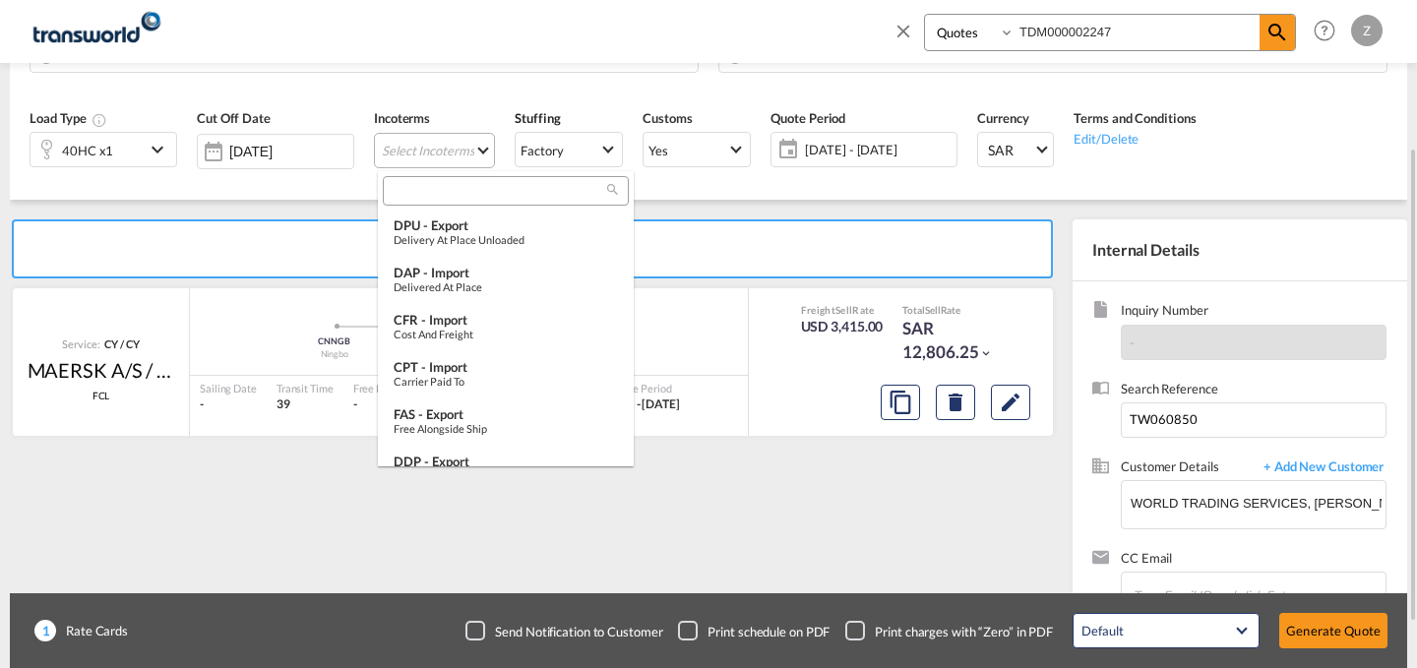
scroll to position [22, 0]
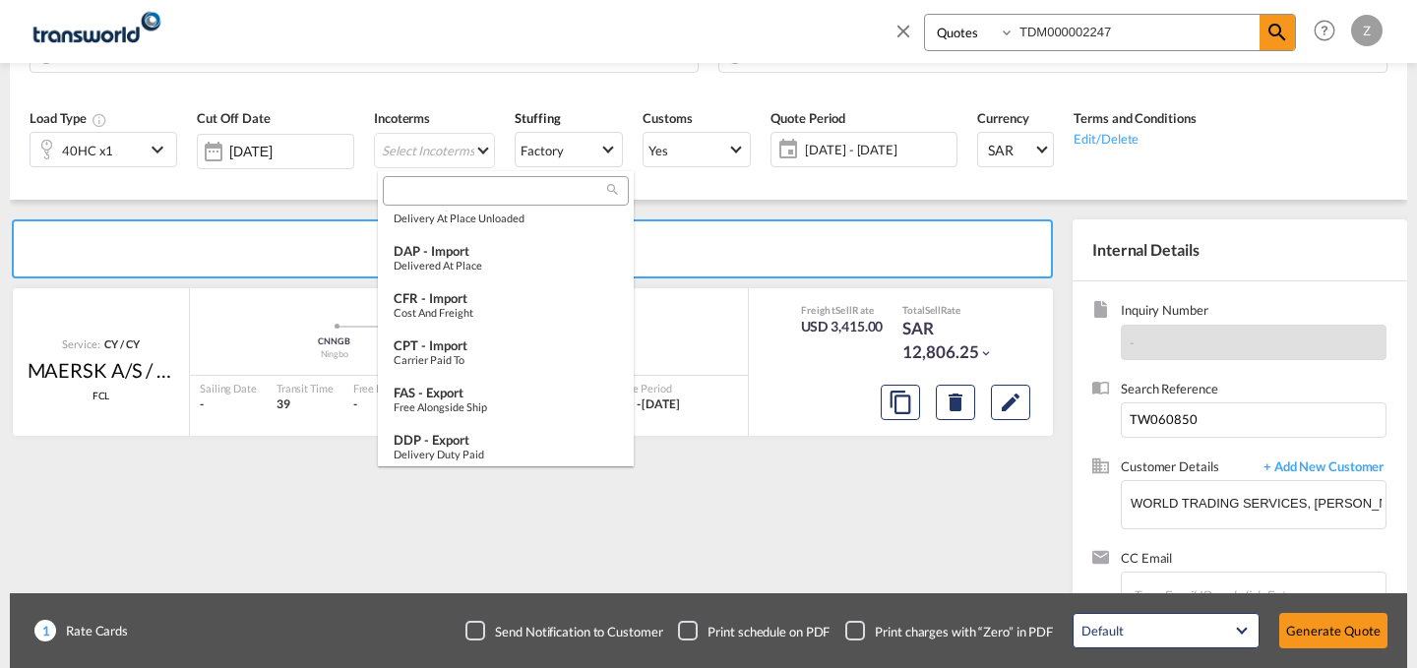
click at [482, 185] on input "search" at bounding box center [498, 191] width 218 height 18
type input "I"
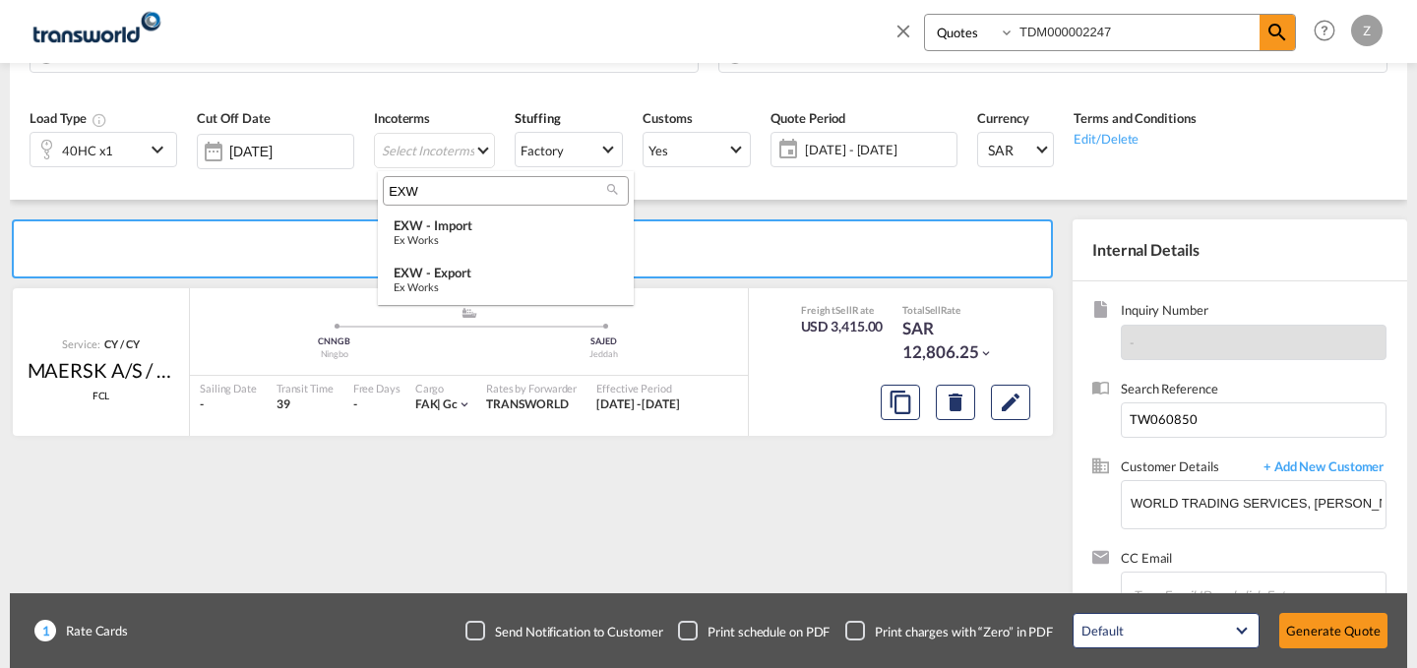
scroll to position [0, 0]
type input "EXW"
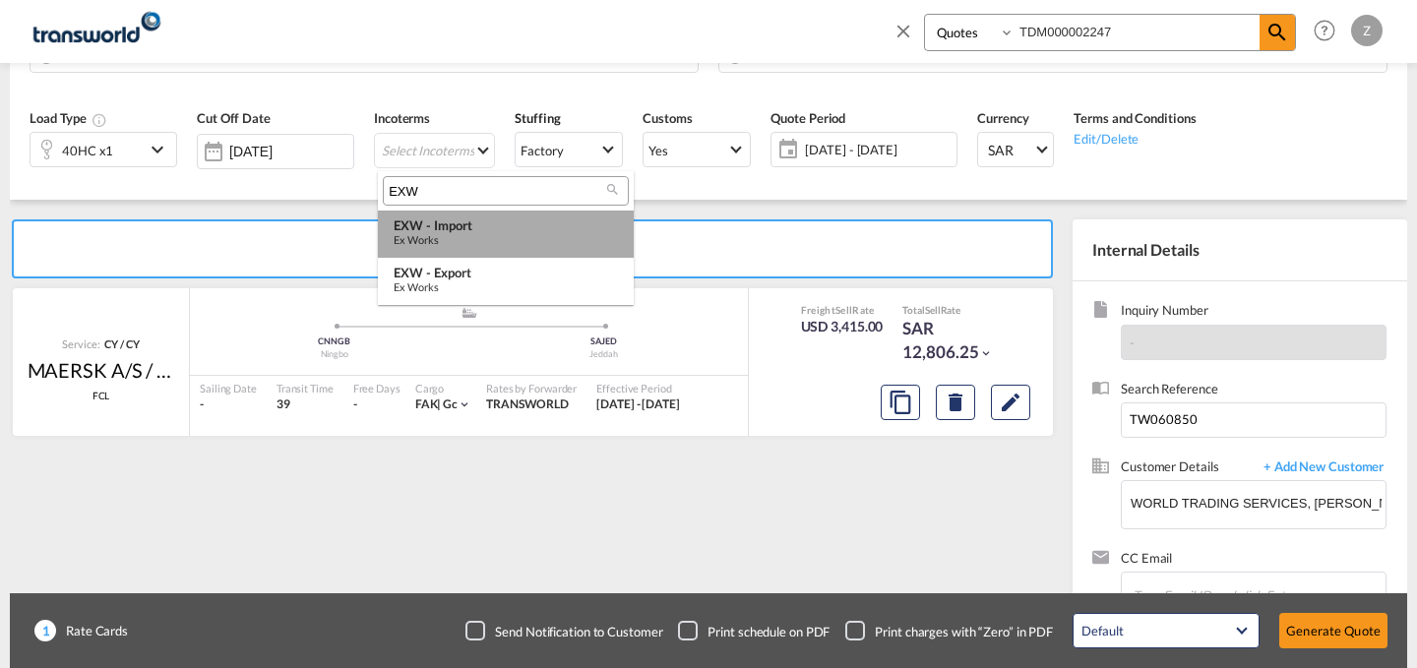
click at [488, 224] on div "EXW - import" at bounding box center [506, 225] width 224 height 16
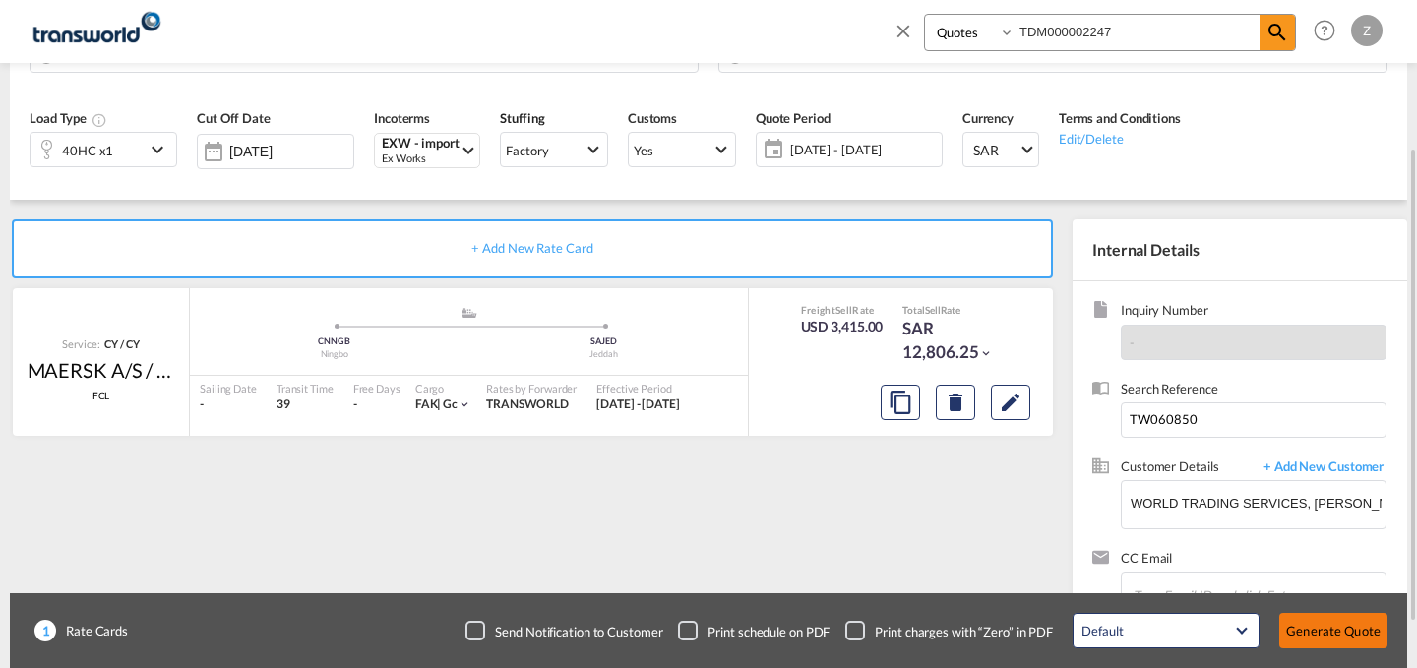
click at [1315, 627] on button "Generate Quote" at bounding box center [1333, 630] width 108 height 35
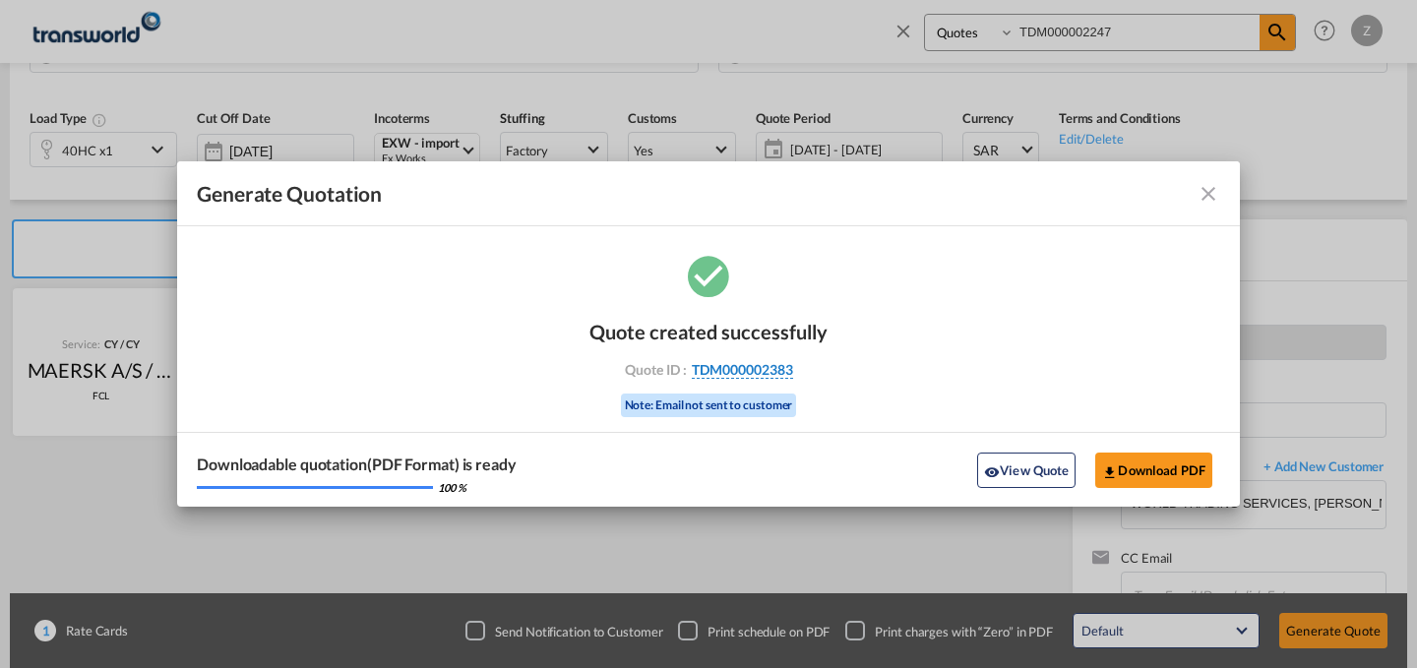
click at [761, 366] on span "TDM000002383" at bounding box center [742, 370] width 101 height 18
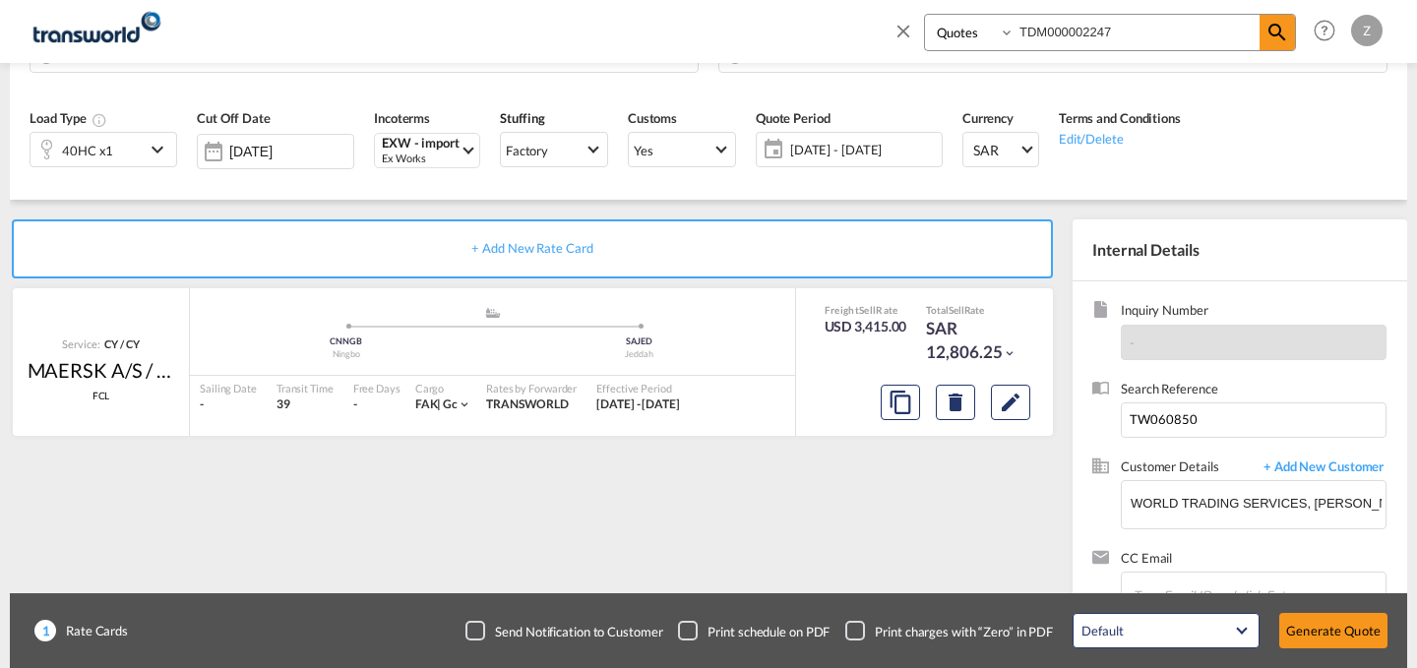
click at [761, 366] on div "Quote created successfully Quote ID : TDM000002383 Note: Email not sent to cust…" at bounding box center [708, 350] width 119 height 66
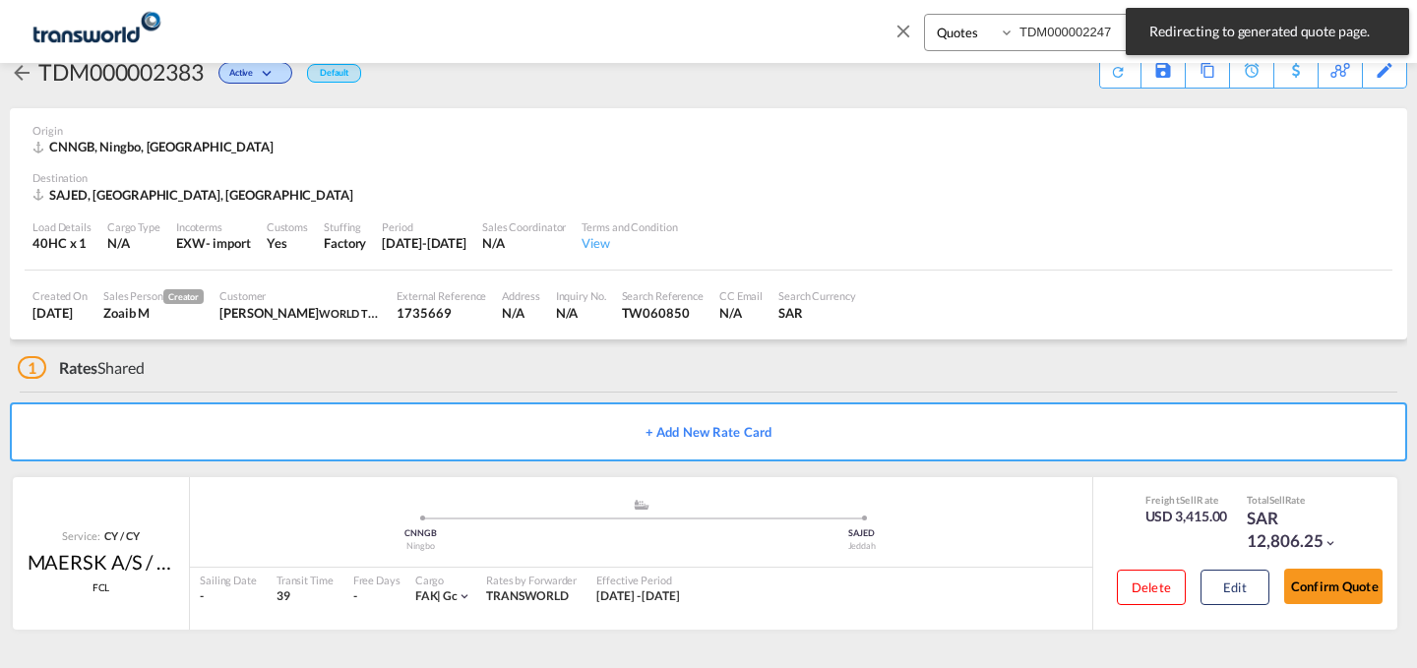
scroll to position [37, 0]
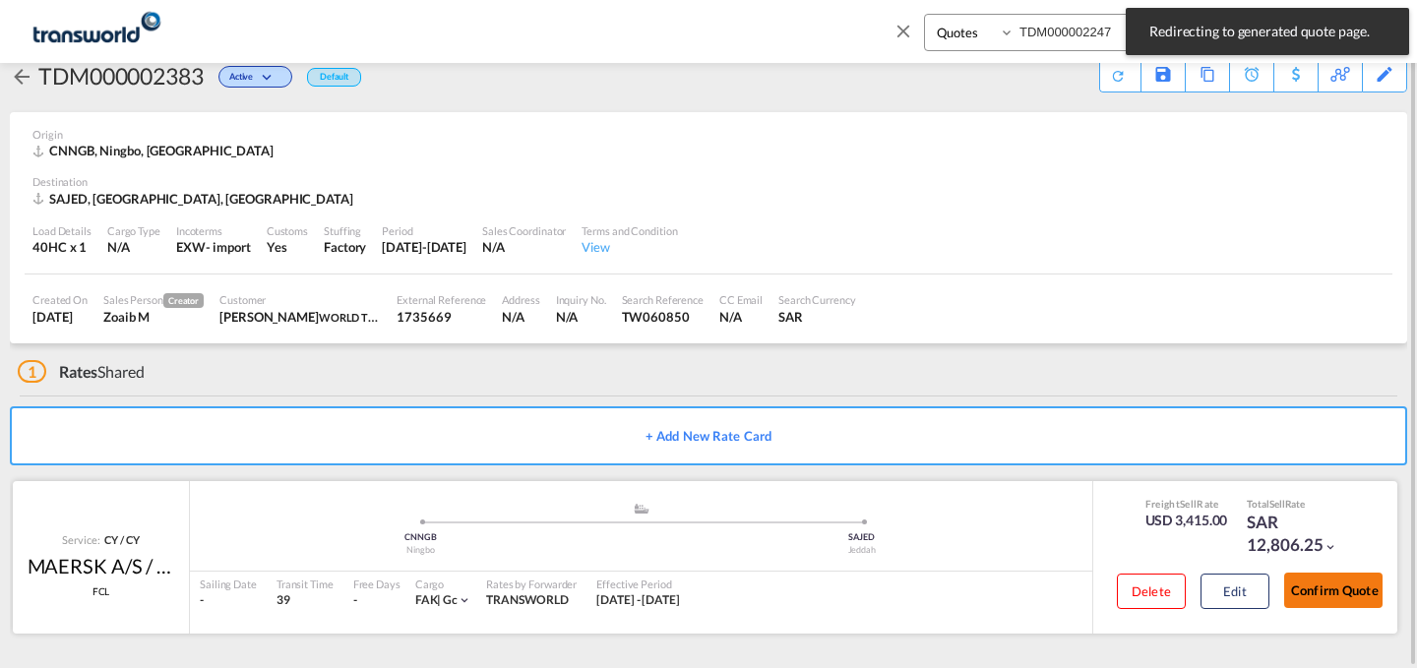
click at [1344, 597] on button "Confirm Quote" at bounding box center [1333, 590] width 98 height 35
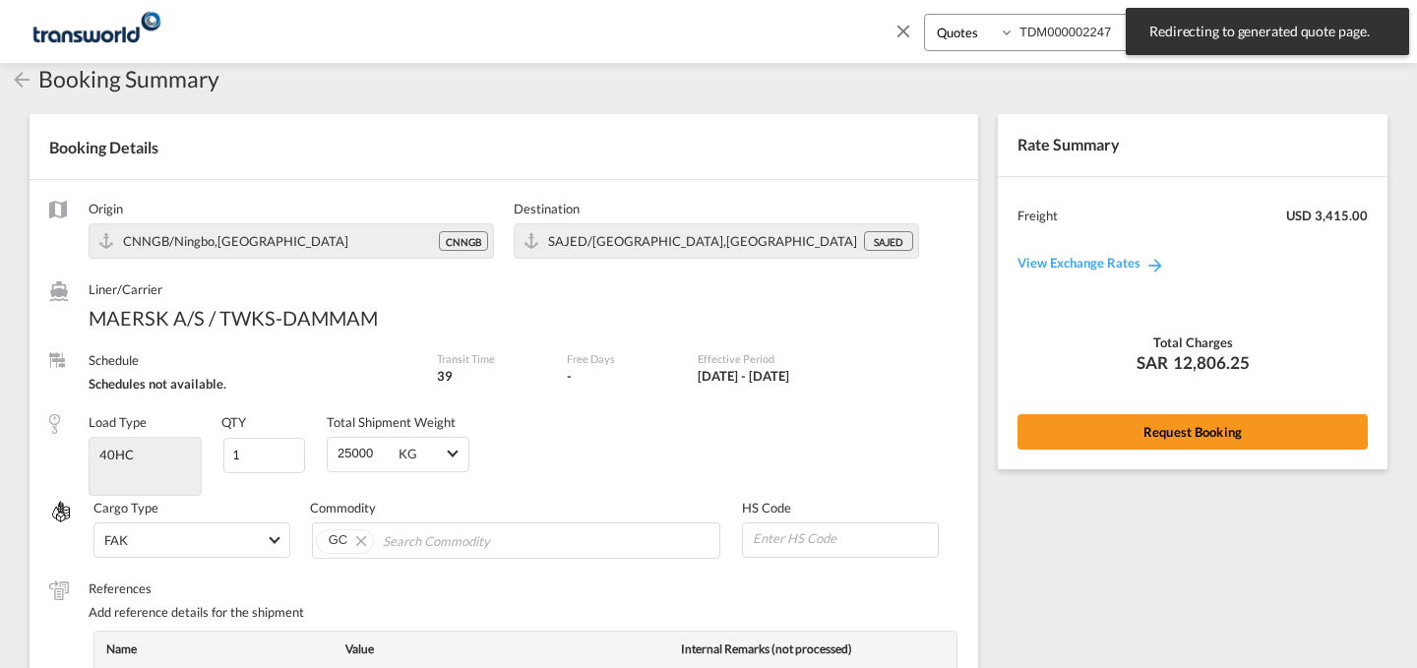
scroll to position [725, 0]
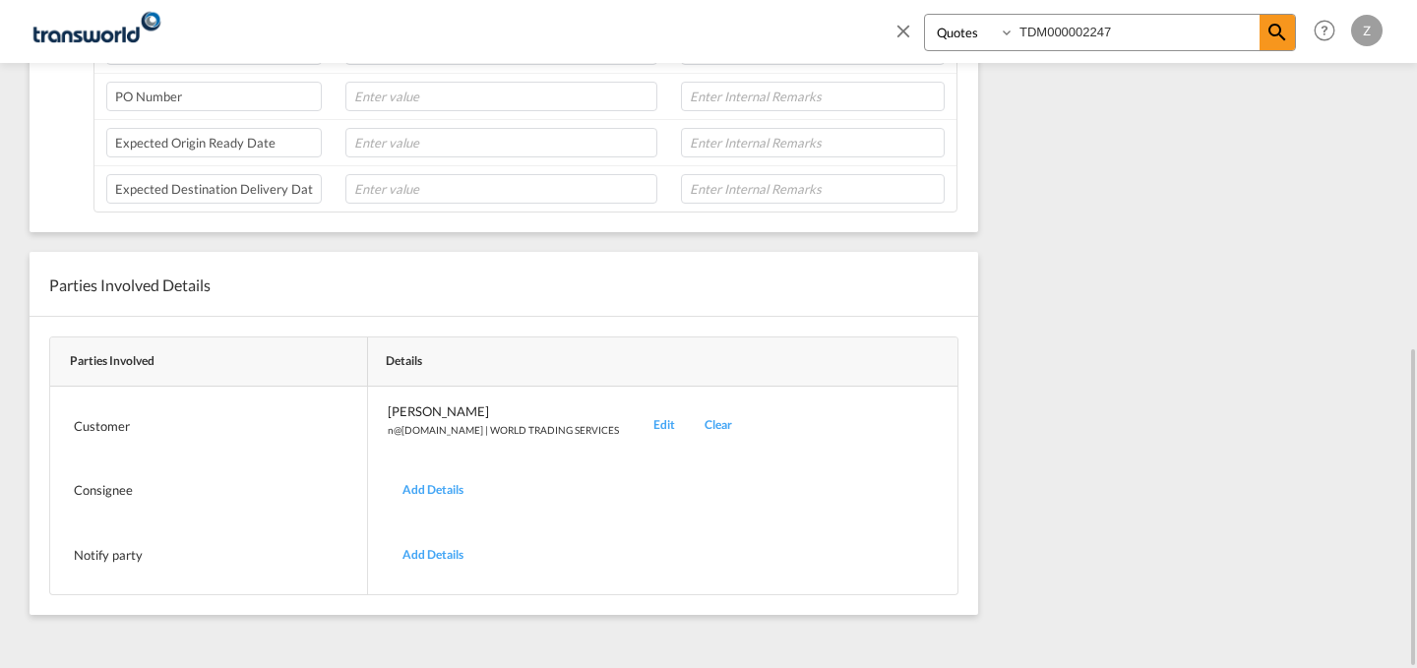
click at [639, 431] on div "Edit" at bounding box center [664, 425] width 51 height 46
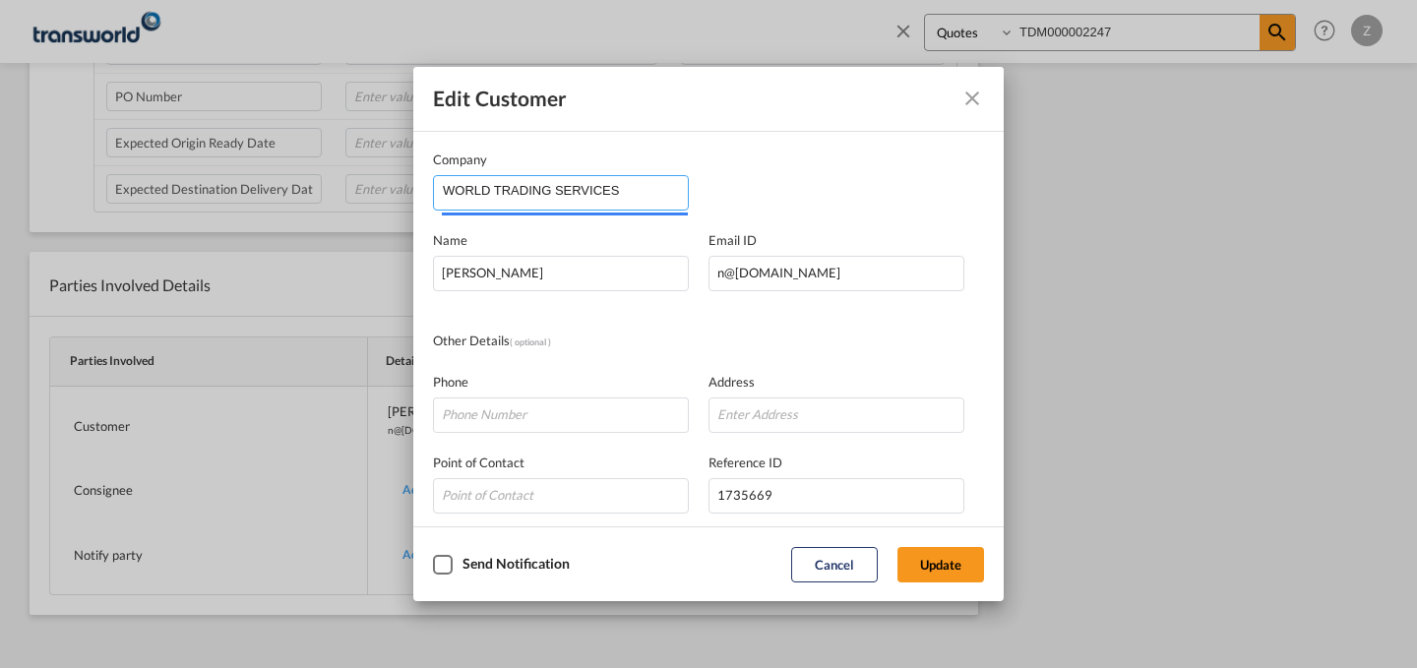
drag, startPoint x: 646, startPoint y: 186, endPoint x: 195, endPoint y: 189, distance: 451.6
click at [195, 189] on div "Edit Customer Company WORLD TRADING SERVICES Name [PERSON_NAME] Email ID [EMAIL…" at bounding box center [708, 334] width 1417 height 668
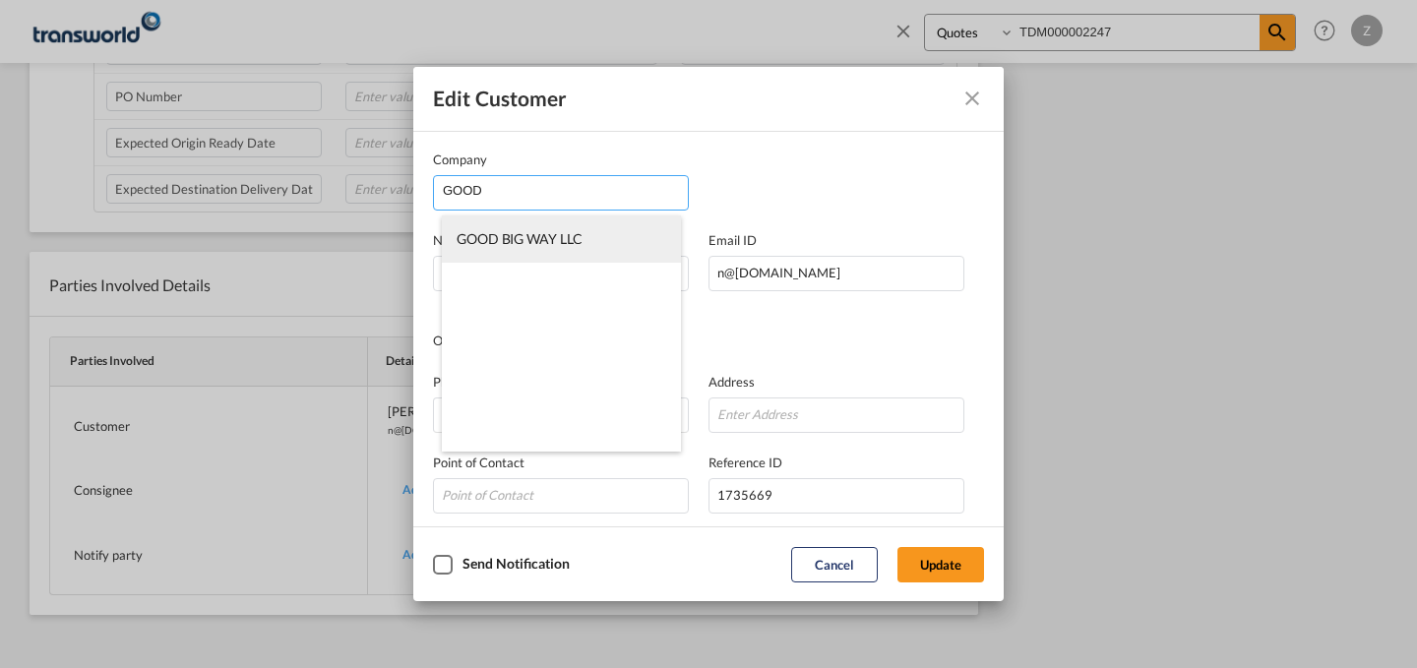
click at [545, 236] on span "GOOD BIG WAY LLC" at bounding box center [519, 238] width 125 height 17
type input "GOOD BIG WAY LLC"
type input "[EMAIL_ADDRESS][DOMAIN_NAME]"
type input "569933673"
type input "1825061"
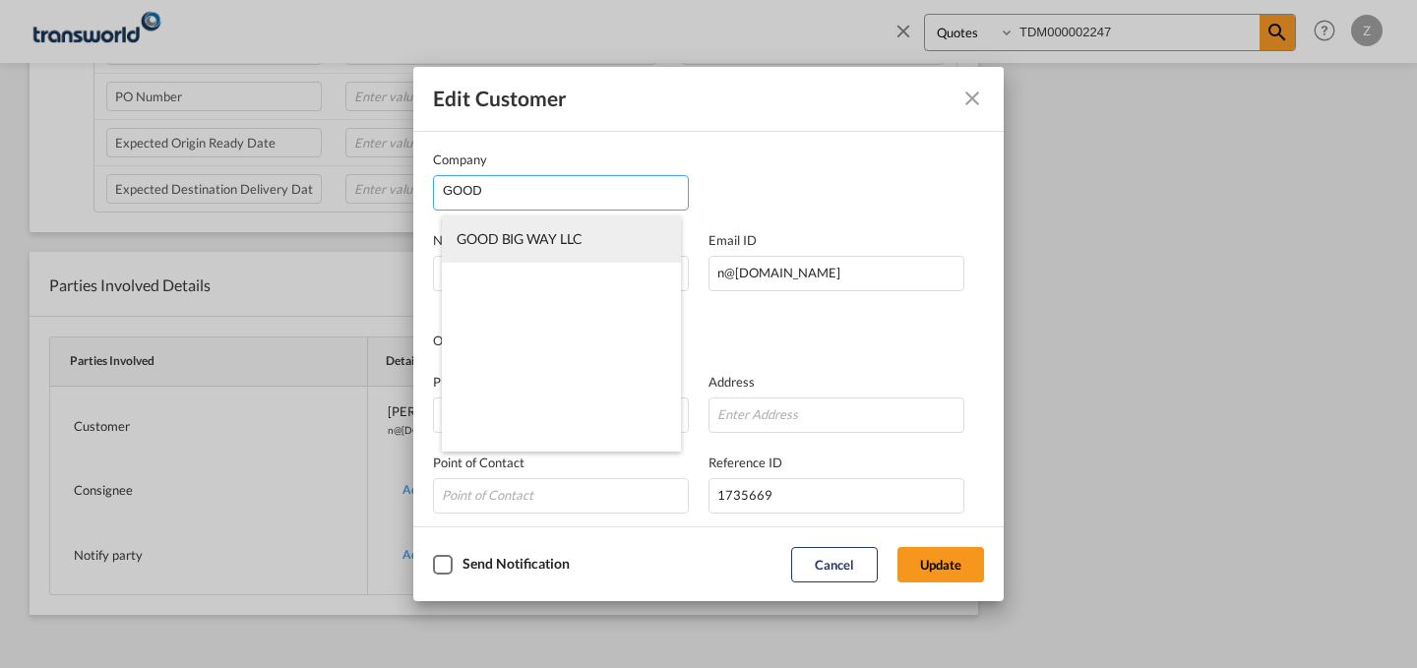
type input "42315"
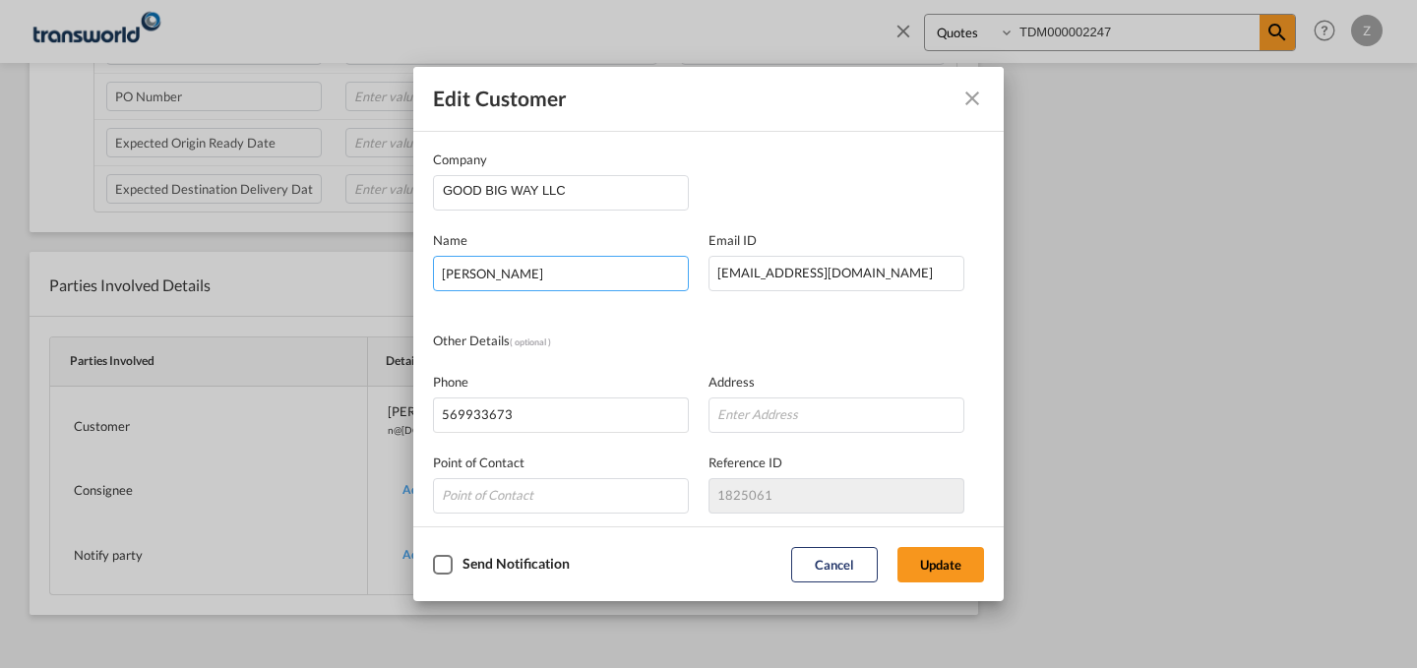
drag, startPoint x: 603, startPoint y: 271, endPoint x: 319, endPoint y: 285, distance: 284.7
click at [319, 285] on div "Edit Customer Company GOOD BIG WAY LLC Name [PERSON_NAME] Email ID [EMAIL_ADDRE…" at bounding box center [708, 334] width 1417 height 668
type input "DAVRON"
click at [963, 572] on button "Update" at bounding box center [940, 564] width 87 height 35
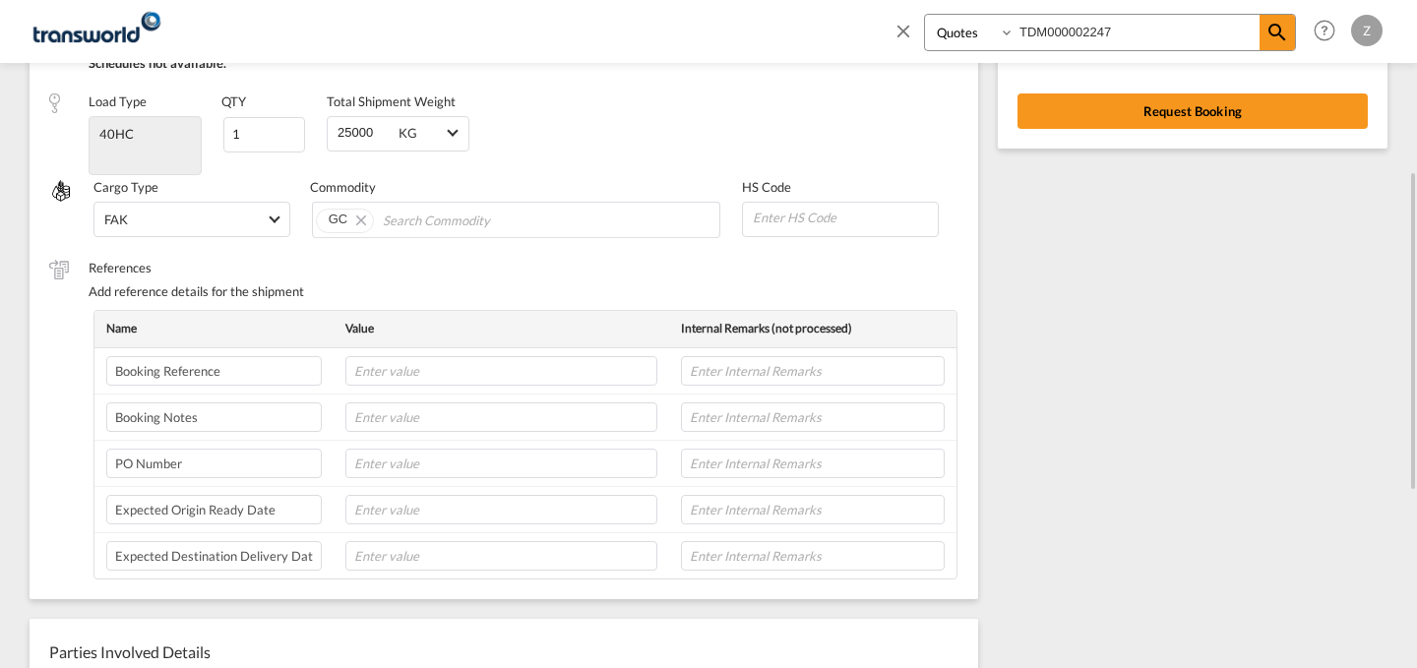
scroll to position [357, 0]
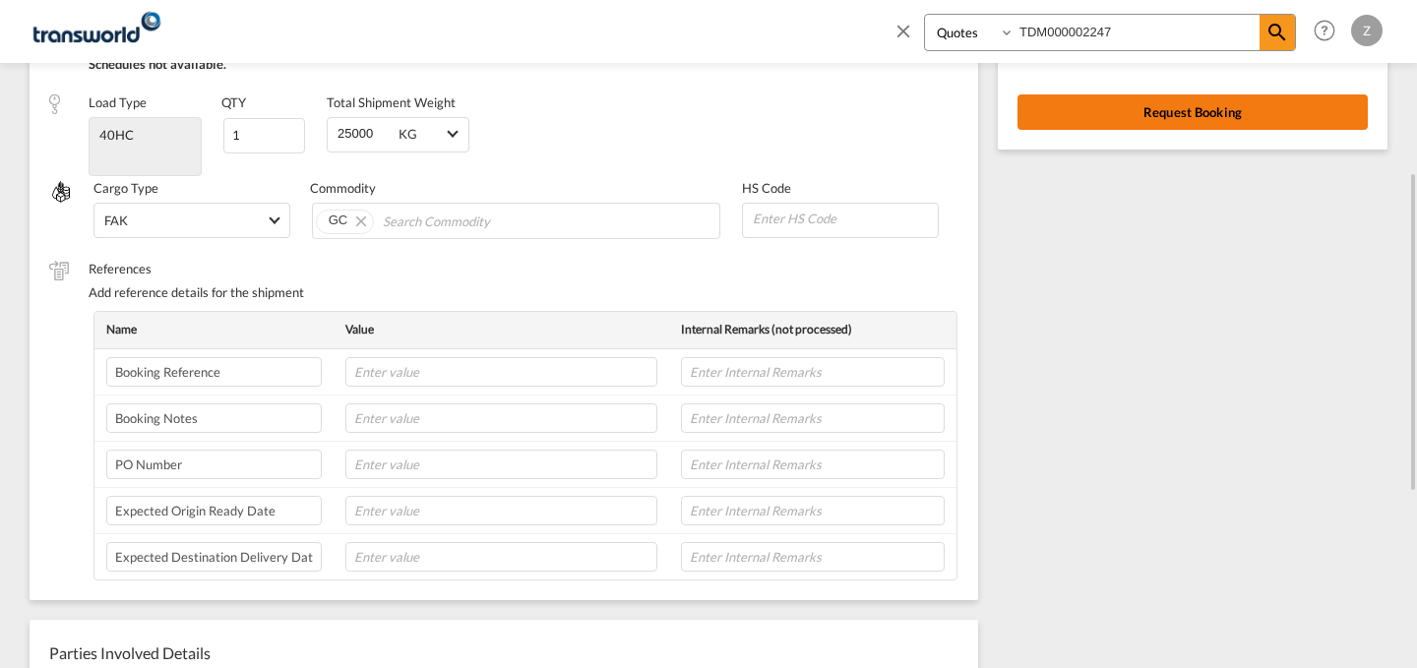
click at [1167, 106] on button "Request Booking" at bounding box center [1192, 111] width 350 height 35
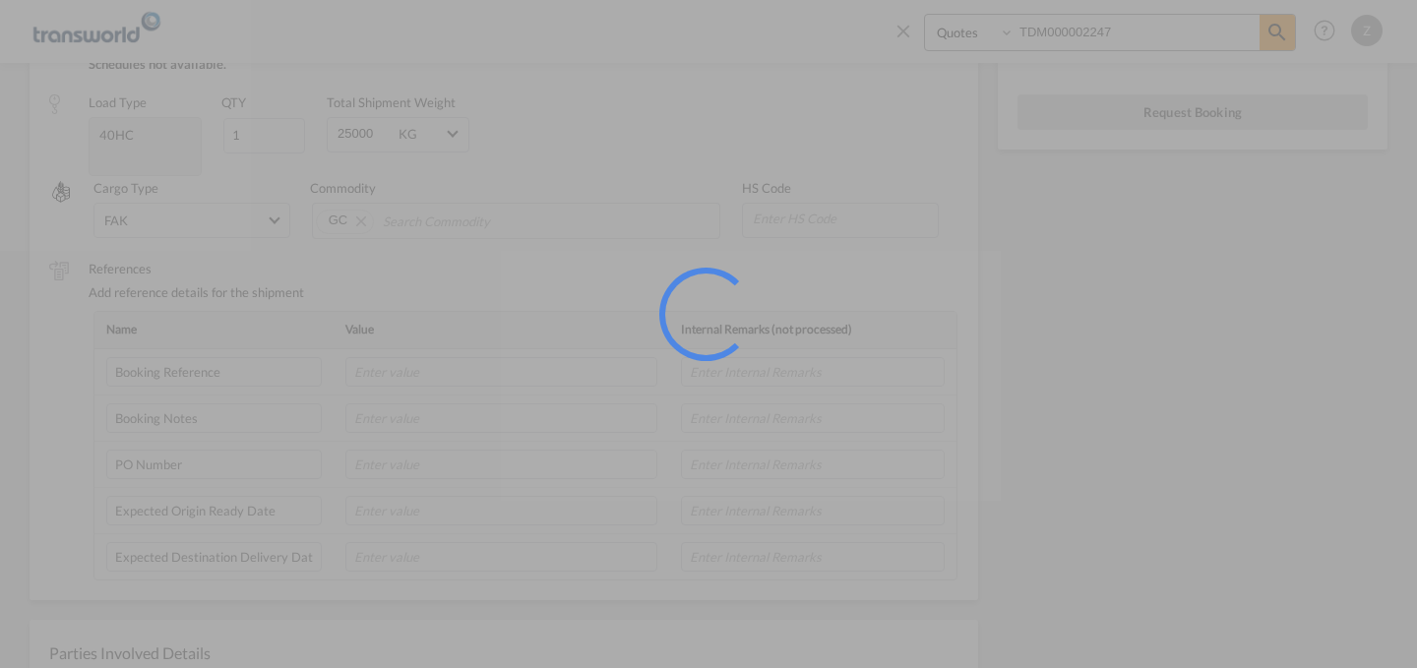
scroll to position [0, 0]
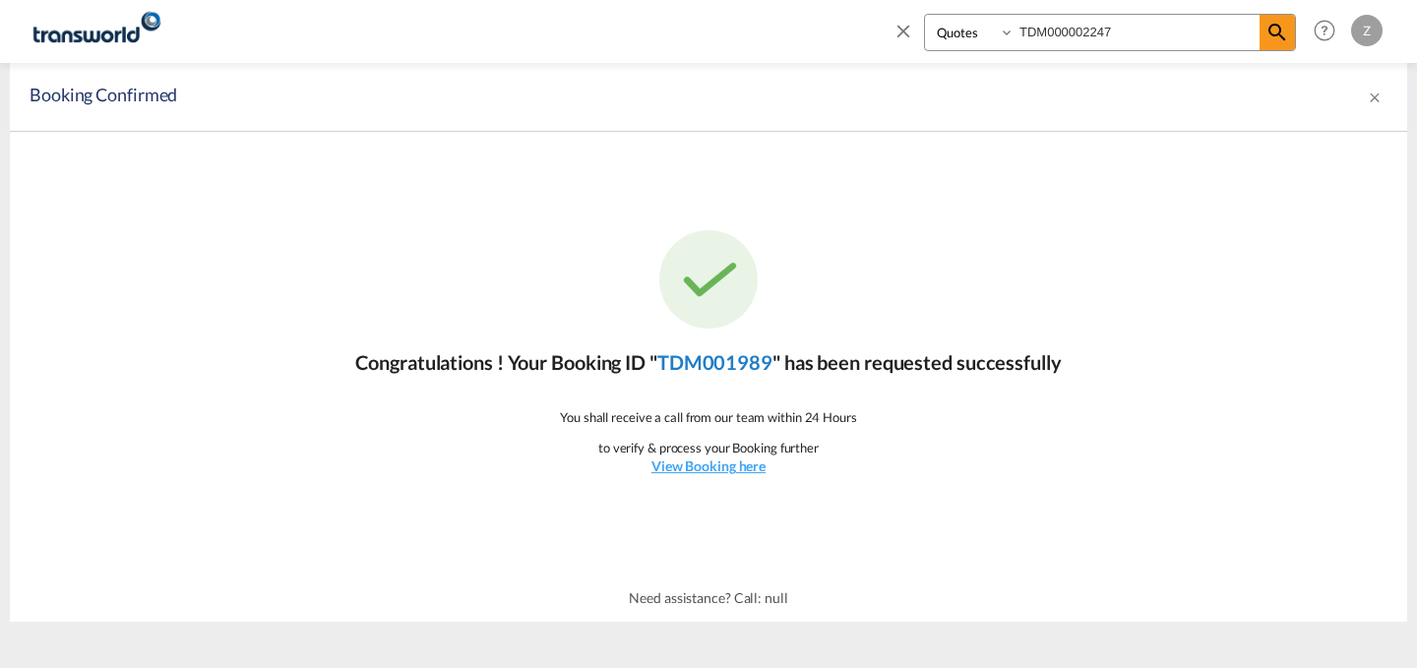
click at [709, 354] on link "TDM001989" at bounding box center [714, 362] width 115 height 24
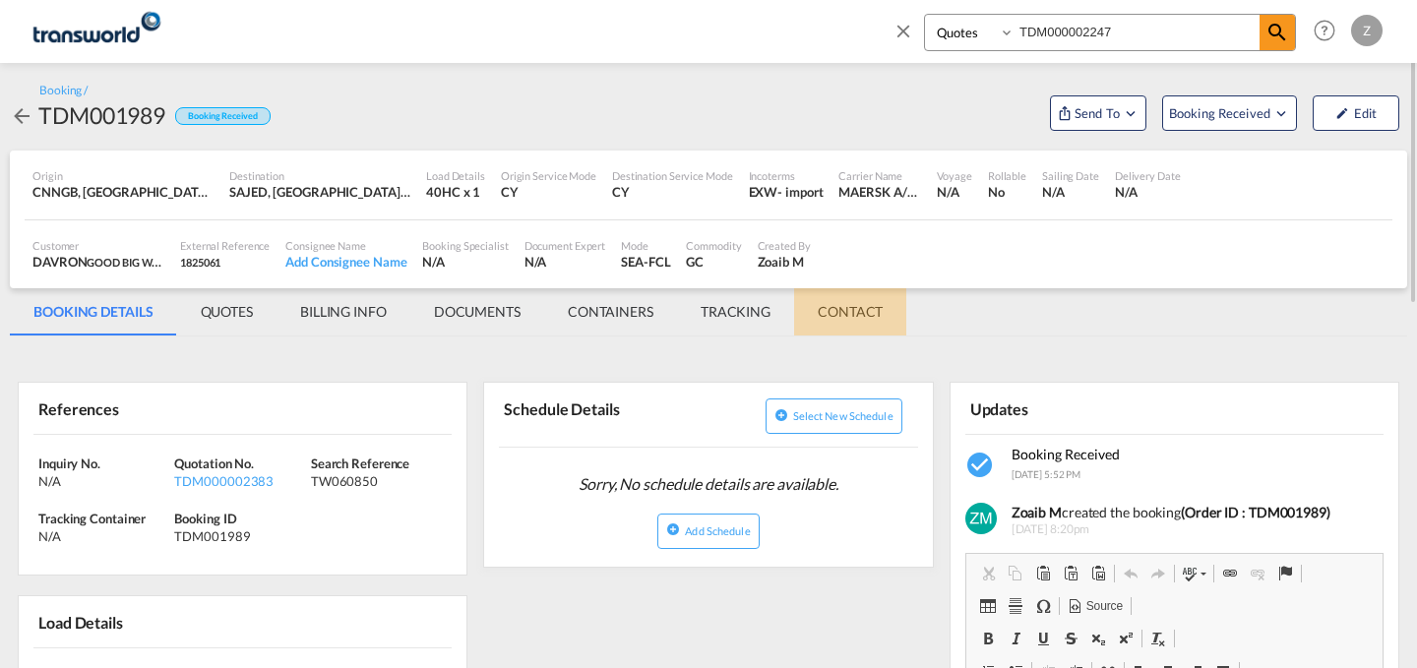
click at [857, 319] on md-tab-item "CONTACT" at bounding box center [850, 311] width 112 height 47
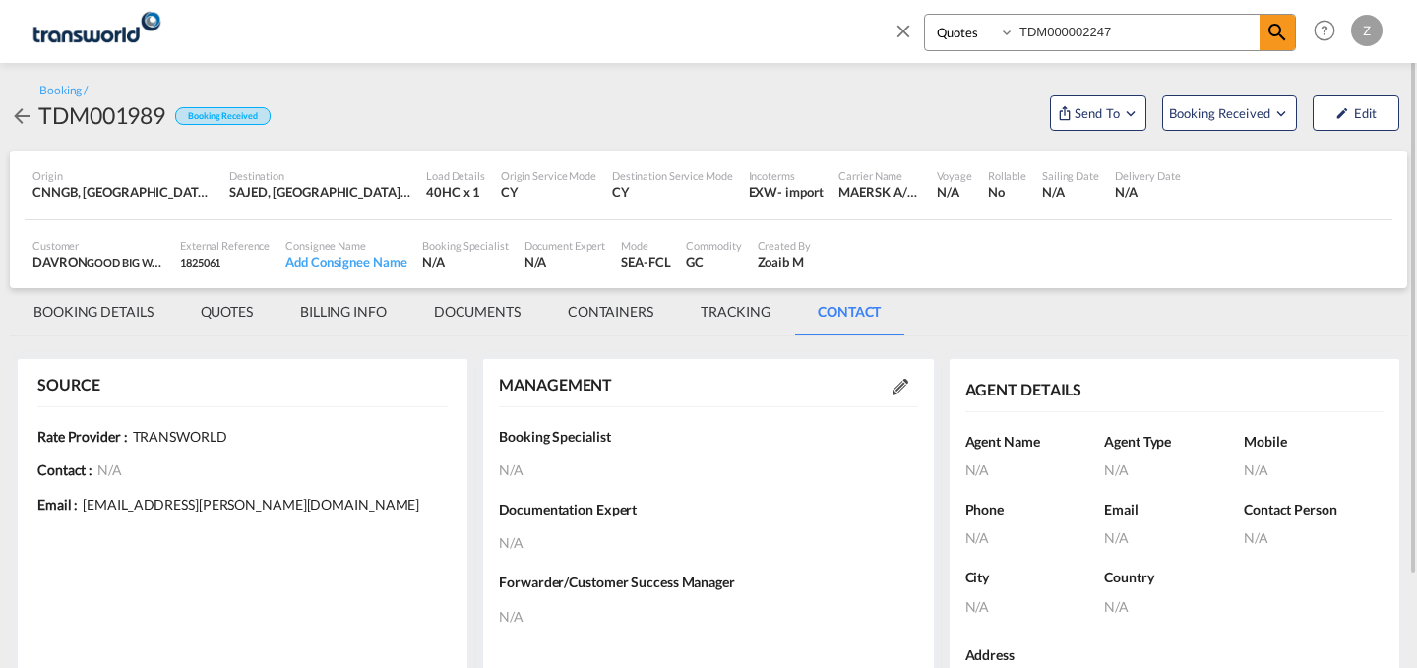
click at [895, 396] on div "MANAGEMENT" at bounding box center [708, 385] width 418 height 22
click at [904, 388] on md-icon at bounding box center [900, 387] width 16 height 16
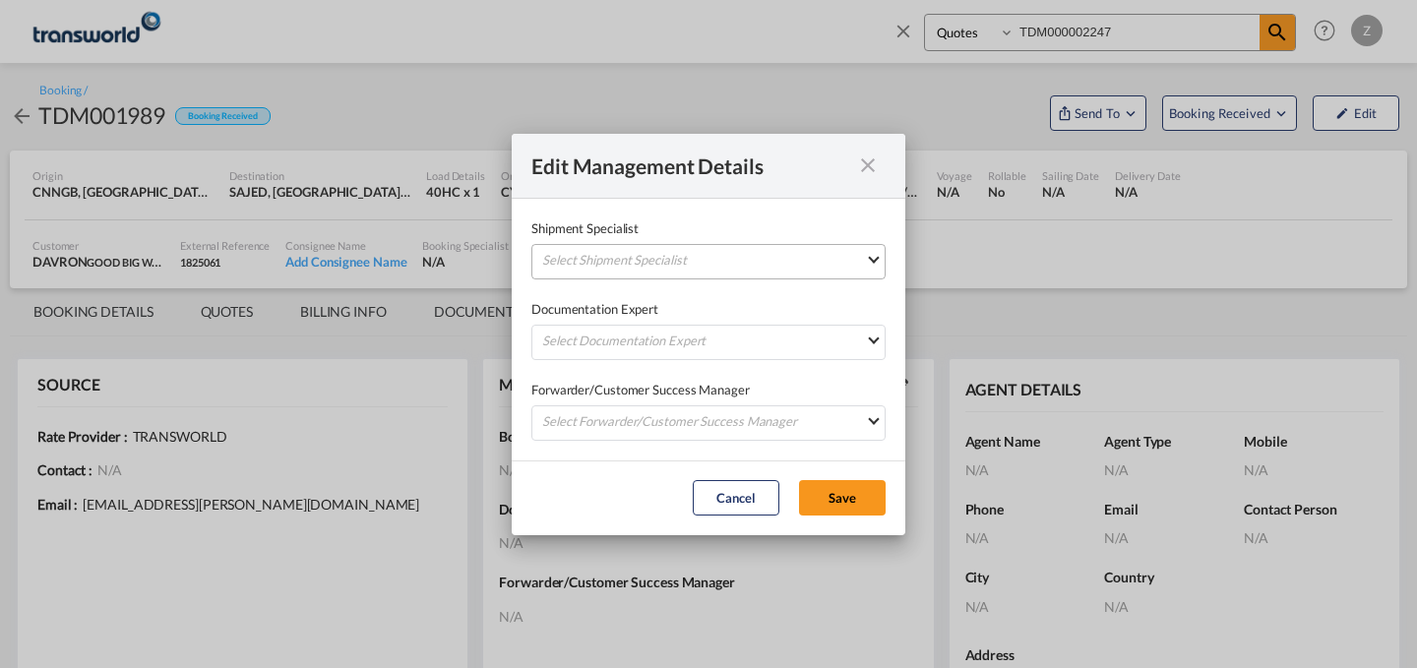
click at [855, 257] on md-select "Select Shipment Specialist [PERSON_NAME] W [PERSON_NAME][EMAIL_ADDRESS][PERSON_…" at bounding box center [708, 261] width 354 height 35
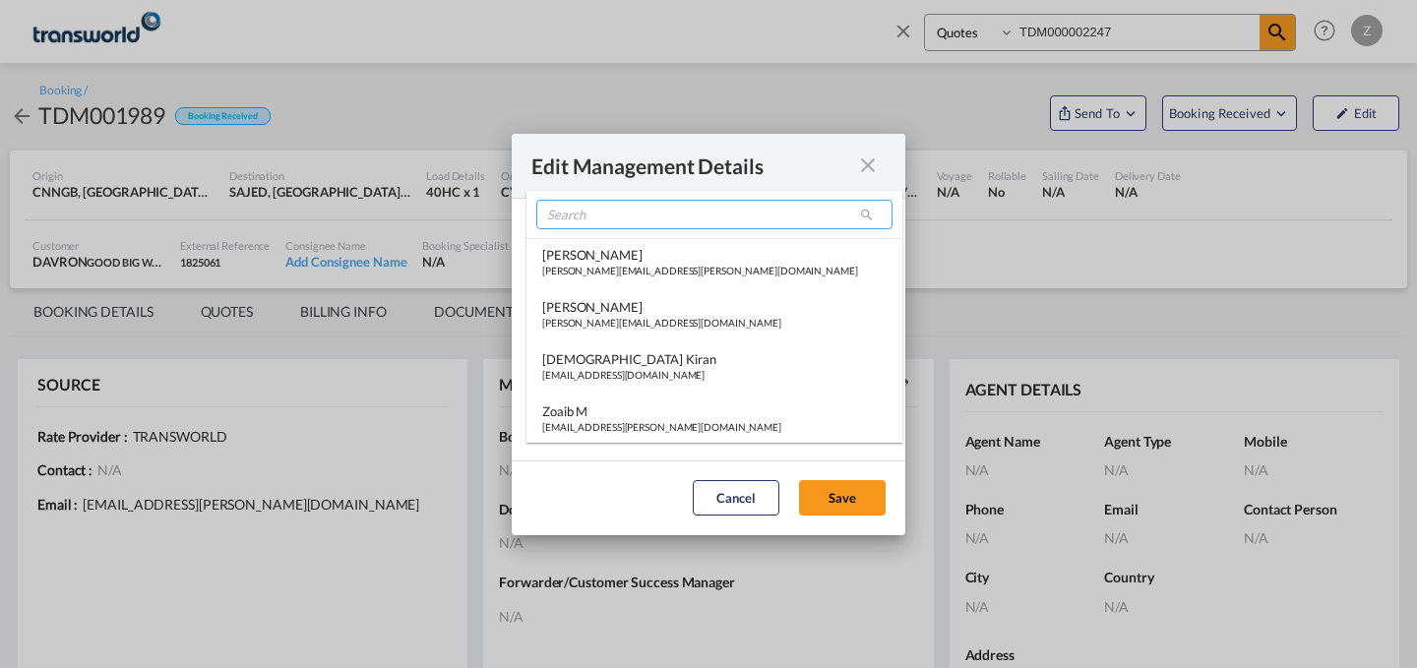
click at [760, 204] on input "search" at bounding box center [714, 215] width 356 height 30
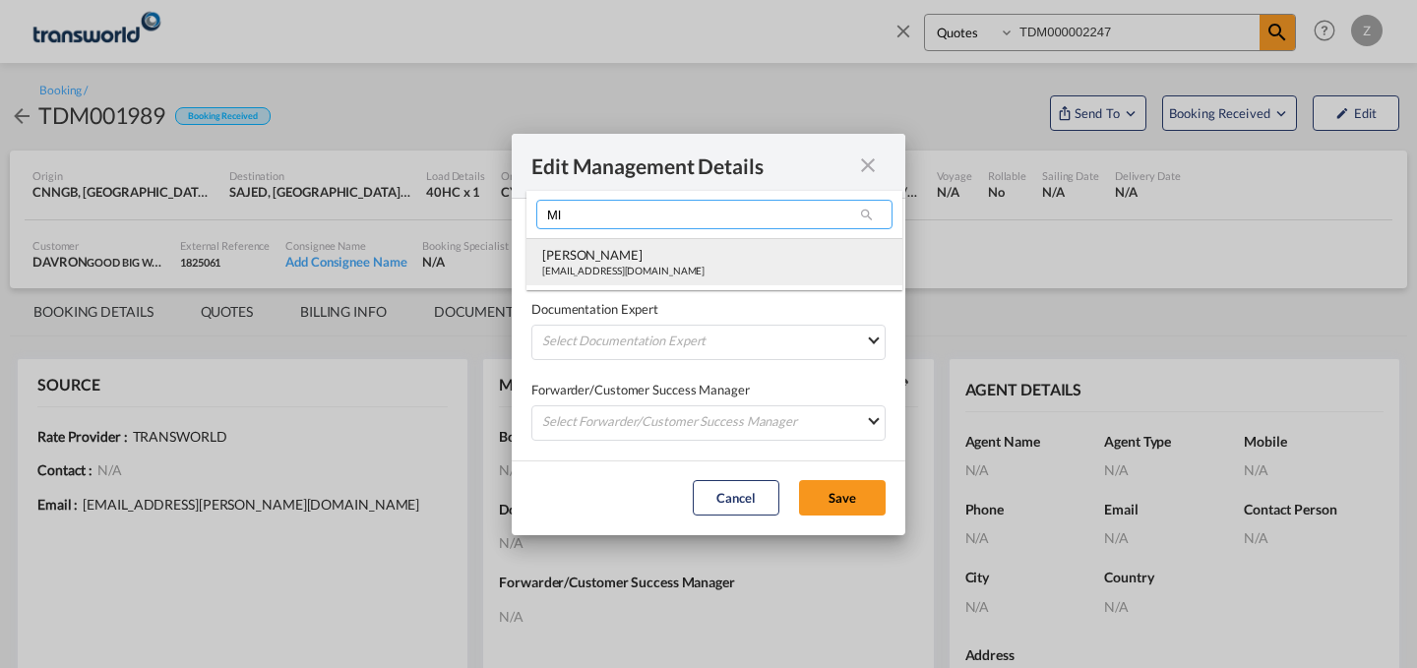
type input "MI"
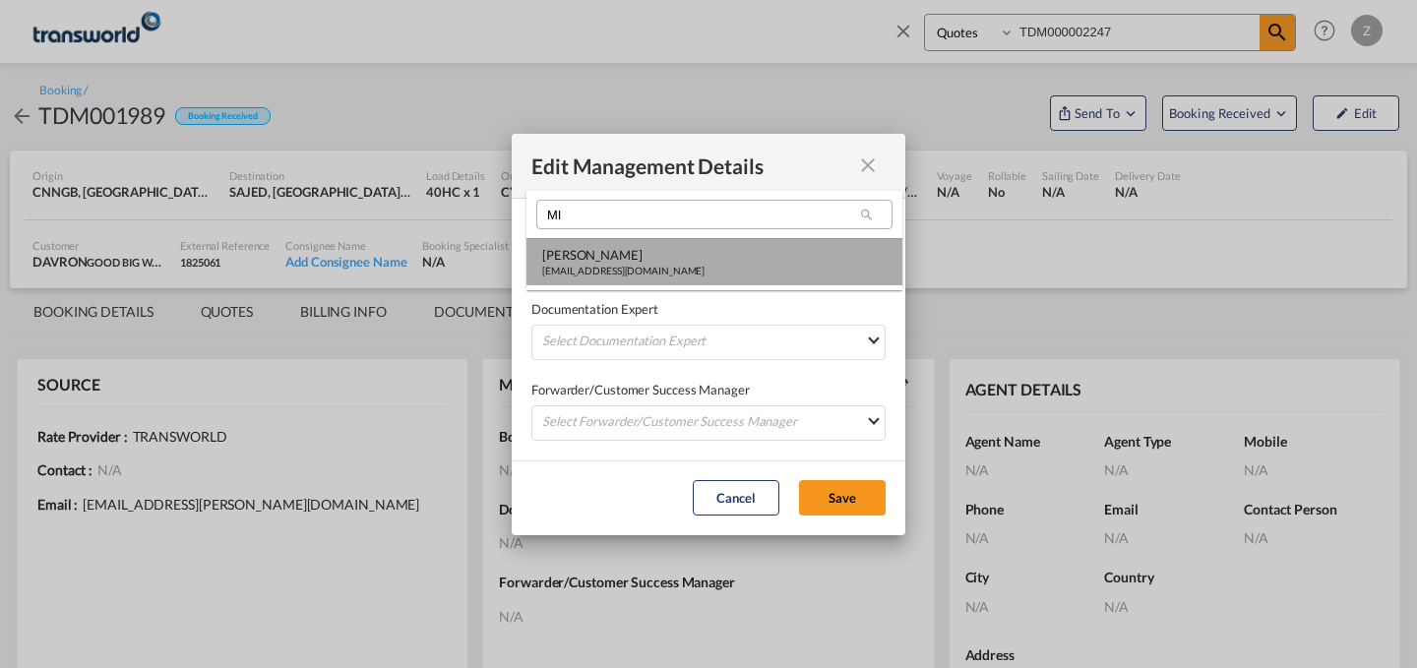
click at [699, 249] on md-option "[PERSON_NAME] [PERSON_NAME][EMAIL_ADDRESS][DOMAIN_NAME]" at bounding box center [714, 261] width 376 height 47
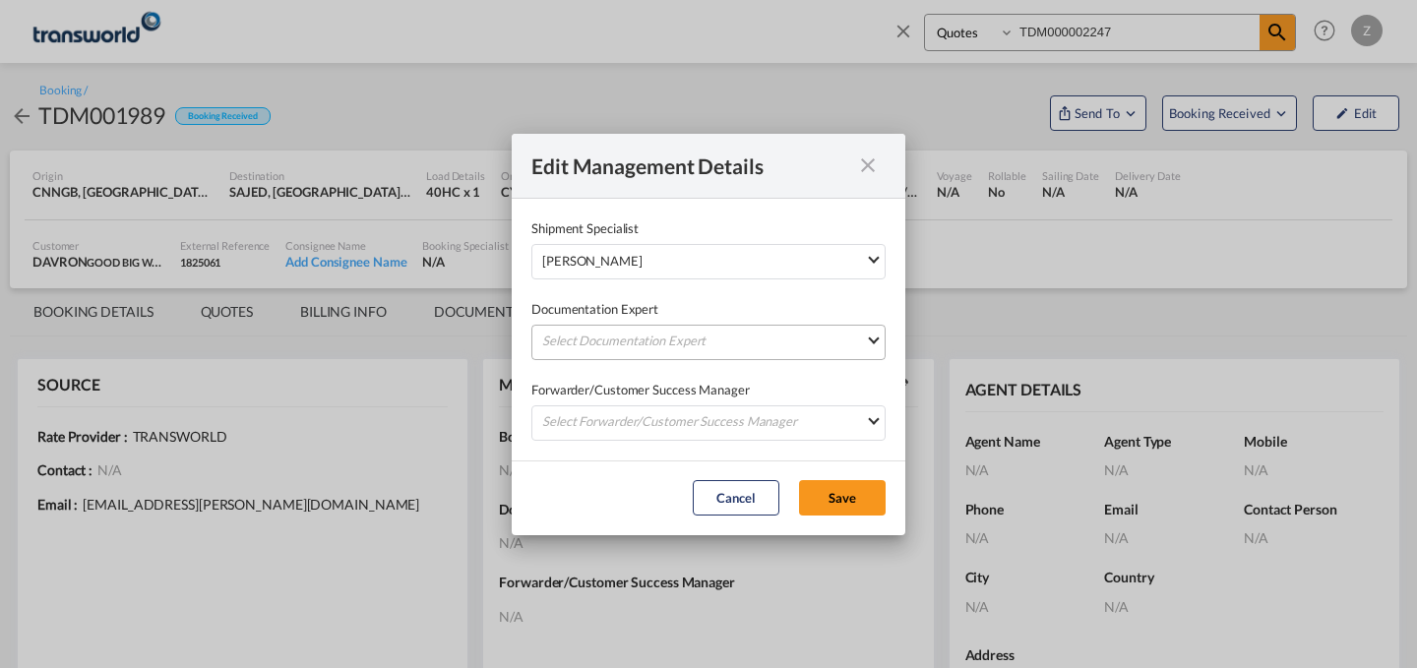
click at [674, 346] on md-select "Select Documentation Expert [PERSON_NAME] W [PERSON_NAME][EMAIL_ADDRESS][PERSON…" at bounding box center [708, 342] width 354 height 35
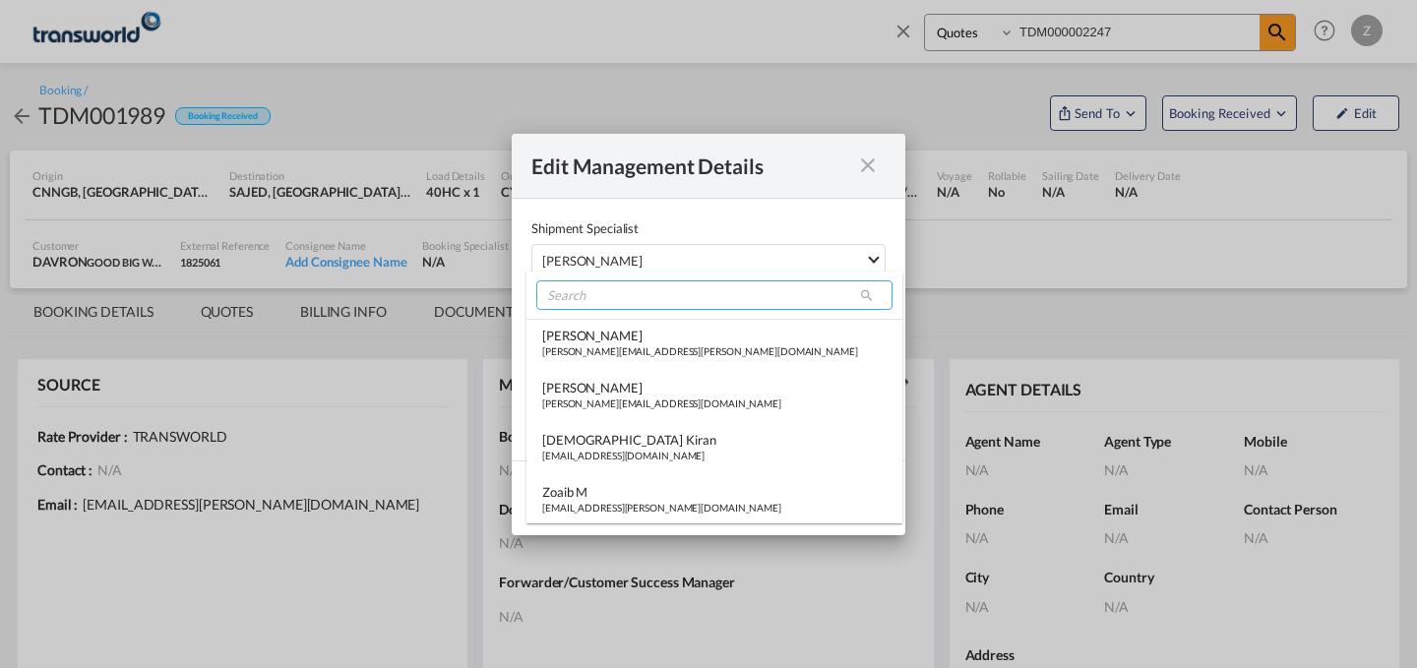
click at [708, 300] on input "search" at bounding box center [714, 295] width 356 height 30
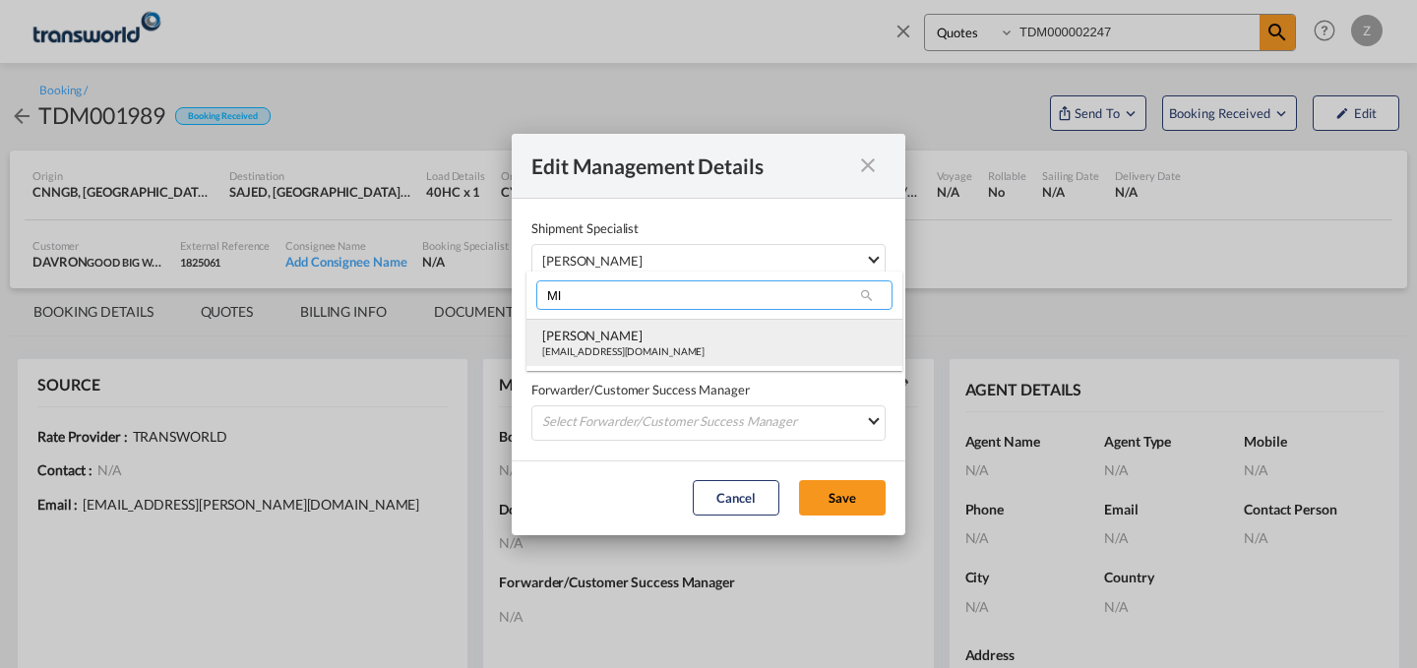
type input "MI"
click at [655, 340] on div "[PERSON_NAME]" at bounding box center [623, 336] width 162 height 18
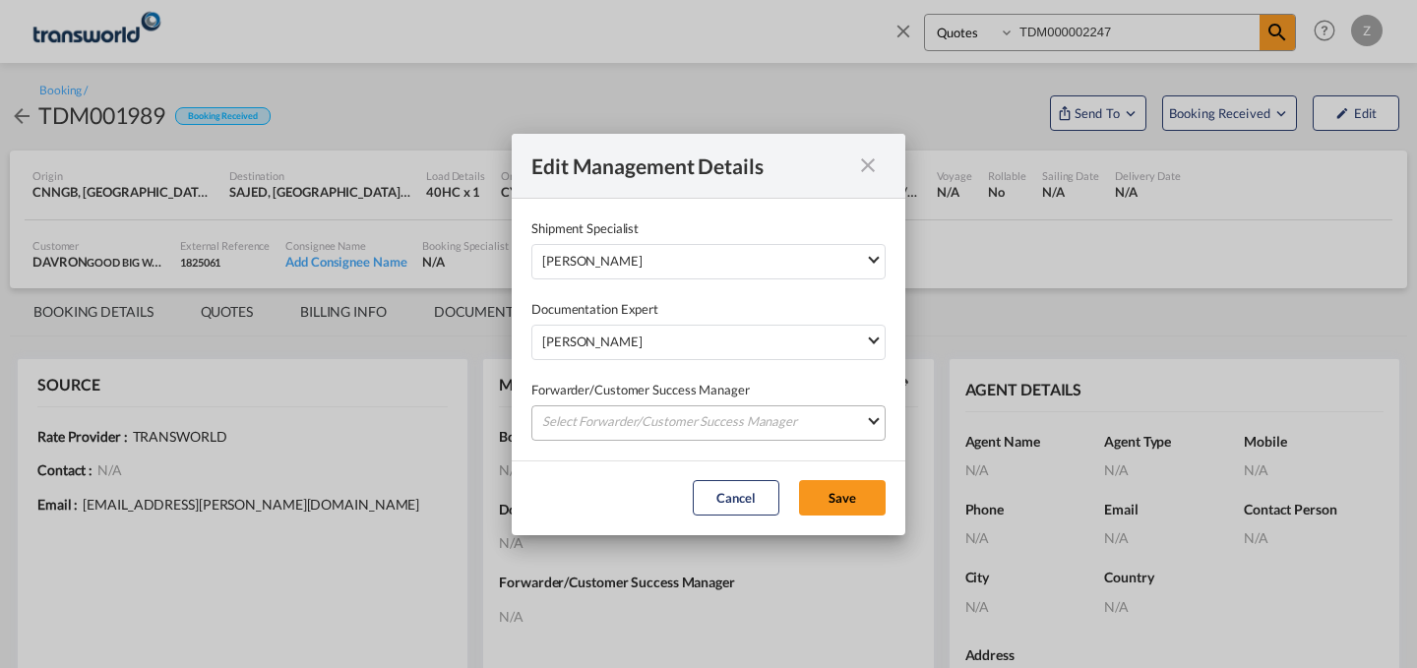
click at [647, 426] on md-select "Select Forwarder/Customer Success Manager [PERSON_NAME] [PERSON_NAME][EMAIL_ADD…" at bounding box center [708, 422] width 354 height 35
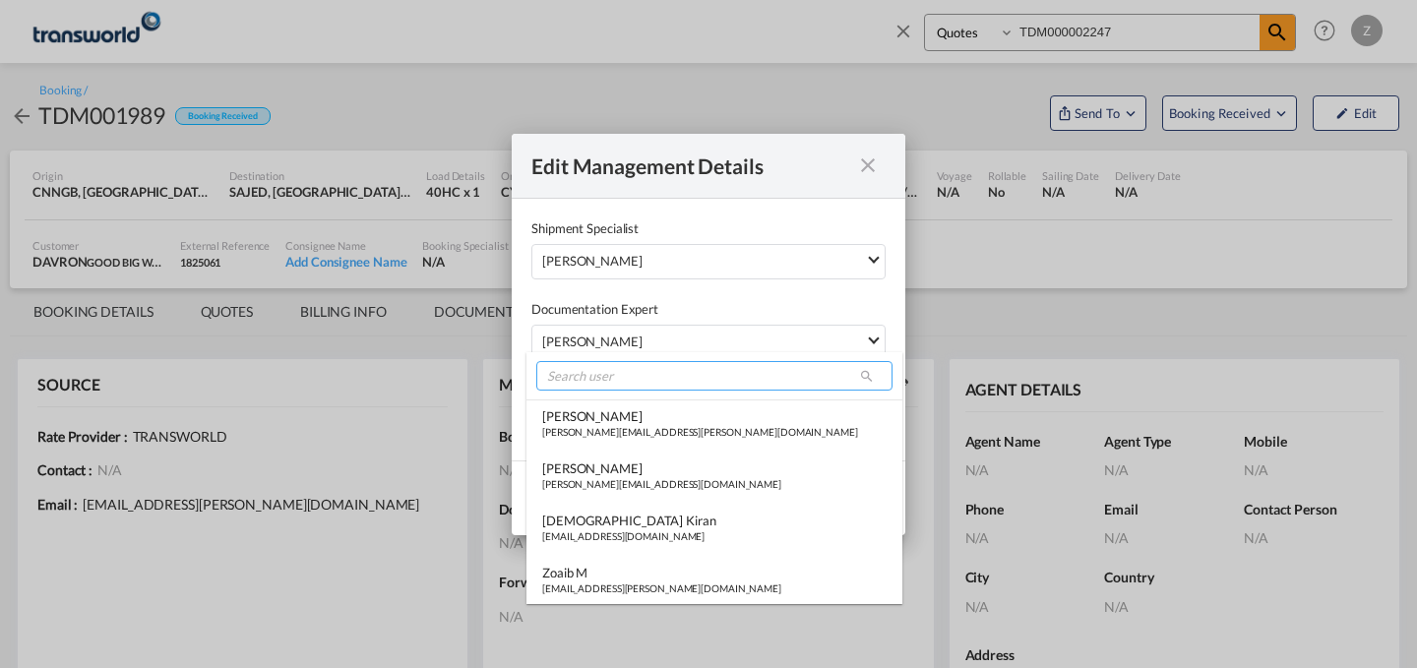
click at [668, 383] on input "search" at bounding box center [714, 376] width 356 height 30
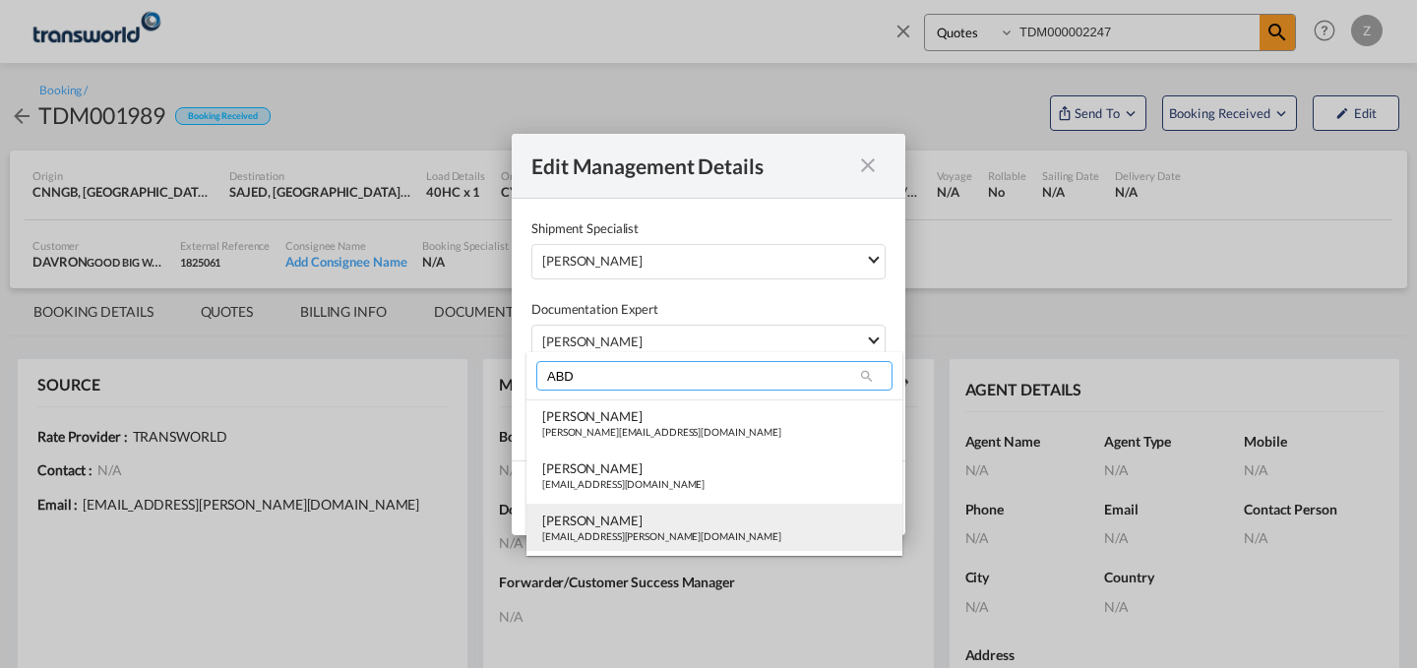
type input "ABD"
click at [633, 518] on div "[PERSON_NAME]" at bounding box center [661, 521] width 239 height 18
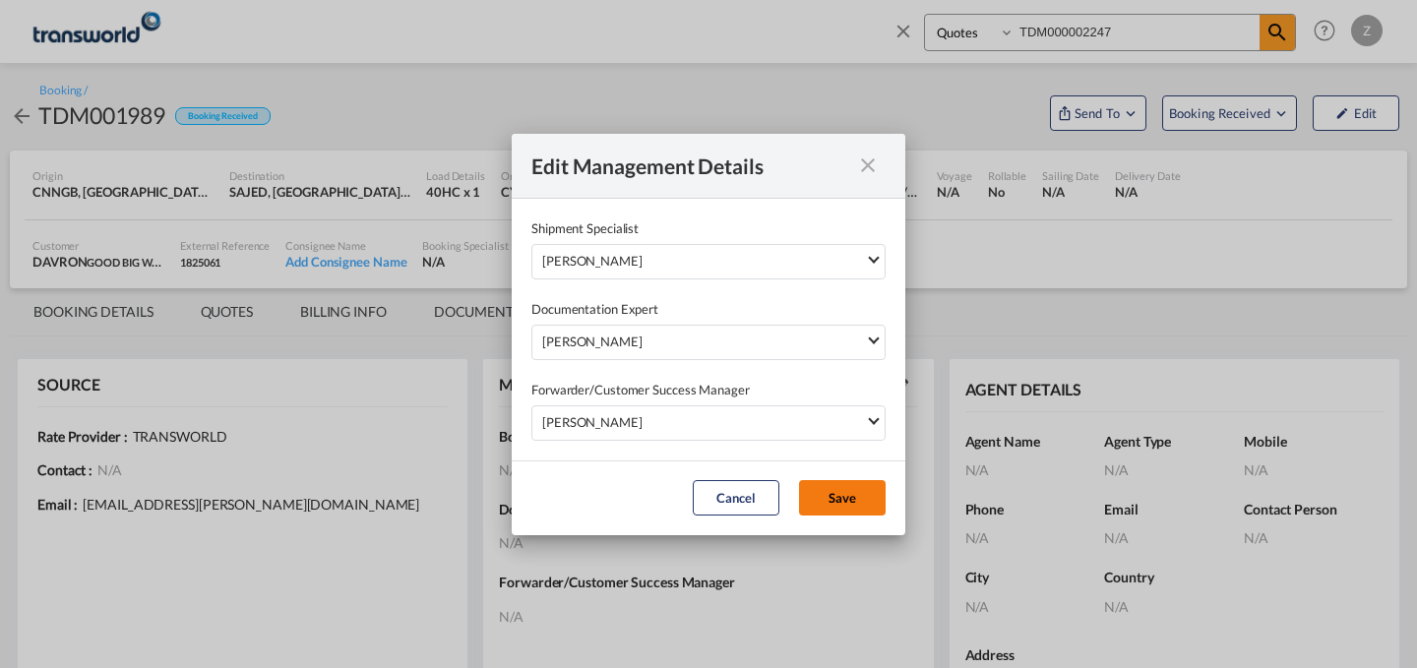
click at [826, 487] on button "Save" at bounding box center [842, 497] width 87 height 35
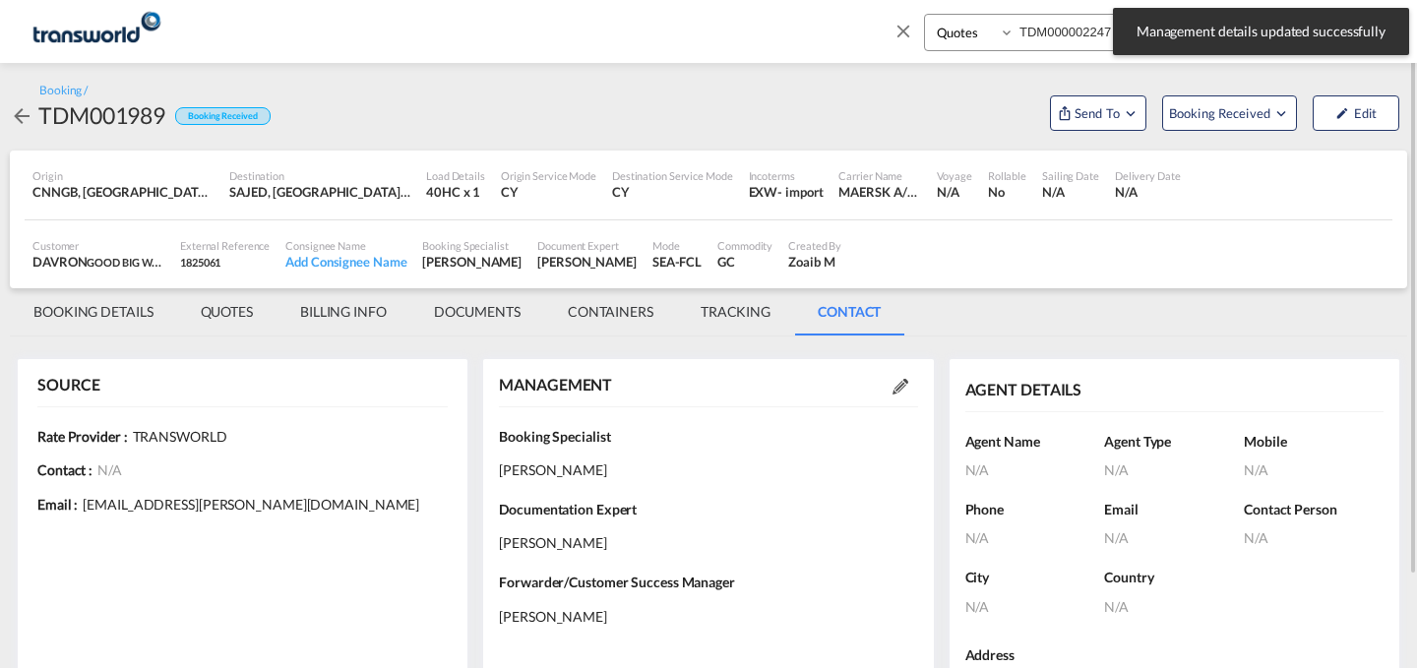
click at [103, 307] on md-tab-item "BOOKING DETAILS" at bounding box center [93, 311] width 167 height 47
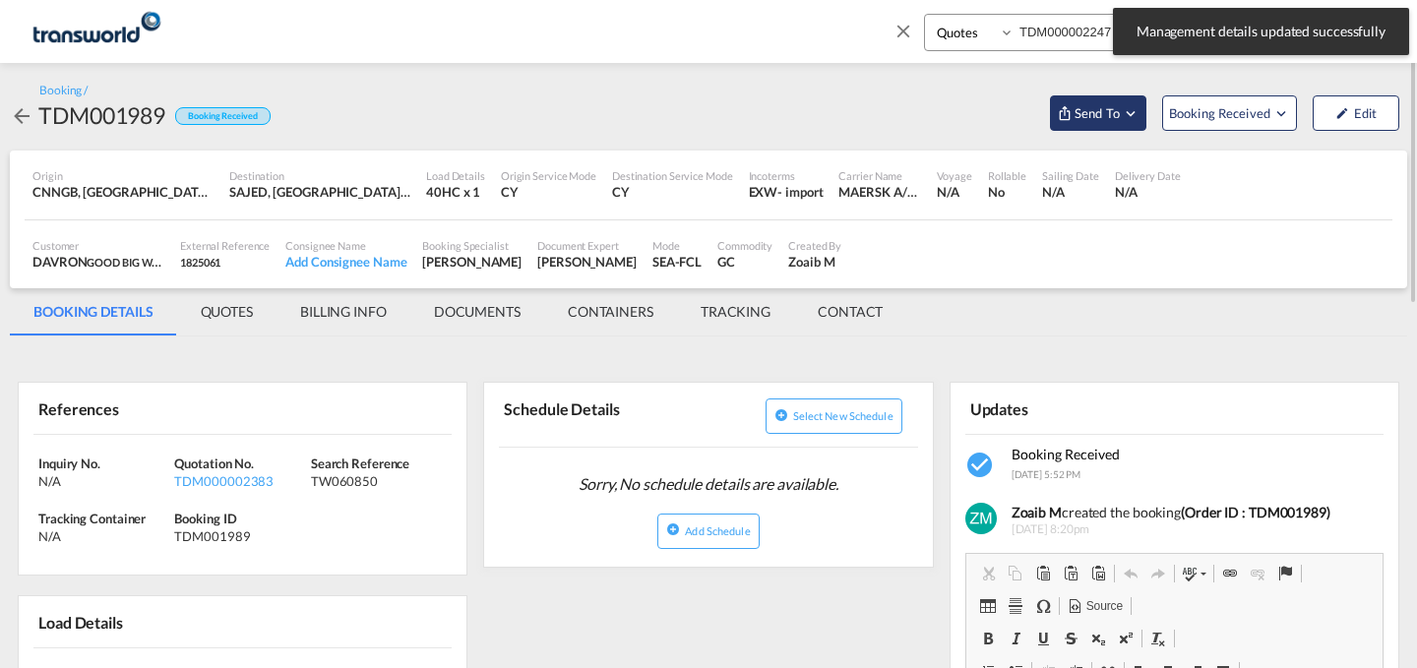
click at [1092, 106] on span "Send To" at bounding box center [1096, 113] width 49 height 20
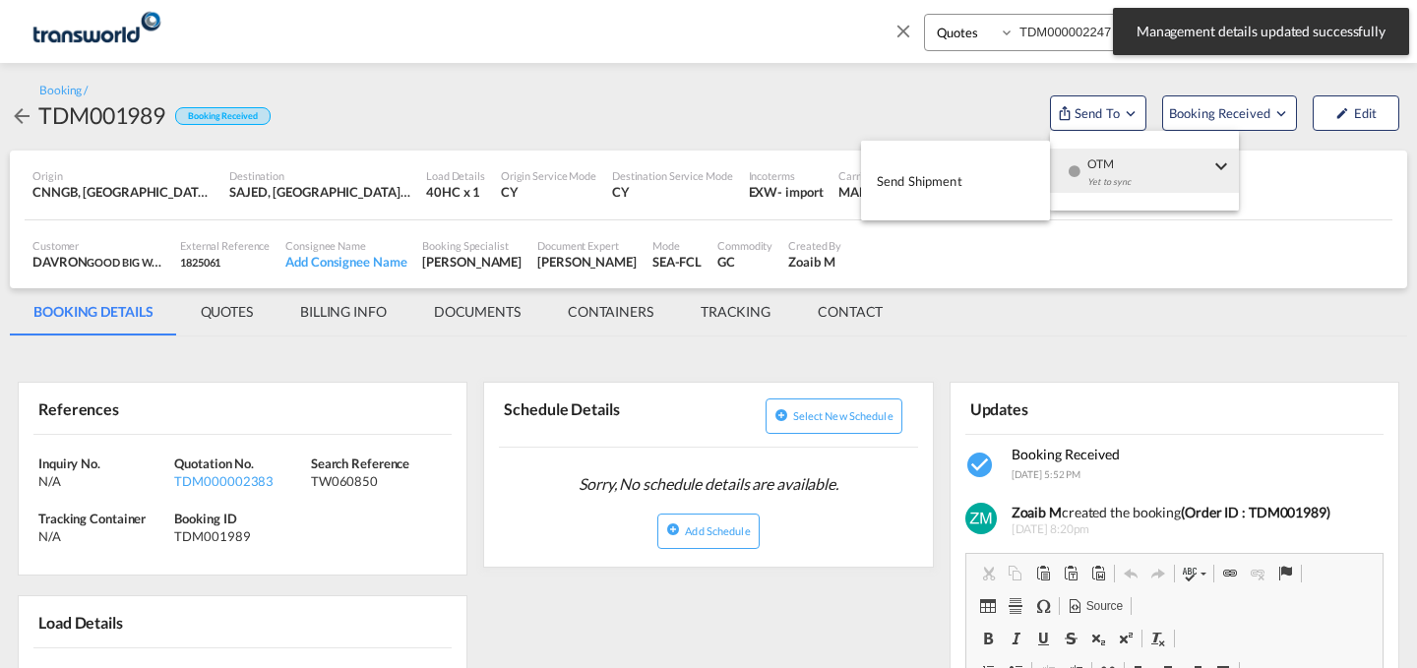
click at [1107, 163] on span "OTM" at bounding box center [1148, 158] width 122 height 18
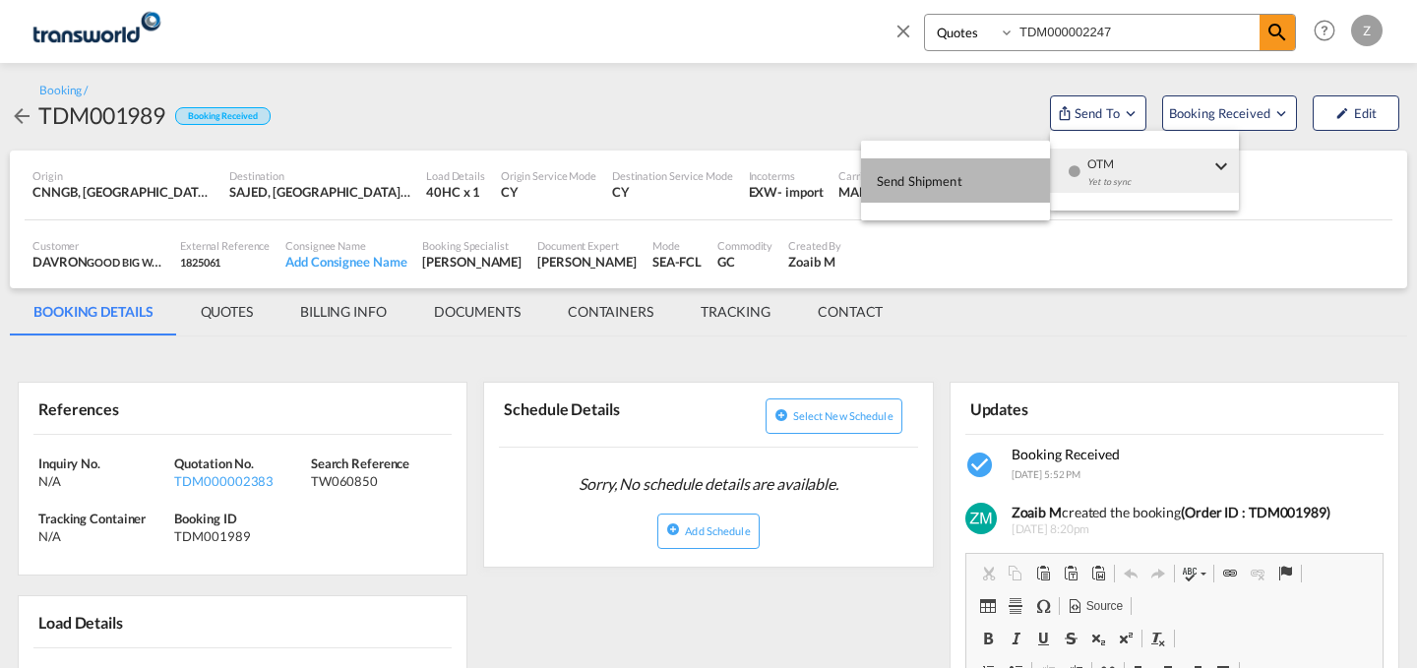
click at [979, 177] on button "Send Shipment" at bounding box center [955, 180] width 189 height 44
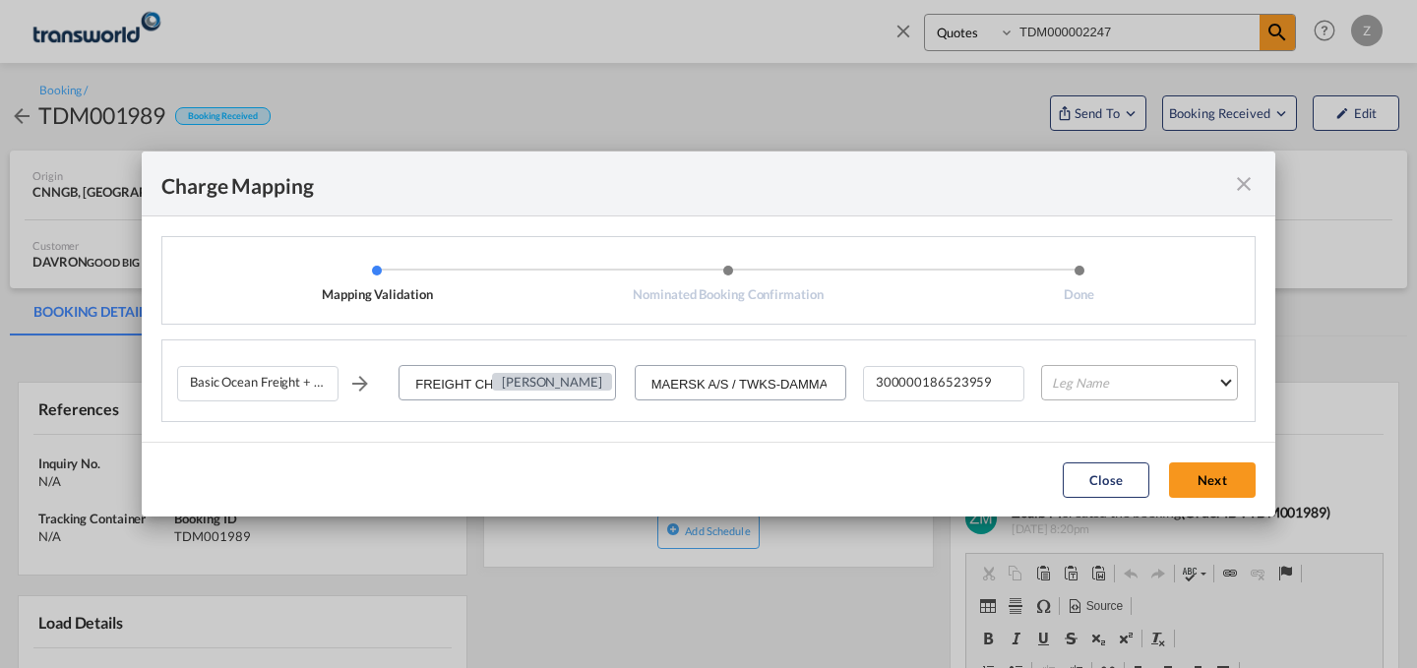
click at [1061, 376] on md-select "Leg Name HANDLING ORIGIN VESSEL HANDLING DESTINATION OTHERS TL PICK UP CUSTOMS …" at bounding box center [1139, 382] width 197 height 35
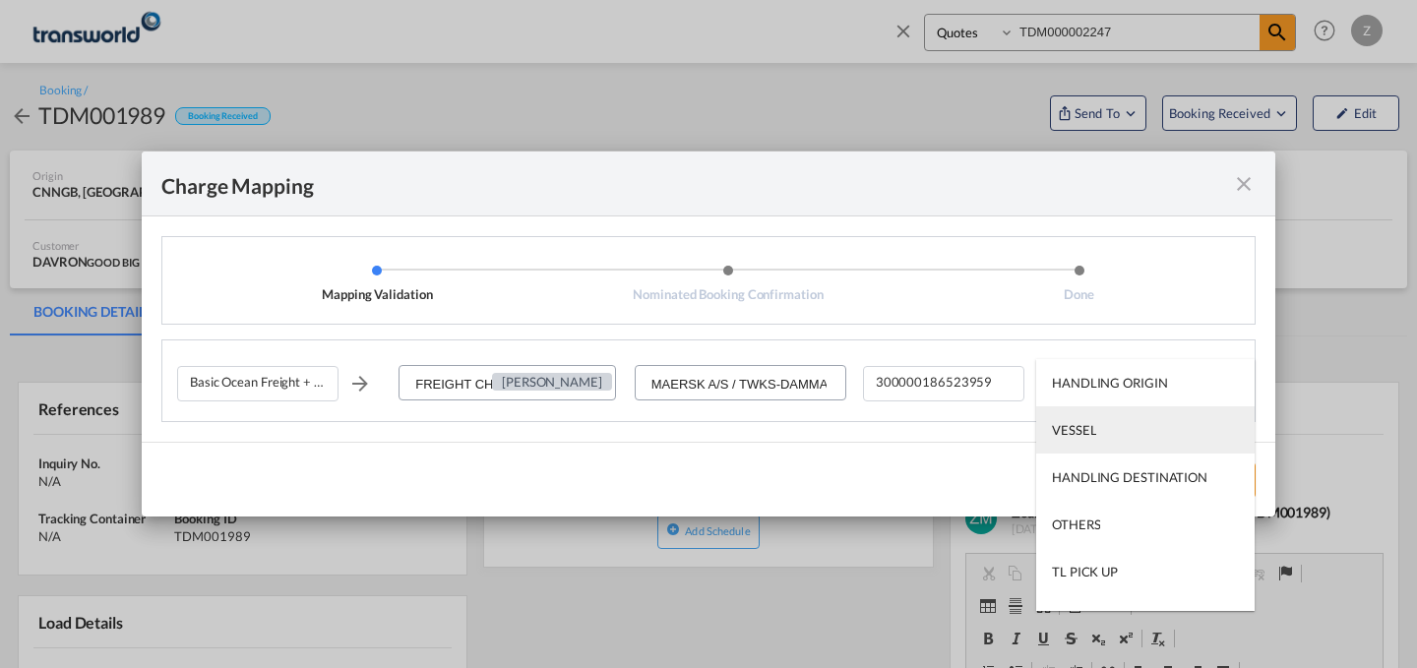
click at [1089, 439] on md-option "VESSEL" at bounding box center [1145, 429] width 218 height 47
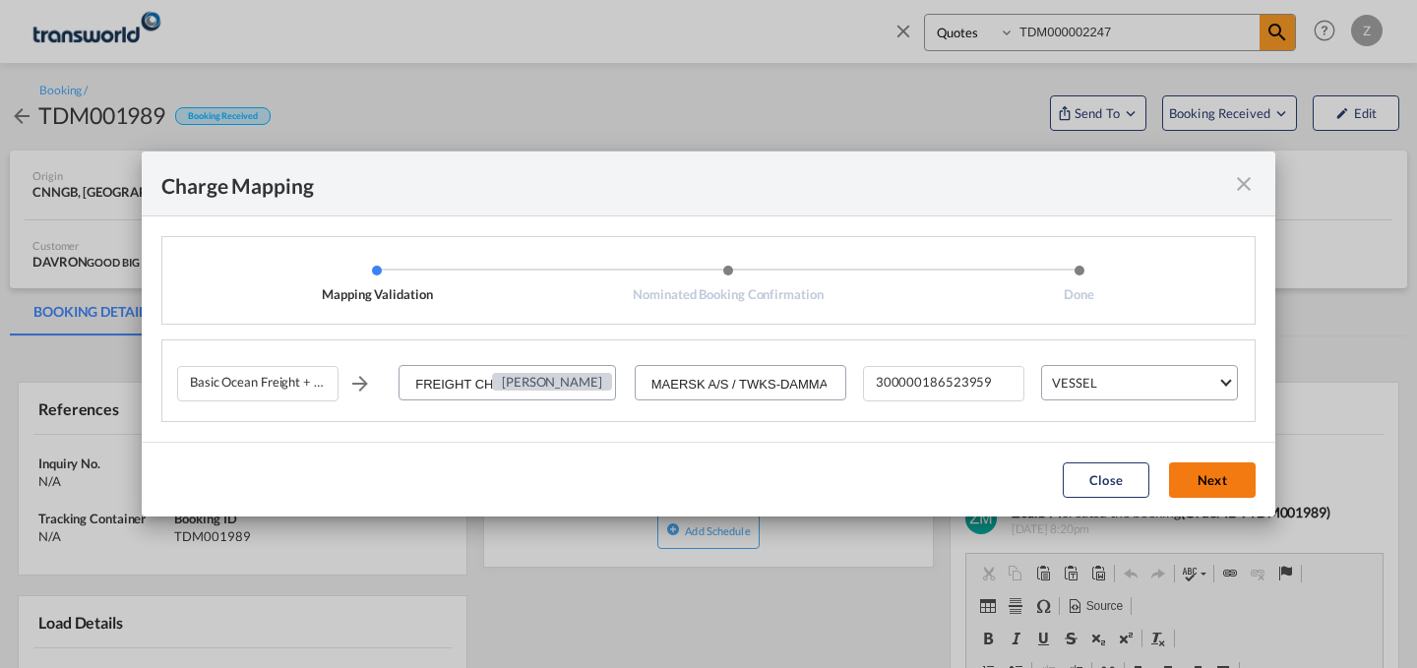
click at [1201, 466] on button "Next" at bounding box center [1212, 479] width 87 height 35
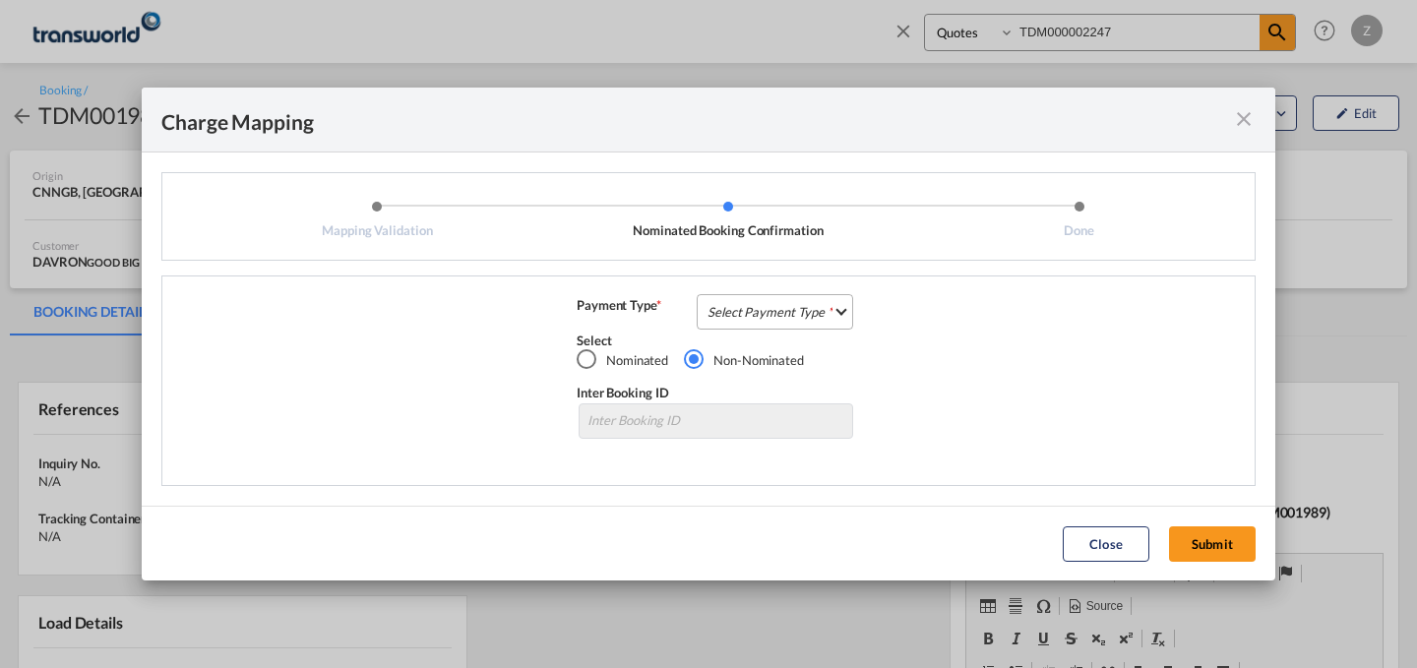
click at [822, 318] on md-select "Select Payment Type COLLECT PREPAID" at bounding box center [775, 311] width 156 height 35
drag, startPoint x: 783, startPoint y: 336, endPoint x: 803, endPoint y: 312, distance: 31.5
click at [803, 312] on md-content "COLLECT PREPAID" at bounding box center [781, 334] width 174 height 110
click at [803, 312] on md-option "COLLECT" at bounding box center [781, 310] width 174 height 47
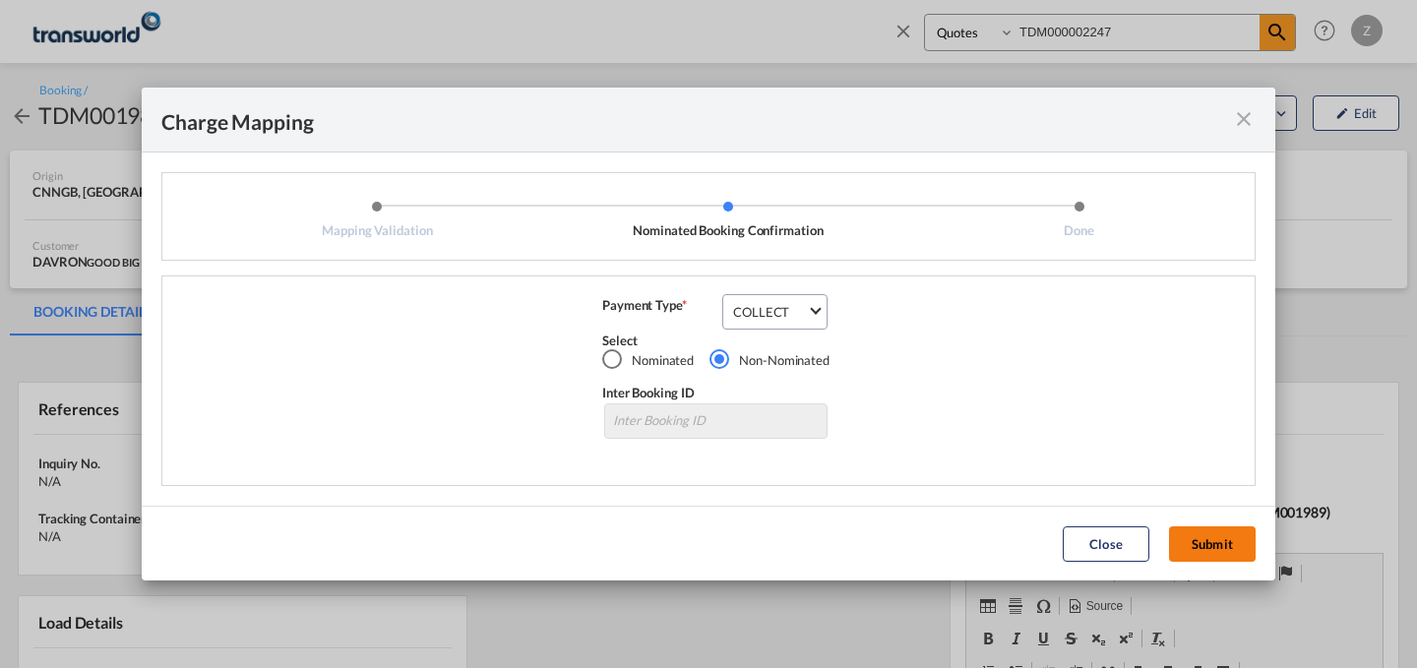
click at [1212, 546] on button "Submit" at bounding box center [1212, 543] width 87 height 35
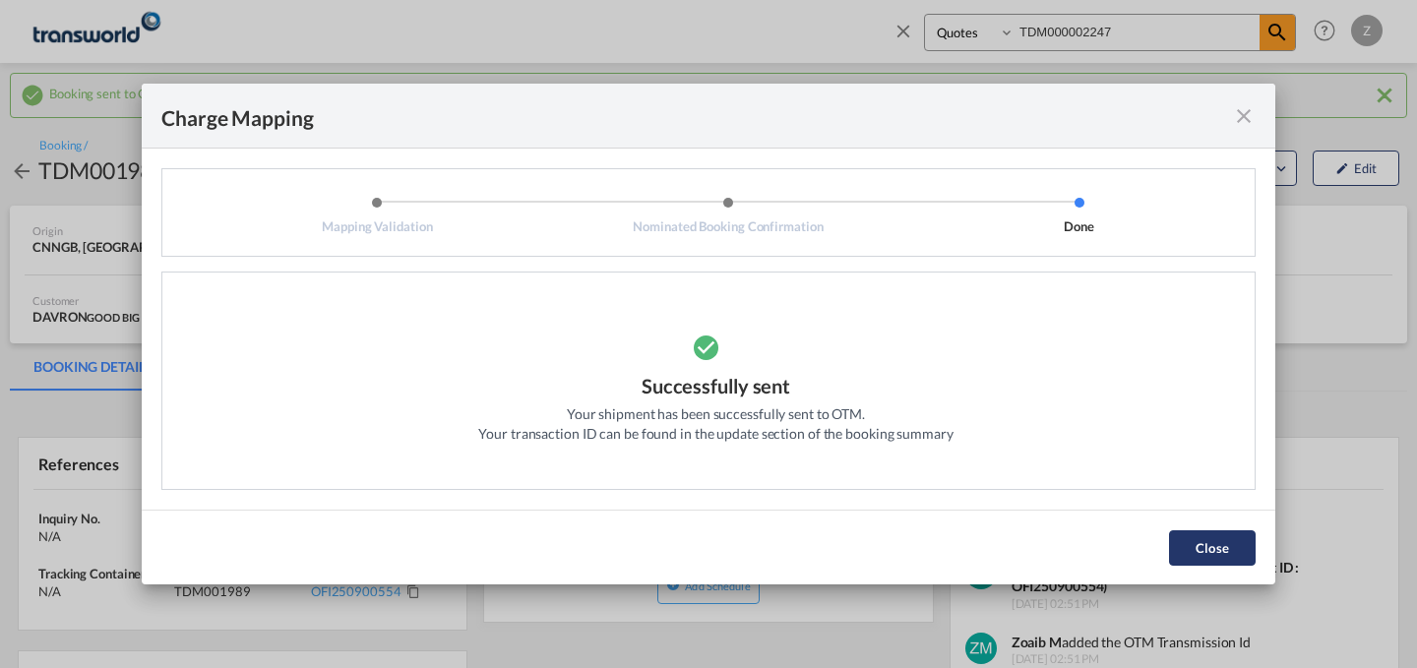
click at [1205, 553] on button "Close" at bounding box center [1212, 547] width 87 height 35
